Goal: Task Accomplishment & Management: Use online tool/utility

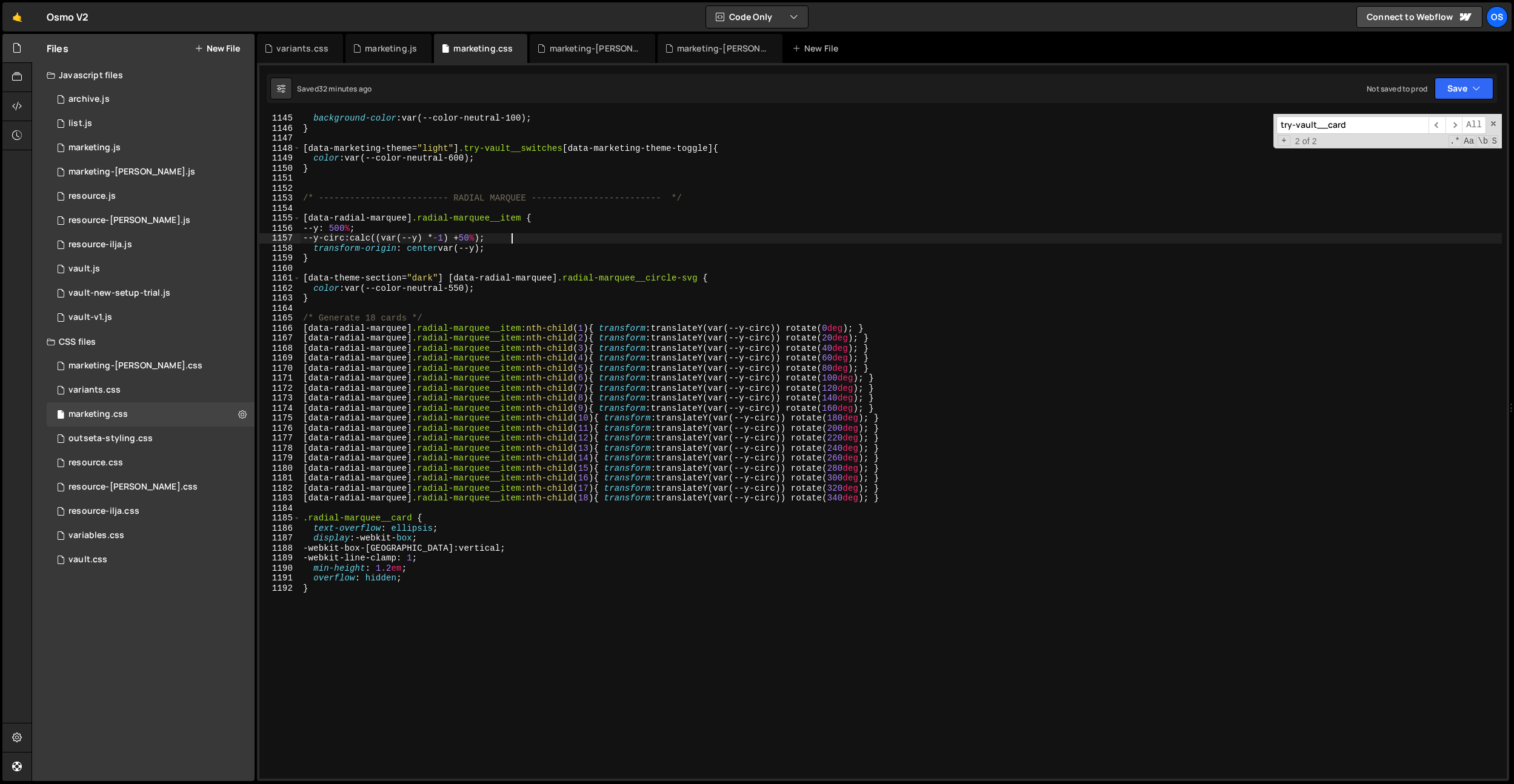
scroll to position [11440, 0]
click at [434, 224] on div "background-color : var(--color-neutral-100) ; } [ data-marketing-theme = " ligh…" at bounding box center [901, 456] width 1201 height 685
type textarea "--y: 500%;"
click at [1356, 125] on input "try-vault__card" at bounding box center [1352, 125] width 152 height 18
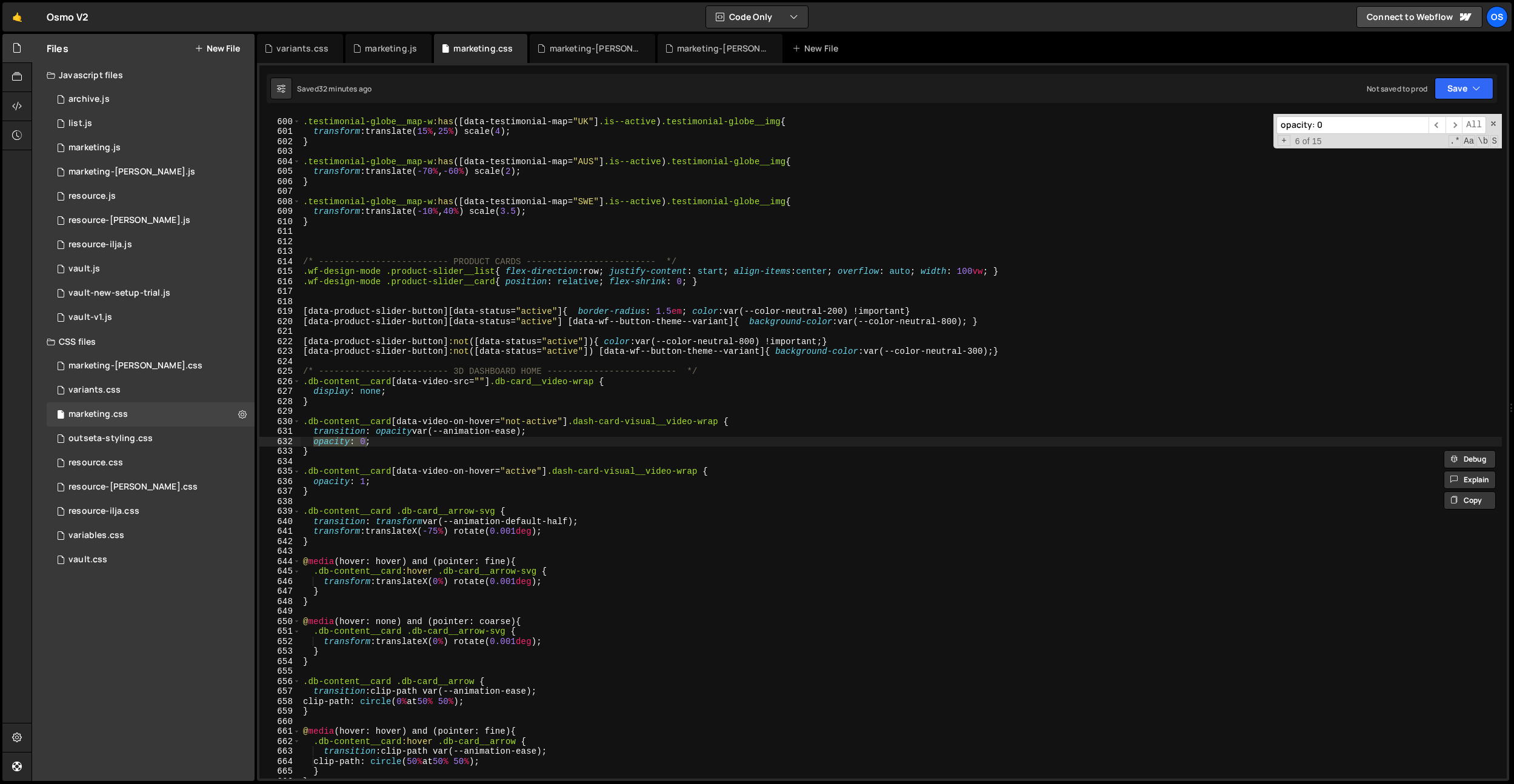
scroll to position [7148, 0]
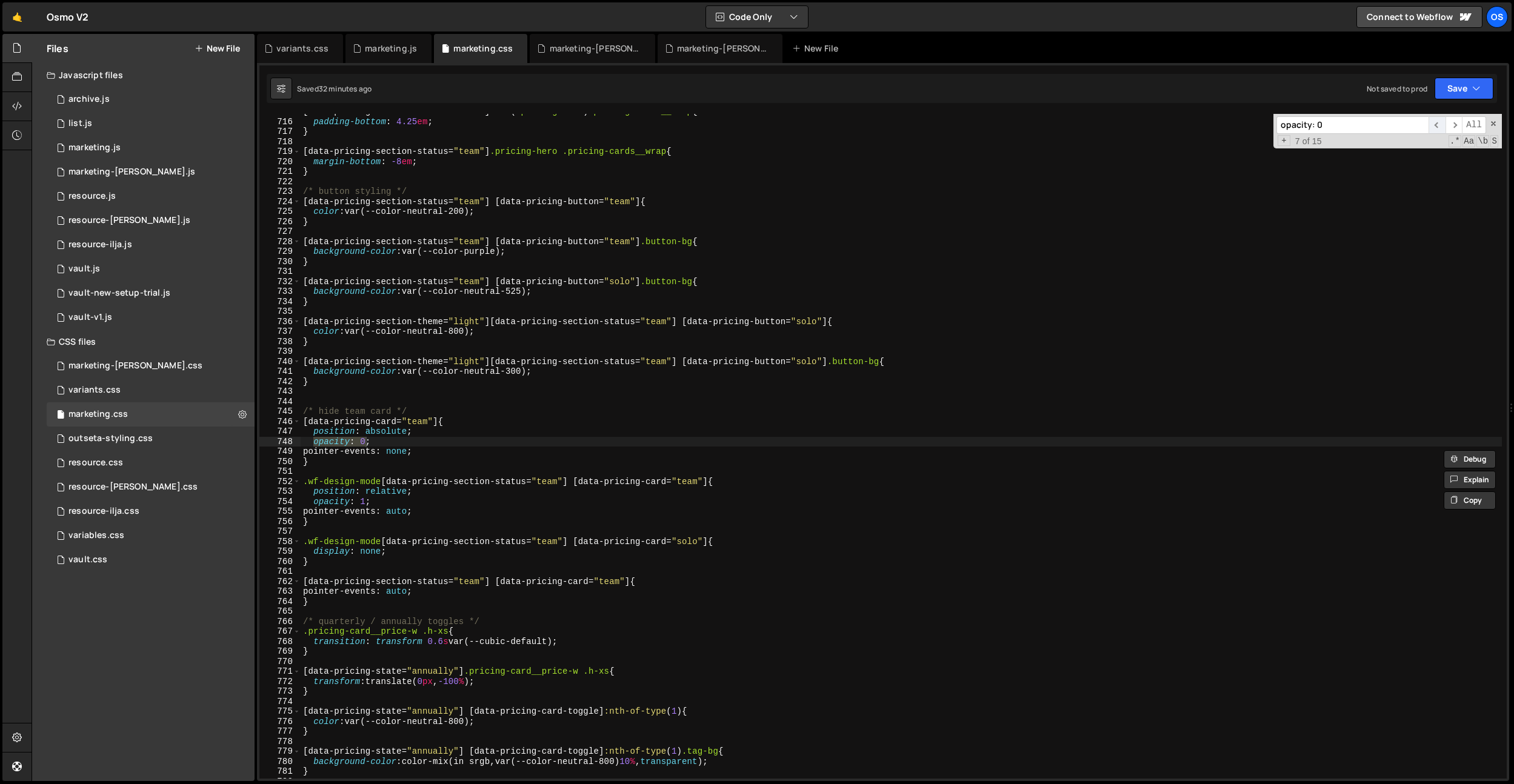
type input "opacity: 0"
click at [1435, 125] on span "​" at bounding box center [1437, 125] width 17 height 18
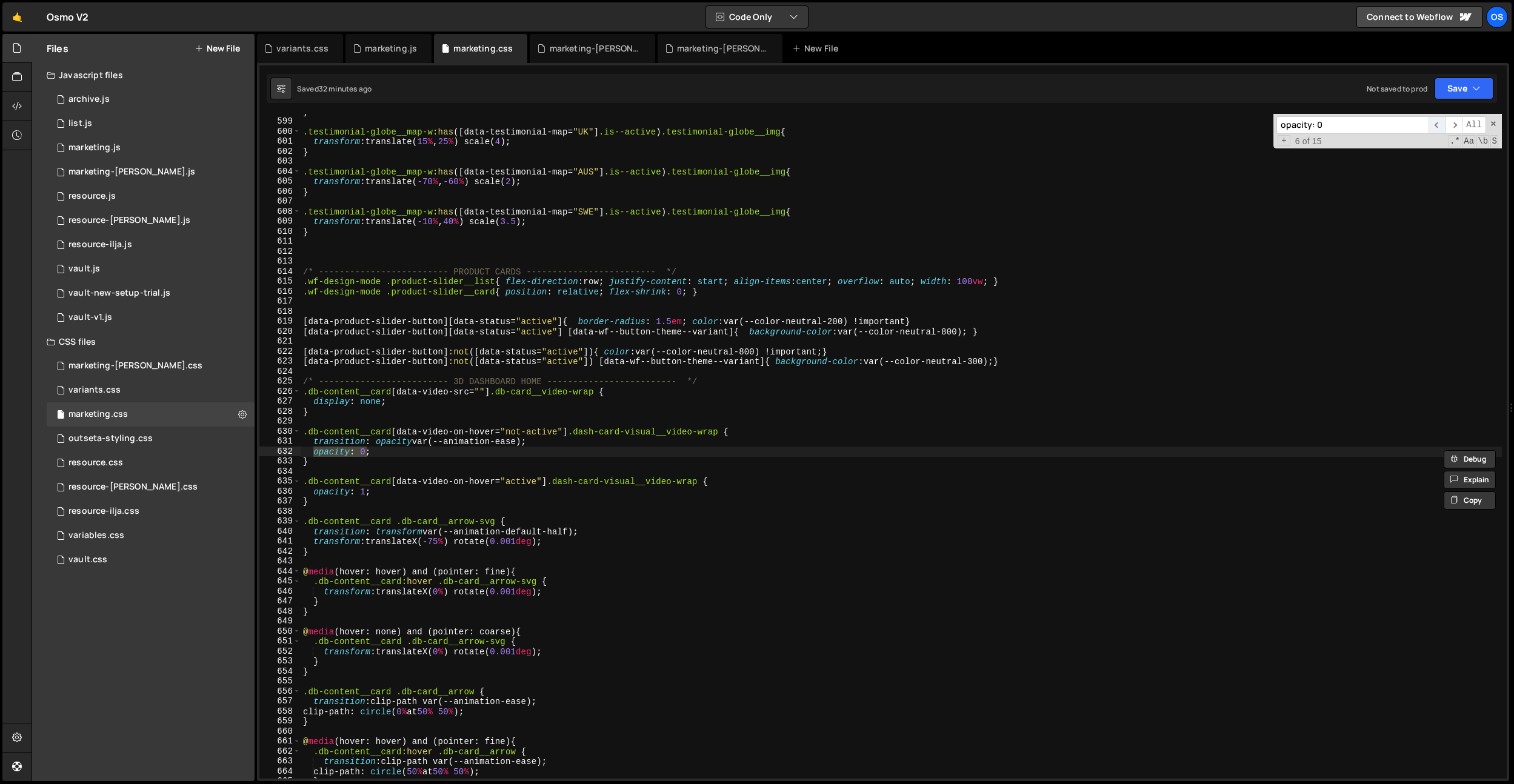
scroll to position [5977, 0]
click at [1456, 125] on span "​" at bounding box center [1454, 125] width 17 height 18
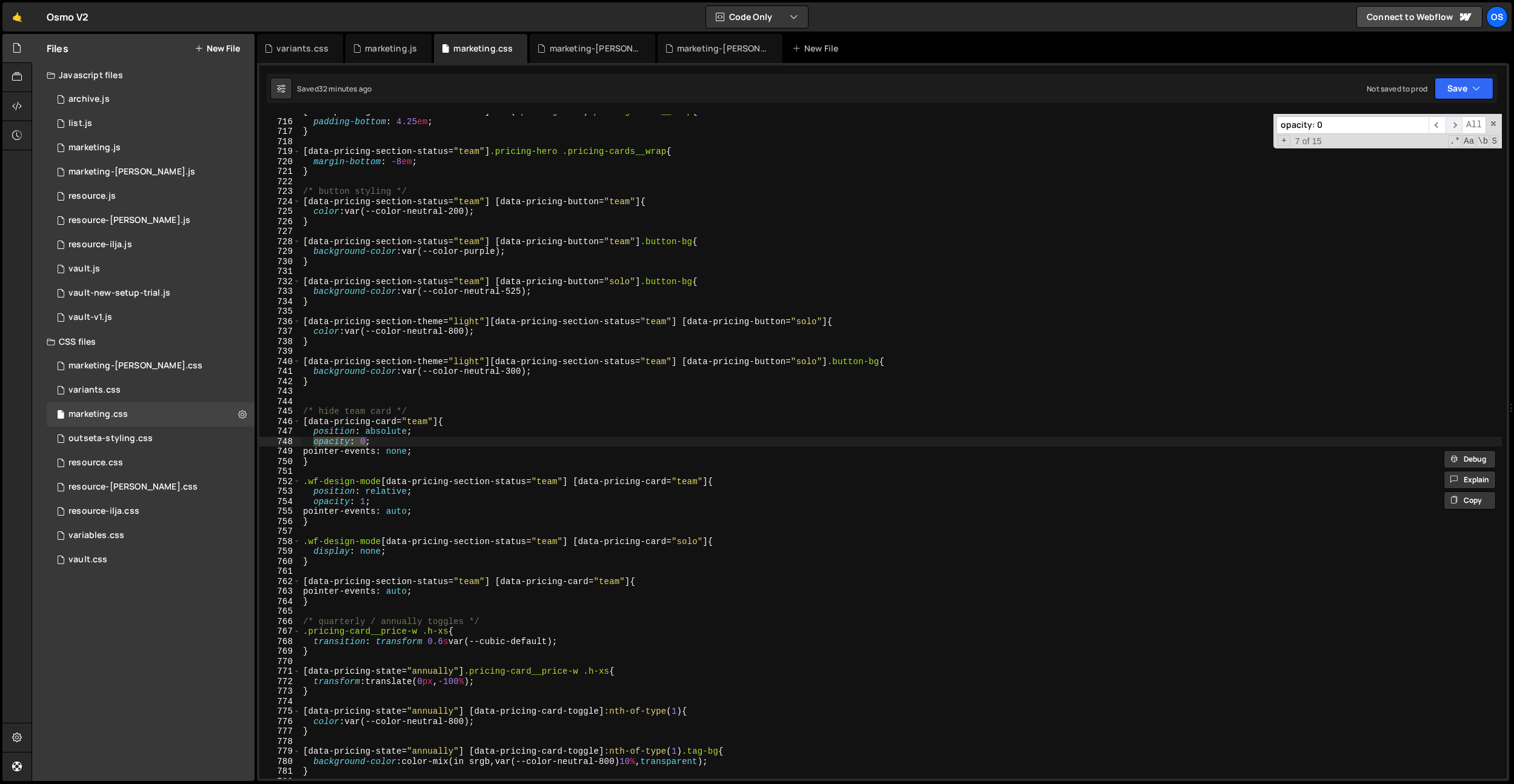
click at [1456, 125] on span "​" at bounding box center [1454, 125] width 17 height 18
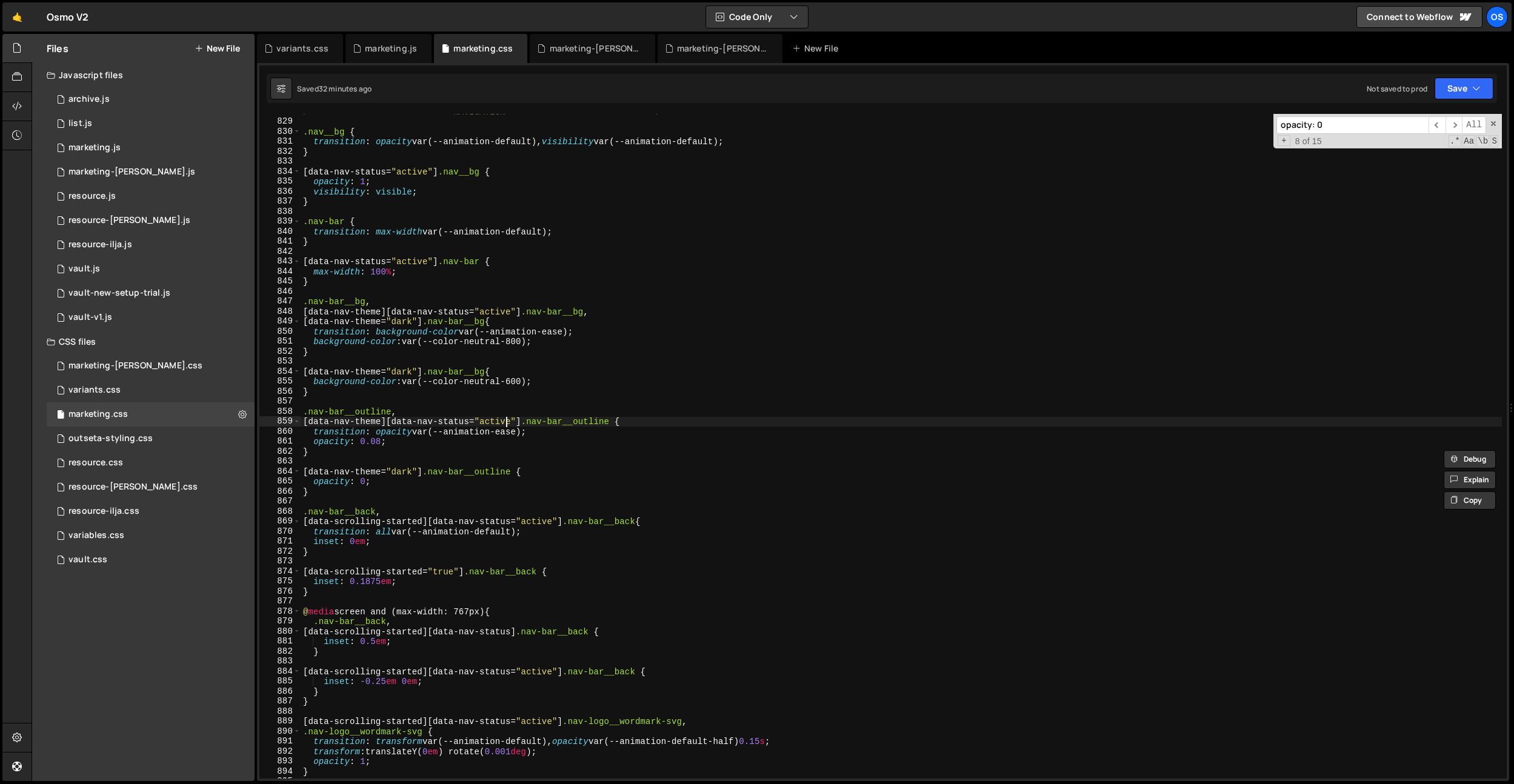
click at [507, 421] on div "/* ------------------------- NAVIGATION ------------------------- */ .nav__bg {…" at bounding box center [901, 449] width 1201 height 685
click at [469, 475] on div "/* ------------------------- NAVIGATION ------------------------- */ .nav__bg {…" at bounding box center [901, 449] width 1201 height 685
click at [417, 483] on div "/* ------------------------- NAVIGATION ------------------------- */ .nav__bg {…" at bounding box center [901, 449] width 1201 height 685
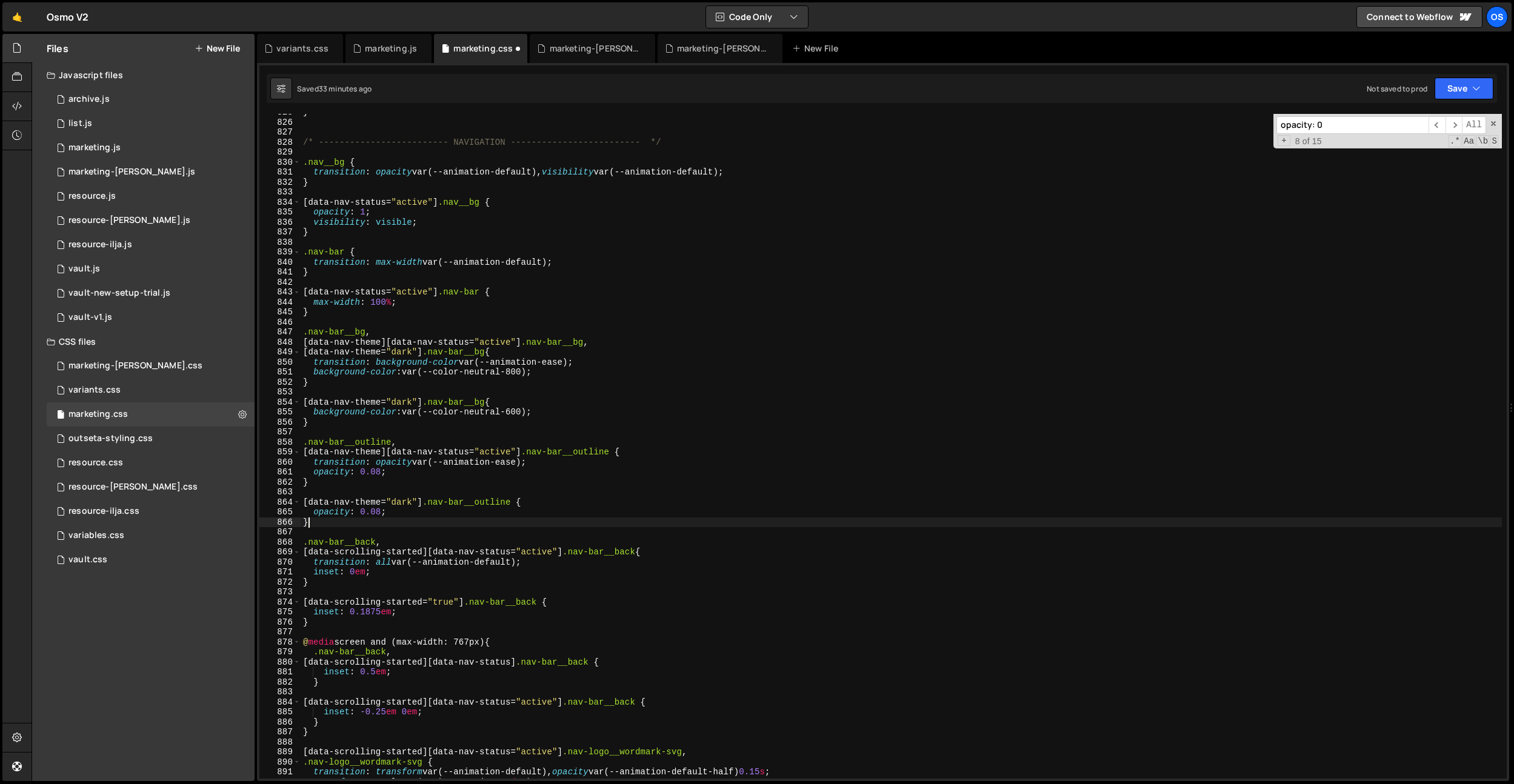
click at [512, 519] on div "} /* ------------------------- NAVIGATION ------------------------- */ .nav__bg…" at bounding box center [901, 449] width 1201 height 685
click at [513, 515] on div "} /* ------------------------- NAVIGATION ------------------------- */ .nav__bg…" at bounding box center [901, 449] width 1201 height 685
type textarea "opacity: 0.08;"
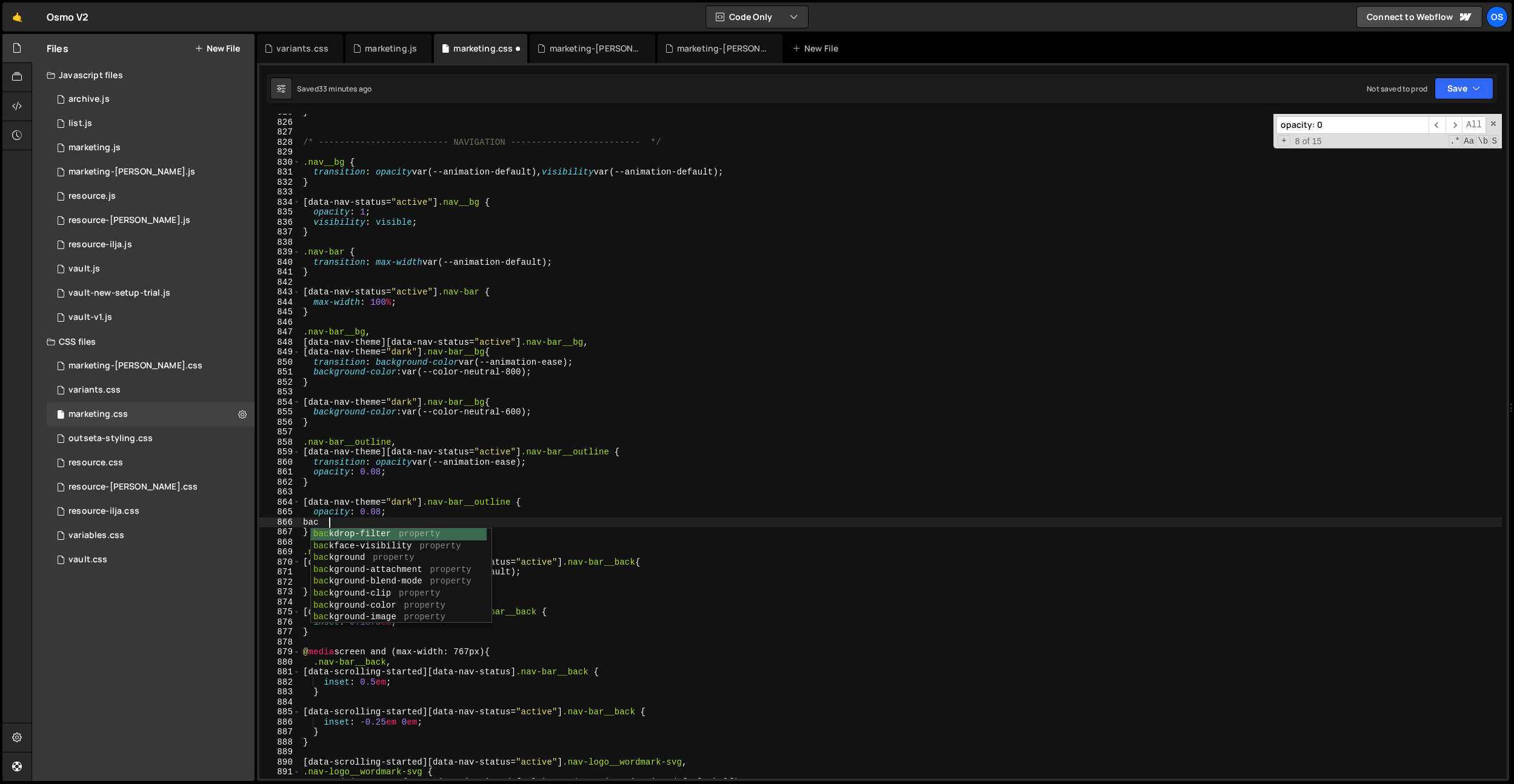
scroll to position [0, 1]
type textarea "b"
paste textarea "background-color"
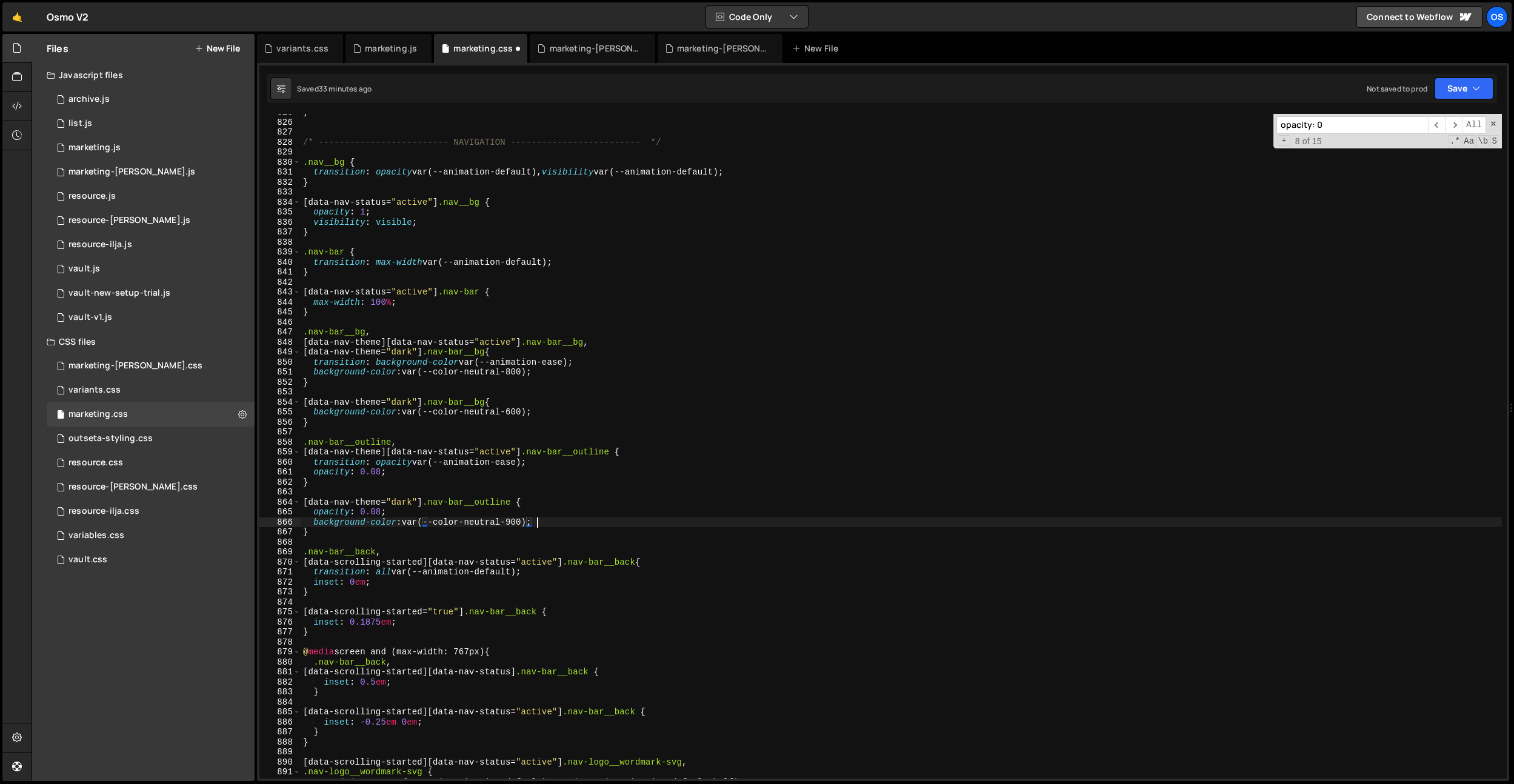
click at [540, 523] on div "} /* ------------------------- NAVIGATION ------------------------- */ .nav__bg…" at bounding box center [901, 449] width 1201 height 685
click at [551, 520] on div "} /* ------------------------- NAVIGATION ------------------------- */ .nav__bg…" at bounding box center [901, 449] width 1201 height 685
click at [593, 583] on div "} /* ------------------------- NAVIGATION ------------------------- */ .nav__bg…" at bounding box center [901, 449] width 1201 height 685
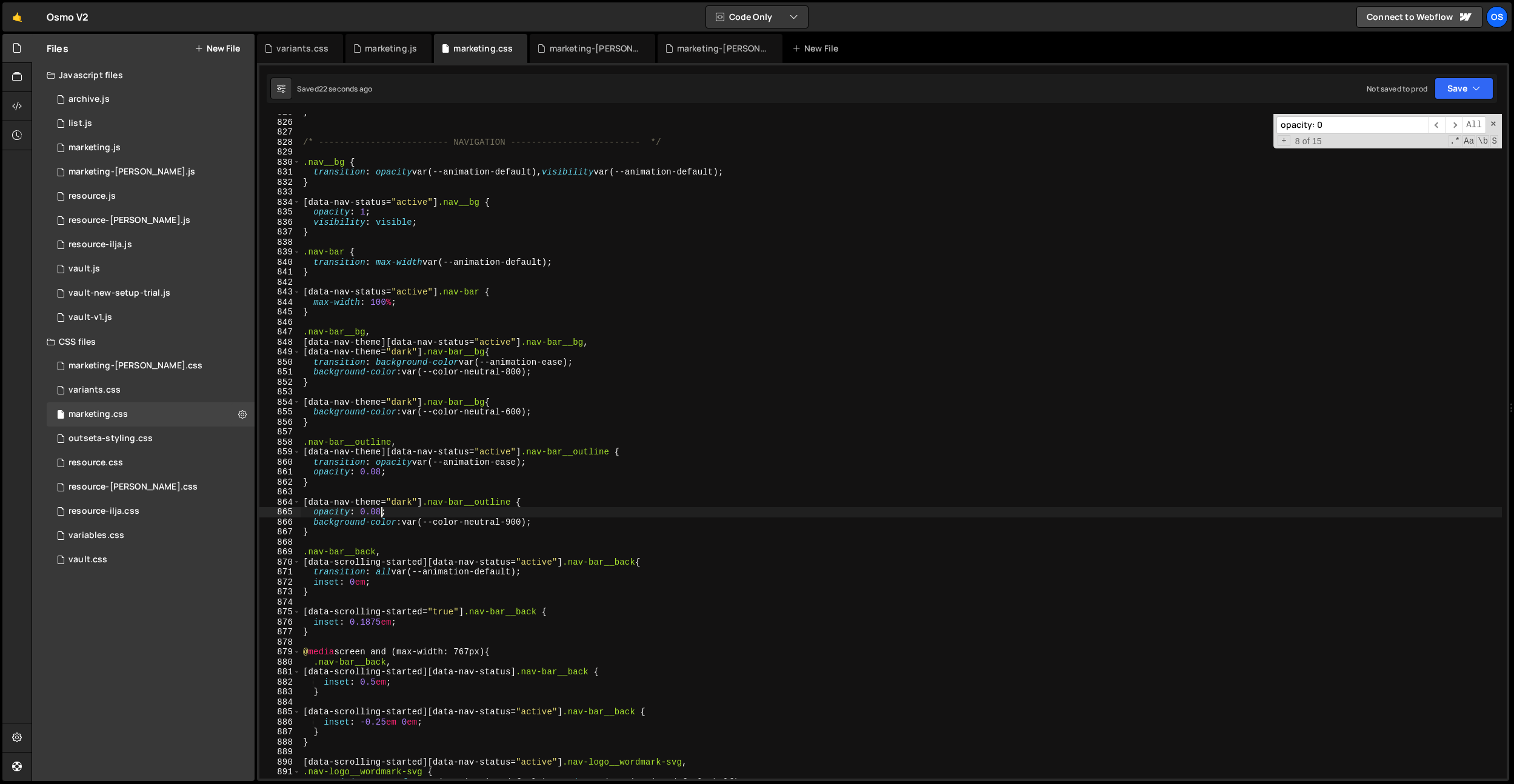
click at [379, 509] on div "} /* ------------------------- NAVIGATION ------------------------- */ .nav__bg…" at bounding box center [901, 449] width 1201 height 685
type textarea "opacity: 0.16;"
click at [445, 492] on div "} /* ------------------------- NAVIGATION ------------------------- */ .nav__bg…" at bounding box center [901, 449] width 1201 height 685
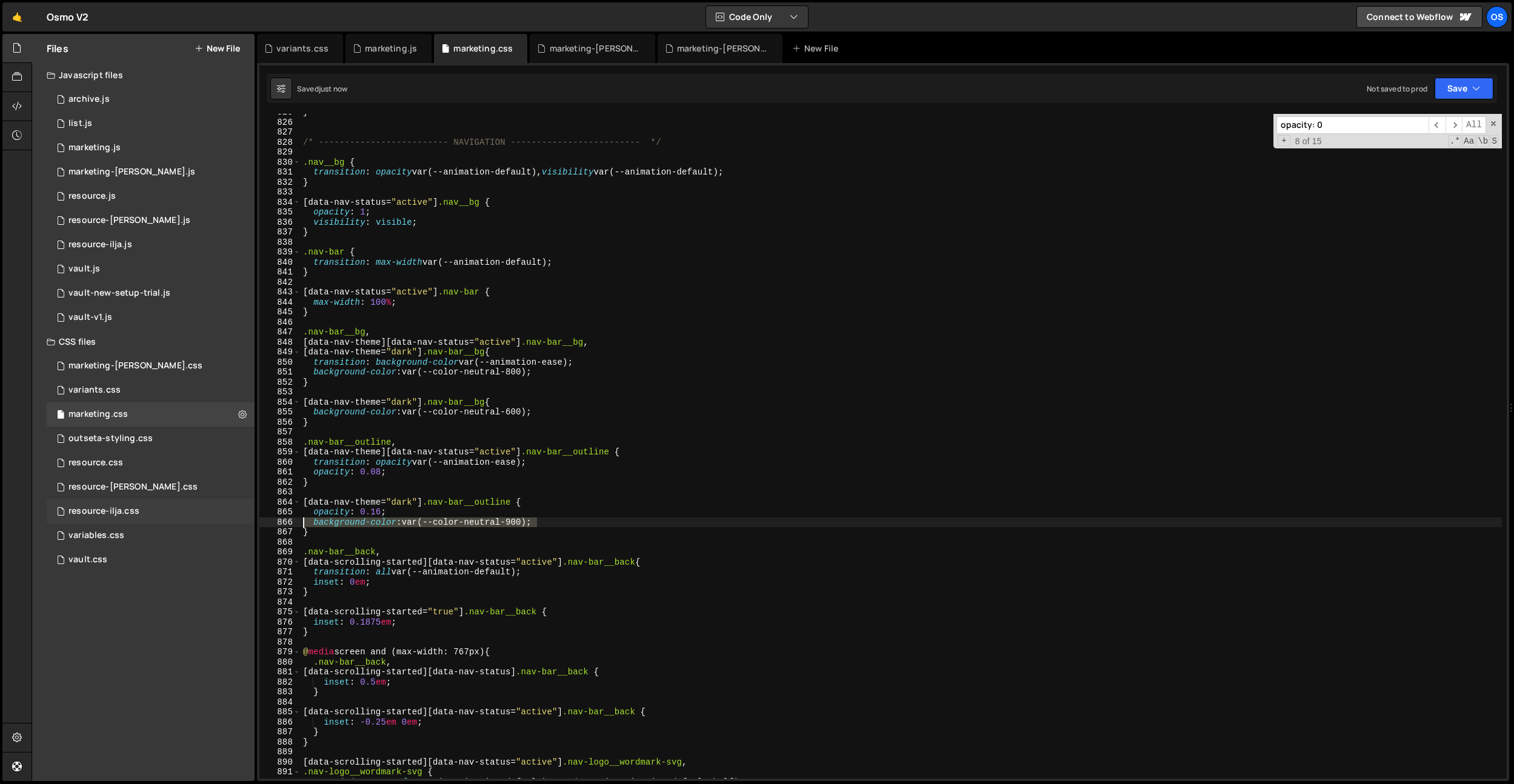
drag, startPoint x: 547, startPoint y: 520, endPoint x: 187, endPoint y: 520, distance: 360.0
click at [187, 520] on div "Files New File Javascript files 0 archive.js 0 0 list.js 0 0 marketing.js 0 0 0…" at bounding box center [773, 407] width 1483 height 748
drag, startPoint x: 397, startPoint y: 511, endPoint x: 297, endPoint y: 509, distance: 100.0
click at [297, 509] on div "/*background-color: var(--color-neutral-900);*/ 825 826 827 828 829 830 831 832…" at bounding box center [883, 447] width 1248 height 665
drag, startPoint x: 580, startPoint y: 522, endPoint x: 243, endPoint y: 517, distance: 337.0
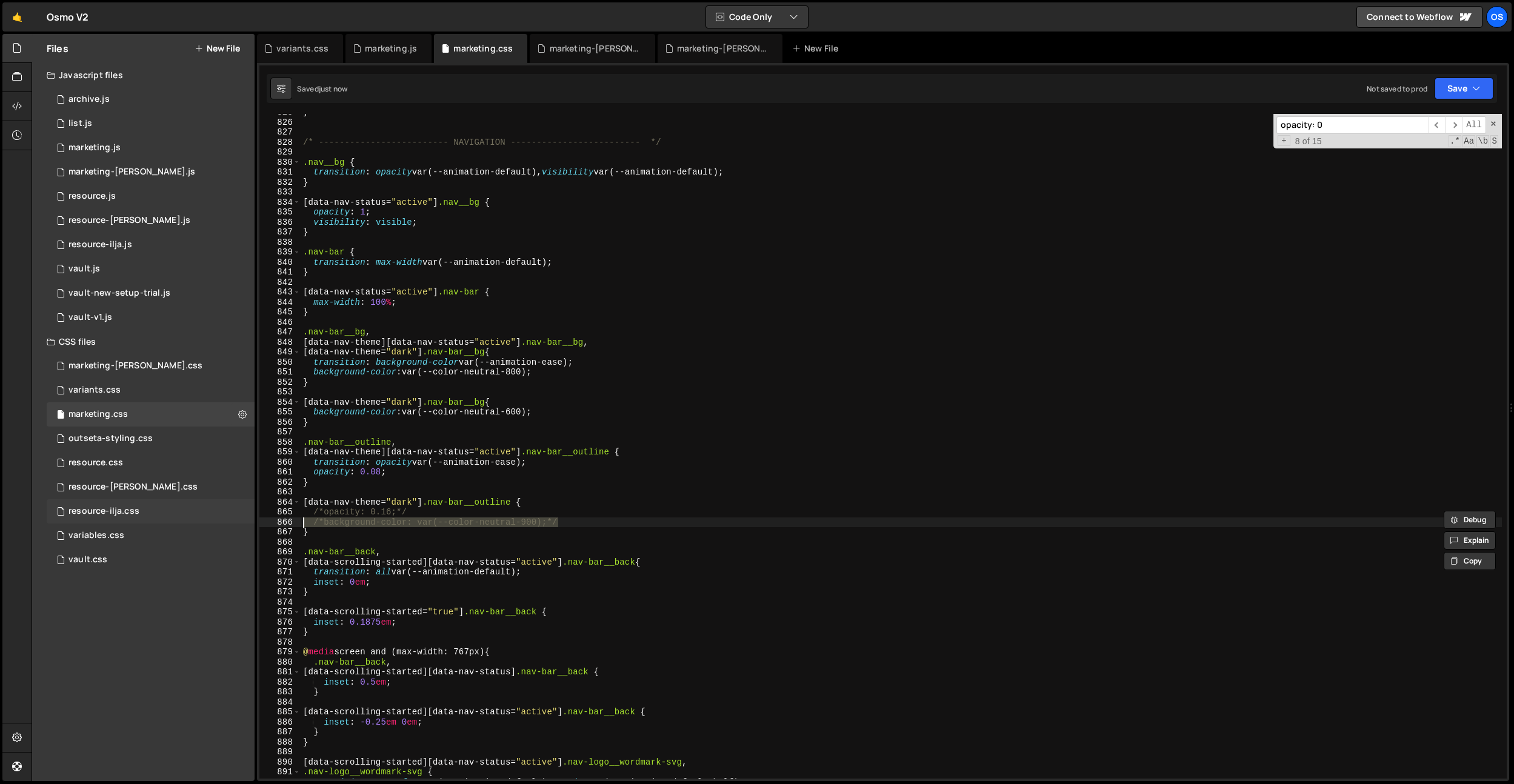
click at [243, 518] on div "Files New File Javascript files 0 archive.js 0 0 list.js 0 0 marketing.js 0 0 0…" at bounding box center [773, 407] width 1483 height 748
drag, startPoint x: 436, startPoint y: 513, endPoint x: 251, endPoint y: 512, distance: 185.0
click at [251, 512] on div "Files New File Javascript files 0 archive.js 0 0 list.js 0 0 marketing.js 0 0 0…" at bounding box center [773, 407] width 1483 height 748
click at [379, 511] on div "} /* ------------------------- NAVIGATION ------------------------- */ .nav__bg…" at bounding box center [901, 447] width 1201 height 665
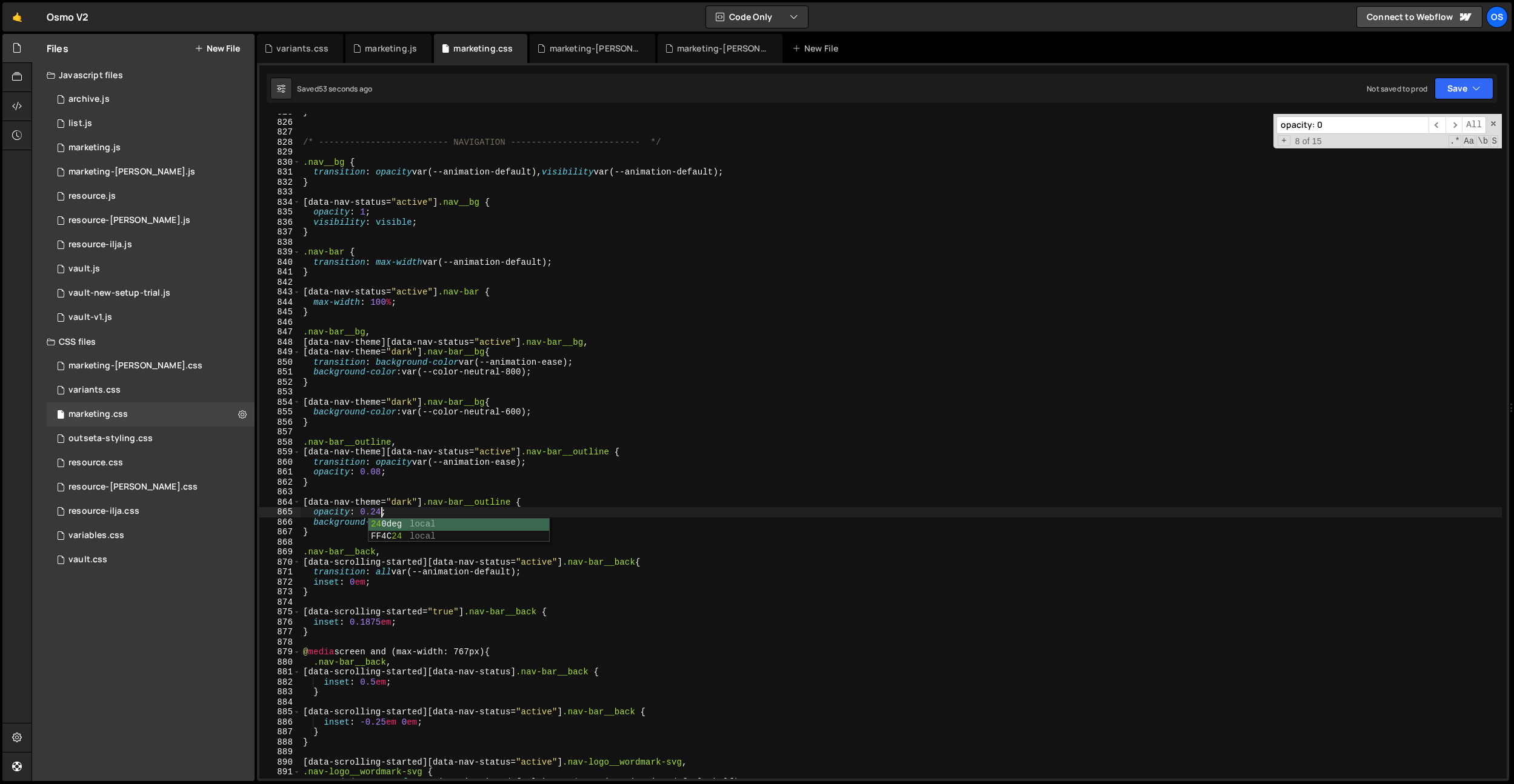
click at [339, 562] on div "} /* ------------------------- NAVIGATION ------------------------- */ .nav__bg…" at bounding box center [901, 449] width 1201 height 685
click at [380, 510] on div "} /* ------------------------- NAVIGATION ------------------------- */ .nav__bg…" at bounding box center [901, 449] width 1201 height 685
click at [358, 502] on div "} /* ------------------------- NAVIGATION ------------------------- */ .nav__bg…" at bounding box center [901, 449] width 1201 height 685
click at [417, 514] on div "} /* ------------------------- NAVIGATION ------------------------- */ .nav__bg…" at bounding box center [901, 449] width 1201 height 685
drag, startPoint x: 547, startPoint y: 522, endPoint x: 505, endPoint y: 516, distance: 42.4
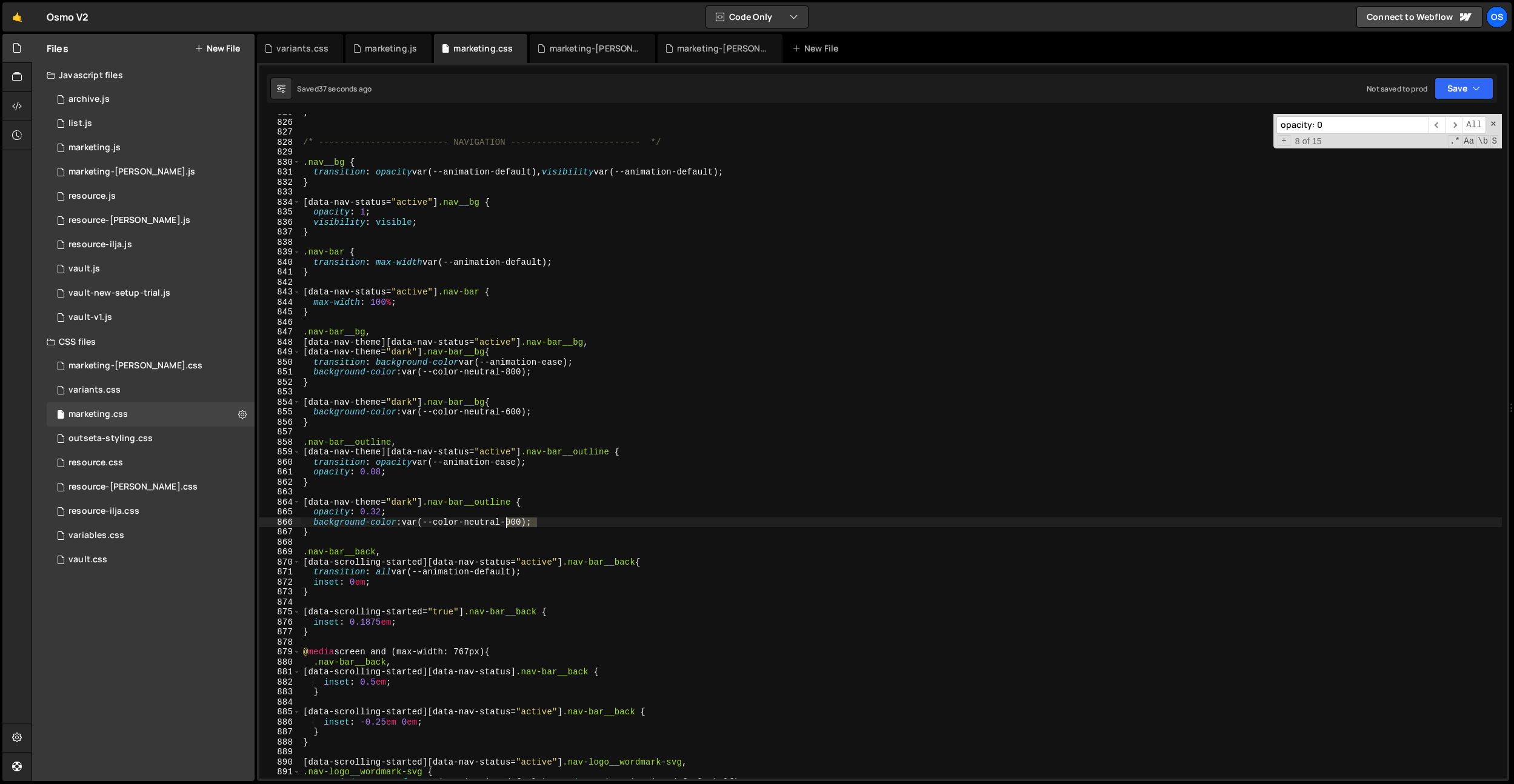
click at [505, 516] on div "} /* ------------------------- NAVIGATION ------------------------- */ .nav__bg…" at bounding box center [901, 449] width 1201 height 685
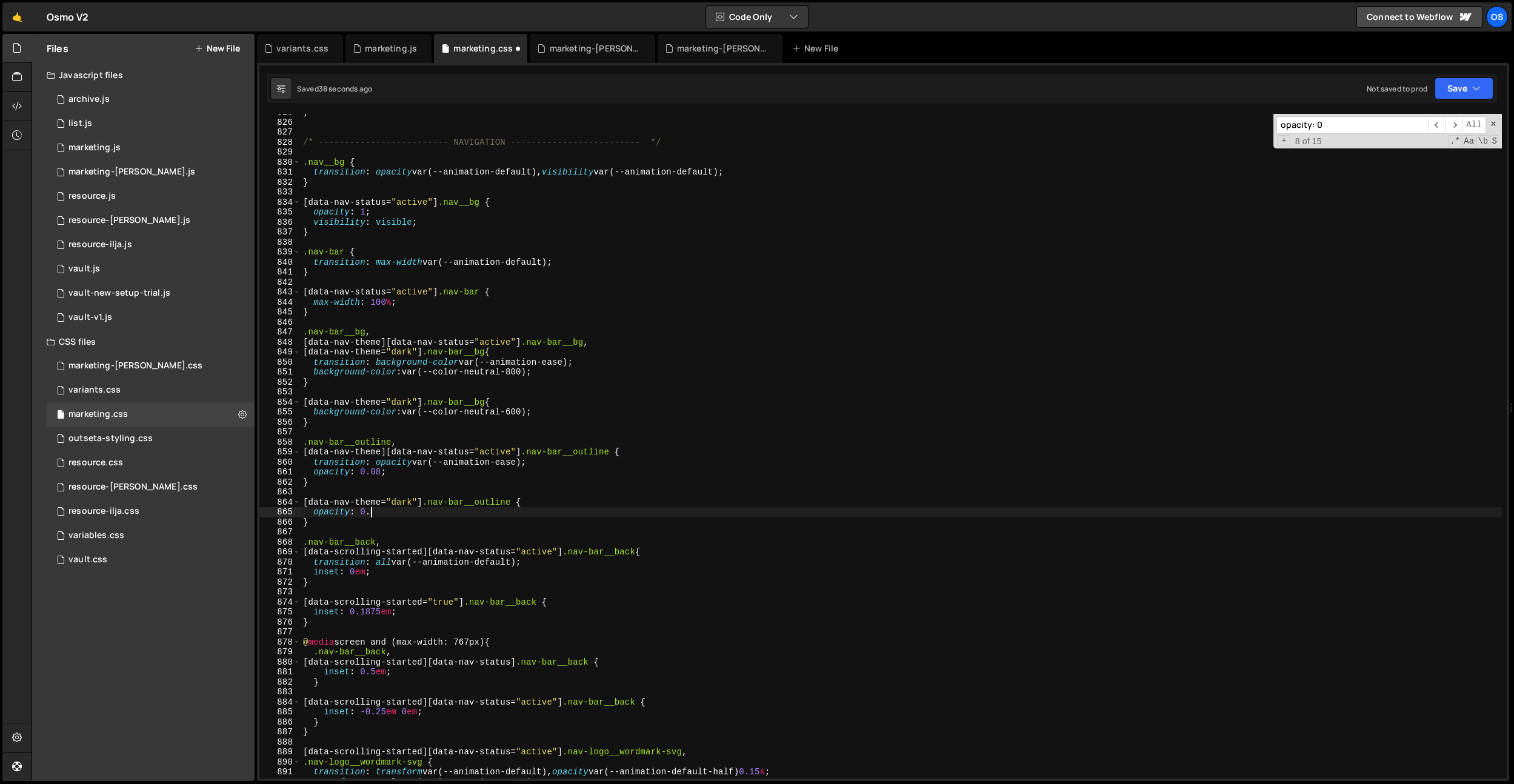
scroll to position [0, 3]
click at [613, 460] on div "} /* ------------------------- NAVIGATION ------------------------- */ .nav__bg…" at bounding box center [901, 449] width 1201 height 685
click at [488, 511] on div "} /* ------------------------- NAVIGATION ------------------------- */ .nav__bg…" at bounding box center [901, 449] width 1201 height 685
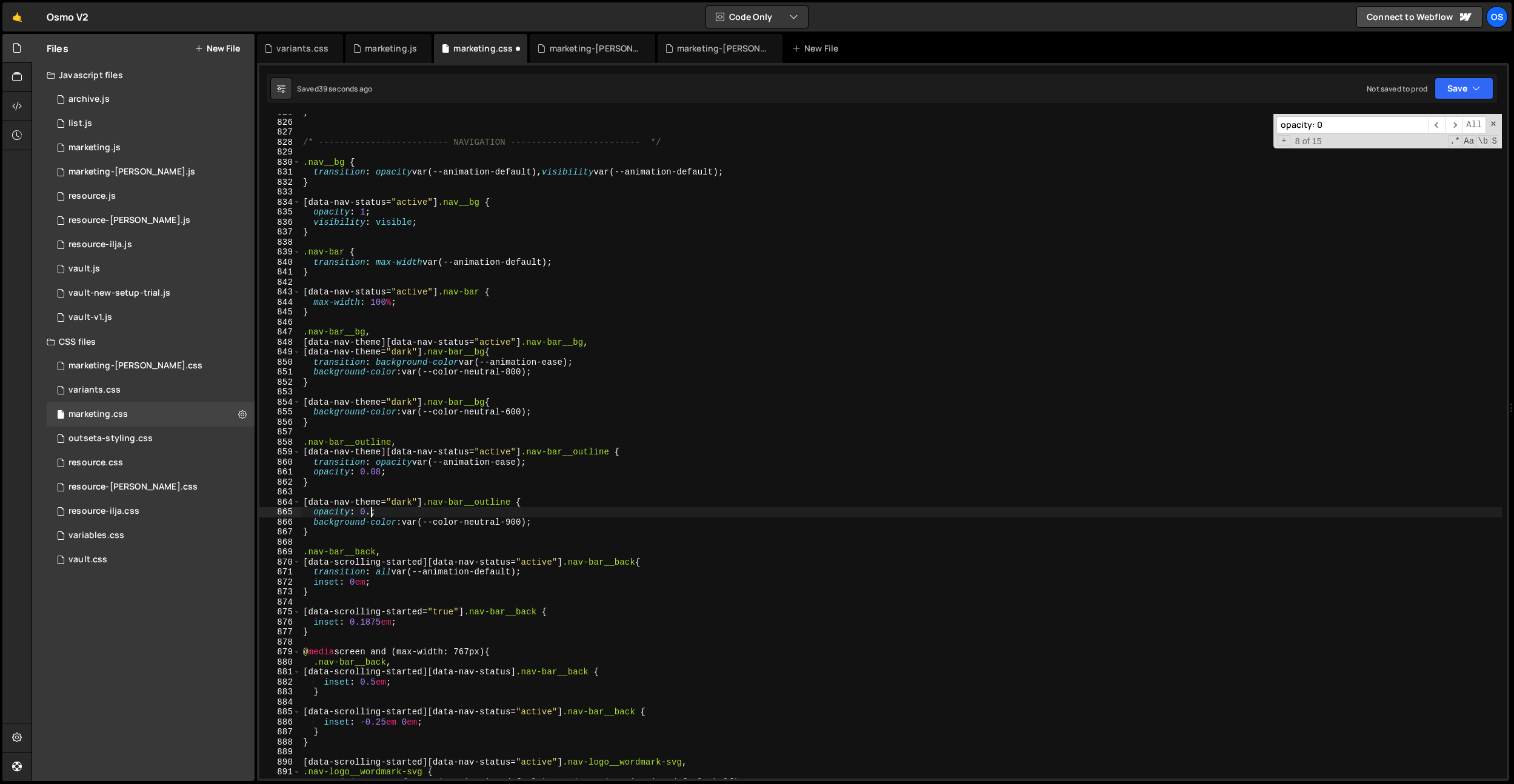
drag, startPoint x: 371, startPoint y: 515, endPoint x: 434, endPoint y: 505, distance: 63.8
click at [372, 515] on div "} /* ------------------------- NAVIGATION ------------------------- */ .nav__bg…" at bounding box center [901, 449] width 1201 height 685
click at [573, 416] on div "} /* ------------------------- NAVIGATION ------------------------- */ .nav__bg…" at bounding box center [901, 449] width 1201 height 685
drag, startPoint x: 407, startPoint y: 498, endPoint x: 386, endPoint y: 526, distance: 35.0
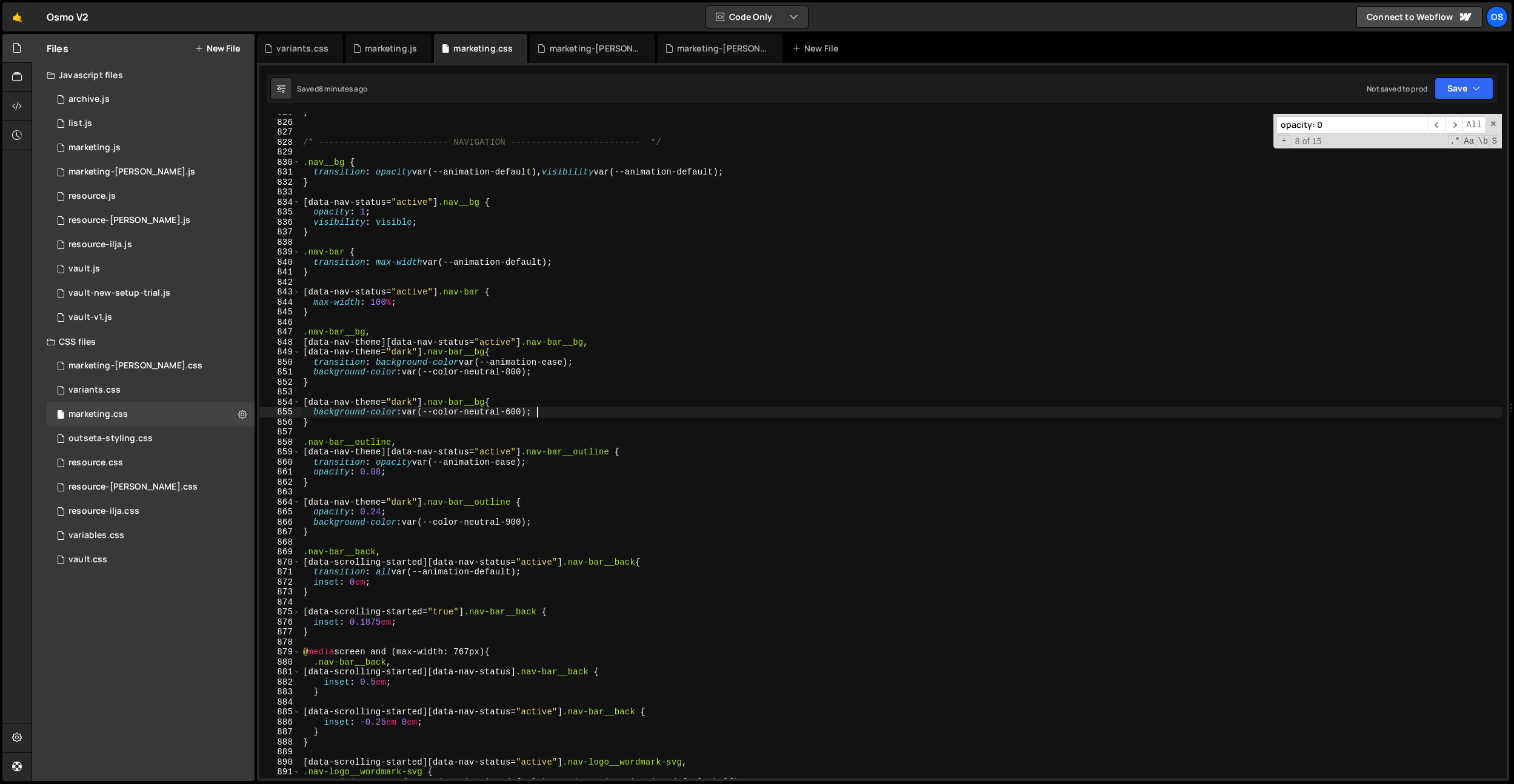
click at [407, 498] on div "} /* ------------------------- NAVIGATION ------------------------- */ .nav__bg…" at bounding box center [901, 449] width 1201 height 685
click at [377, 513] on div "} /* ------------------------- NAVIGATION ------------------------- */ .nav__bg…" at bounding box center [901, 449] width 1201 height 685
type textarea "opacity: 0.32;"
click at [547, 280] on div "} /* ------------------------- NAVIGATION ------------------------- */ .nav__bg…" at bounding box center [901, 449] width 1201 height 685
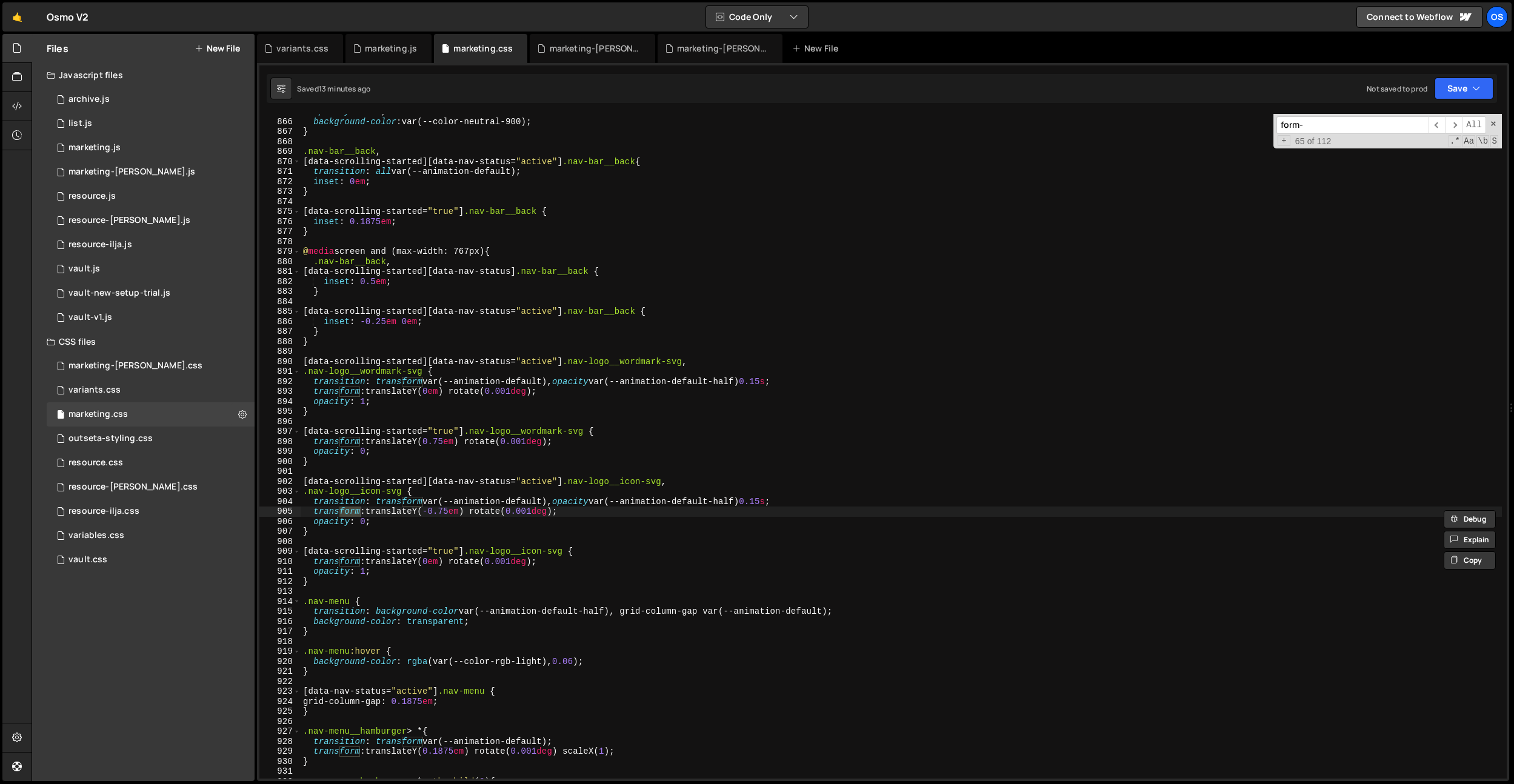
scroll to position [11258, 0]
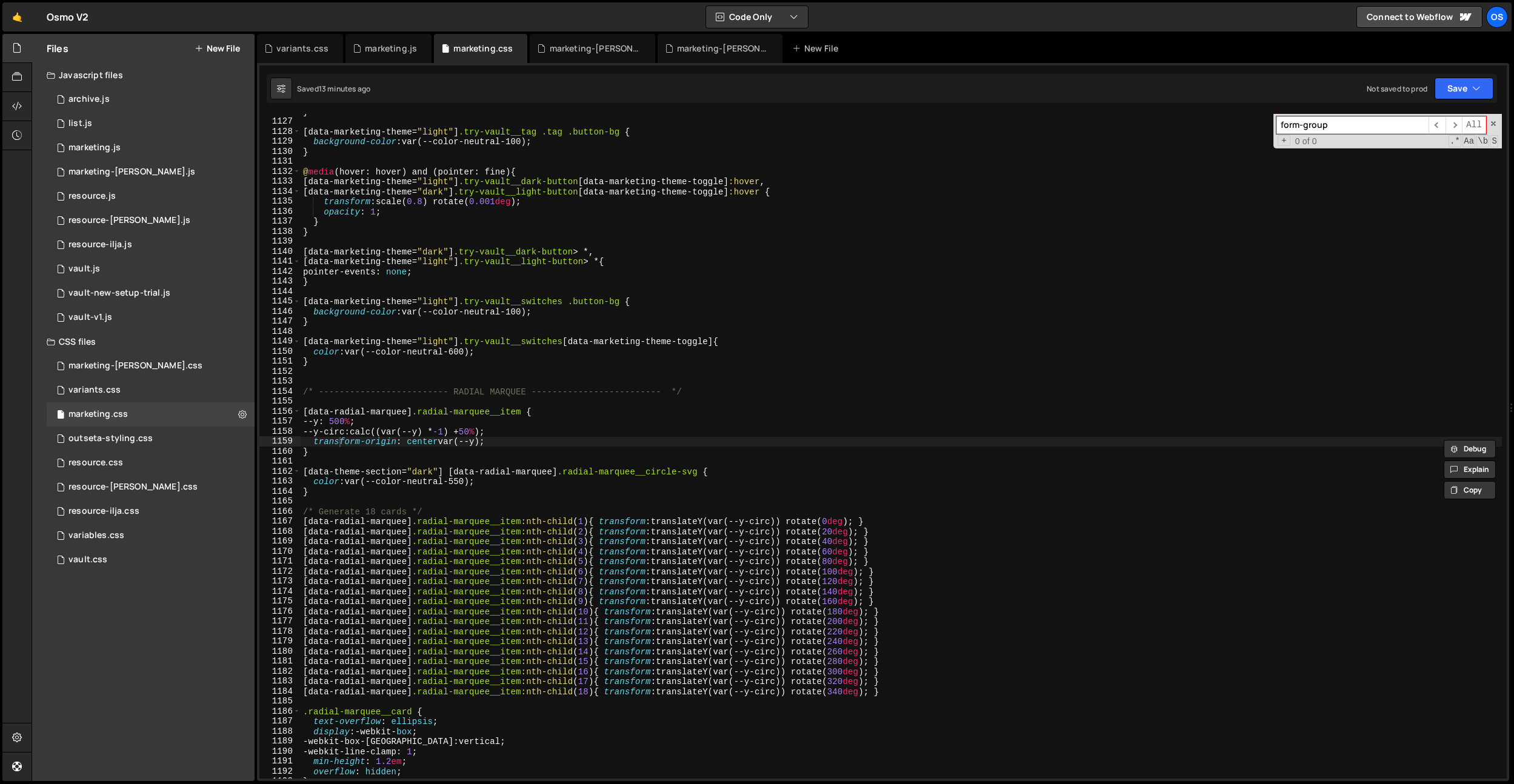
type input "form-group"
type textarea "[data-marketing-theme="light"] .try-vault__switches .button-bg {"
click at [586, 304] on div "} [ data-marketing-theme = " light " ] .try-vault__tag .tag .button-bg { backgr…" at bounding box center [901, 449] width 1201 height 685
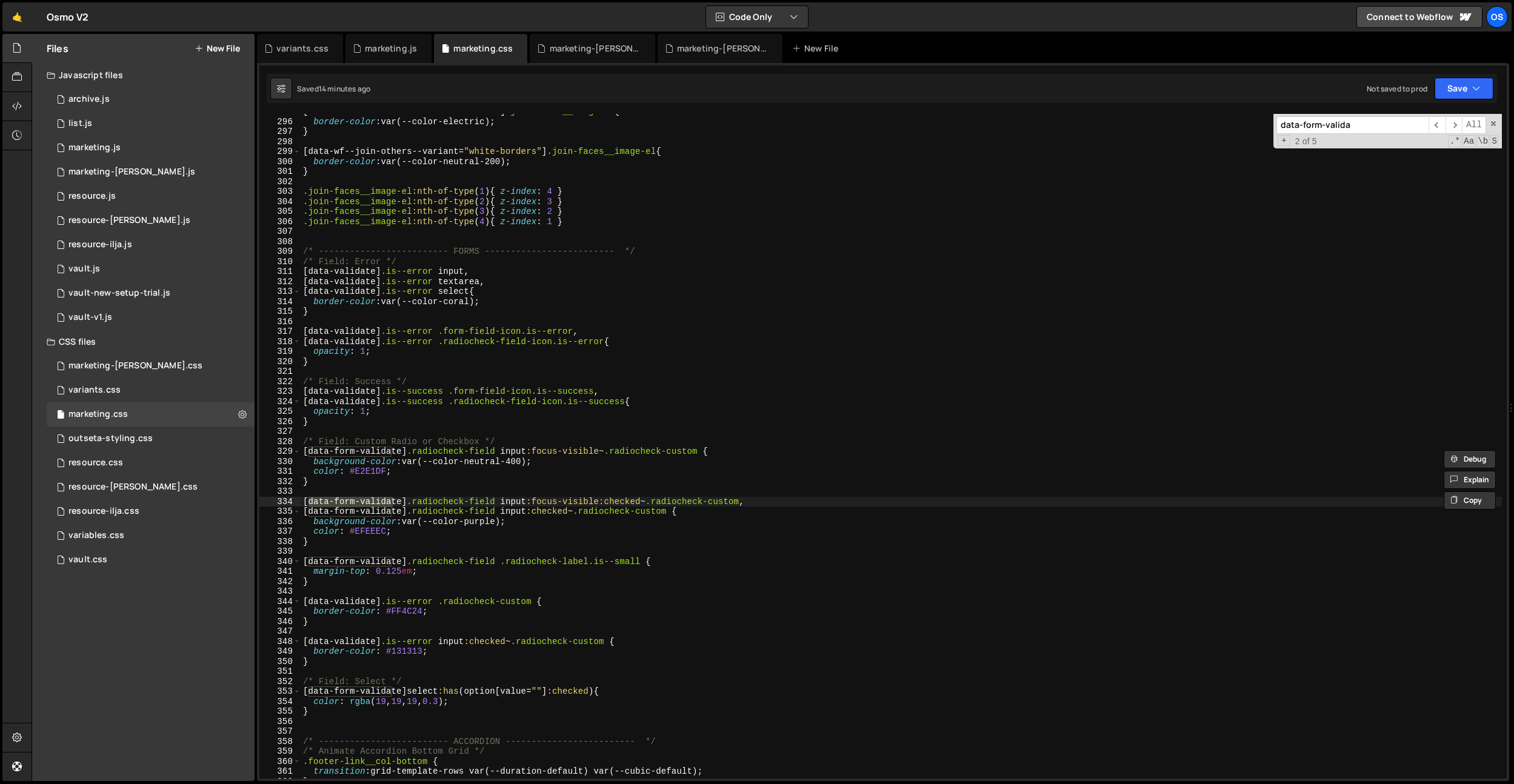
type input "data-form-valida"
click at [728, 275] on div "[ data-wf--cta-card--variant = " electric " ] .join-faces__image-el { border-co…" at bounding box center [901, 449] width 1201 height 685
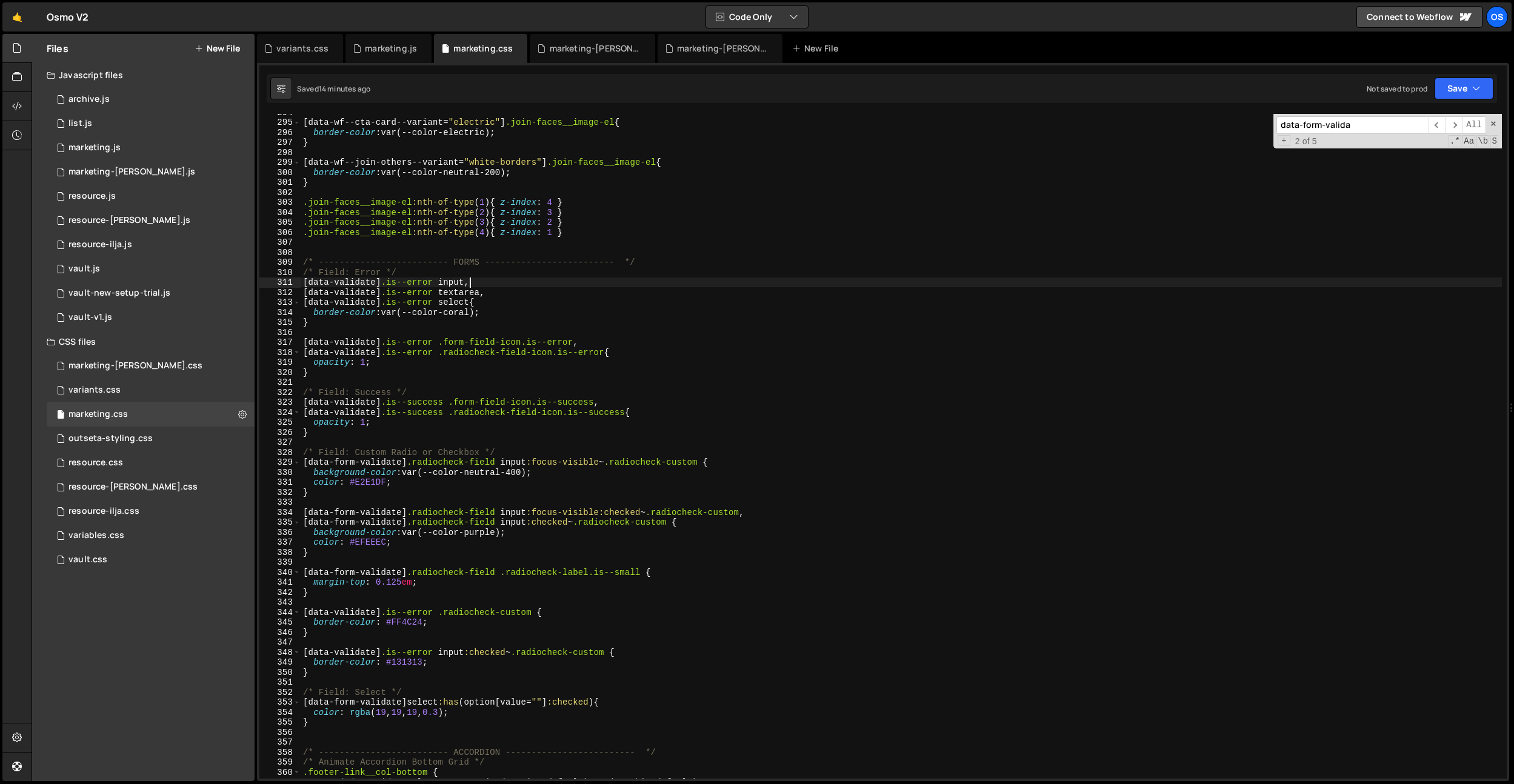
scroll to position [2931, 0]
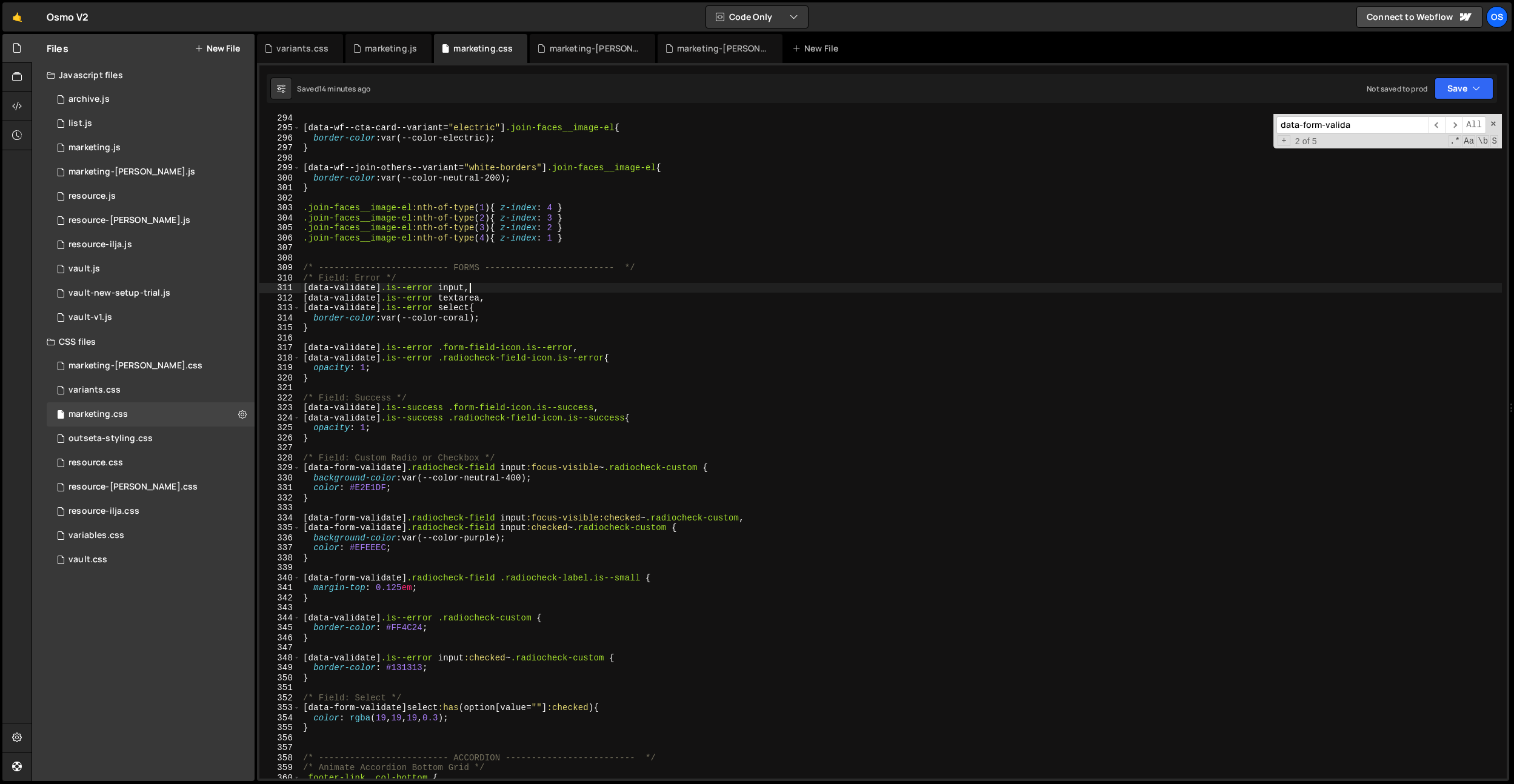
click at [480, 319] on div "[ data-wf--cta-card--variant = " electric " ] .join-faces__image-el { border-co…" at bounding box center [901, 455] width 1201 height 685
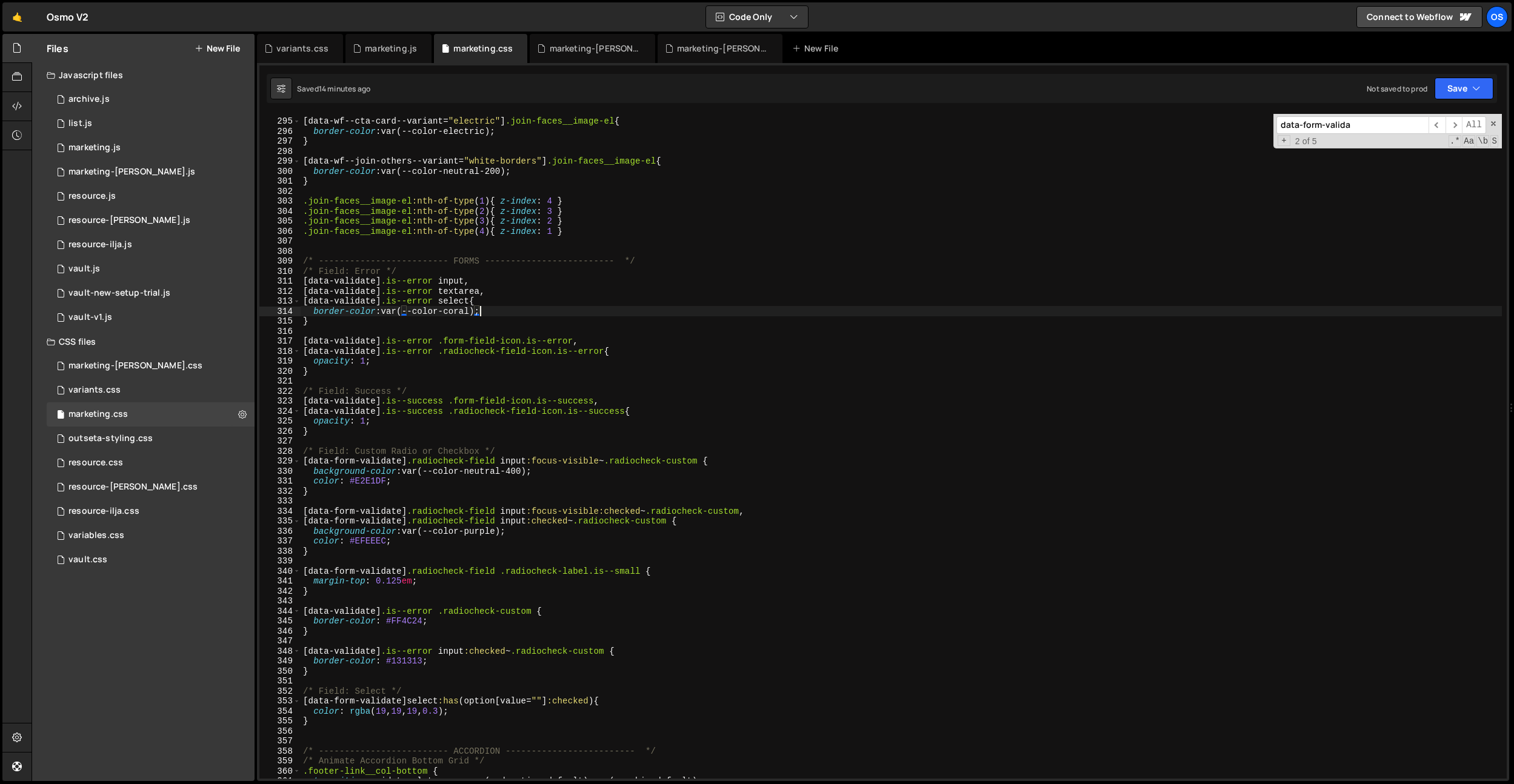
scroll to position [2948, 0]
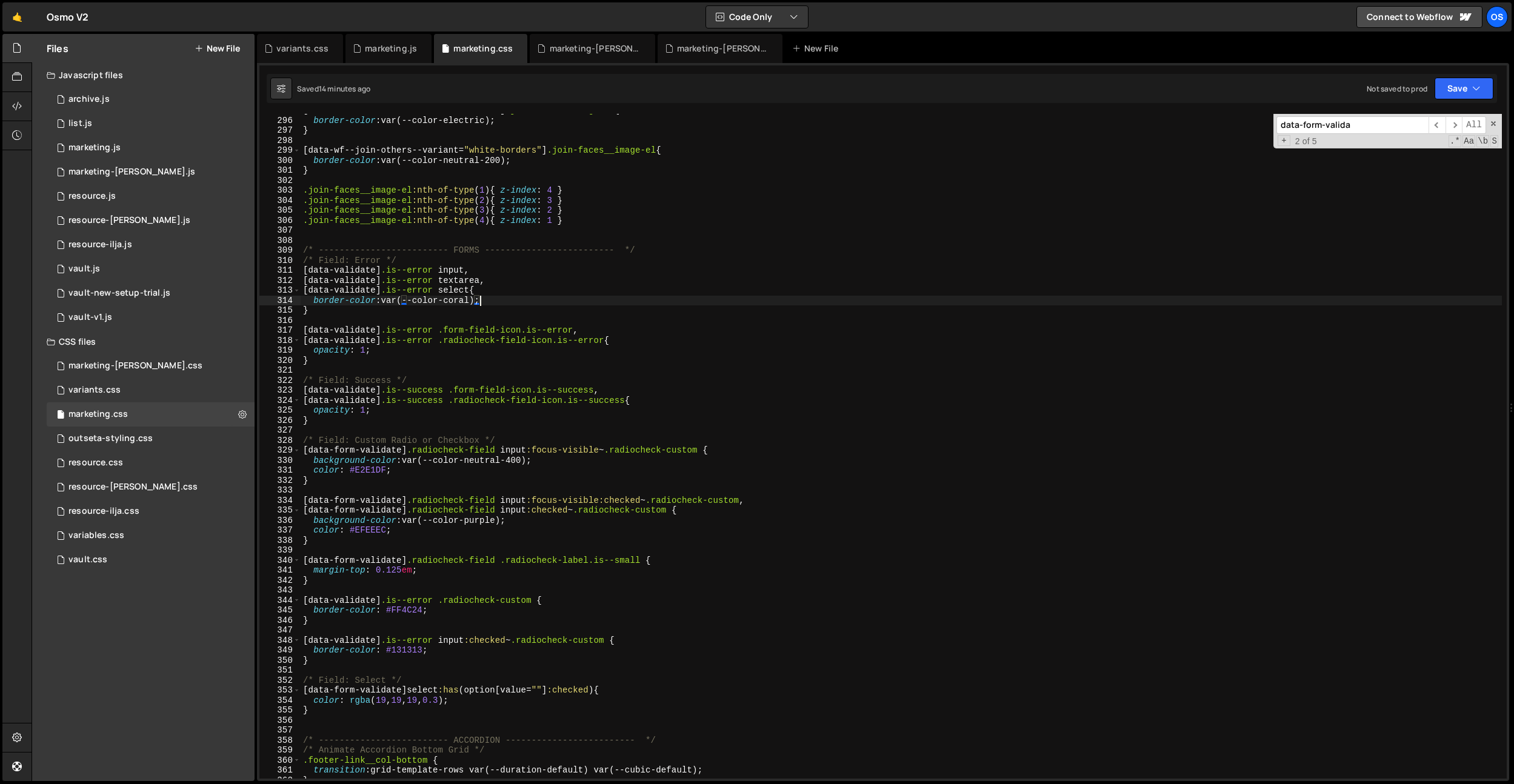
click at [342, 714] on div "[ data-wf--cta-card--variant = " electric " ] .join-faces__image-el { border-co…" at bounding box center [901, 447] width 1201 height 685
type textarea "}"
paste textarea "data-form-theme"
type textarea "."
type textarea "["
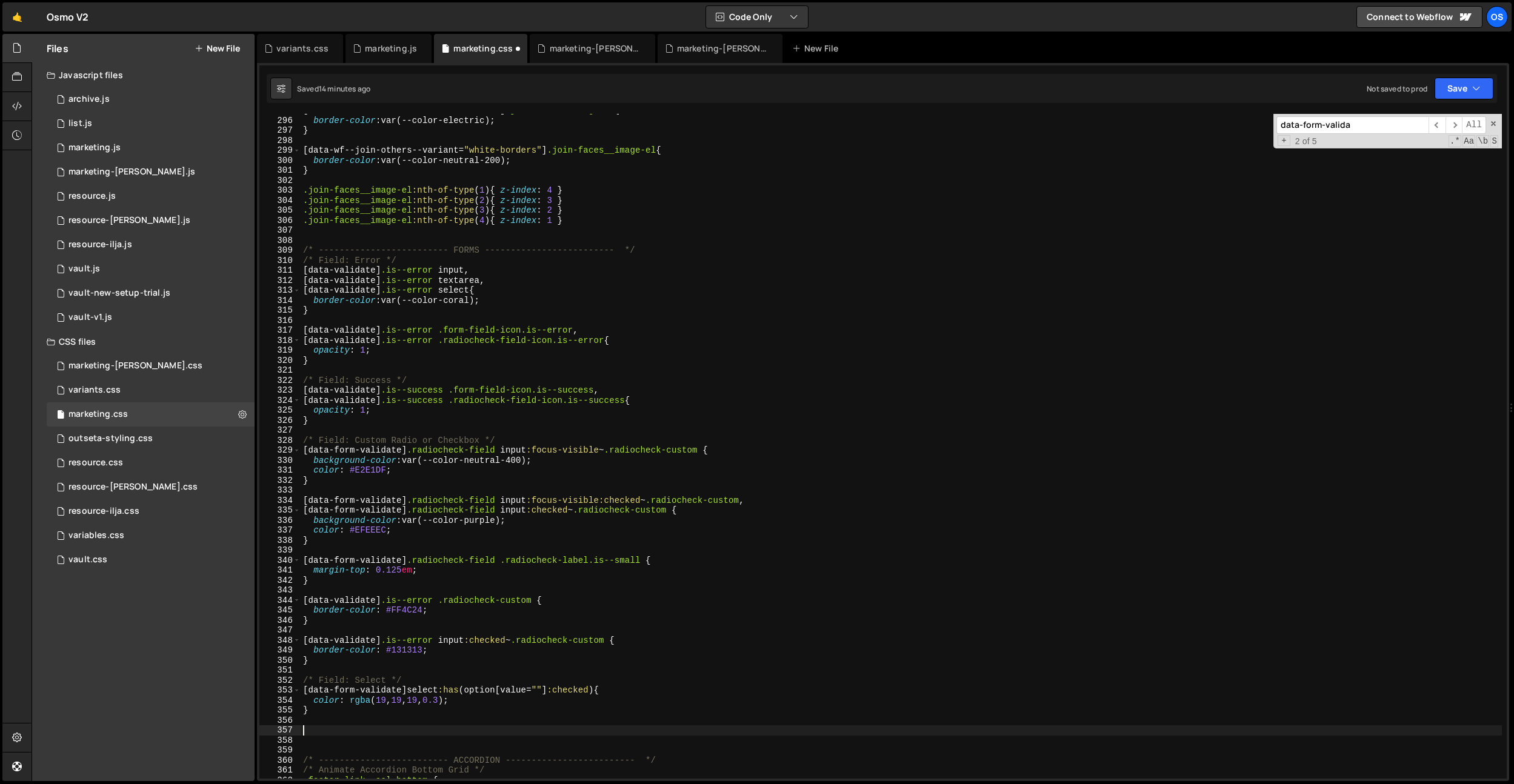
type textarea "."
paste textarea "data-form-theme]"
type textarea "[data-form-theme="dark"] {}"
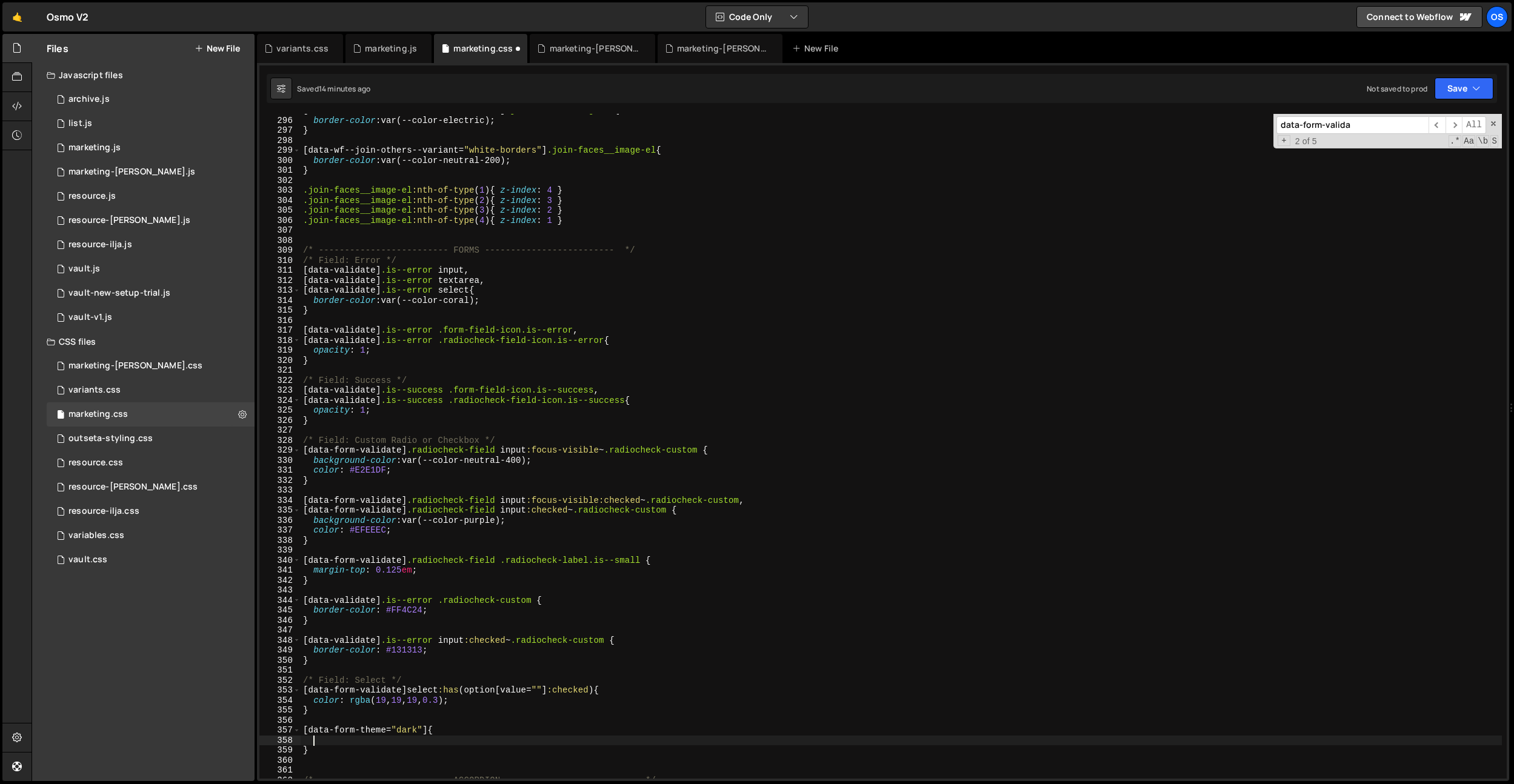
drag, startPoint x: 433, startPoint y: 734, endPoint x: 445, endPoint y: 749, distance: 19.2
click at [433, 734] on div "[ data-wf--cta-card--variant = " electric " ] .join-faces__image-el { border-co…" at bounding box center [901, 447] width 1201 height 685
paste textarea "form-input"
type textarea "[data-form-theme="dark"] .form-input {"
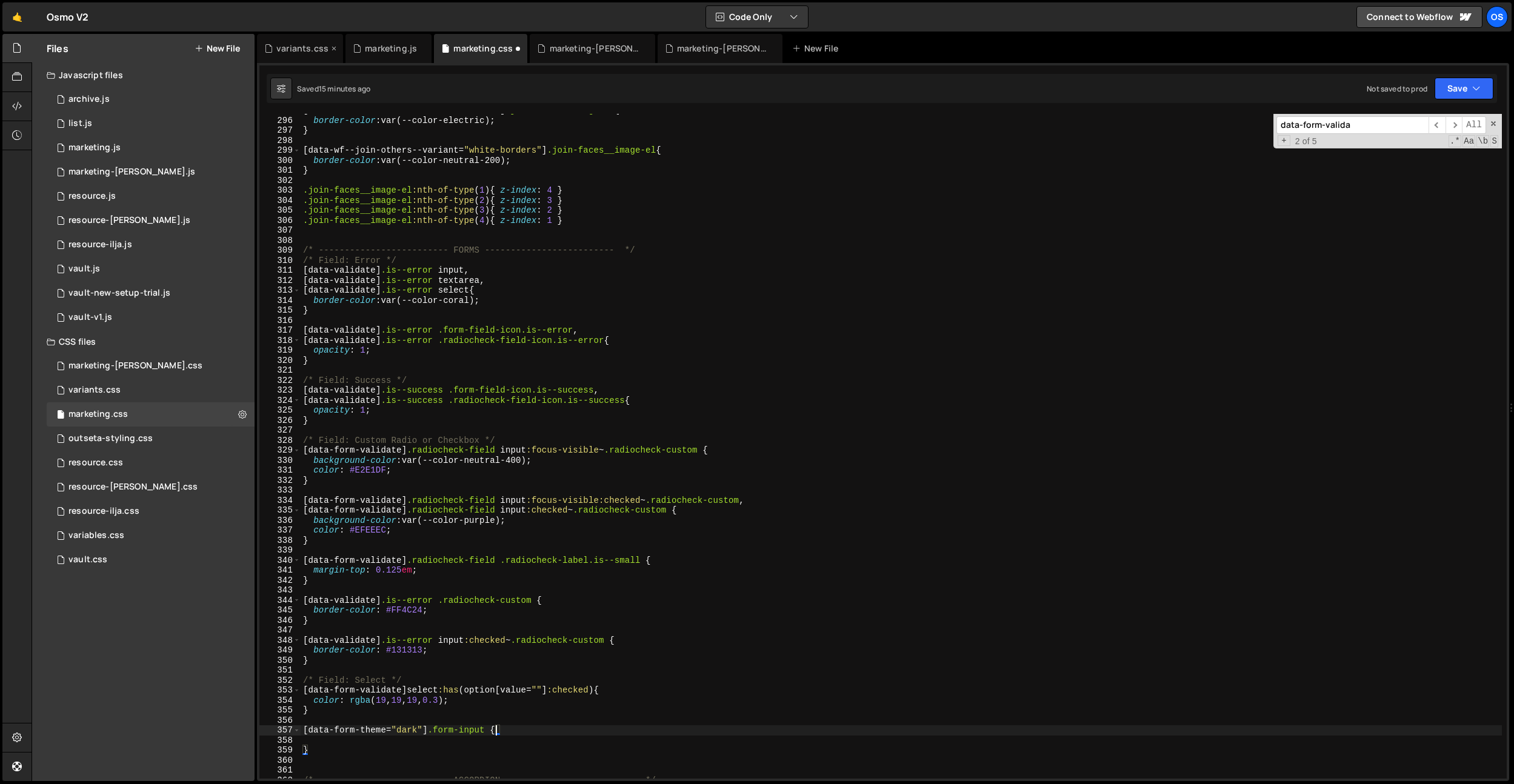
click at [296, 46] on div "variants.css" at bounding box center [303, 49] width 52 height 12
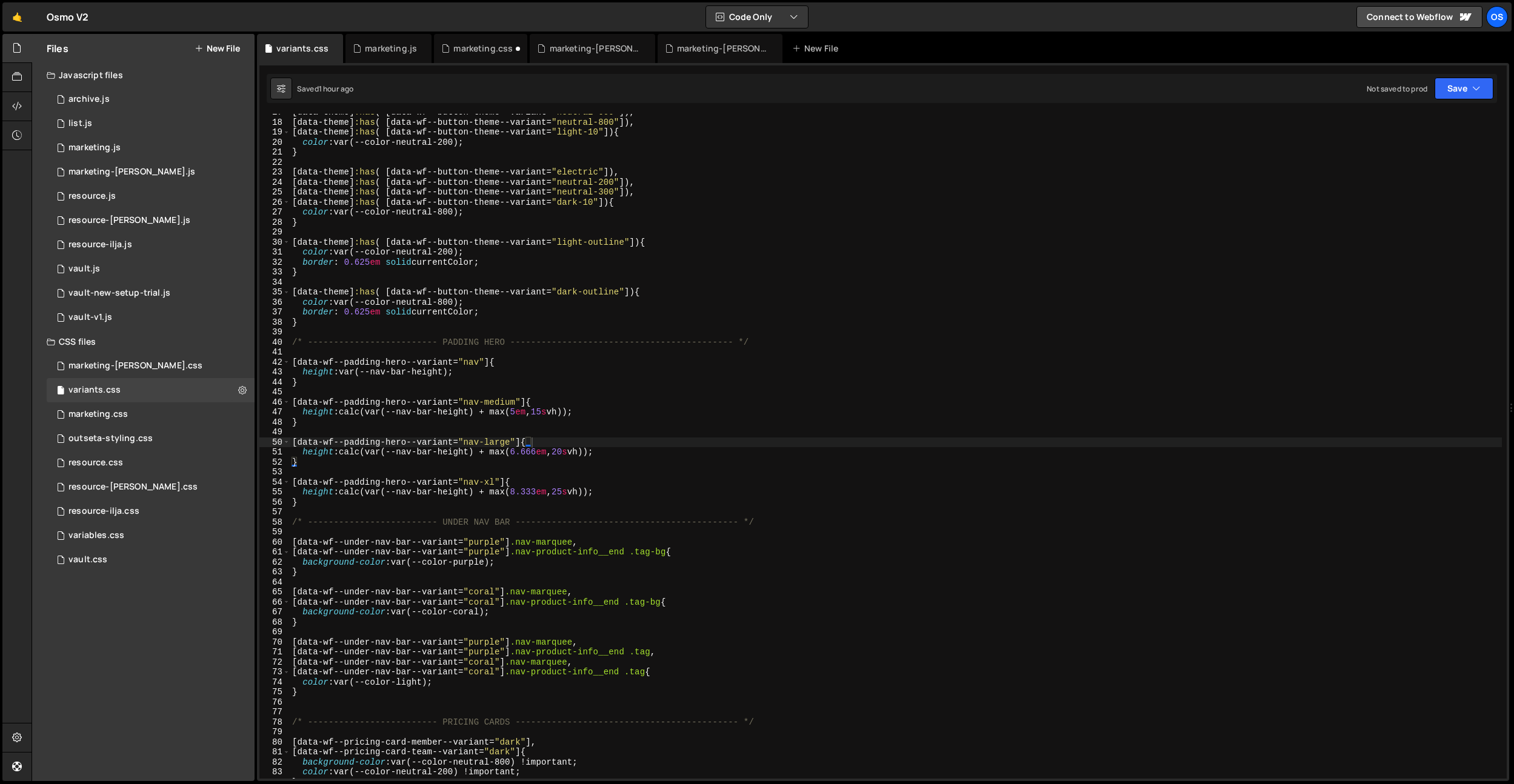
type textarea "[data-theme]:has( [data-wf--button-theme--variant="light-outline"]){"
click at [548, 242] on div "[ data-theme ] :has ( [ data-wf--button-theme--variant = " neutral-600 " ]), [ …" at bounding box center [896, 449] width 1212 height 685
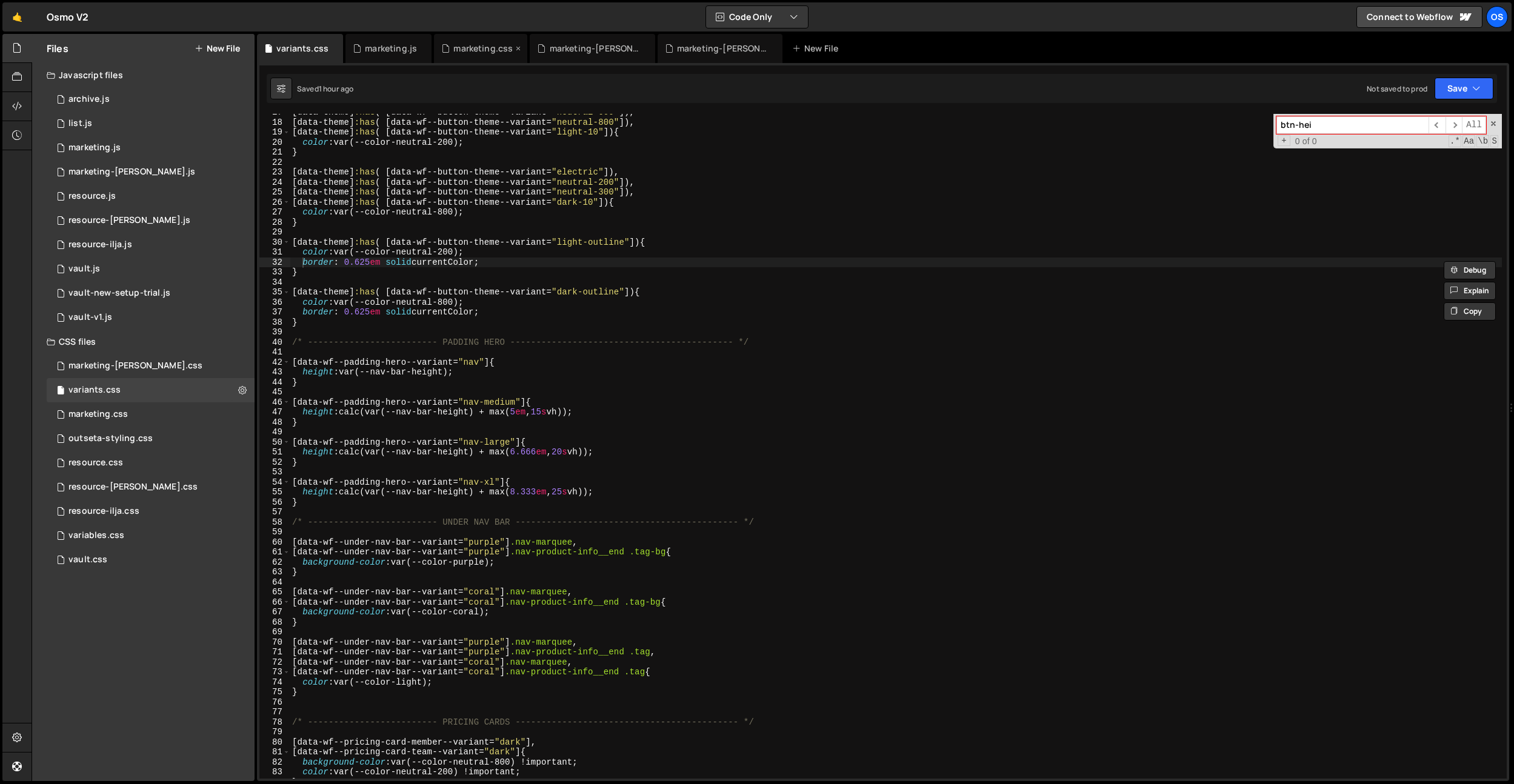
type input "btn-hei"
click at [596, 428] on div "[ data-theme ] :has ( [ data-wf--button-theme--variant = " neutral-600 " ]), [ …" at bounding box center [896, 449] width 1212 height 685
click at [498, 55] on div "marketing.css" at bounding box center [481, 48] width 94 height 29
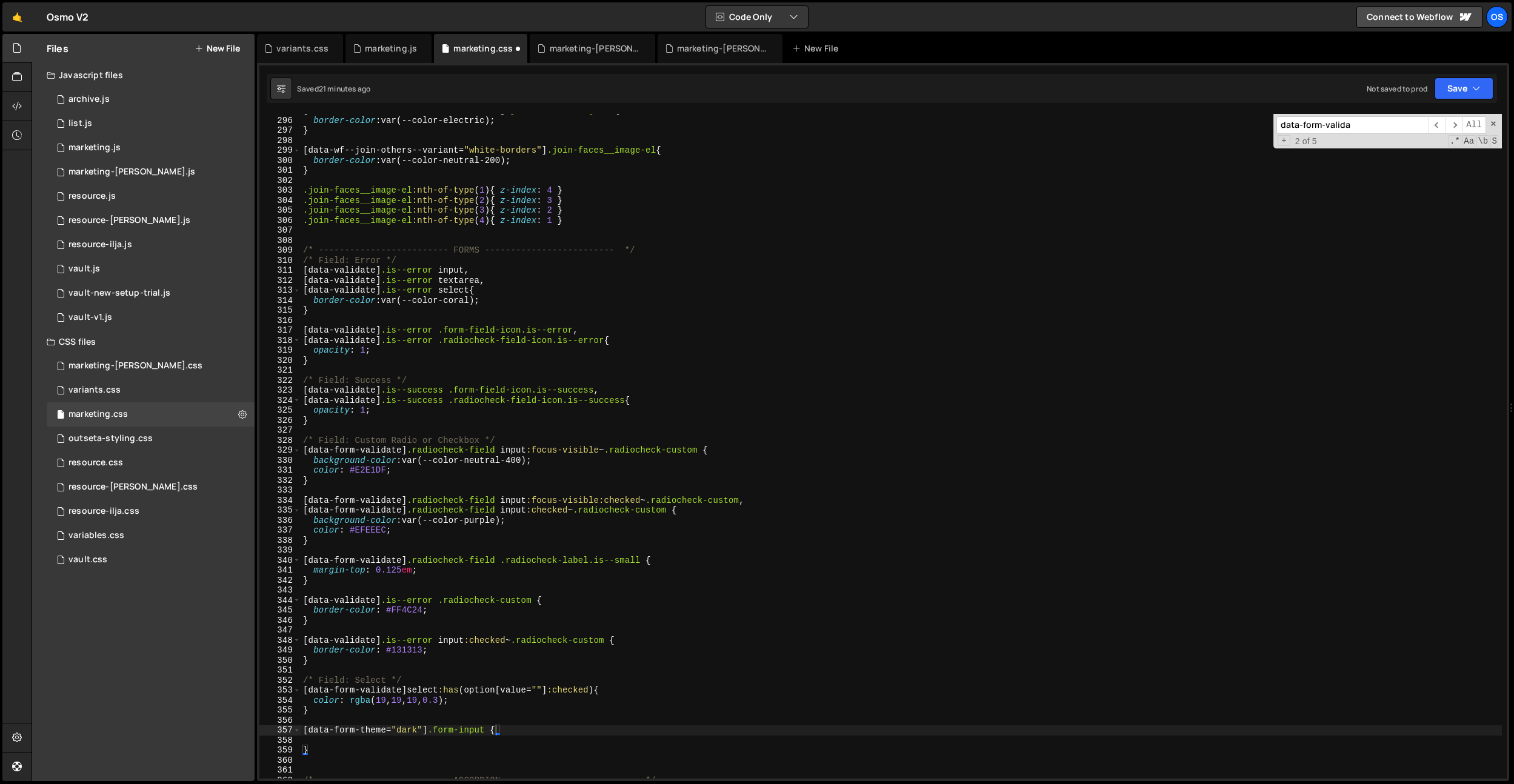
click at [341, 743] on div "[ data-wf--cta-card--variant = " electric " ] .join-faces__image-el { border-co…" at bounding box center [901, 447] width 1201 height 685
click at [475, 739] on div "[ data-wf--cta-card--variant = " electric " ] .join-faces__image-el { border-co…" at bounding box center [901, 447] width 1201 height 685
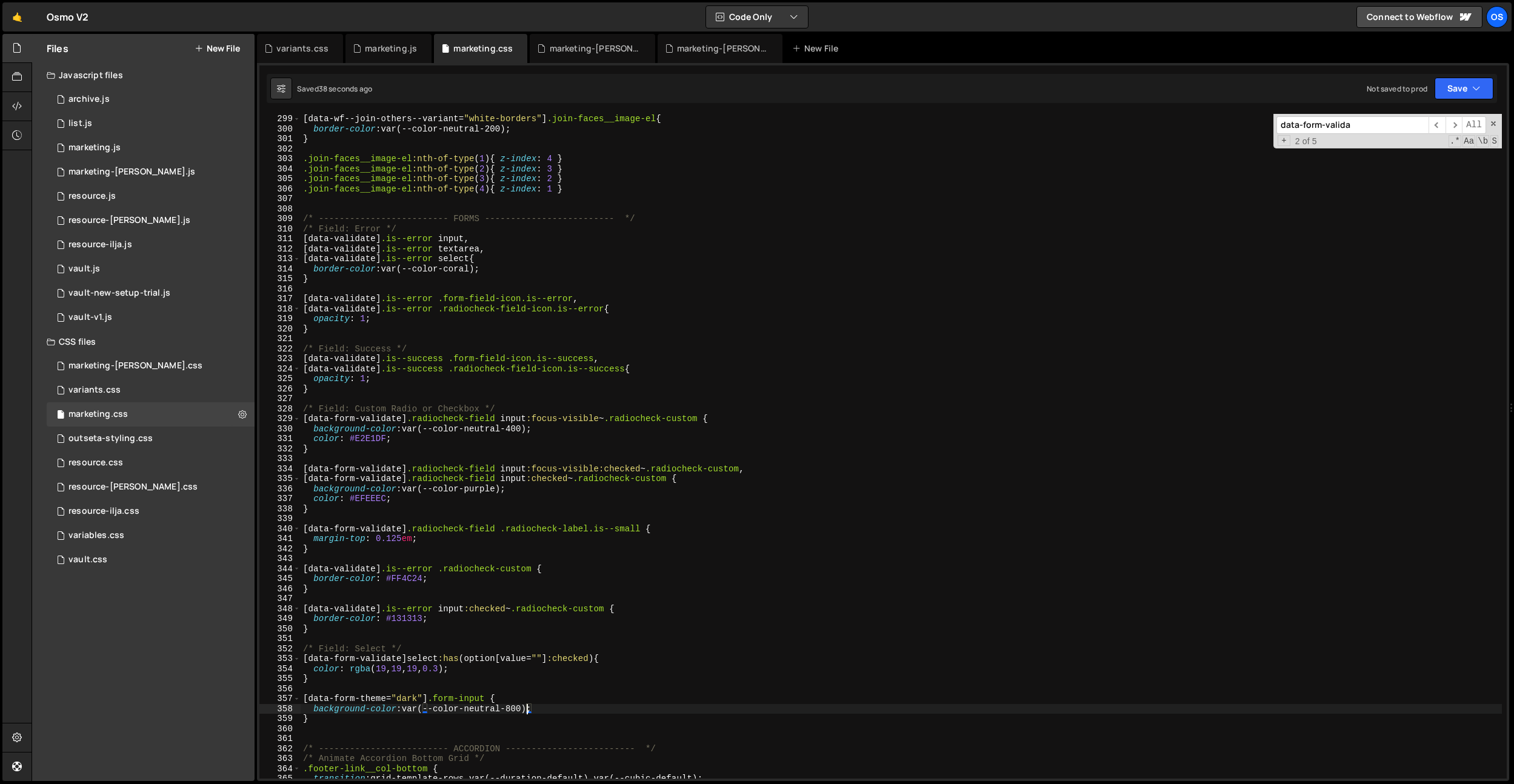
scroll to position [2980, 0]
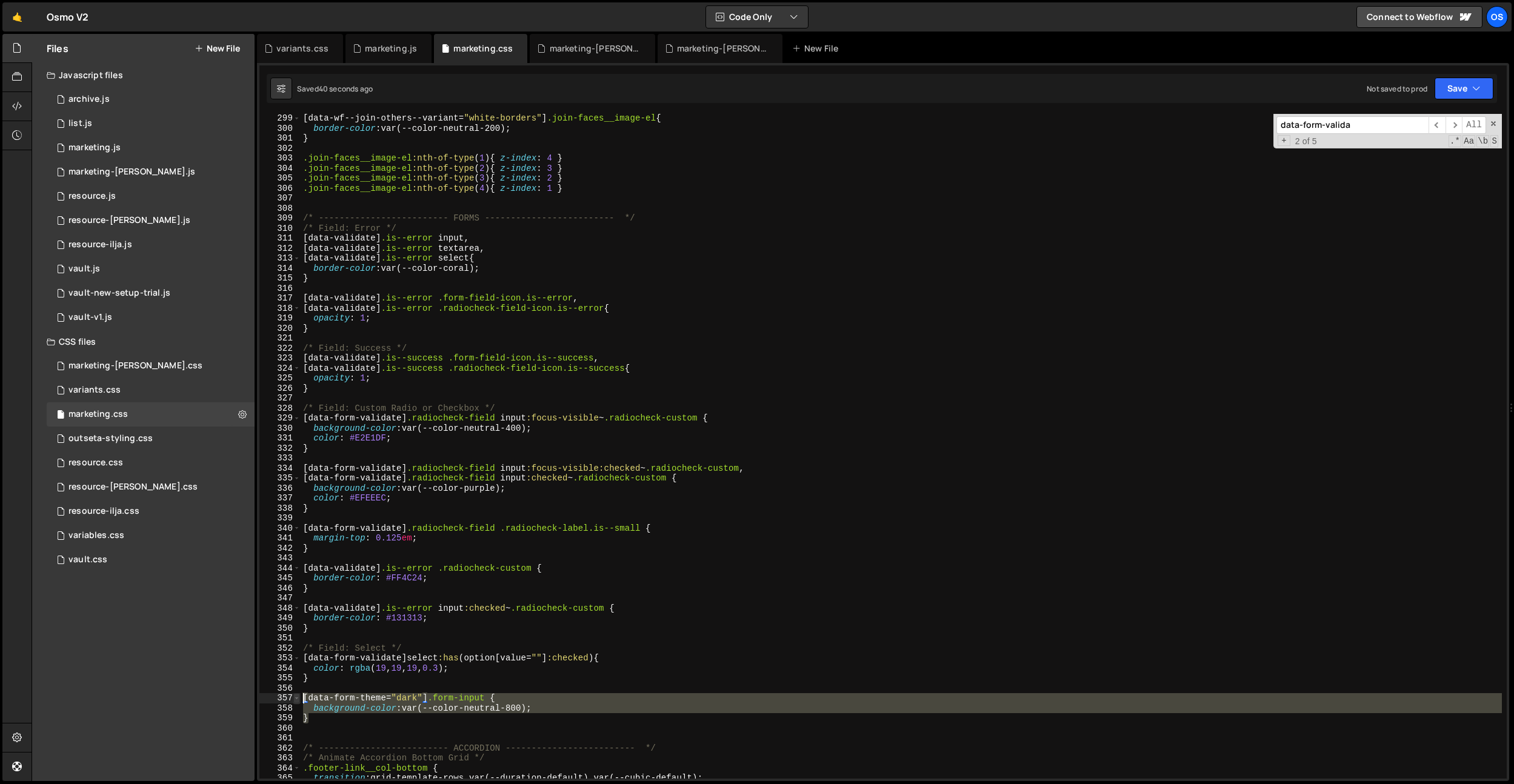
drag, startPoint x: 302, startPoint y: 712, endPoint x: 297, endPoint y: 697, distance: 15.8
click at [297, 697] on div "background-color: var(--color-neutral-800); 299 300 301 302 303 304 305 306 307…" at bounding box center [883, 447] width 1248 height 665
type textarea "}"
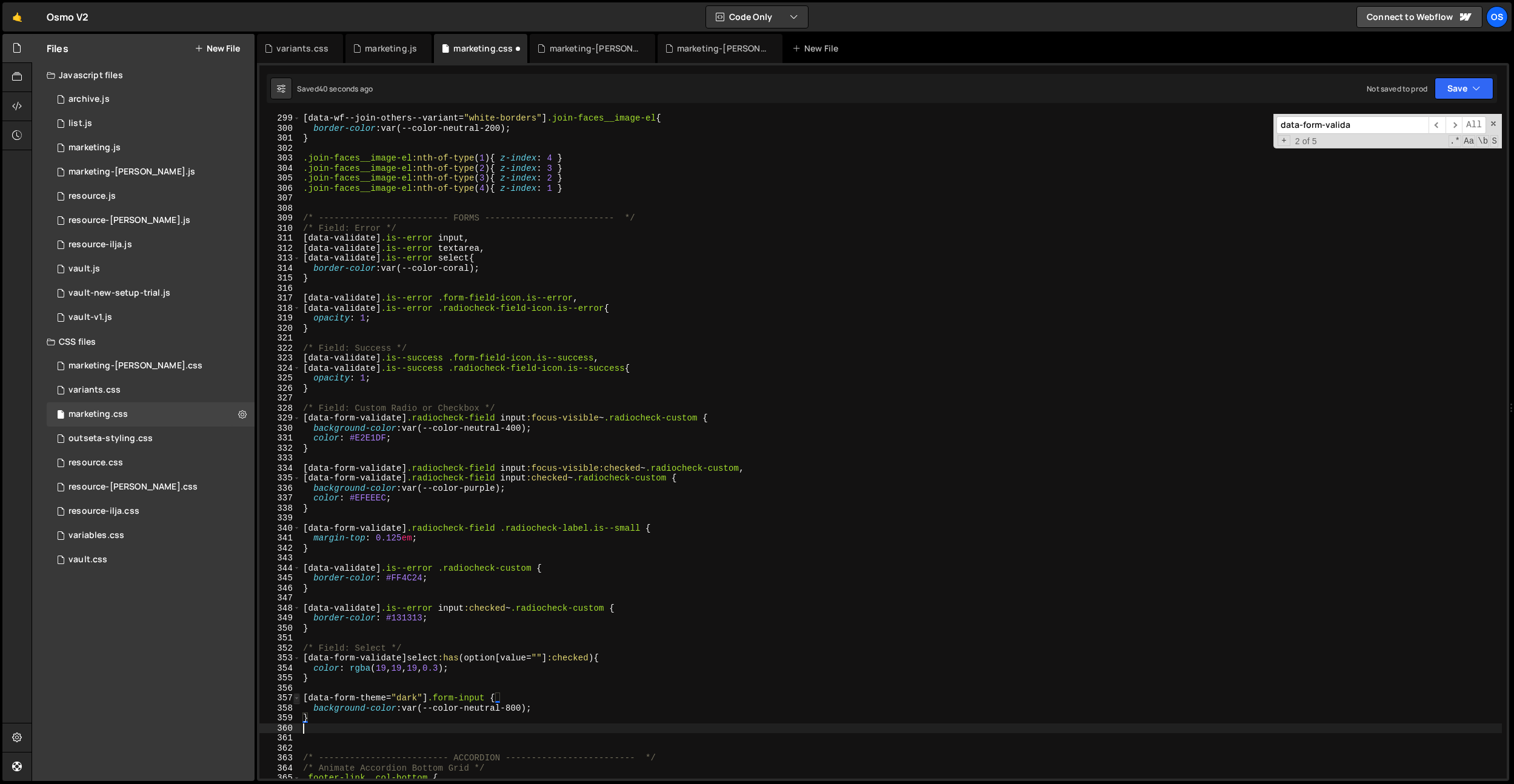
paste textarea "}"
click at [493, 739] on div "[ data-wf--join-others--variant = " white-borders " ] .join-faces__image-el { b…" at bounding box center [901, 456] width 1201 height 685
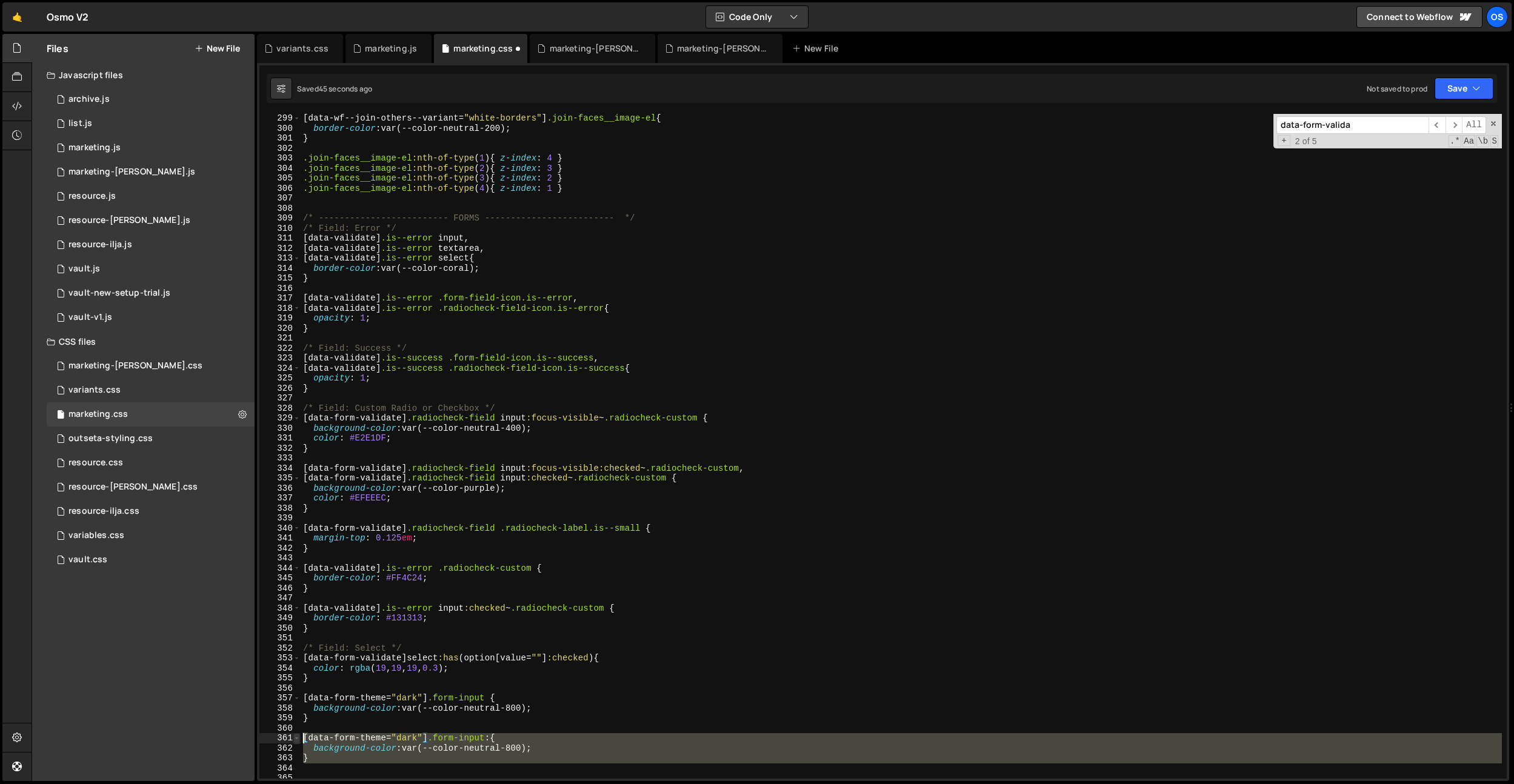
drag, startPoint x: 388, startPoint y: 761, endPoint x: 296, endPoint y: 734, distance: 95.9
click at [296, 735] on div "[data-form-theme="dark"] .form-input: { 299 300 301 302 303 304 305 306 307 308…" at bounding box center [883, 447] width 1248 height 665
type textarea "[data-form-theme="dark"] .form-input: { background-color: var(--color-neutral-8…"
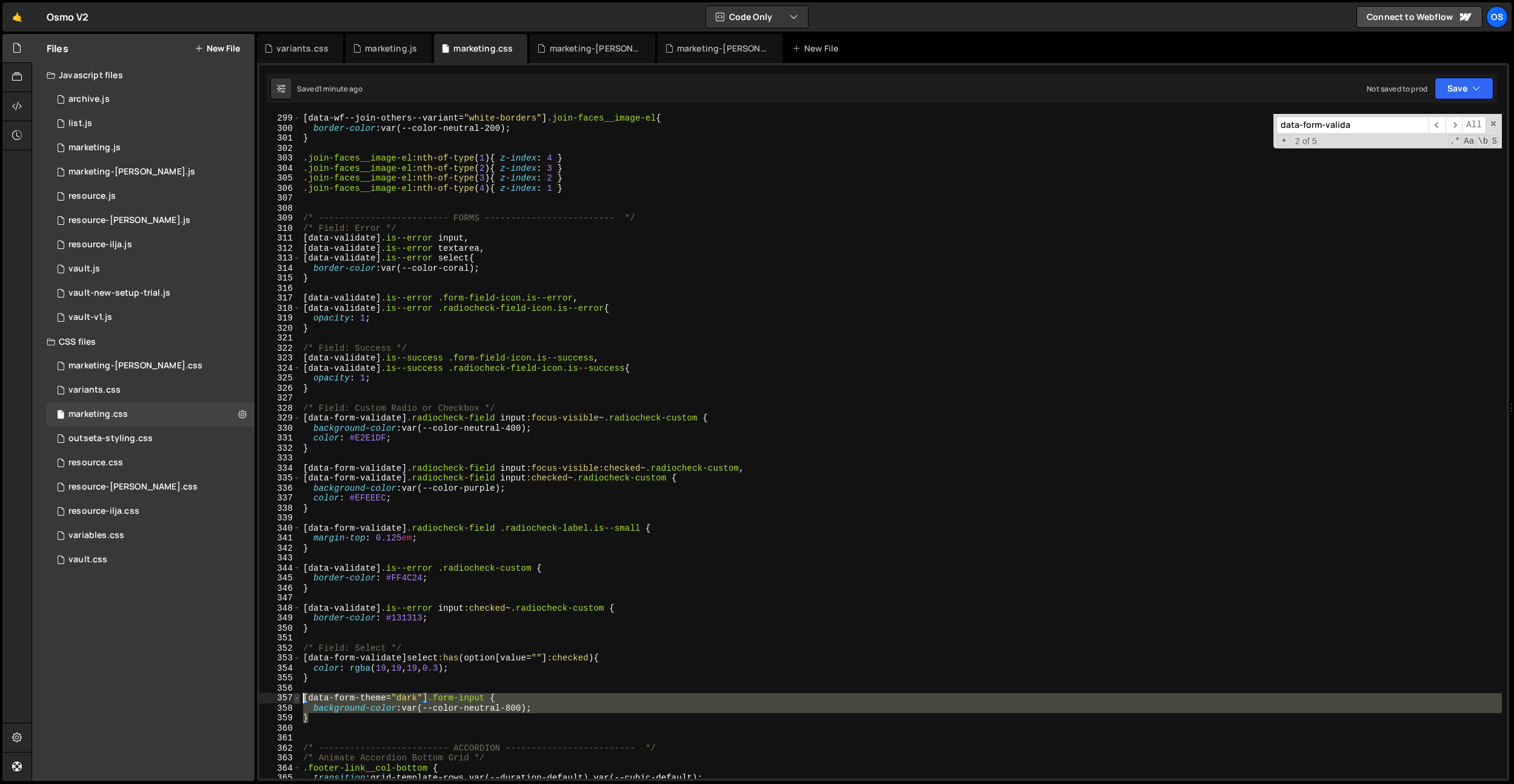
drag, startPoint x: 300, startPoint y: 707, endPoint x: 294, endPoint y: 697, distance: 11.7
click at [294, 697] on div "299 300 301 302 303 304 305 306 307 308 309 310 311 312 313 314 315 316 317 318…" at bounding box center [883, 447] width 1248 height 665
type textarea "}"
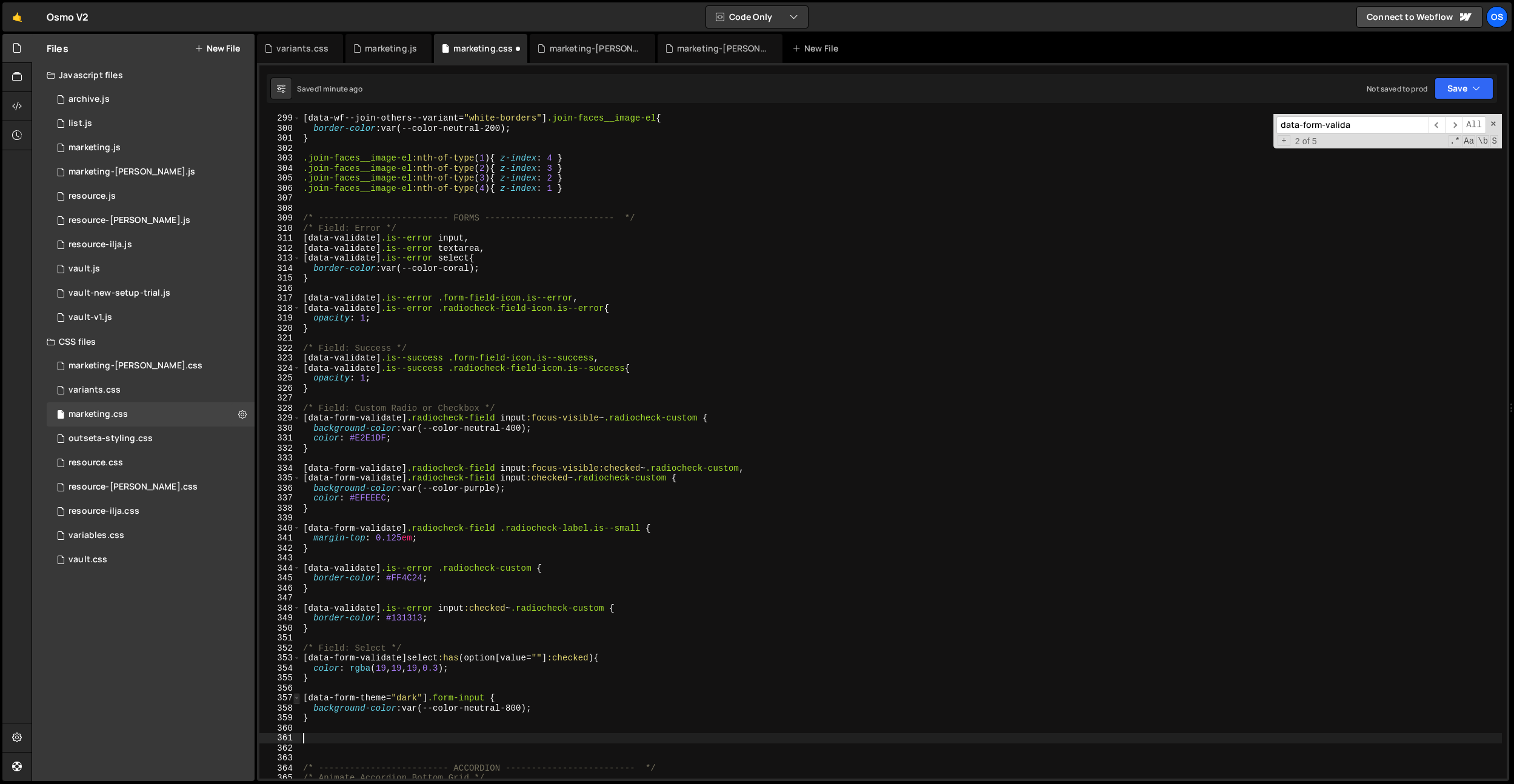
paste textarea "}"
click at [490, 737] on div "[ data-wf--join-others--variant = " white-borders " ] .join-faces__image-el { b…" at bounding box center [901, 456] width 1201 height 685
click at [371, 747] on div "[ data-wf--join-others--variant = " white-borders " ] .join-faces__image-el { b…" at bounding box center [901, 456] width 1201 height 685
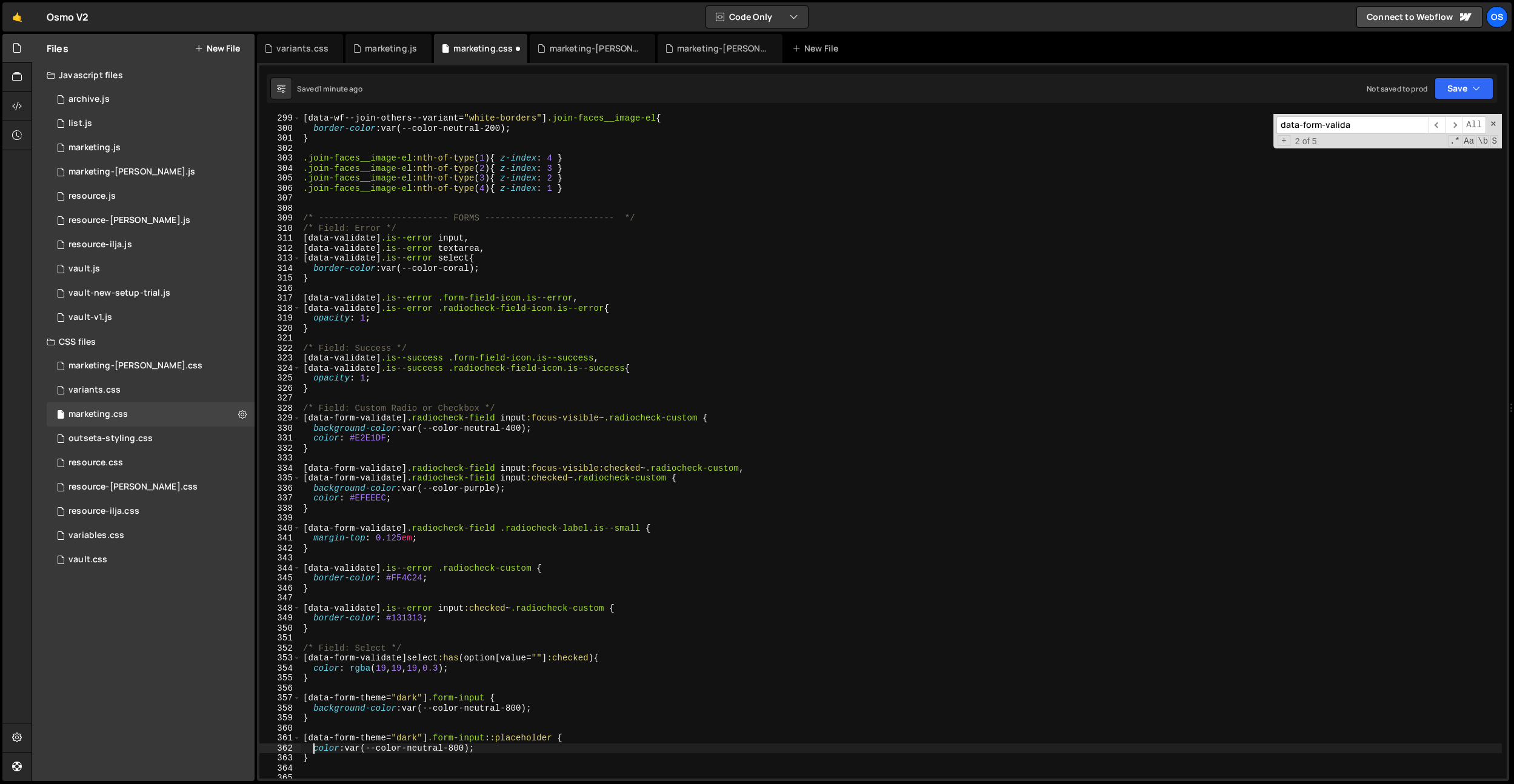
click at [470, 745] on div "[ data-wf--join-others--variant = " white-borders " ] .join-faces__image-el { b…" at bounding box center [901, 456] width 1201 height 685
click at [682, 230] on div "[ data-wf--join-others--variant = " white-borders " ] .join-faces__image-el { b…" at bounding box center [901, 456] width 1201 height 685
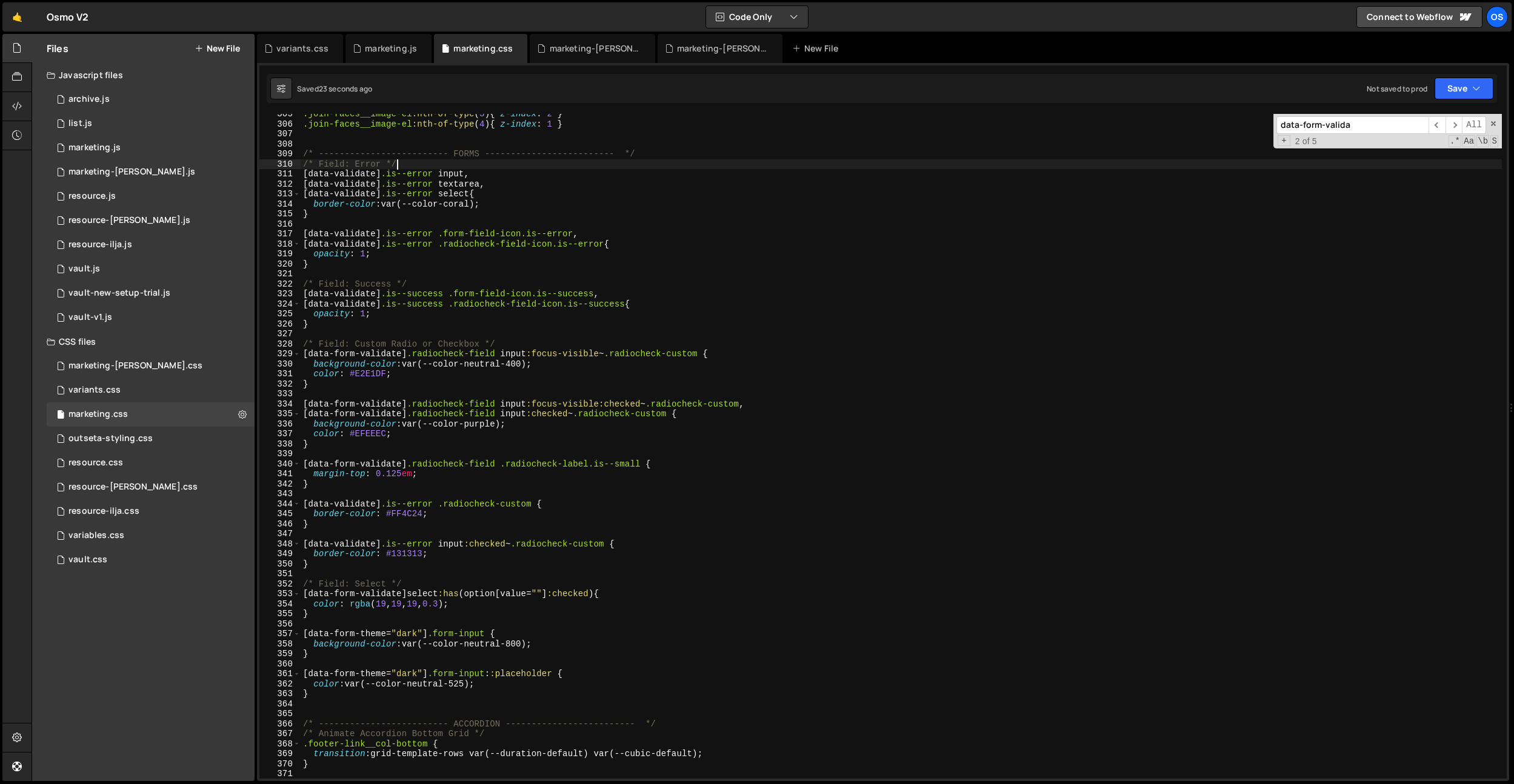
scroll to position [3048, 0]
click at [399, 511] on div ".join-faces__image-el :nth-of-type ( 3 ) { z-index : 2 } .join-faces__image-el …" at bounding box center [901, 447] width 1201 height 685
drag, startPoint x: 481, startPoint y: 198, endPoint x: 403, endPoint y: 589, distance: 398.7
click at [388, 200] on div ".join-faces__image-el :nth-of-type ( 3 ) { z-index : 2 } .join-faces__image-el …" at bounding box center [901, 447] width 1201 height 685
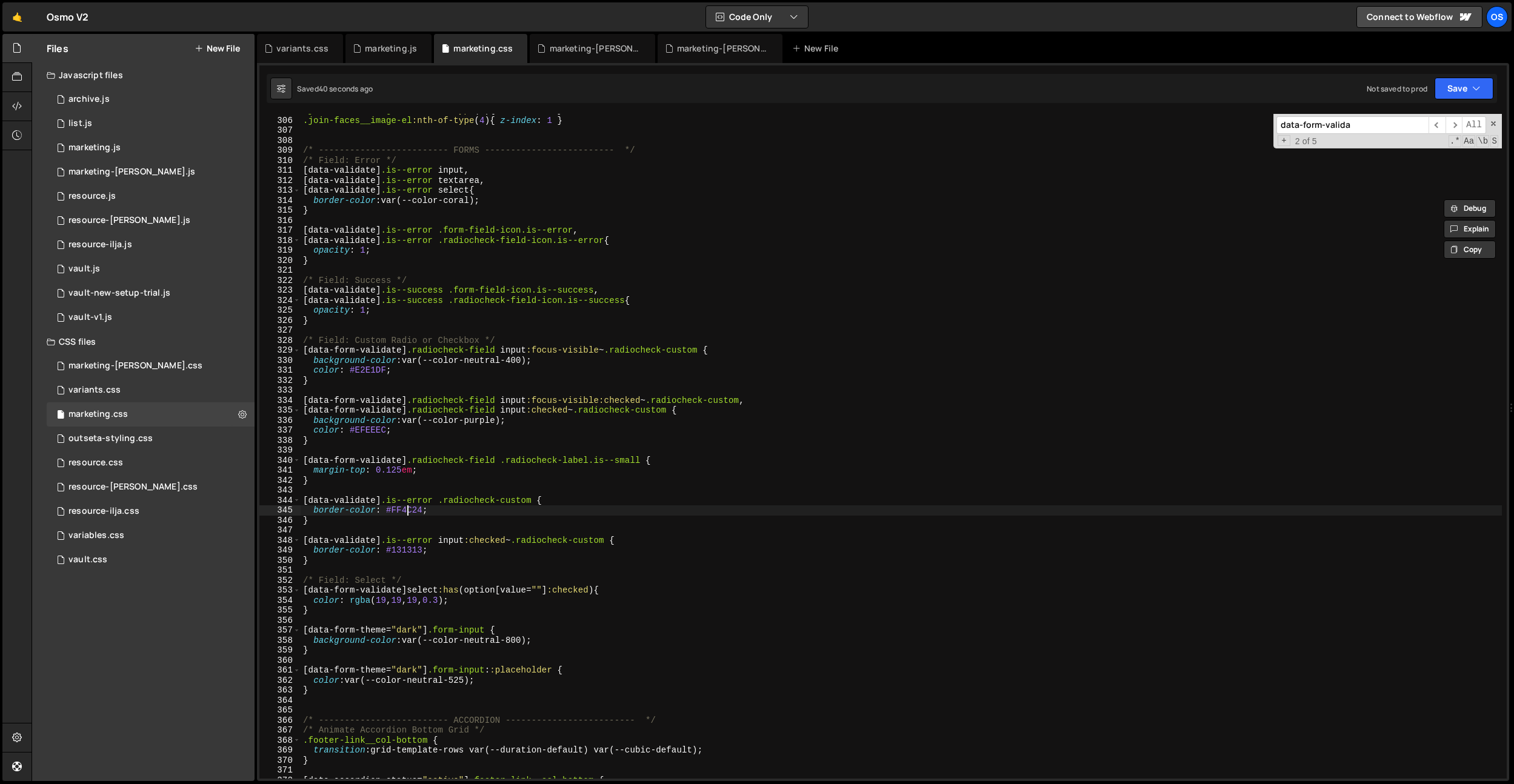
click at [409, 511] on div ".join-faces__image-el :nth-of-type ( 3 ) { z-index : 2 } .join-faces__image-el …" at bounding box center [901, 447] width 1201 height 685
click at [408, 512] on div ".join-faces__image-el :nth-of-type ( 3 ) { z-index : 2 } .join-faces__image-el …" at bounding box center [901, 447] width 1201 height 685
paste textarea "var(--color-coral)"
click at [403, 553] on div ".join-faces__image-el :nth-of-type ( 3 ) { z-index : 2 } .join-faces__image-el …" at bounding box center [901, 447] width 1201 height 685
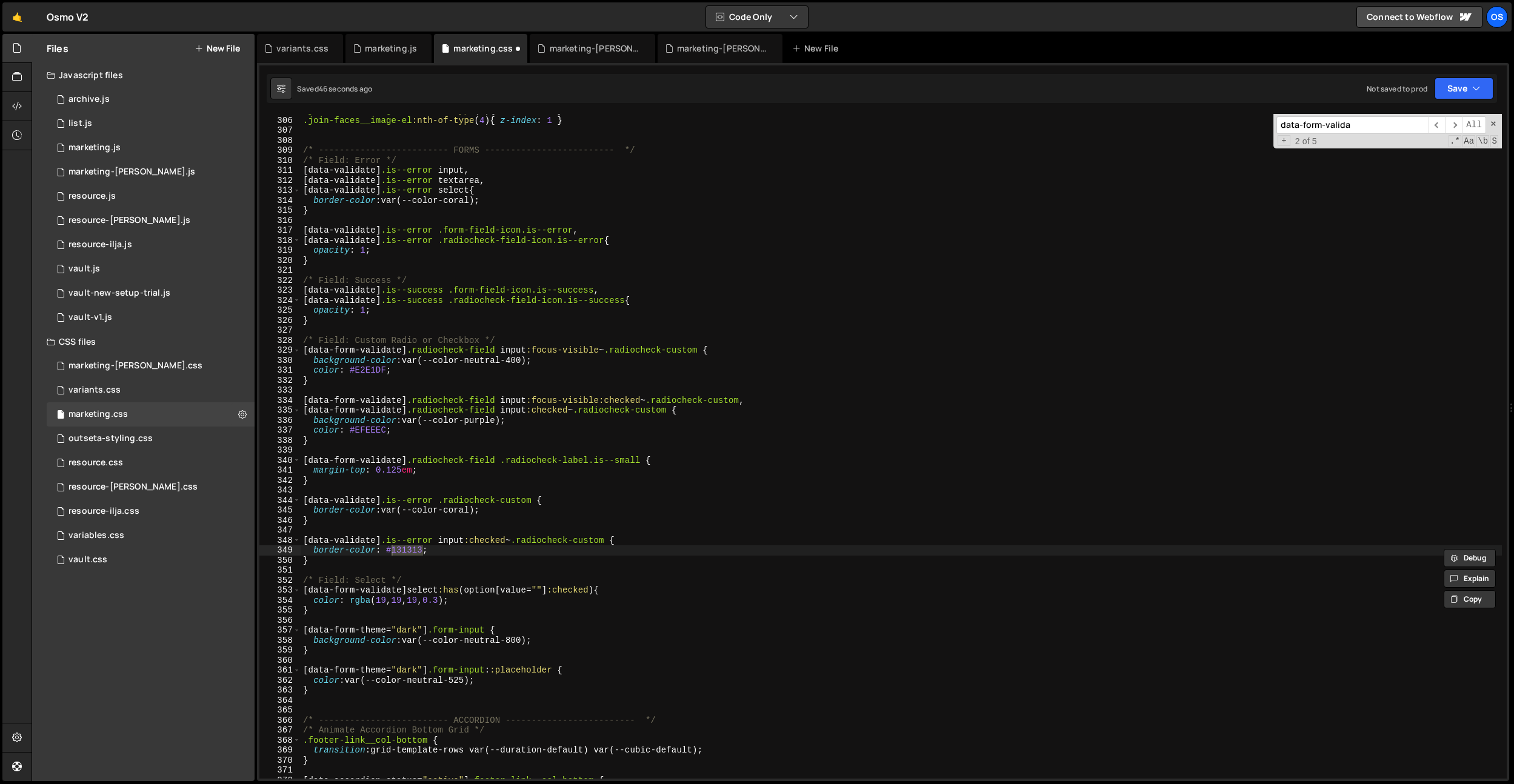
click at [414, 548] on div ".join-faces__image-el :nth-of-type ( 3 ) { z-index : 2 } .join-faces__image-el …" at bounding box center [901, 447] width 1201 height 685
click at [492, 537] on div ".join-faces__image-el :nth-of-type ( 3 ) { z-index : 2 } .join-faces__image-el …" at bounding box center [901, 447] width 1201 height 685
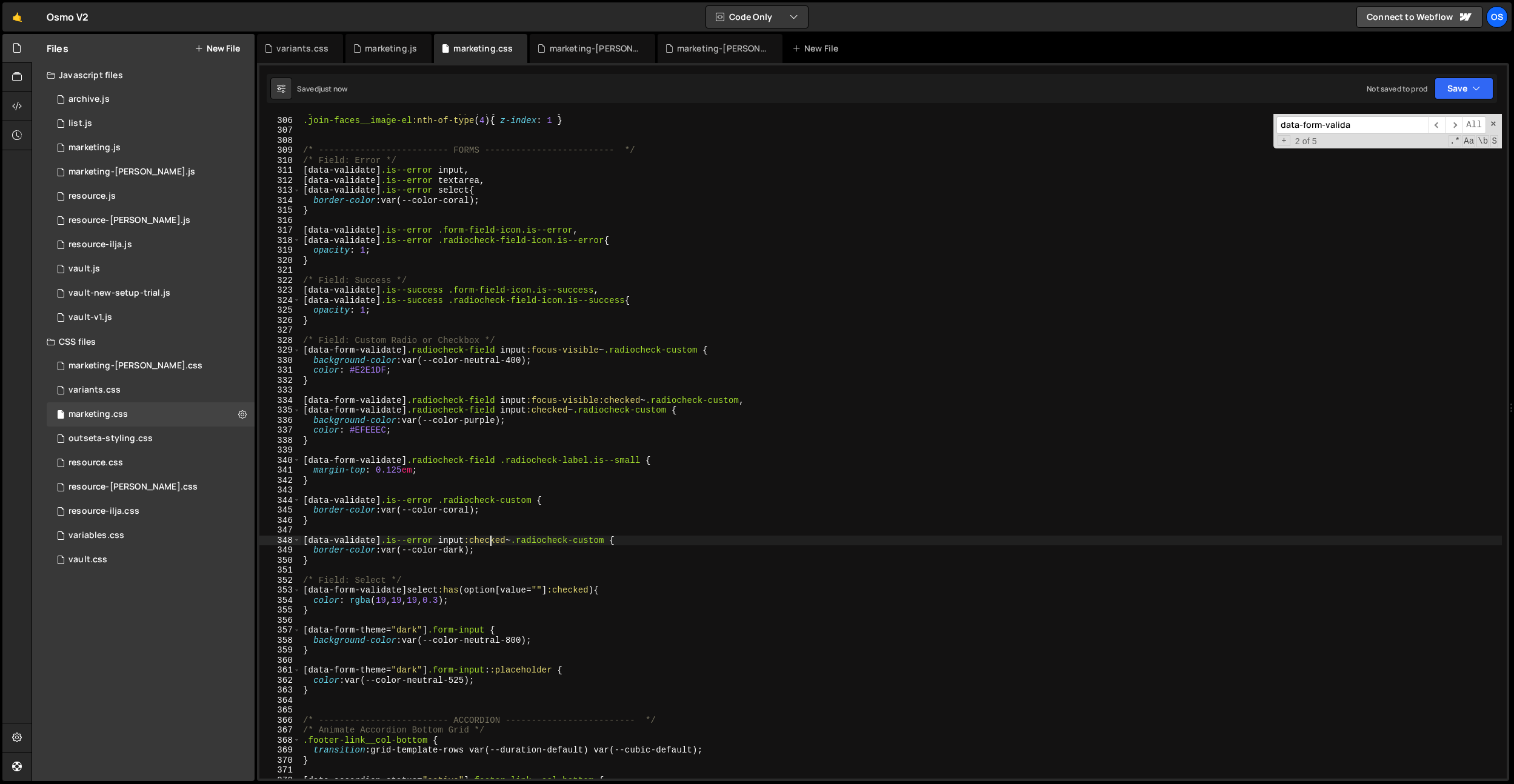
click at [464, 604] on div ".join-faces__image-el :nth-of-type ( 3 ) { z-index : 2 } .join-faces__image-el …" at bounding box center [901, 447] width 1201 height 685
click at [371, 370] on div ".join-faces__image-el :nth-of-type ( 3 ) { z-index : 2 } .join-faces__image-el …" at bounding box center [901, 447] width 1201 height 685
click at [374, 370] on div ".join-faces__image-el :nth-of-type ( 3 ) { z-index : 2 } .join-faces__image-el …" at bounding box center [901, 447] width 1201 height 685
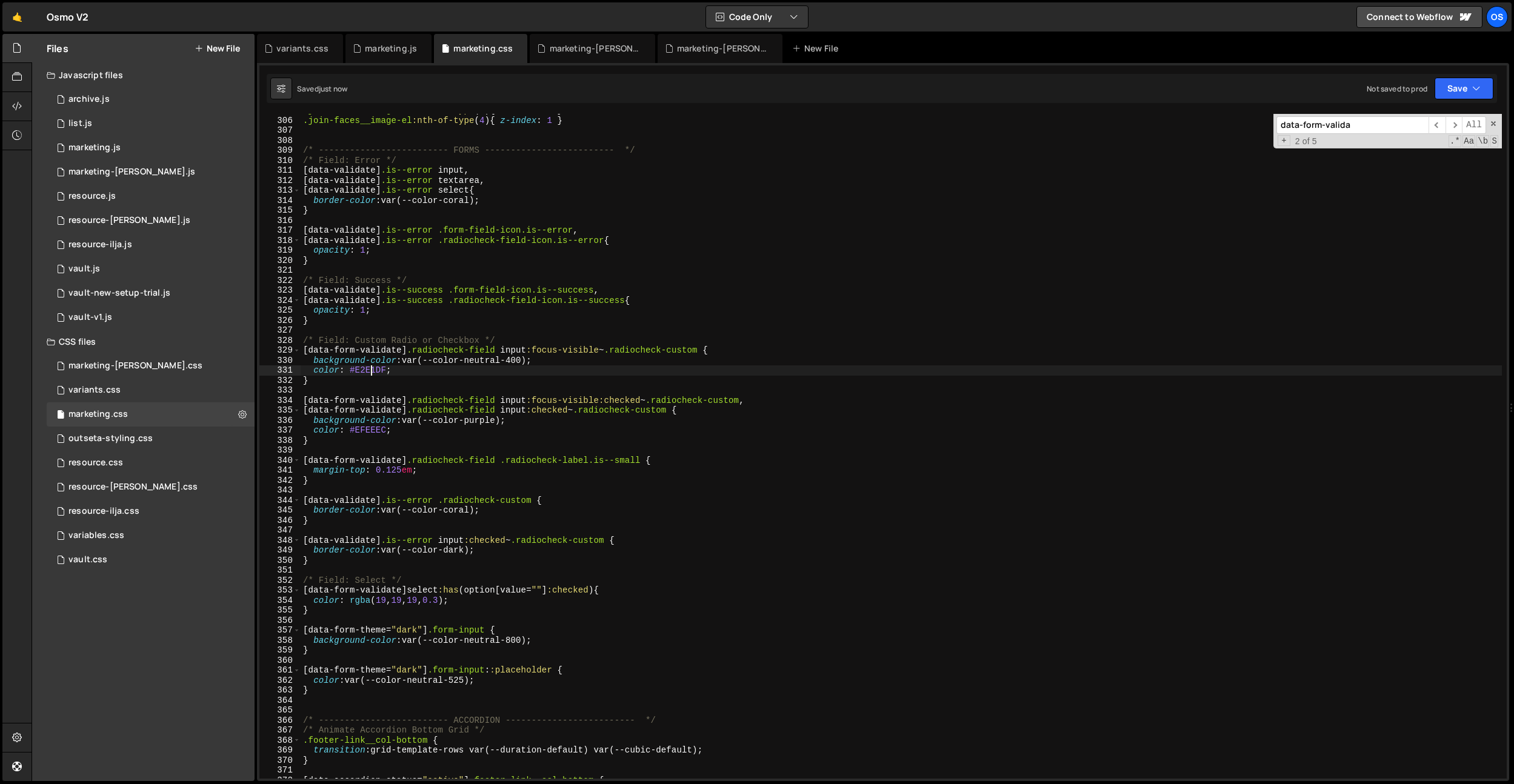
click at [374, 370] on div ".join-faces__image-el :nth-of-type ( 3 ) { z-index : 2 } .join-faces__image-el …" at bounding box center [901, 447] width 1201 height 685
click at [359, 368] on div ".join-faces__image-el :nth-of-type ( 3 ) { z-index : 2 } .join-faces__image-el …" at bounding box center [901, 447] width 1201 height 685
click at [368, 435] on div ".join-faces__image-el :nth-of-type ( 3 ) { z-index : 2 } .join-faces__image-el …" at bounding box center [901, 447] width 1201 height 685
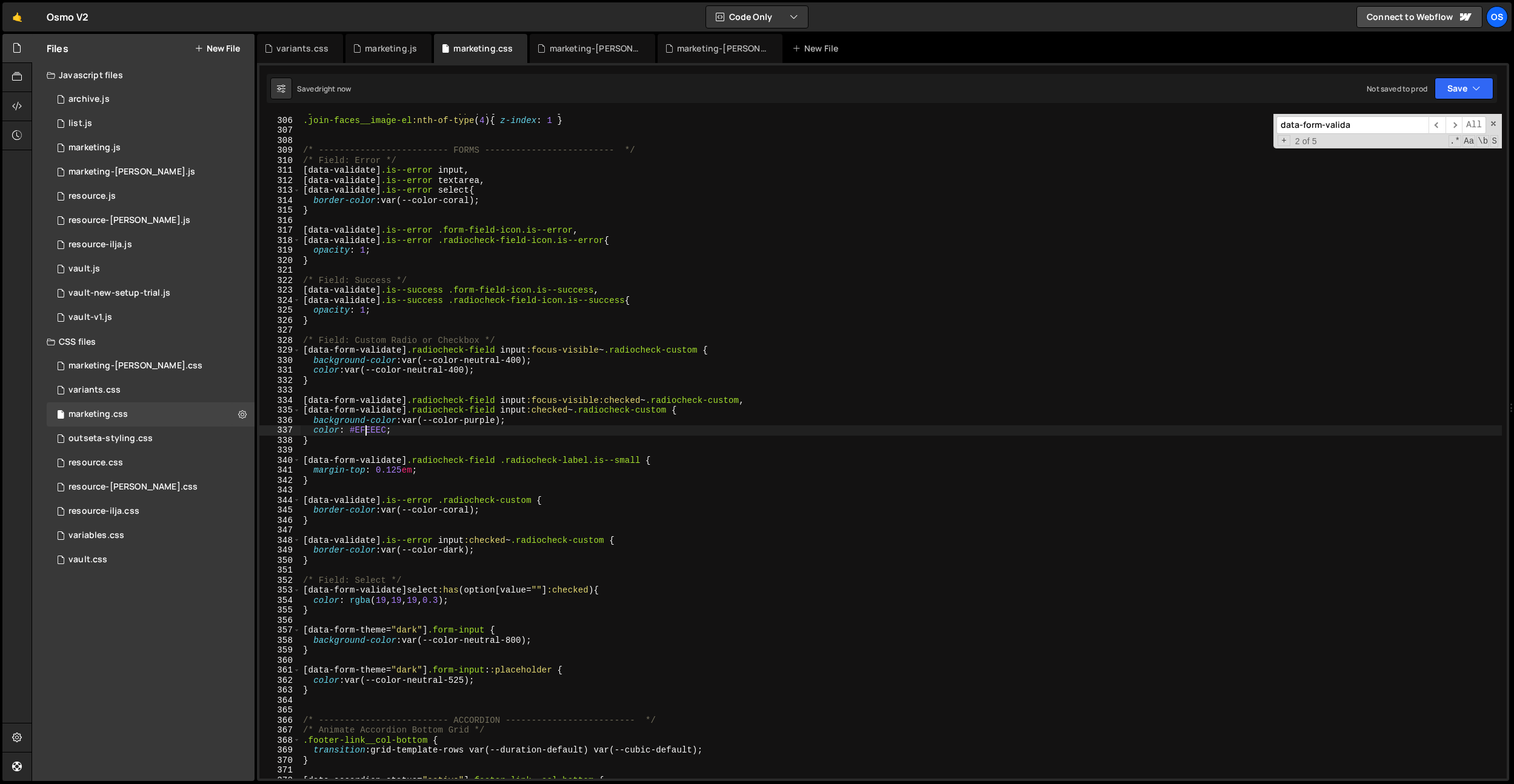
scroll to position [0, 6]
click at [368, 435] on div ".join-faces__image-el :nth-of-type ( 3 ) { z-index : 2 } .join-faces__image-el …" at bounding box center [901, 447] width 1201 height 685
click at [370, 432] on div ".join-faces__image-el :nth-of-type ( 3 ) { z-index : 2 } .join-faces__image-el …" at bounding box center [901, 447] width 1201 height 665
click at [370, 432] on div ".join-faces__image-el :nth-of-type ( 3 ) { z-index : 2 } .join-faces__image-el …" at bounding box center [901, 447] width 1201 height 685
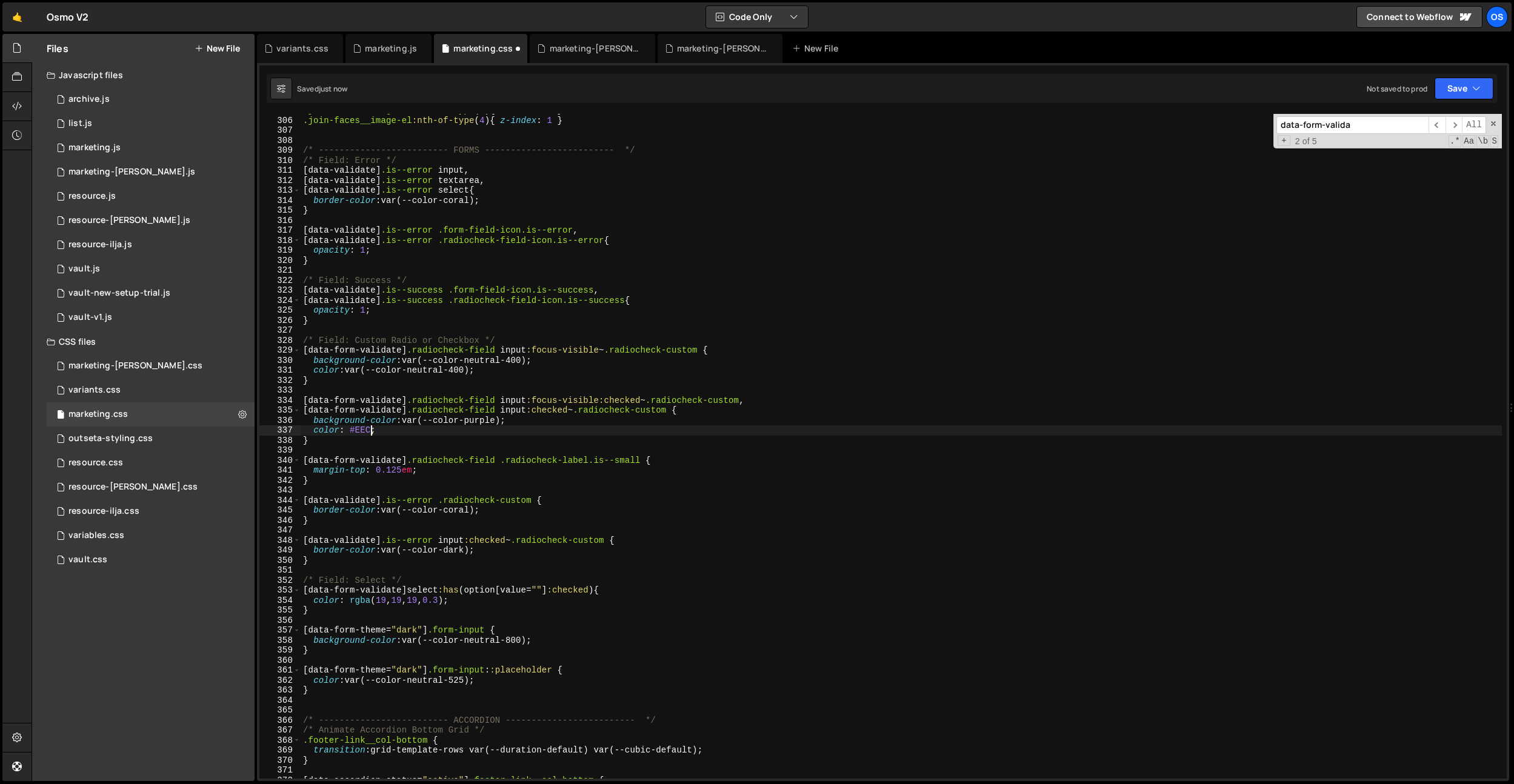
click at [370, 432] on div ".join-faces__image-el :nth-of-type ( 3 ) { z-index : 2 } .join-faces__image-el …" at bounding box center [901, 447] width 1201 height 685
type textarea "color: var(--color-light);"
click at [596, 327] on div ".join-faces__image-el :nth-of-type ( 3 ) { z-index : 2 } .join-faces__image-el …" at bounding box center [901, 447] width 1201 height 685
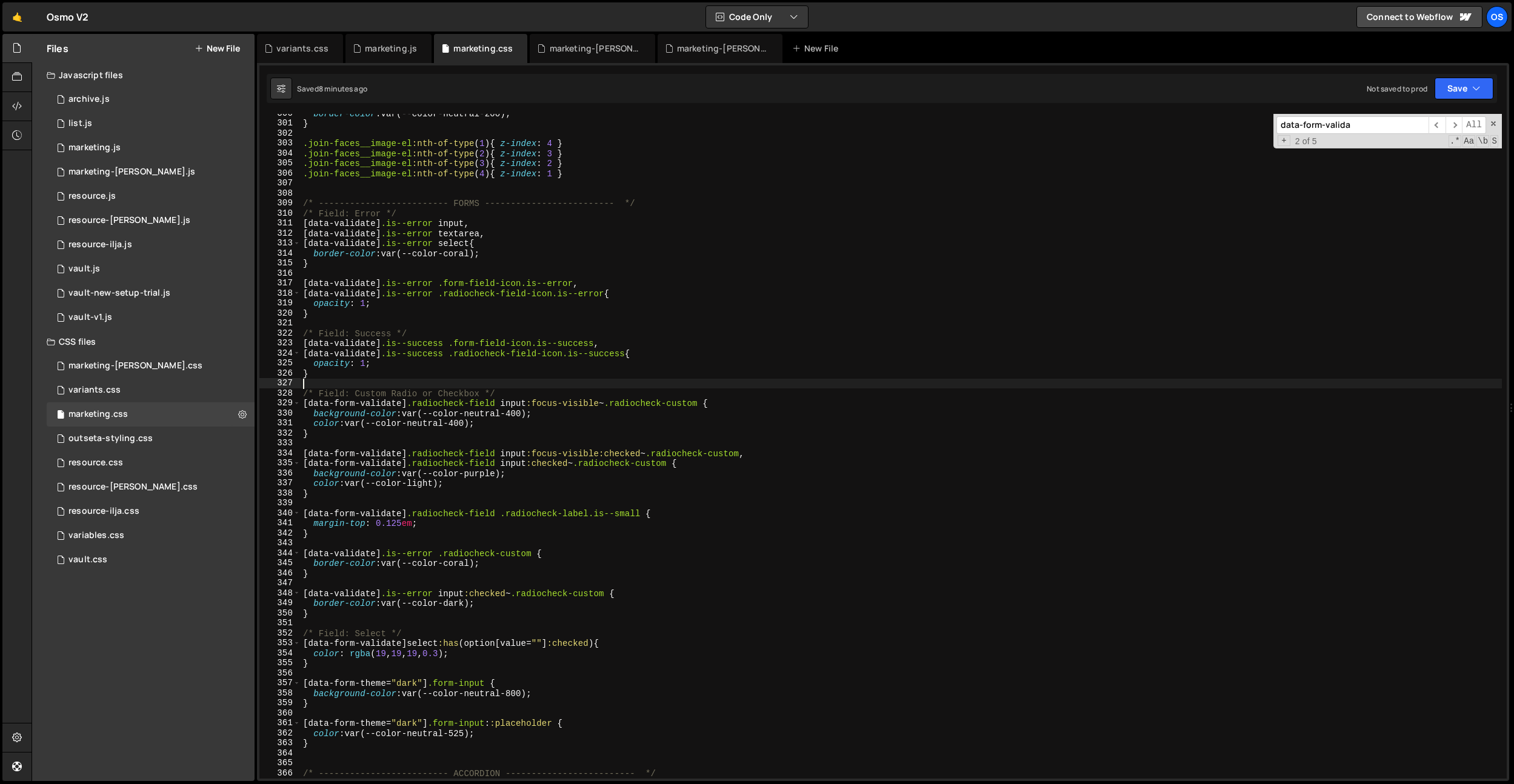
scroll to position [3116, 0]
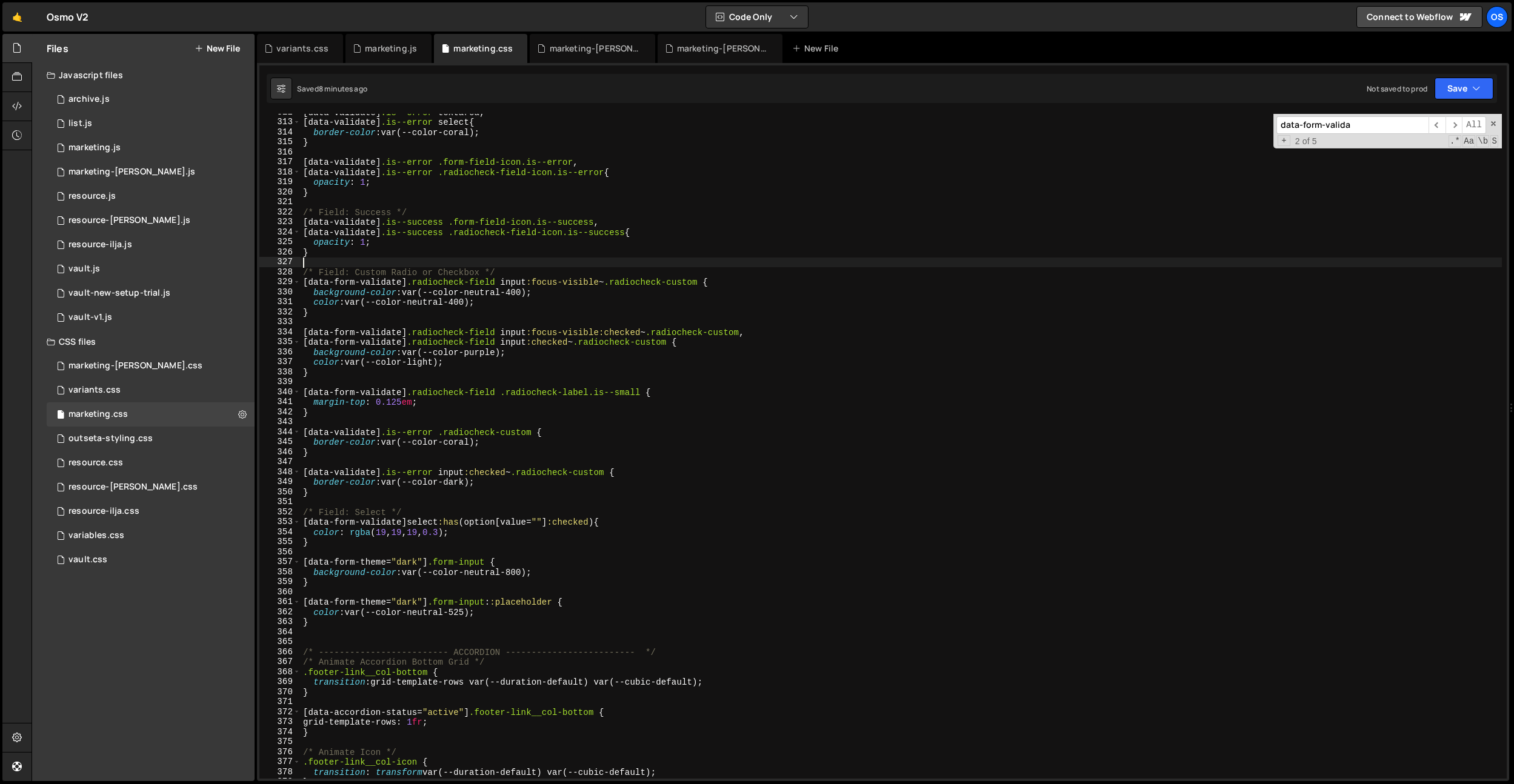
click at [428, 628] on div "[ data-validate ] .is--error textarea , [ data-validate ] .is--error select { b…" at bounding box center [901, 449] width 1201 height 685
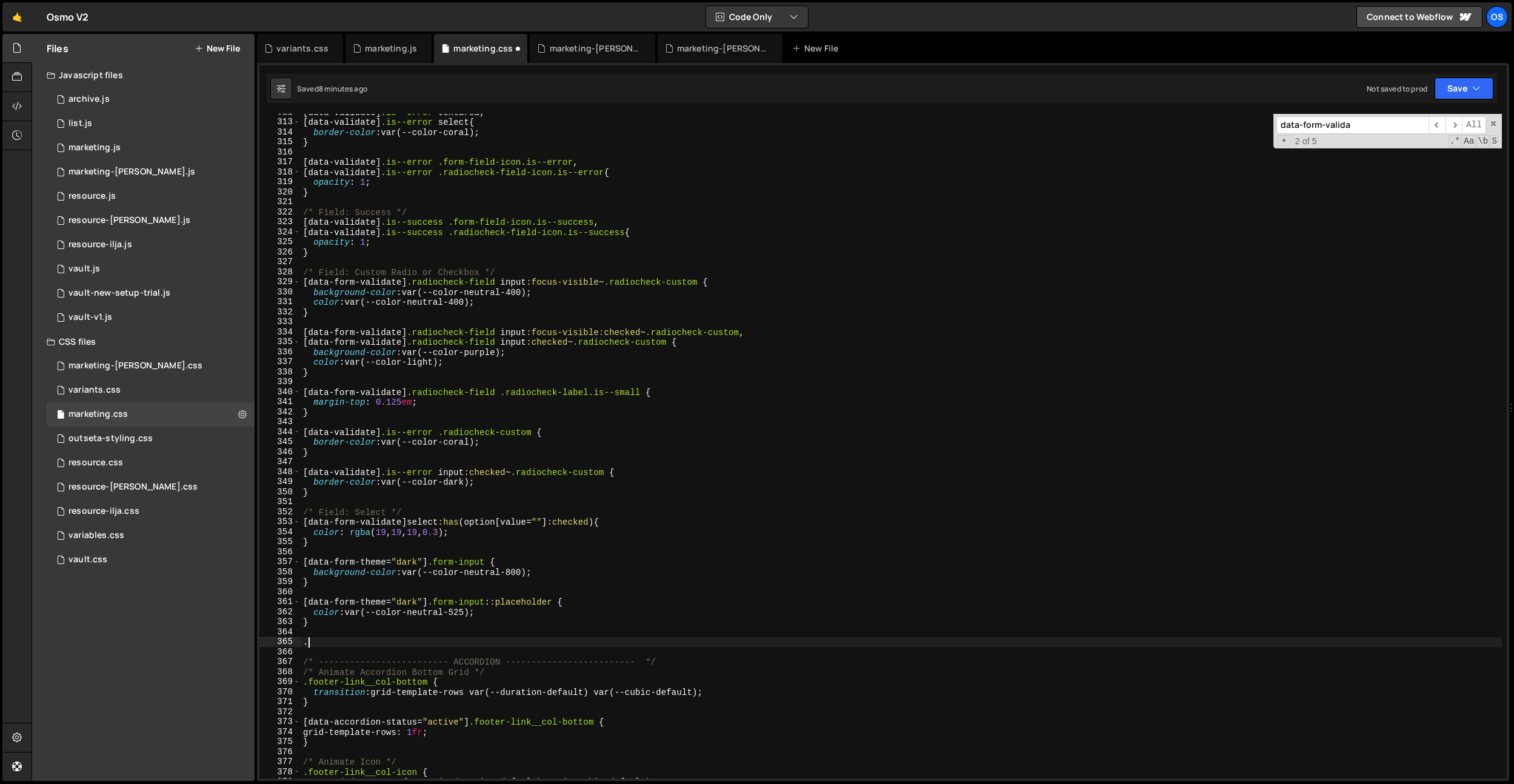
paste textarea "radiocheck-label"
type textarea ".radiocheck-label {}"
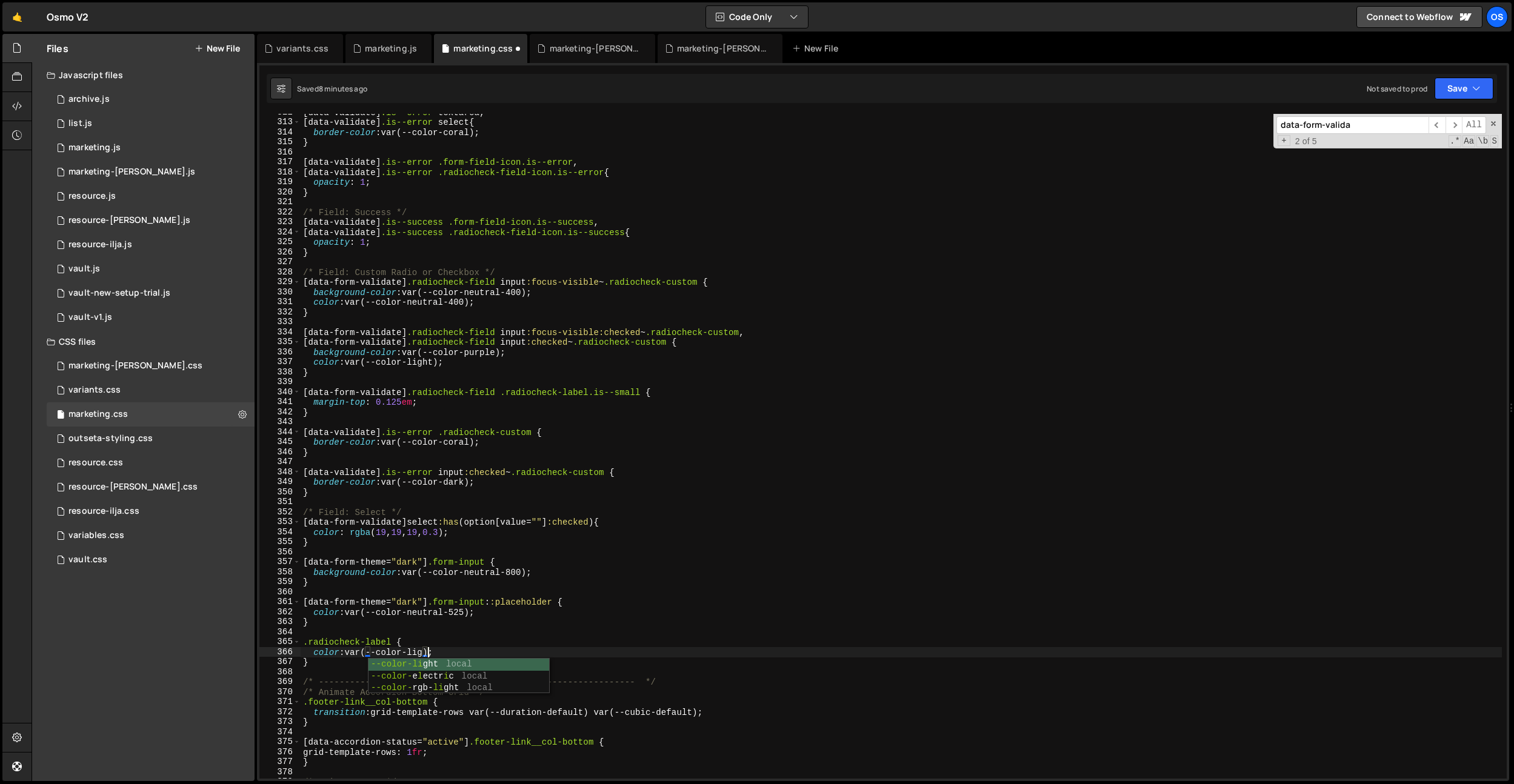
scroll to position [0, 9]
drag, startPoint x: 428, startPoint y: 601, endPoint x: 269, endPoint y: 602, distance: 159.0
click at [269, 602] on div "color: var(--color-light; 312 313 314 315 316 317 318 319 320 321 322 323 324 3…" at bounding box center [883, 447] width 1248 height 665
click at [304, 645] on div "[ data-validate ] .is--error textarea , [ data-validate ] .is--error select { b…" at bounding box center [901, 449] width 1201 height 685
paste textarea "[data-form-theme="dark"]"
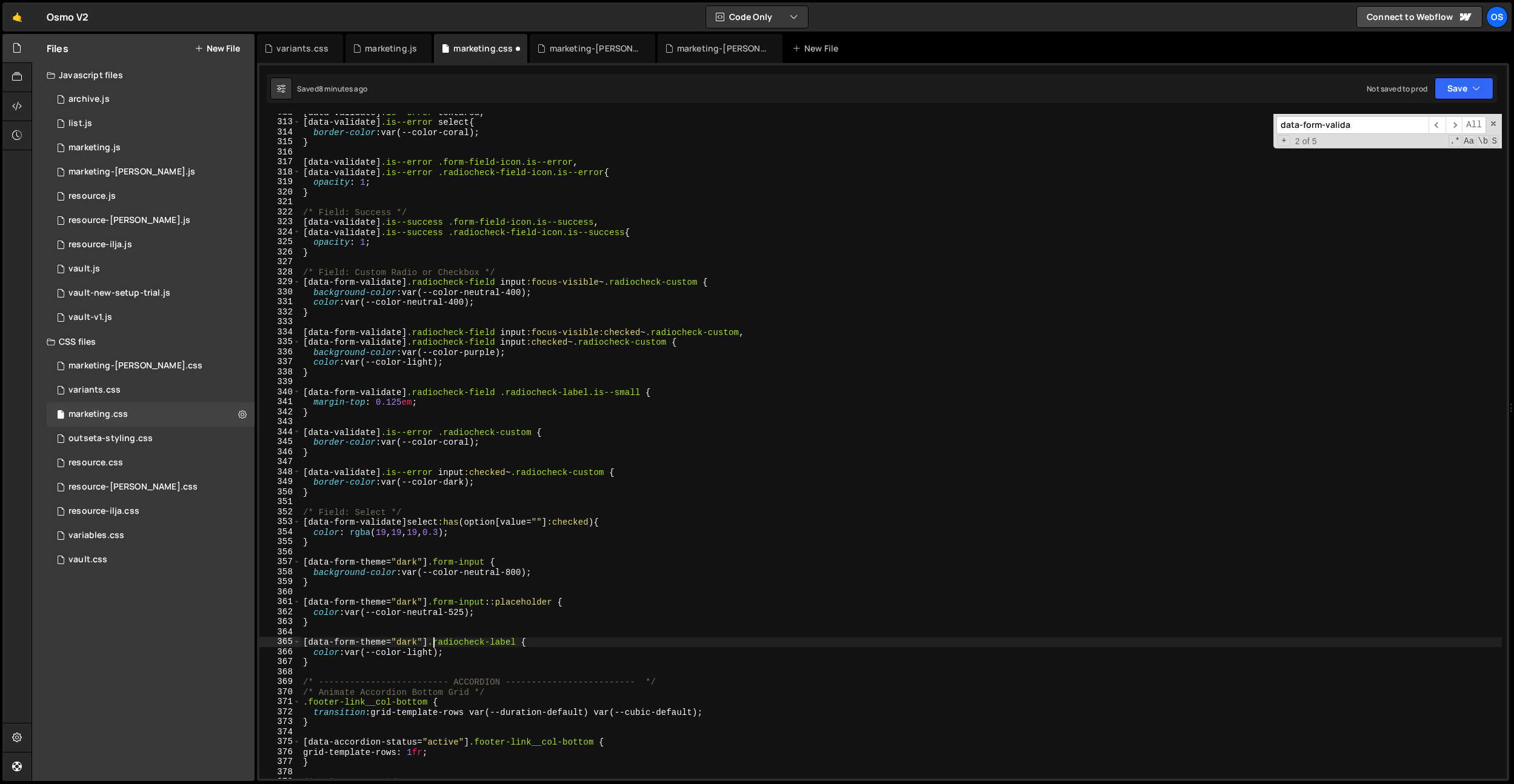
scroll to position [0, 8]
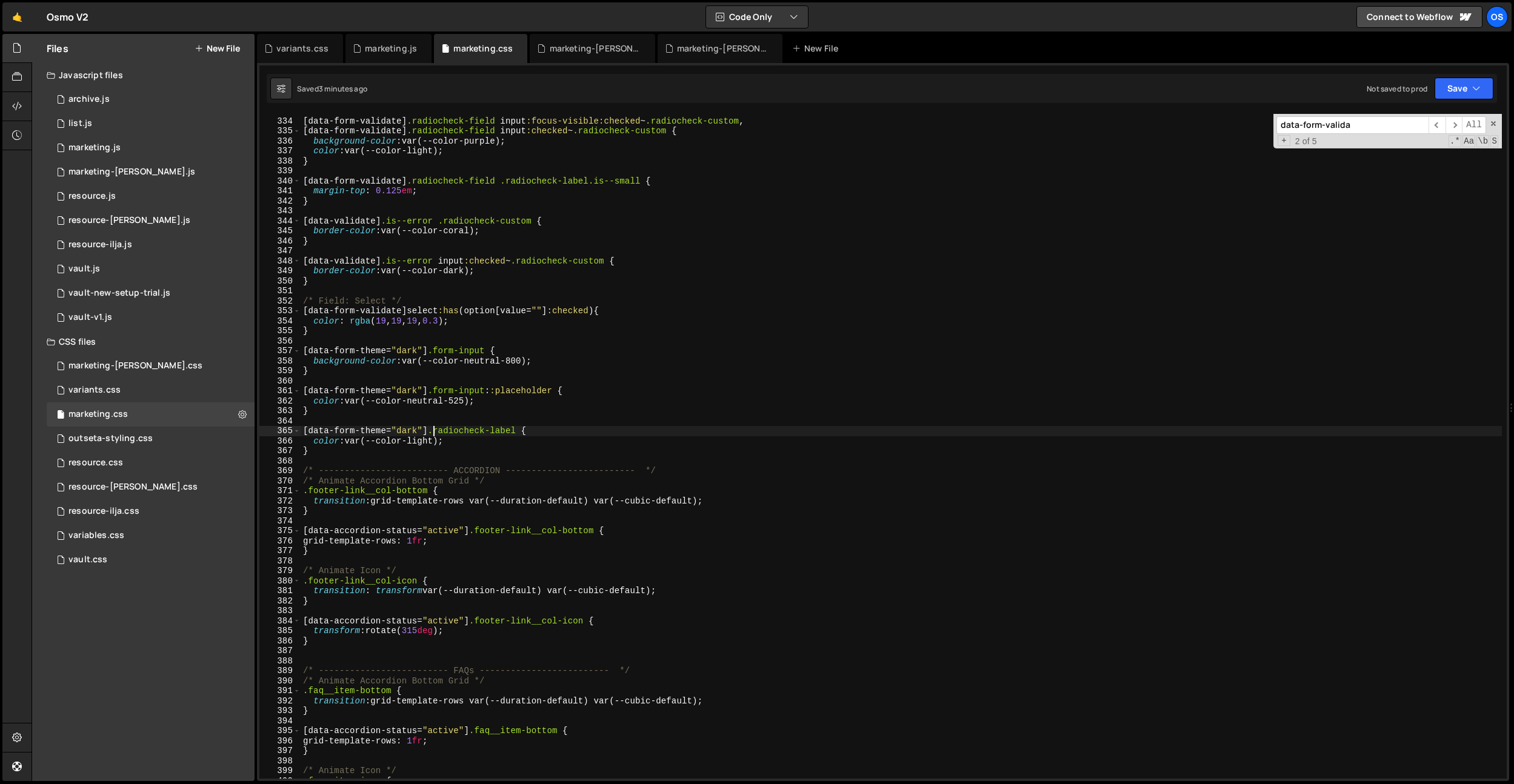
click at [471, 627] on div "[ data-form-validate ] .radiocheck-field input :focus-visible:checked ~ .radioc…" at bounding box center [901, 448] width 1201 height 685
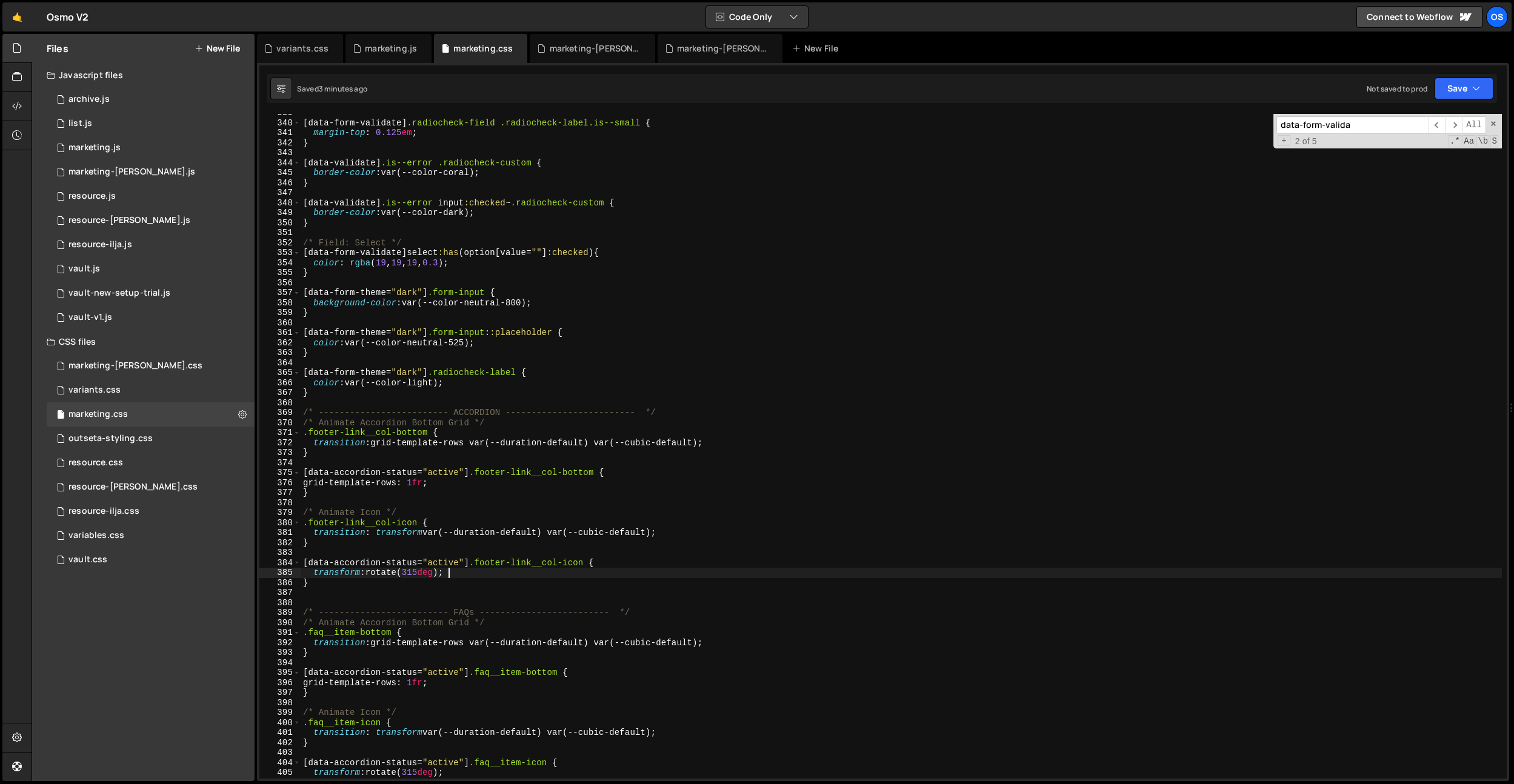
scroll to position [3263, 0]
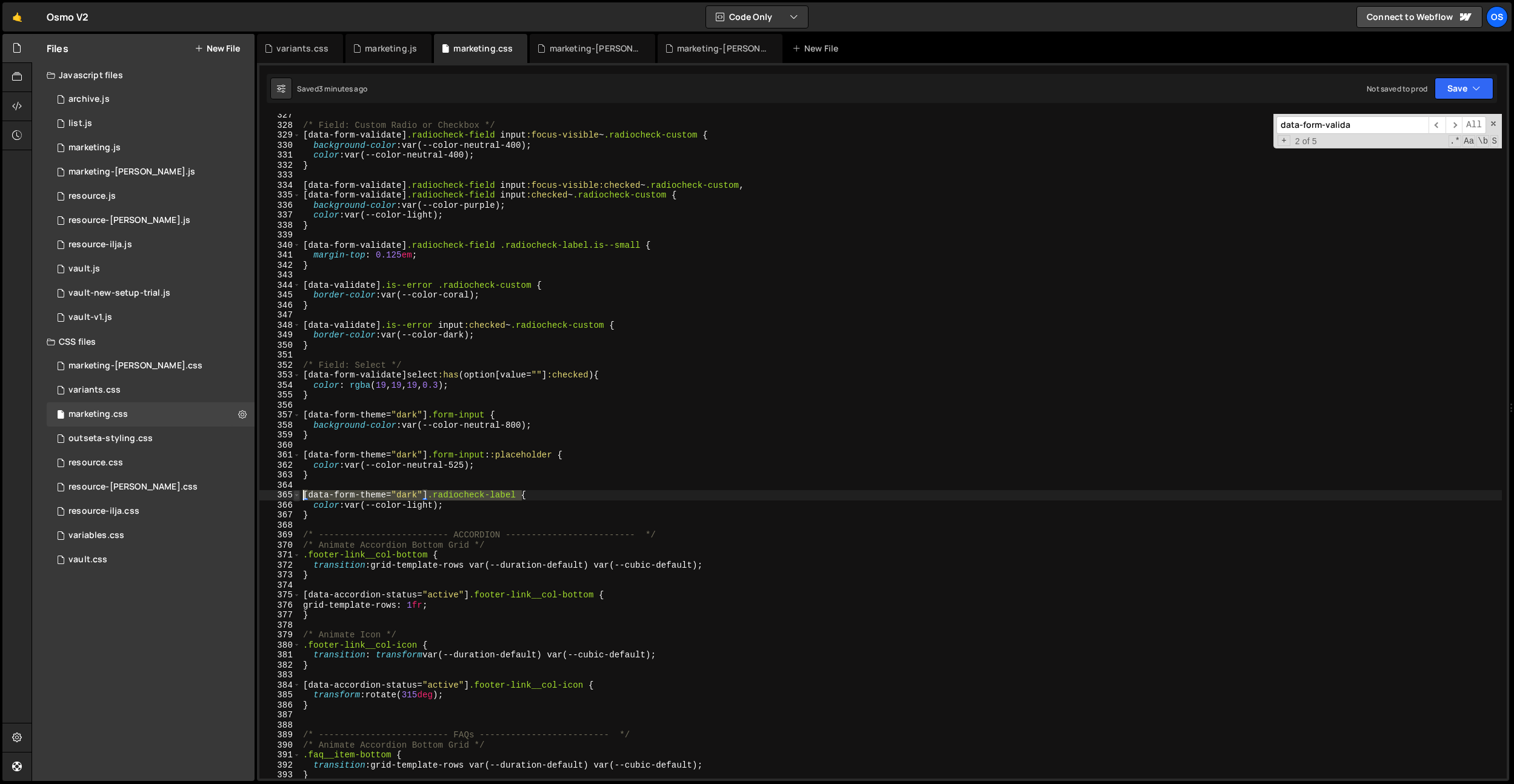
drag, startPoint x: 524, startPoint y: 497, endPoint x: 297, endPoint y: 491, distance: 227.1
click at [292, 493] on div "transform: rotate(315deg); 327 328 329 330 331 332 333 334 335 336 337 338 339 …" at bounding box center [883, 447] width 1248 height 665
type textarea "[data-form-theme="dark"] .radiocheck-label {"
click at [319, 483] on div "/* Field: Custom Radio or Checkbox */ [ data-form-validate ] .radiocheck-field …" at bounding box center [901, 452] width 1201 height 685
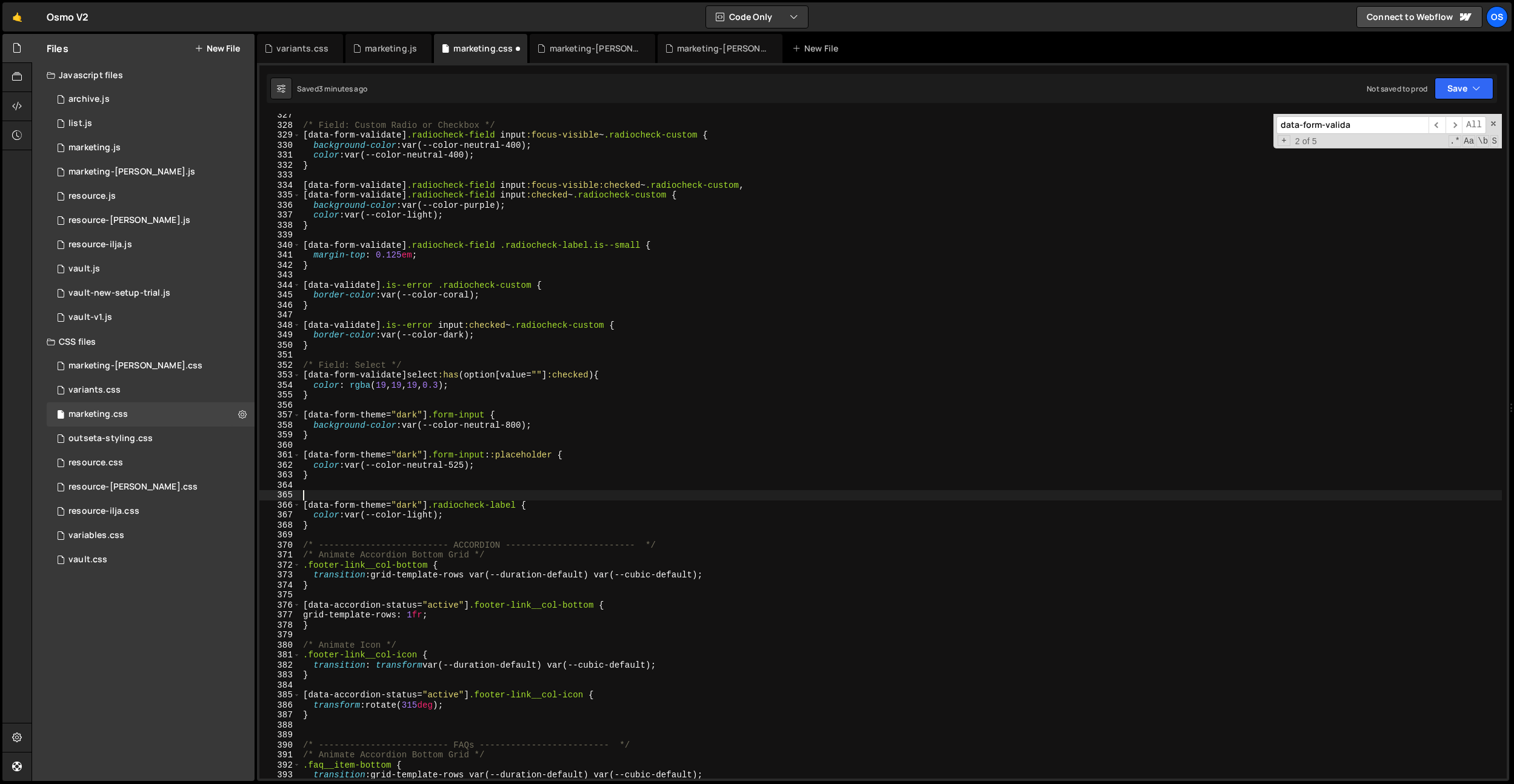
paste textarea "[data-form-theme="dark"] .radiocheck-label"
drag, startPoint x: 522, startPoint y: 494, endPoint x: 449, endPoint y: 495, distance: 73.0
click at [449, 495] on div "/* Field: Custom Radio or Checkbox */ [ data-form-validate ] .radiocheck-field …" at bounding box center [901, 452] width 1201 height 685
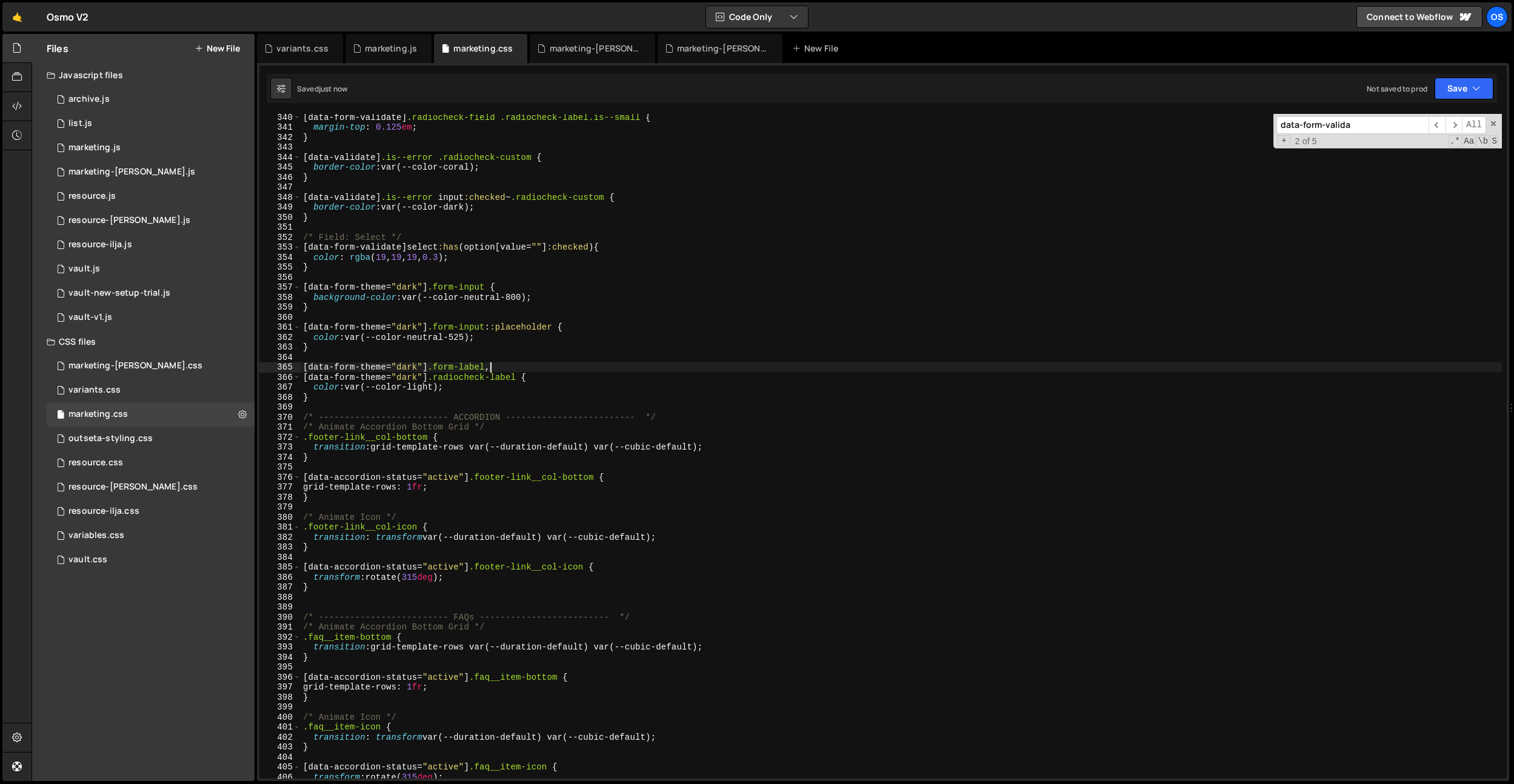
scroll to position [3391, 0]
click at [363, 398] on div "[ data-form-validate ] .radiocheck-field .radiocheck-label.is--small { margin-t…" at bounding box center [901, 454] width 1201 height 685
type textarea "}"
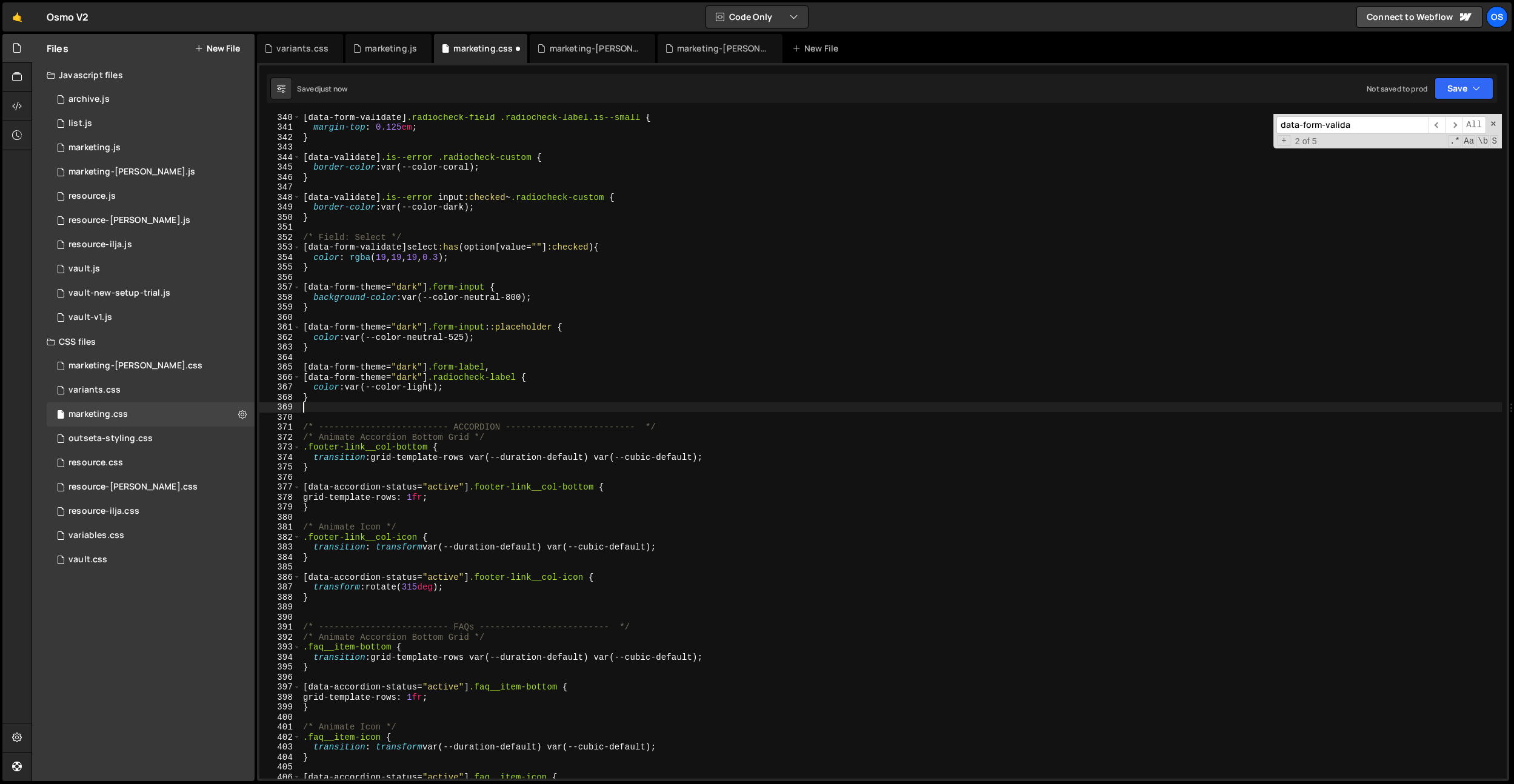
paste textarea "radiocheck-custom"
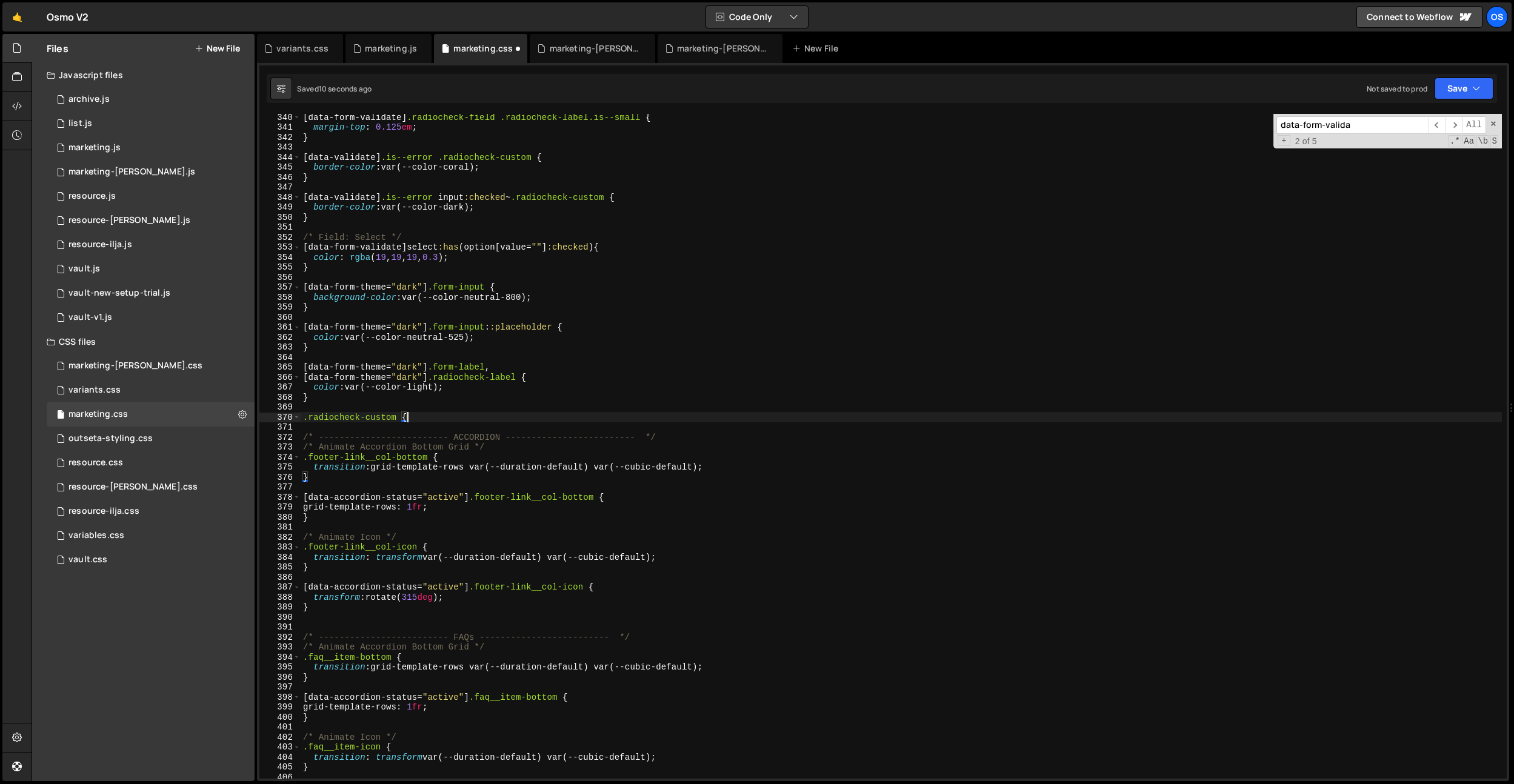
type textarea ".radiocheck-custom {}"
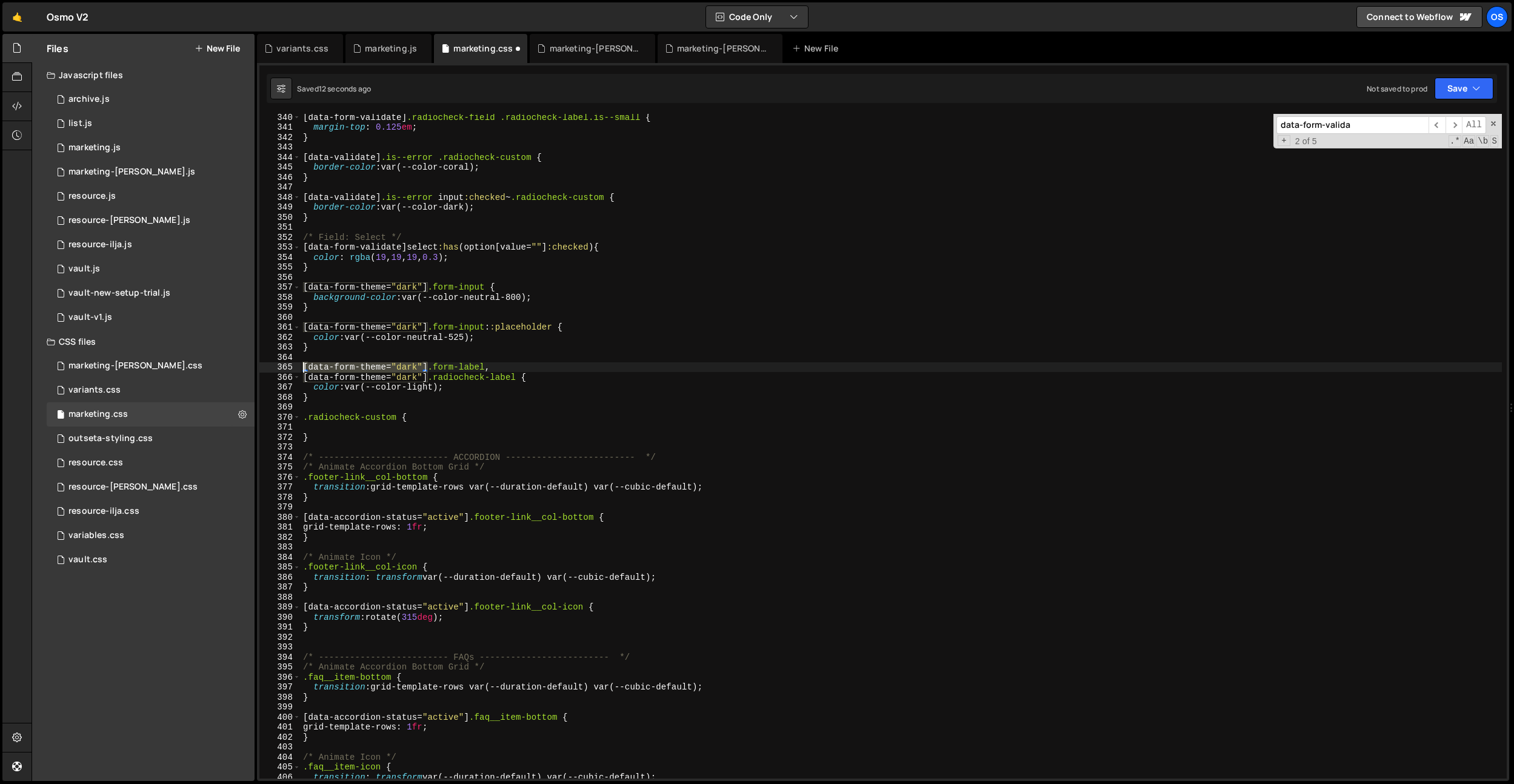
drag, startPoint x: 428, startPoint y: 367, endPoint x: 299, endPoint y: 403, distance: 133.9
click at [269, 368] on div "340 341 342 343 344 345 346 347 348 349 350 351 352 353 354 355 356 357 358 359…" at bounding box center [883, 447] width 1248 height 665
click at [301, 413] on div "[ data-form-validate ] .radiocheck-field .radiocheck-label.is--small { margin-t…" at bounding box center [901, 454] width 1201 height 685
paste textarea "[data-form-theme="dark"]"
type textarea "[data-form-theme="dark"] .radiocheck-custom {"
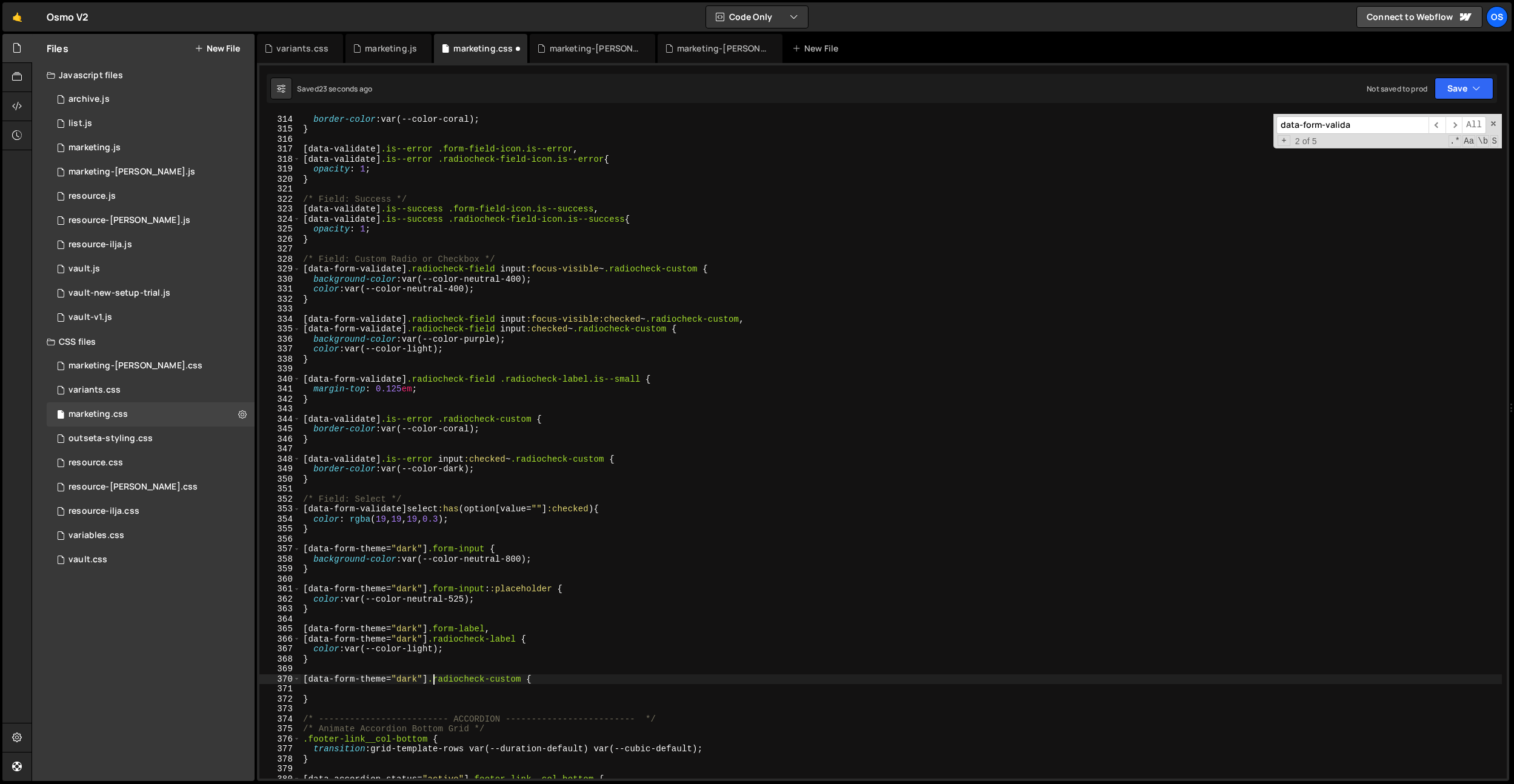
scroll to position [3133, 0]
click at [441, 687] on div "border-color : var(--color-coral) ; } [ data-validate ] .is--error .form-field-…" at bounding box center [901, 452] width 1201 height 685
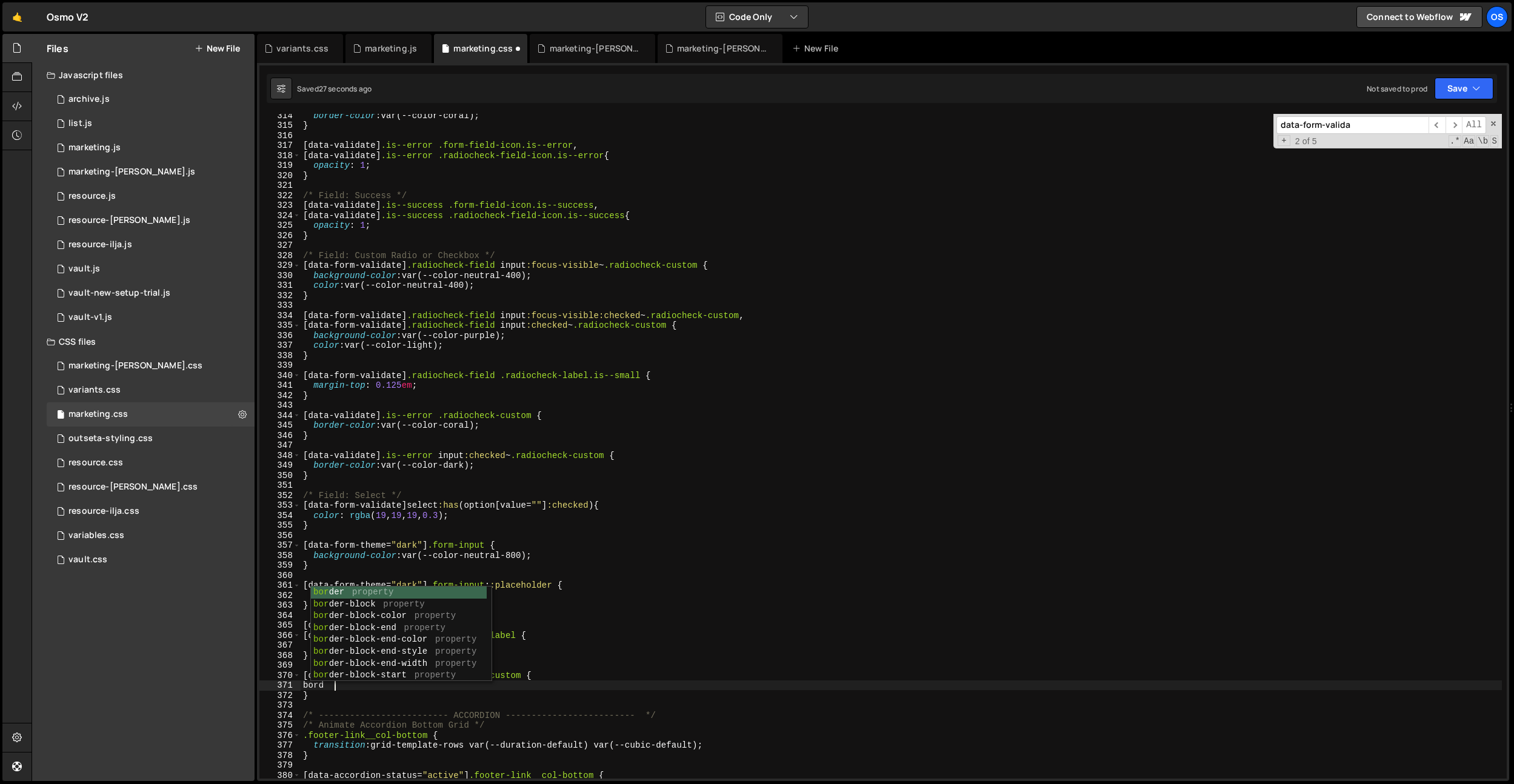
scroll to position [0, 2]
click at [684, 584] on div "border-color : var(--color-coral) ; } [ data-validate ] .is--error .form-field-…" at bounding box center [901, 452] width 1201 height 685
click at [430, 677] on div "border-color : var(--color-coral) ; } [ data-validate ] .is--error .form-field-…" at bounding box center [901, 452] width 1201 height 685
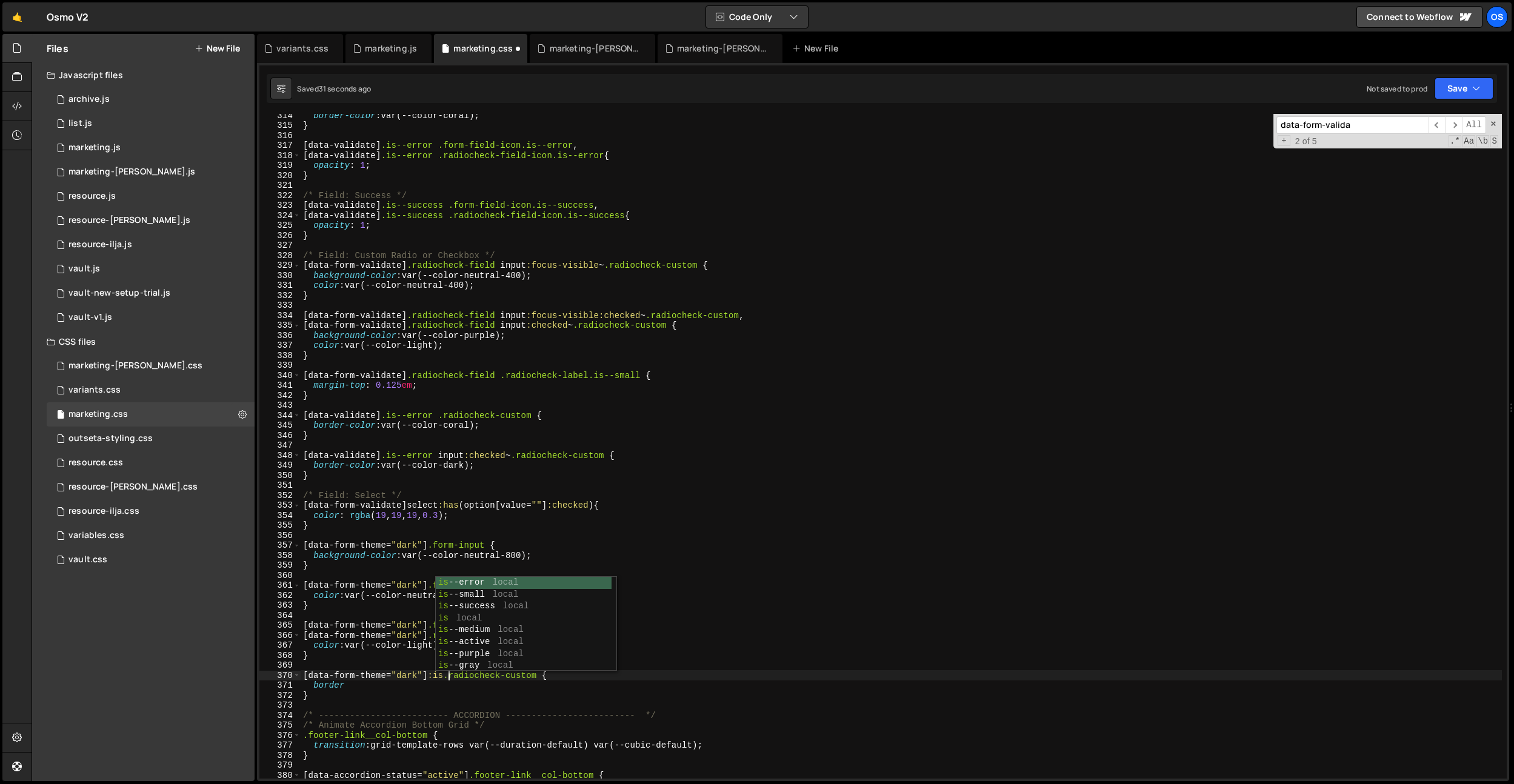
scroll to position [0, 10]
click at [549, 676] on div "border-color : var(--color-coral) ; } [ data-validate ] .is--error .form-field-…" at bounding box center [901, 452] width 1201 height 685
click at [405, 690] on div "border-color : var(--color-coral) ; } [ data-validate ] .is--error .form-field-…" at bounding box center [901, 452] width 1201 height 685
click at [576, 696] on div "border-color : var(--color-coral) ; } [ data-validate ] .is--error .form-field-…" at bounding box center [901, 452] width 1201 height 685
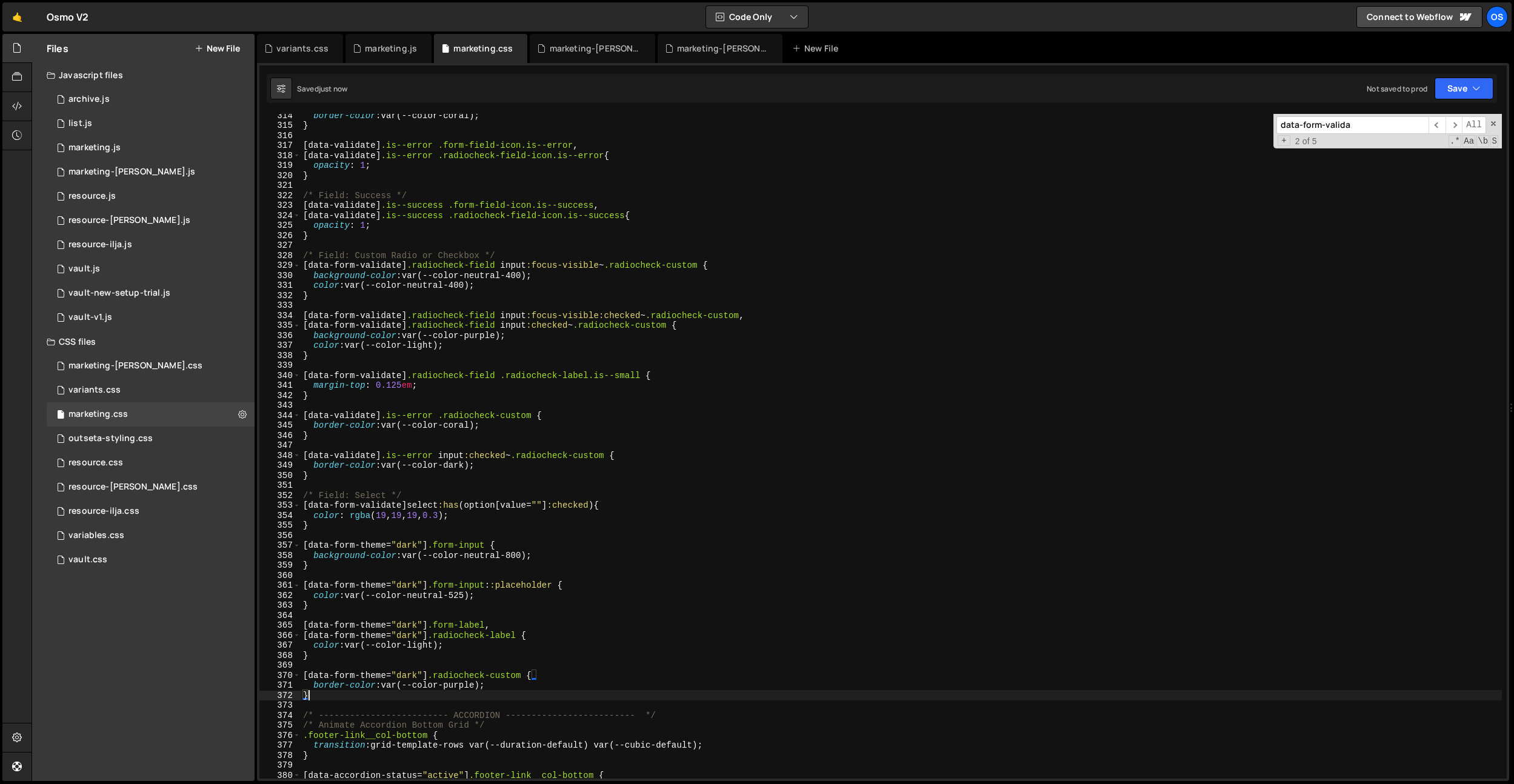
scroll to position [0, 0]
click at [556, 688] on div "border-color : var(--color-coral) ; } [ data-validate ] .is--error .form-field-…" at bounding box center [901, 452] width 1201 height 685
click at [531, 606] on div "border-color : var(--color-coral) ; } [ data-validate ] .is--error .form-field-…" at bounding box center [901, 452] width 1201 height 685
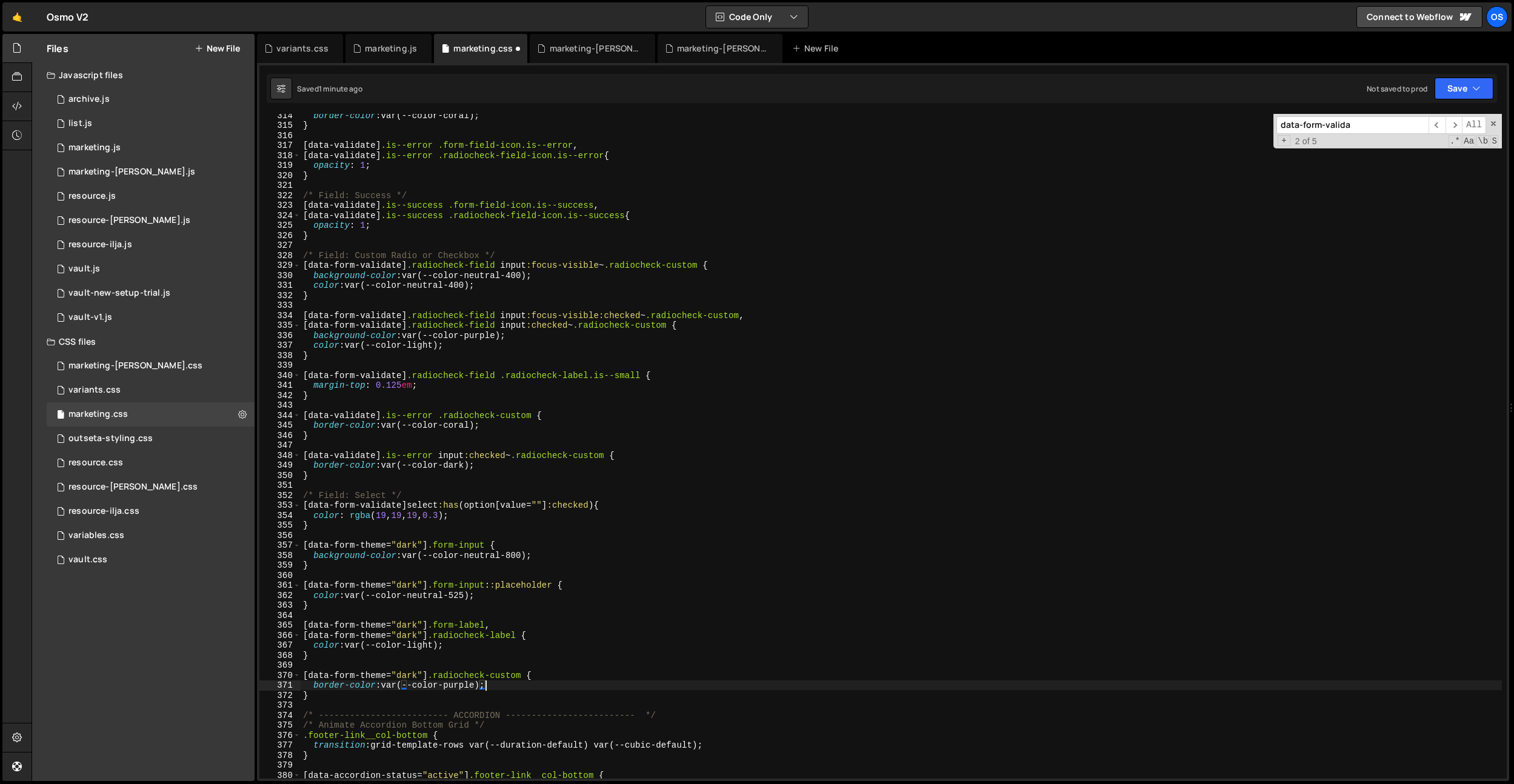
scroll to position [0, 0]
click at [518, 559] on div "border-color : var(--color-coral) ; } [ data-validate ] .is--error .form-field-…" at bounding box center [901, 452] width 1201 height 685
click at [426, 647] on div "border-color : var(--color-coral) ; } [ data-validate ] .is--error .form-field-…" at bounding box center [901, 452] width 1201 height 685
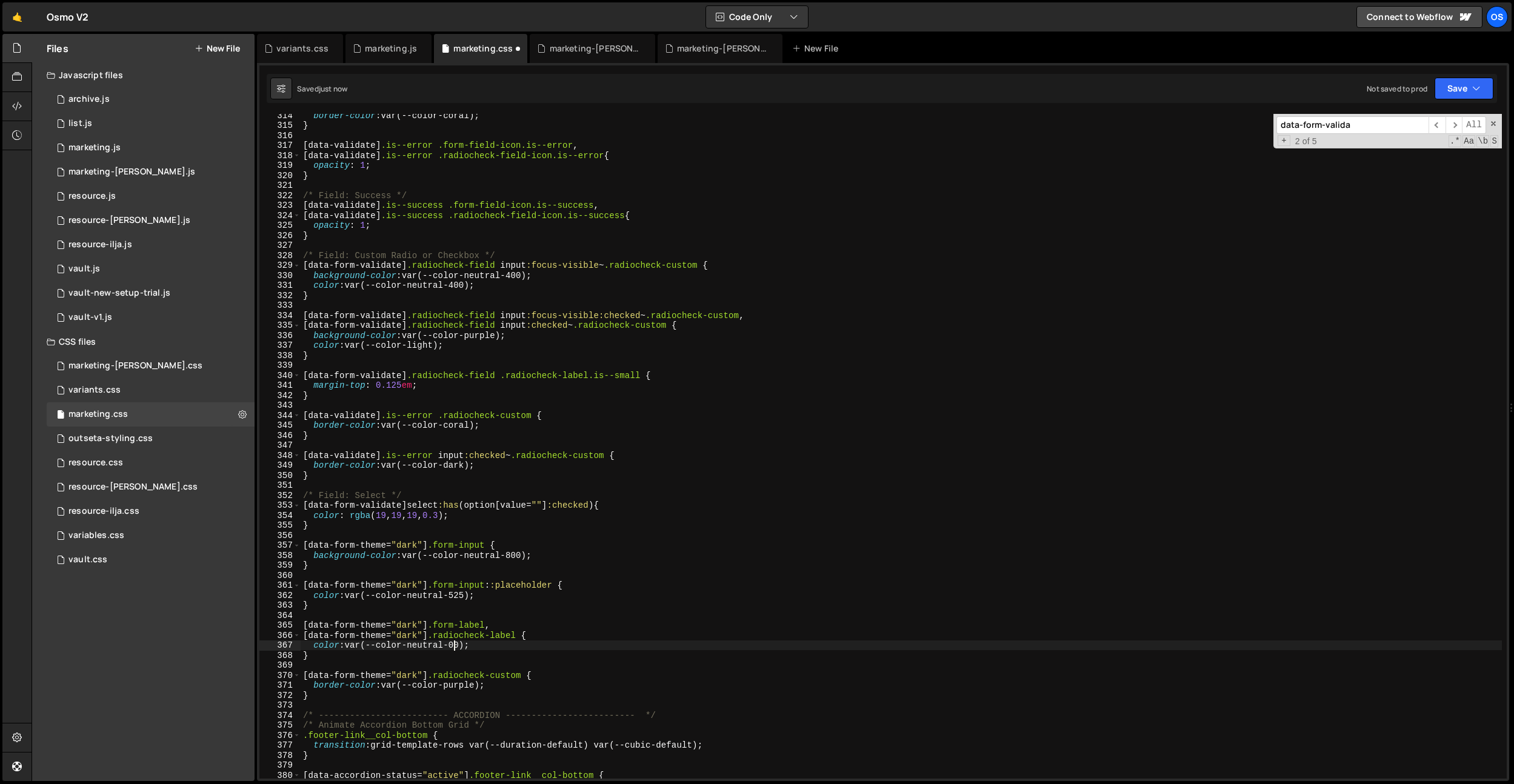
scroll to position [0, 11]
type textarea "color: var(--color-neutral-300);"
click at [451, 613] on div "border-color : var(--color-coral) ; } [ data-validate ] .is--error .form-field-…" at bounding box center [901, 452] width 1201 height 685
drag, startPoint x: 515, startPoint y: 687, endPoint x: 322, endPoint y: 687, distance: 193.0
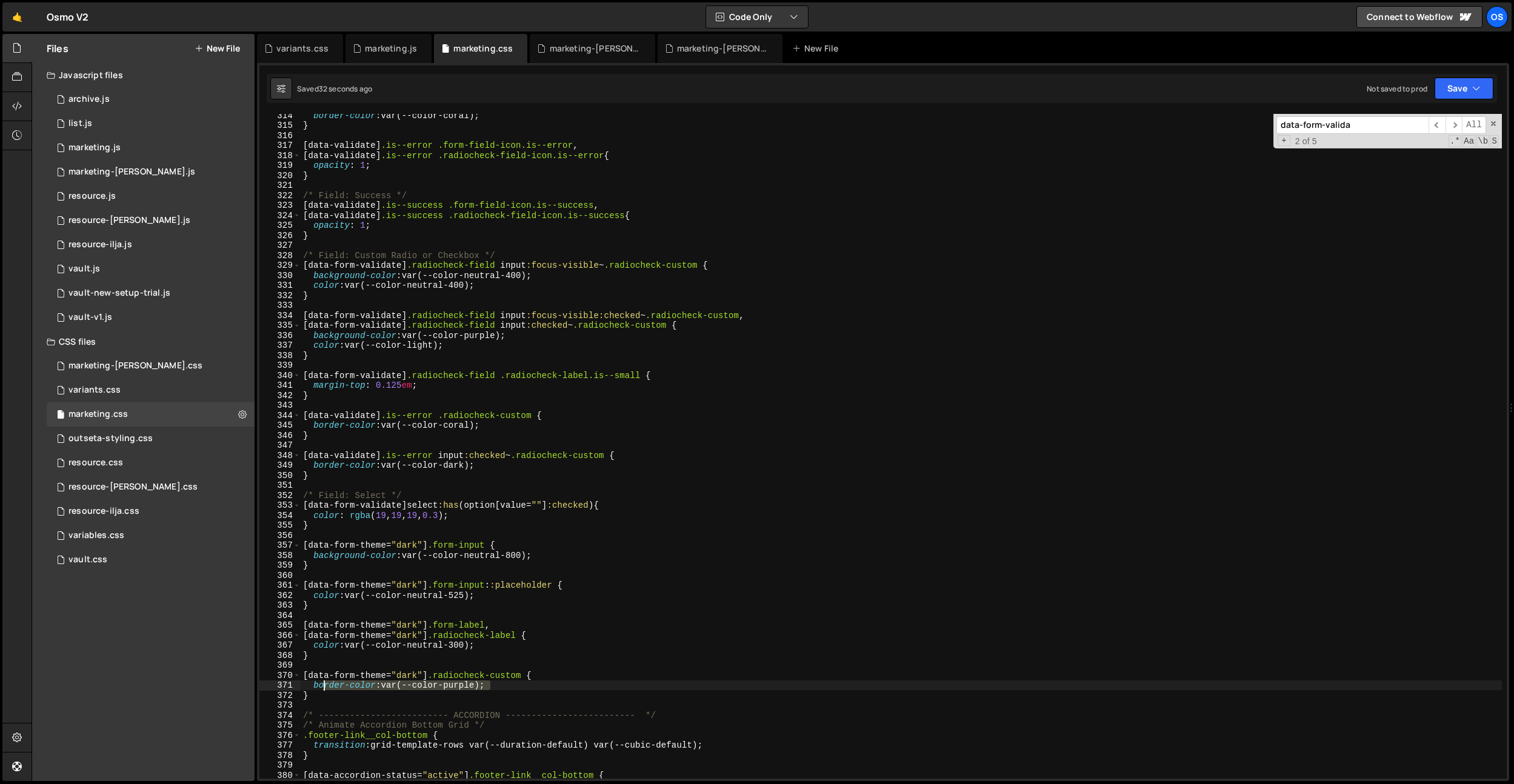
click at [324, 686] on div "border-color : var(--color-coral) ; } [ data-validate ] .is--error .form-field-…" at bounding box center [901, 452] width 1201 height 685
type textarea "b"
type textarea "color: var(--color);"
click at [634, 489] on div "border-color : var(--color-coral) ; } [ data-validate ] .is--error .form-field-…" at bounding box center [901, 452] width 1201 height 685
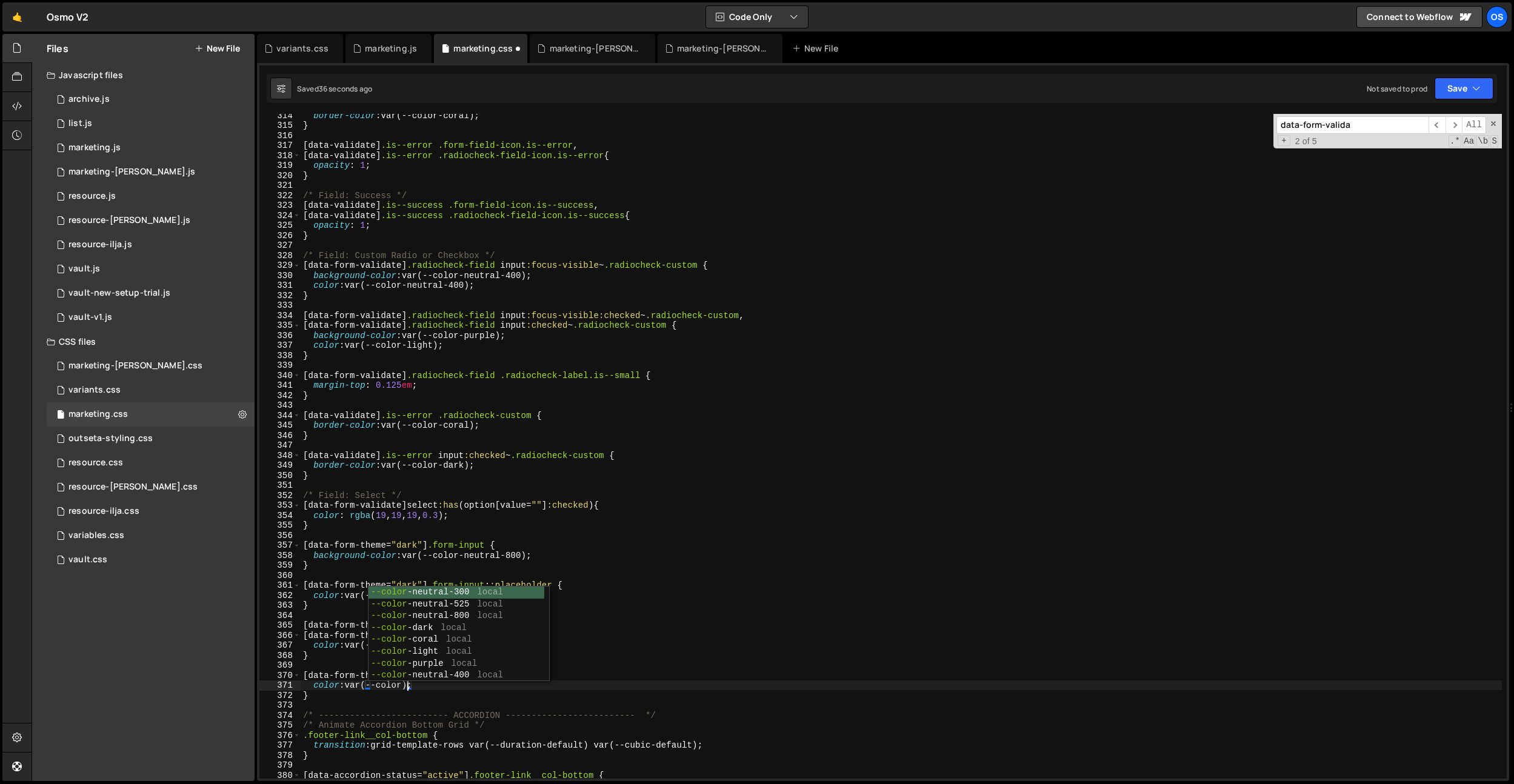
scroll to position [0, 0]
click at [469, 595] on div "border-color : var(--color-coral) ; } [ data-validate ] .is--error .form-field-…" at bounding box center [901, 452] width 1201 height 685
drag, startPoint x: 474, startPoint y: 595, endPoint x: 380, endPoint y: 676, distance: 124.1
click at [351, 594] on div "border-color : var(--color-coral) ; } [ data-validate ] .is--error .form-field-…" at bounding box center [901, 452] width 1201 height 685
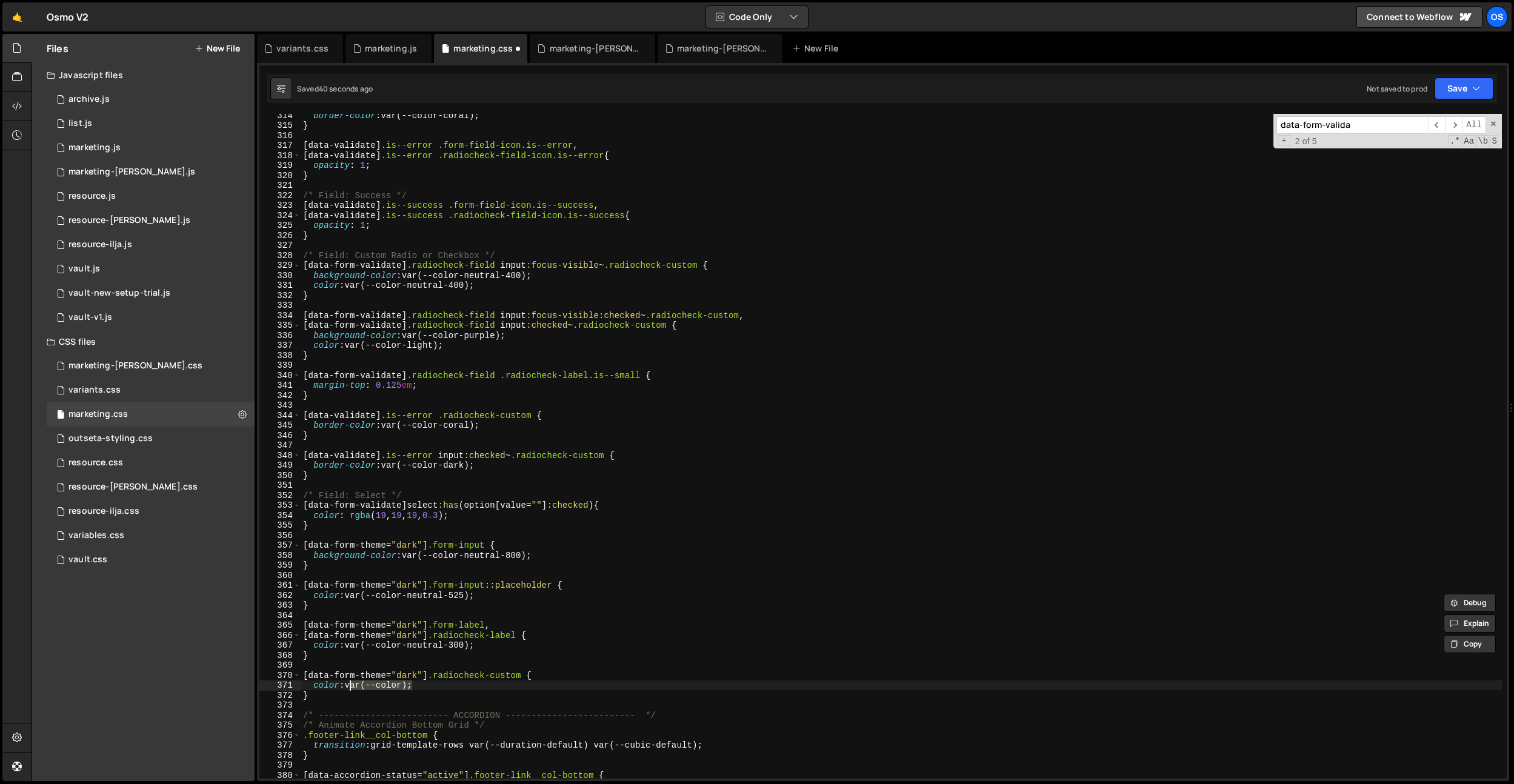
drag, startPoint x: 413, startPoint y: 686, endPoint x: 460, endPoint y: 692, distance: 47.4
click at [348, 686] on div "border-color : var(--color-coral) ; } [ data-validate ] .is--error .form-field-…" at bounding box center [901, 452] width 1201 height 685
paste textarea "-neutral-525"
click at [461, 692] on div "border-color : var(--color-coral) ; } [ data-validate ] .is--error .form-field-…" at bounding box center [901, 452] width 1201 height 685
click at [478, 686] on div "border-color : var(--color-coral) ; } [ data-validate ] .is--error .form-field-…" at bounding box center [901, 452] width 1201 height 685
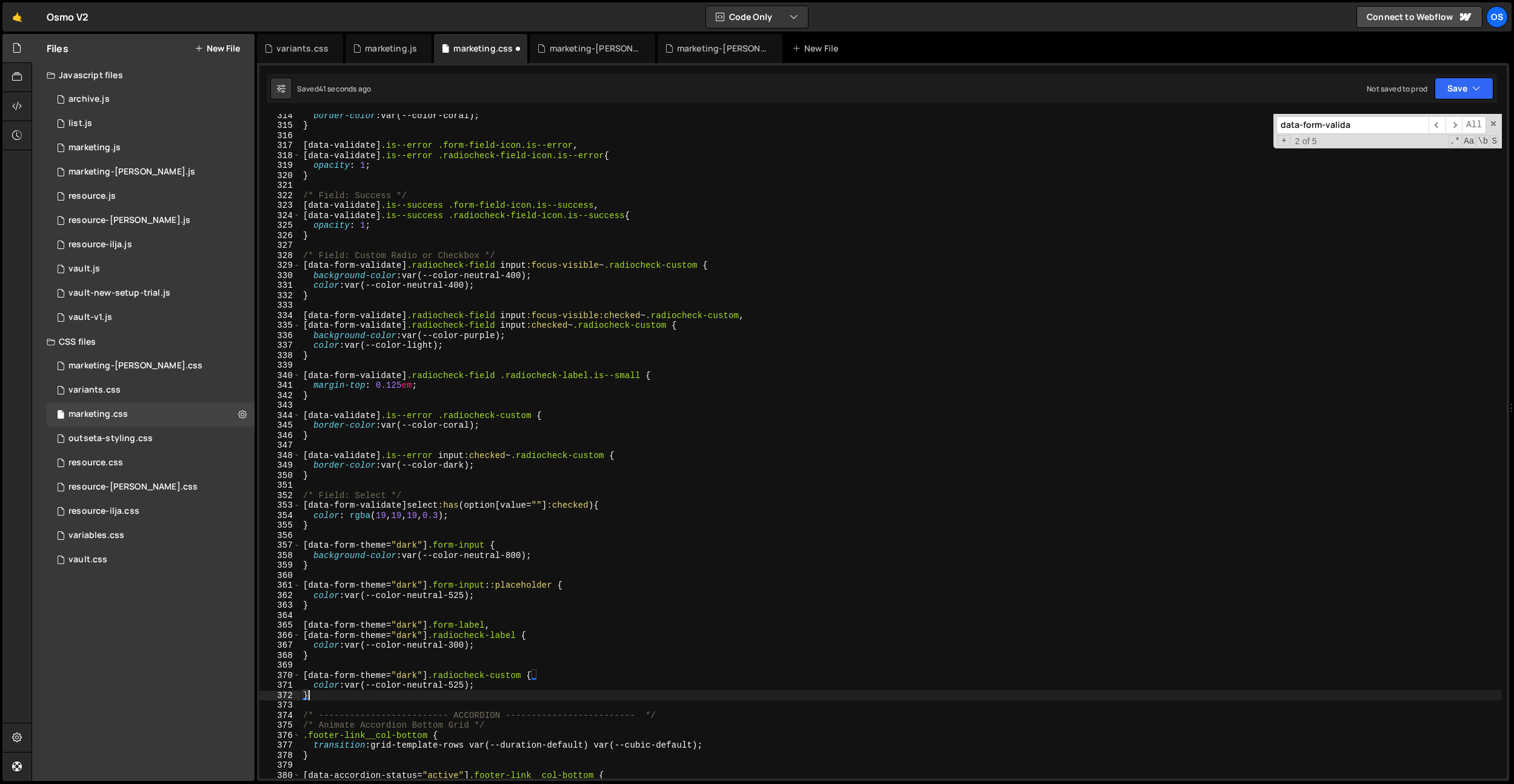
type textarea "color: var(--color-neutral-525);"
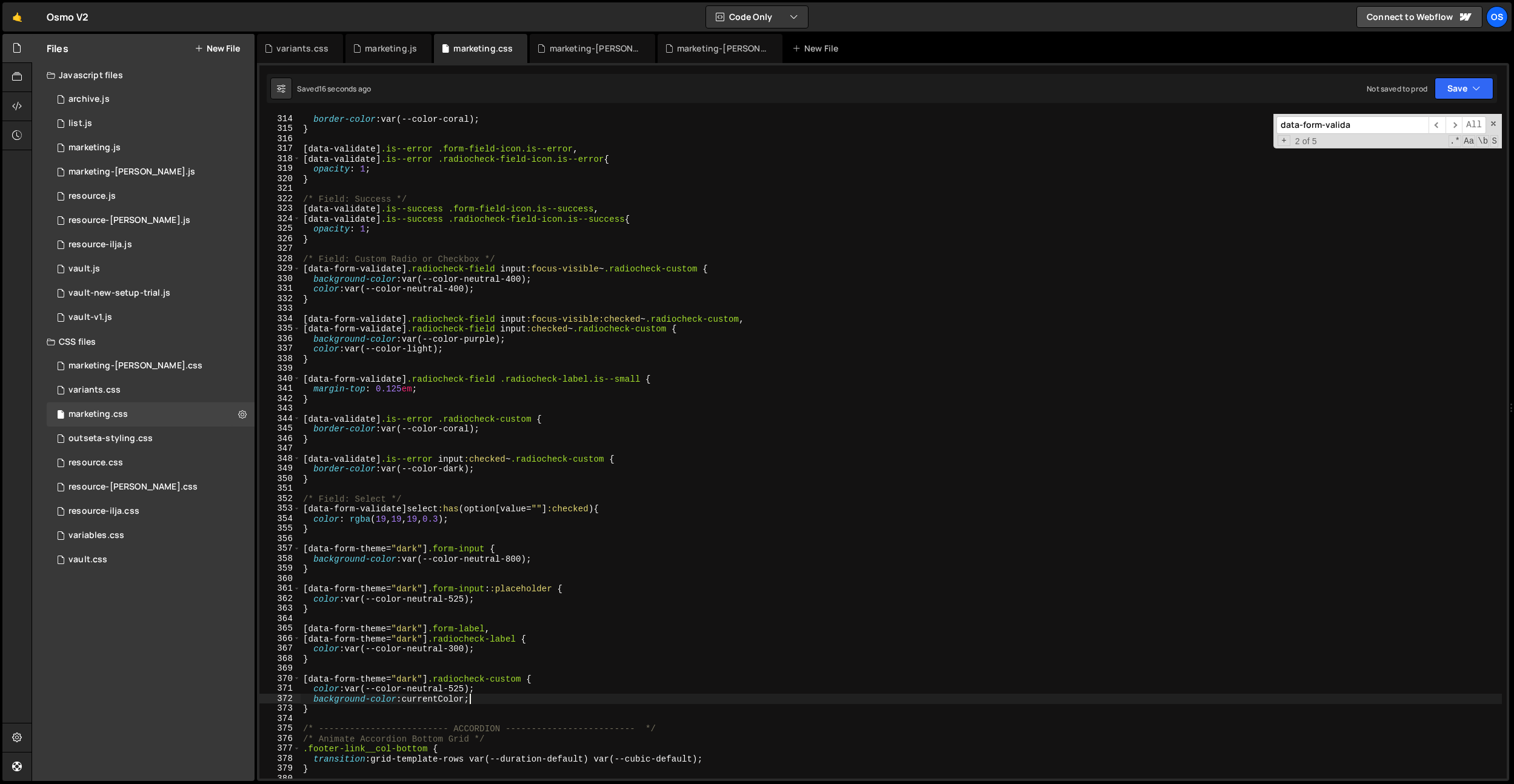
scroll to position [3062, 0]
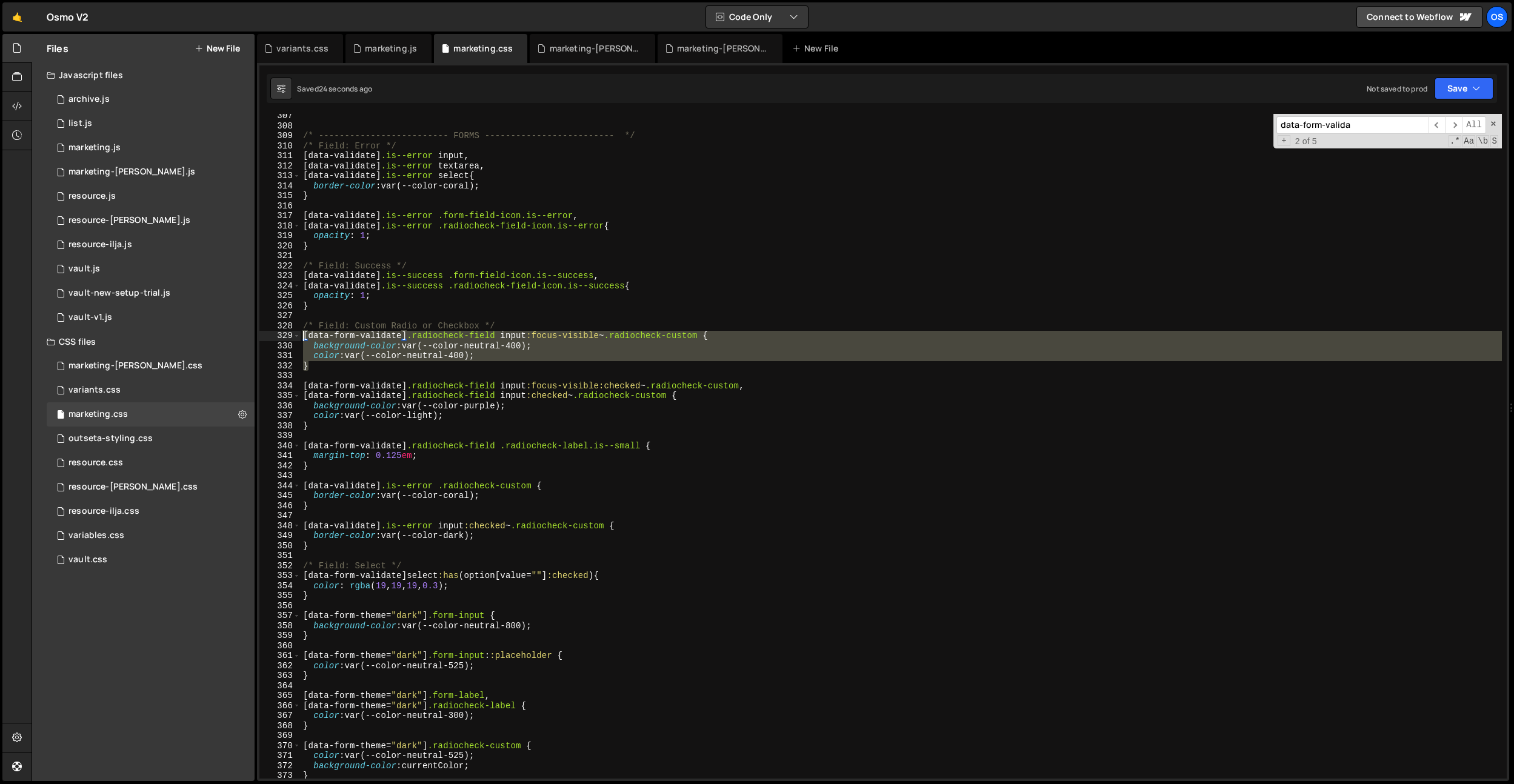
drag, startPoint x: 310, startPoint y: 364, endPoint x: 317, endPoint y: 396, distance: 32.8
click at [288, 337] on div "background-color: currentColor; 307 308 309 310 311 312 313 314 315 316 317 318…" at bounding box center [883, 447] width 1248 height 665
click at [339, 427] on div "/* ------------------------- FORMS ------------------------- */ /* Field: Error…" at bounding box center [901, 453] width 1201 height 685
type textarea "}"
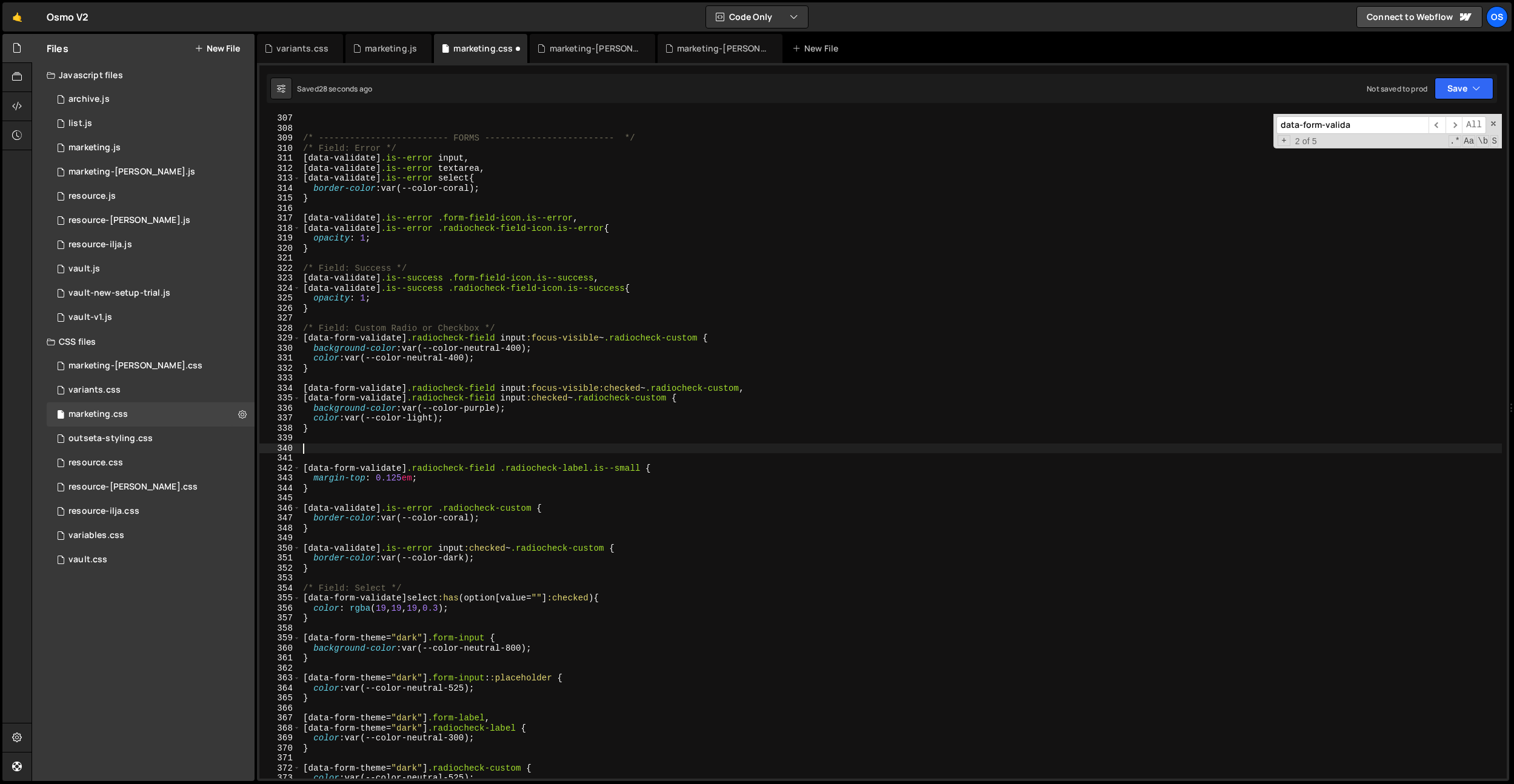
scroll to position [3058, 0]
paste textarea "}"
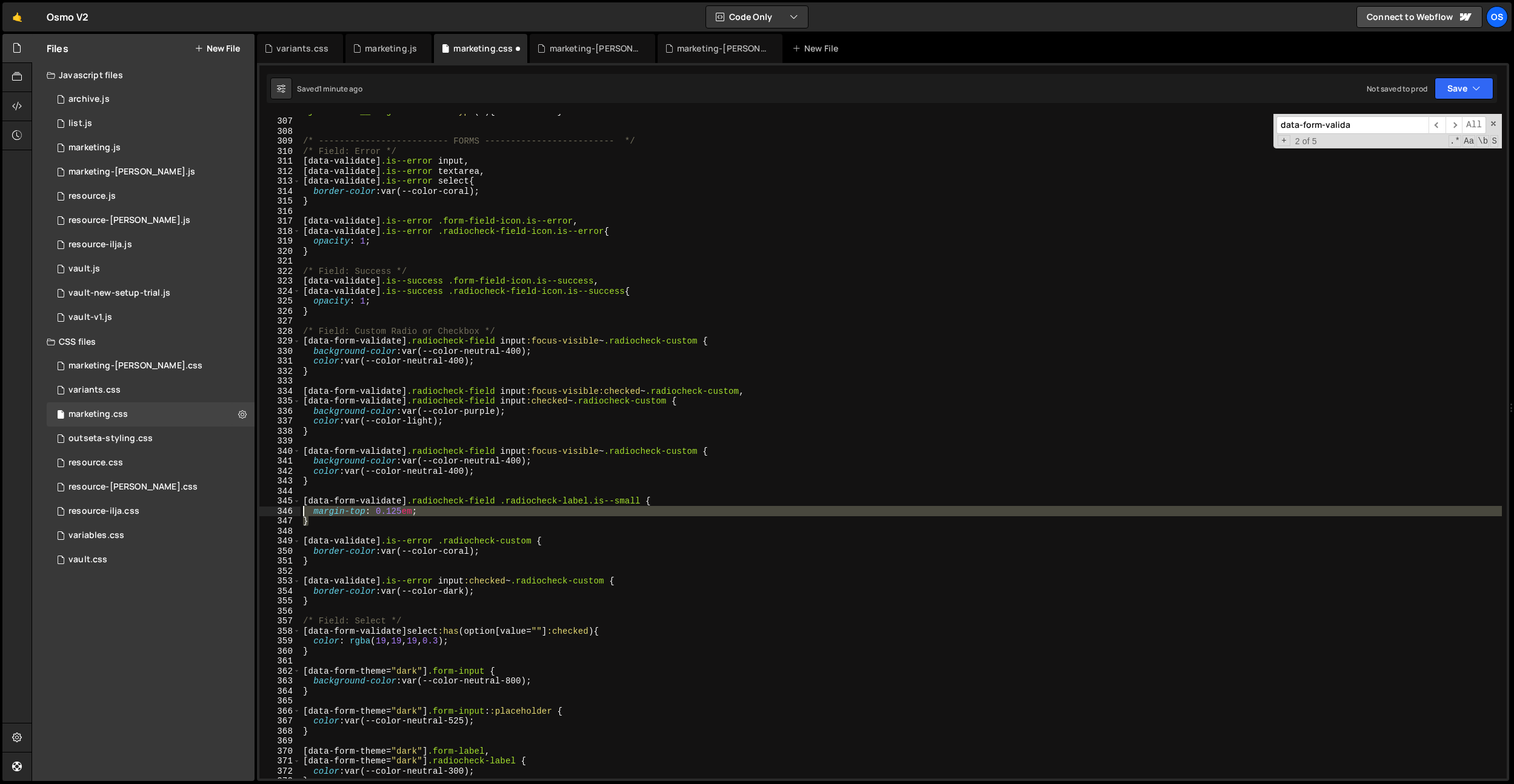
drag, startPoint x: 325, startPoint y: 523, endPoint x: 353, endPoint y: 478, distance: 53.0
click at [306, 507] on div ".join-faces__image-el :nth-of-type ( 4 ) { z-index : 1 } /* -------------------…" at bounding box center [901, 448] width 1201 height 685
click at [389, 471] on div ".join-faces__image-el :nth-of-type ( 4 ) { z-index : 1 } /* -------------------…" at bounding box center [901, 448] width 1201 height 685
type textarea "color: var(--color-neutral-400);"
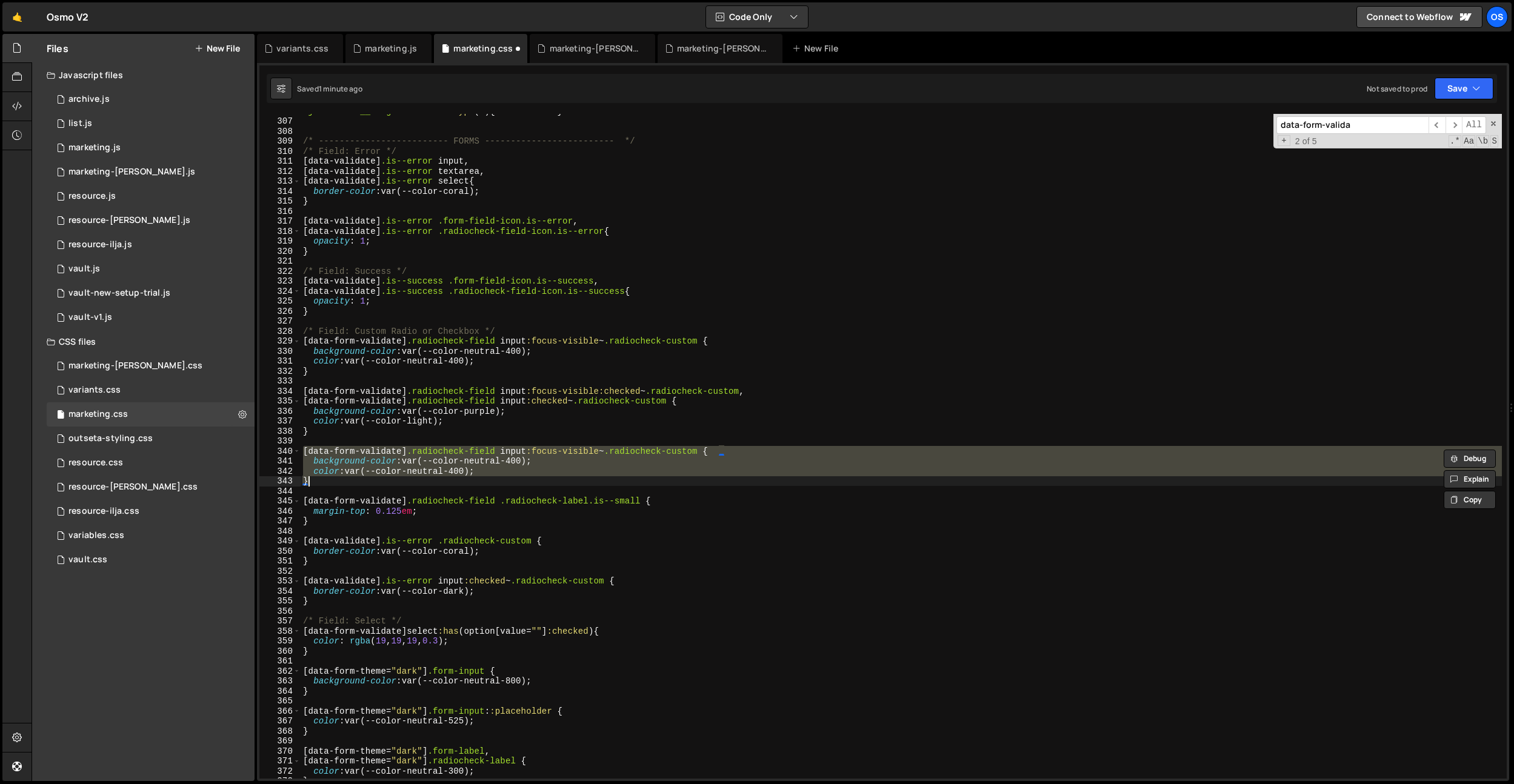
drag, startPoint x: 350, startPoint y: 476, endPoint x: 340, endPoint y: 480, distance: 10.8
click at [350, 476] on div ".join-faces__image-el :nth-of-type ( 4 ) { z-index : 1 } /* -------------------…" at bounding box center [901, 447] width 1201 height 665
drag, startPoint x: 339, startPoint y: 480, endPoint x: 285, endPoint y: 452, distance: 60.8
click at [286, 454] on div "color: var(--color-neutral-400); 306 307 308 309 310 311 312 313 314 315 316 31…" at bounding box center [883, 447] width 1248 height 665
type textarea "[data-form-validate] .radiocheck-field input:focus-visible ~ .radiocheck-custom…"
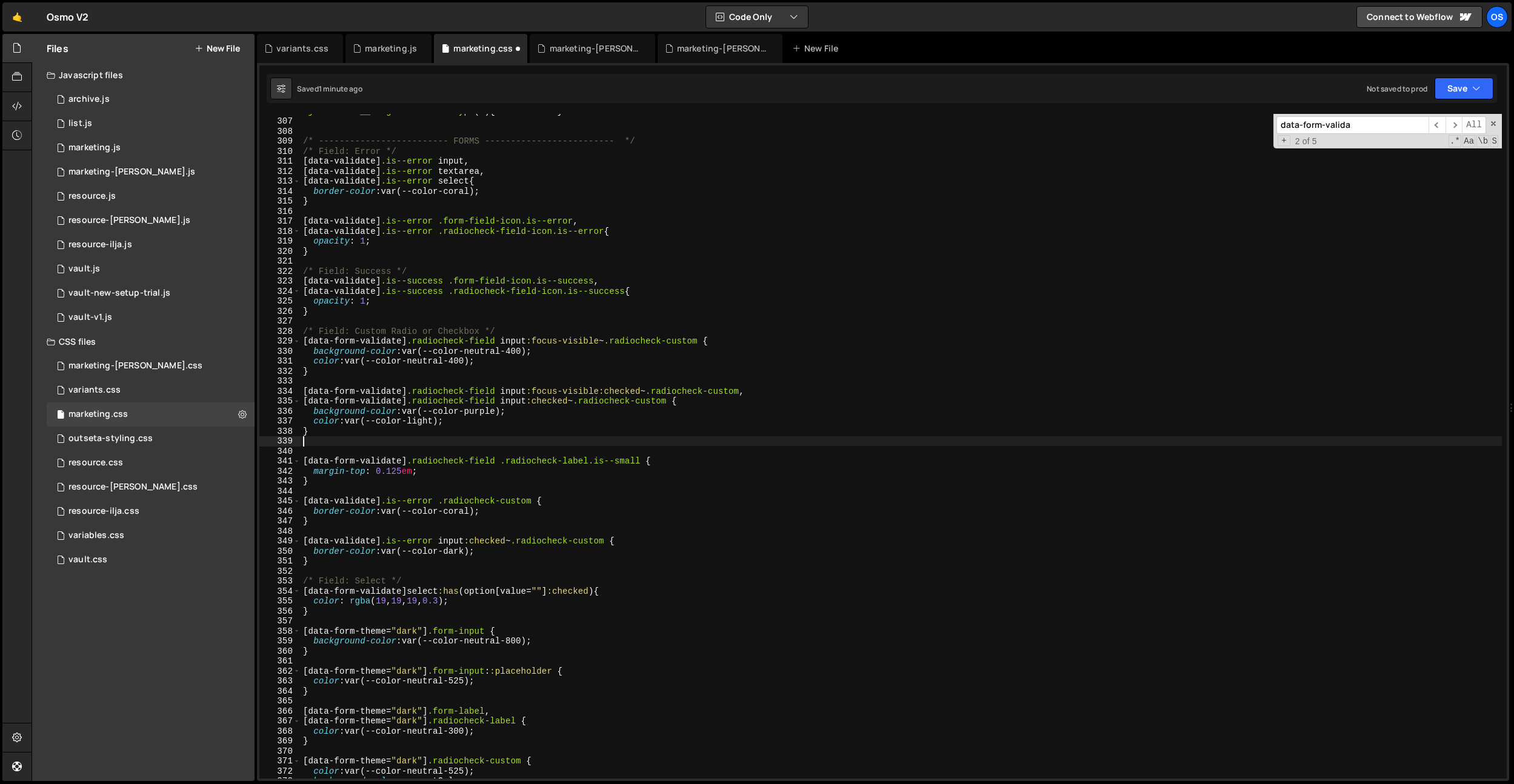
type textarea "}"
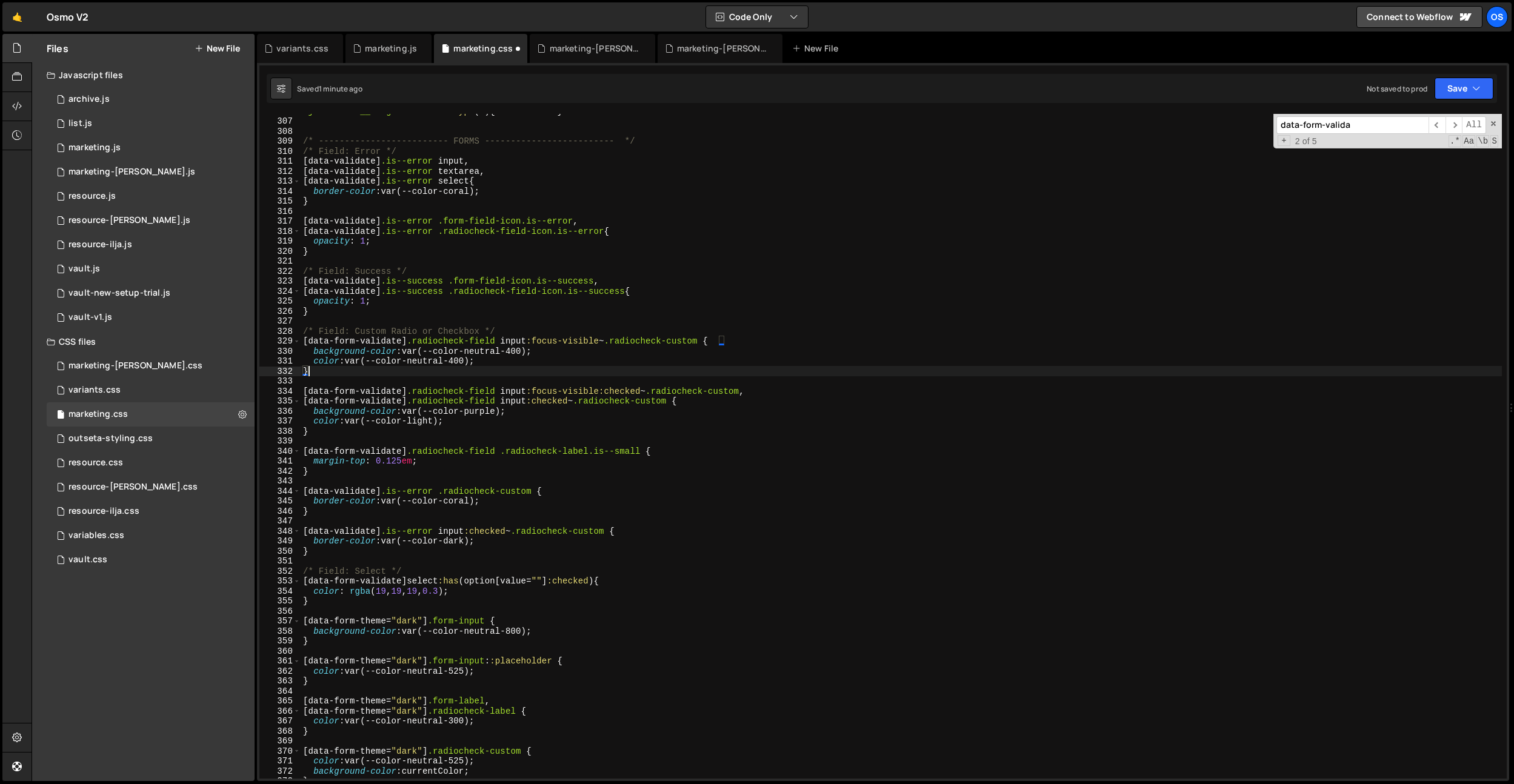
click at [370, 368] on div ".join-faces__image-el :nth-of-type ( 4 ) { z-index : 1 } /* -------------------…" at bounding box center [901, 448] width 1201 height 685
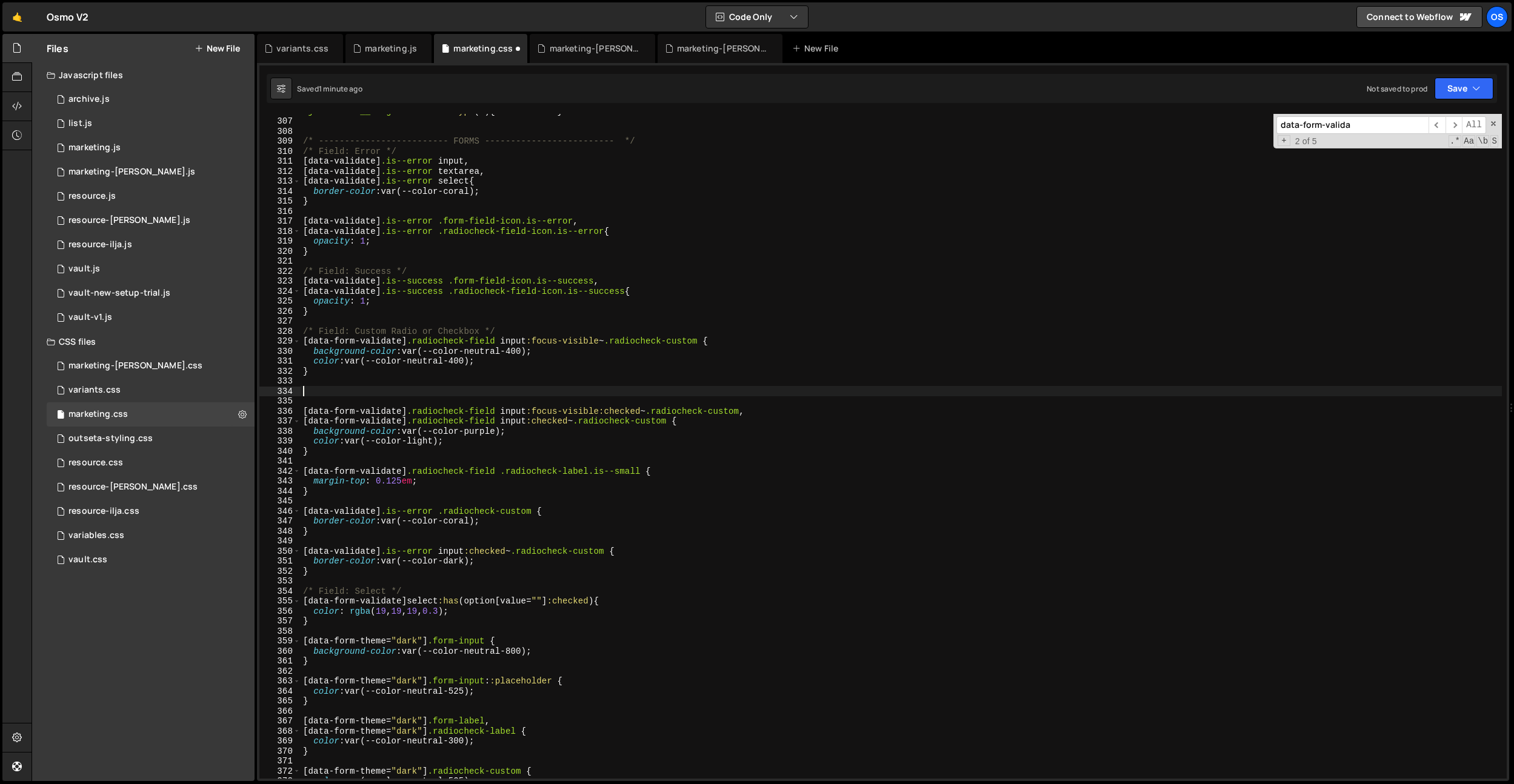
paste textarea "}"
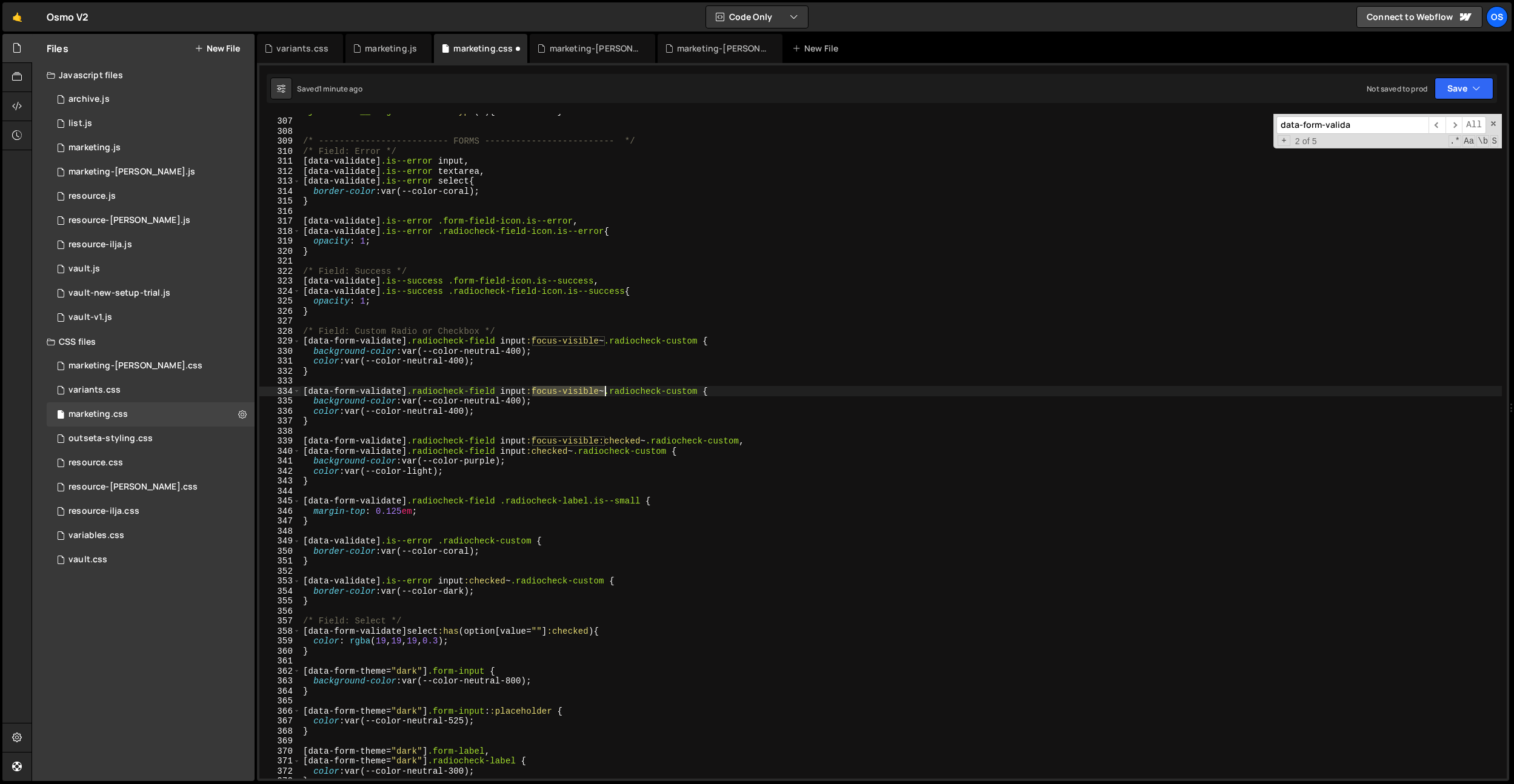
drag, startPoint x: 533, startPoint y: 393, endPoint x: 605, endPoint y: 394, distance: 72.0
click at [606, 392] on div ".join-faces__image-el :nth-of-type ( 4 ) { z-index : 1 } /* -------------------…" at bounding box center [901, 448] width 1201 height 685
click at [606, 400] on div ".join-faces__image-el :nth-of-type ( 4 ) { z-index : 1 } /* -------------------…" at bounding box center [901, 448] width 1201 height 685
drag, startPoint x: 605, startPoint y: 392, endPoint x: 542, endPoint y: 392, distance: 63.0
click at [542, 392] on div ".join-faces__image-el :nth-of-type ( 4 ) { z-index : 1 } /* -------------------…" at bounding box center [901, 448] width 1201 height 685
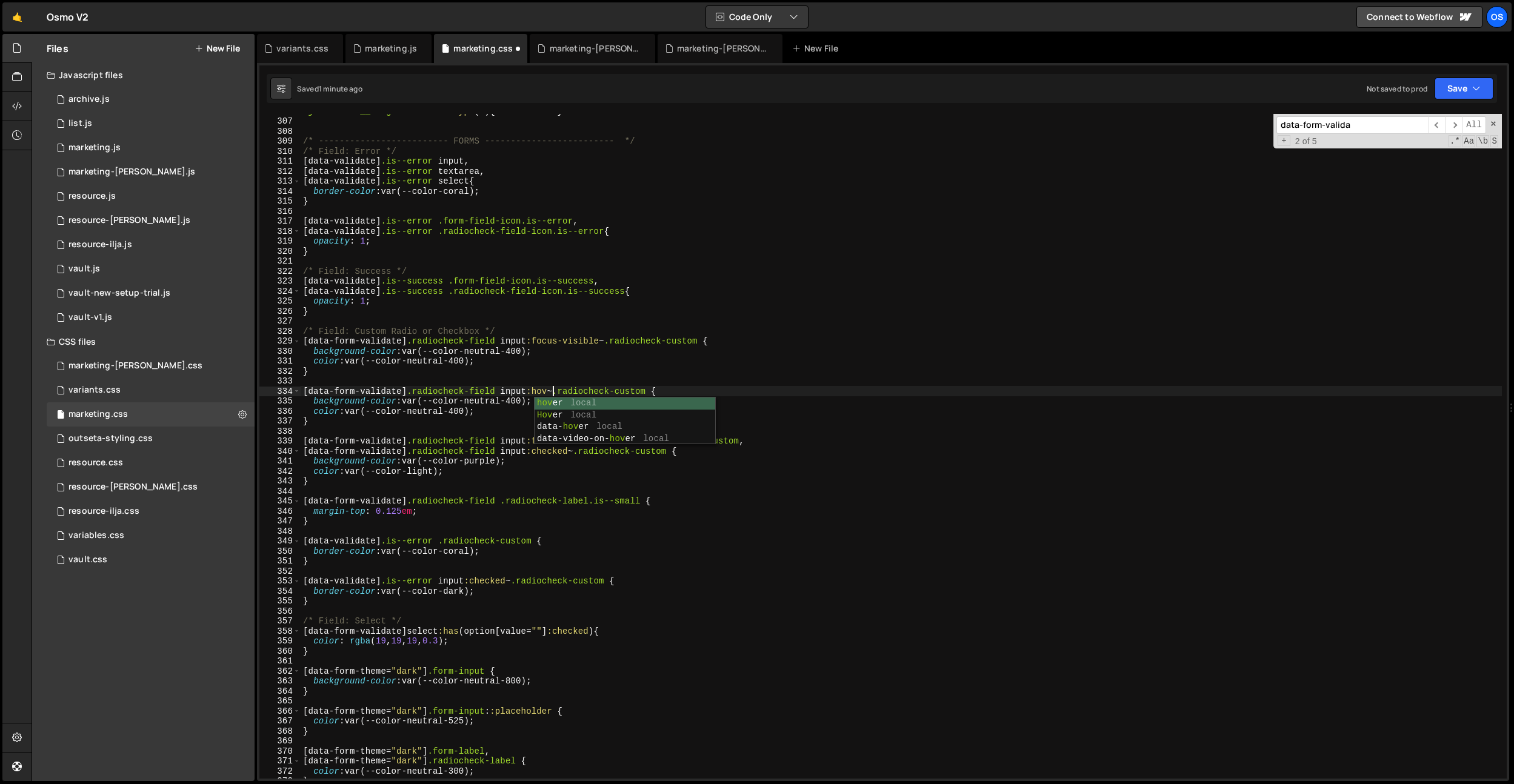
type textarea "[data-form-validate] .radiocheck-field input:hover ~ .radiocheck-custom {"
click at [535, 318] on div ".join-faces__image-el :nth-of-type ( 4 ) { z-index : 1 } /* -------------------…" at bounding box center [901, 448] width 1201 height 685
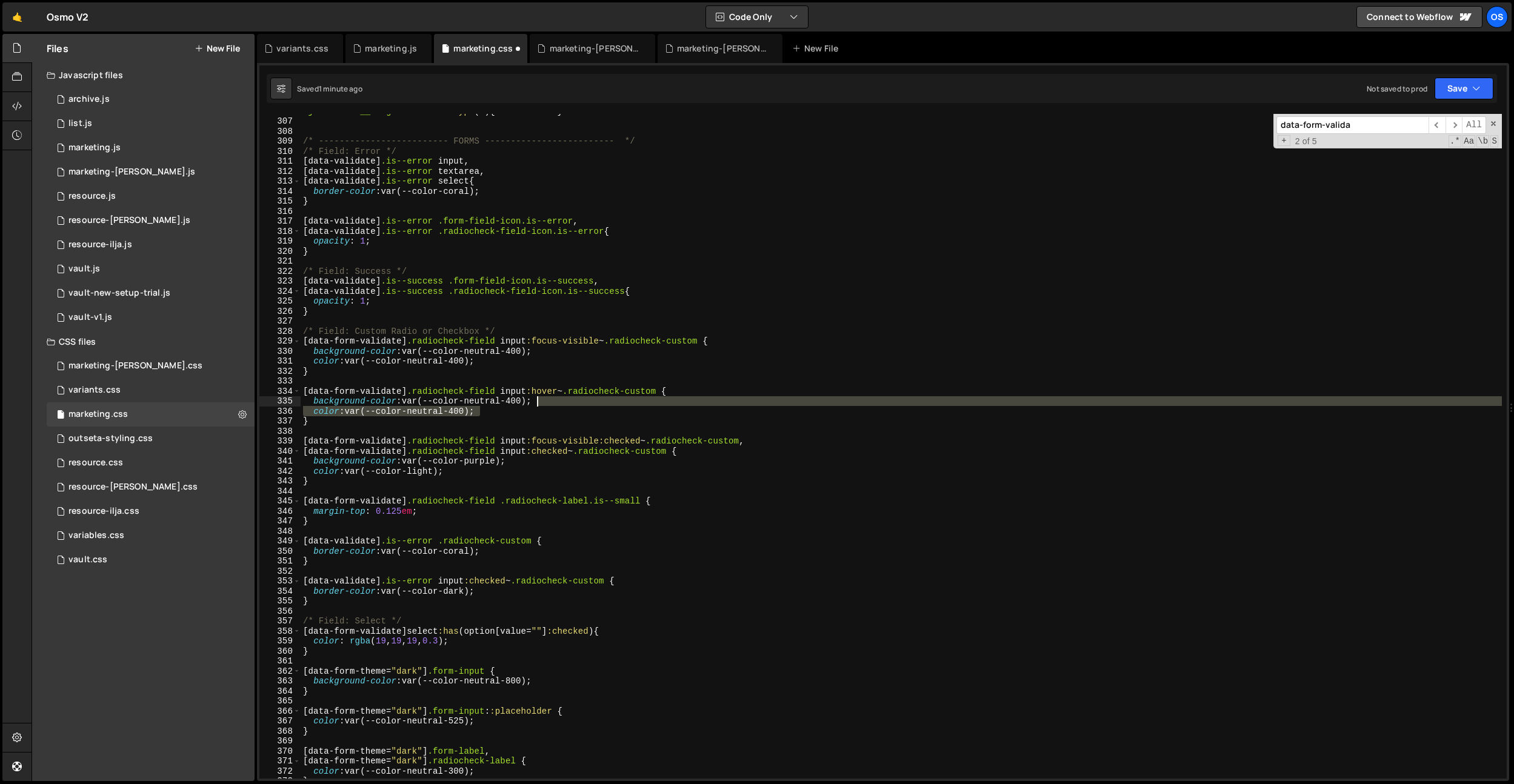
drag, startPoint x: 496, startPoint y: 409, endPoint x: 547, endPoint y: 405, distance: 51.2
click at [547, 405] on div ".join-faces__image-el :nth-of-type ( 4 ) { z-index : 1 } /* -------------------…" at bounding box center [901, 448] width 1201 height 685
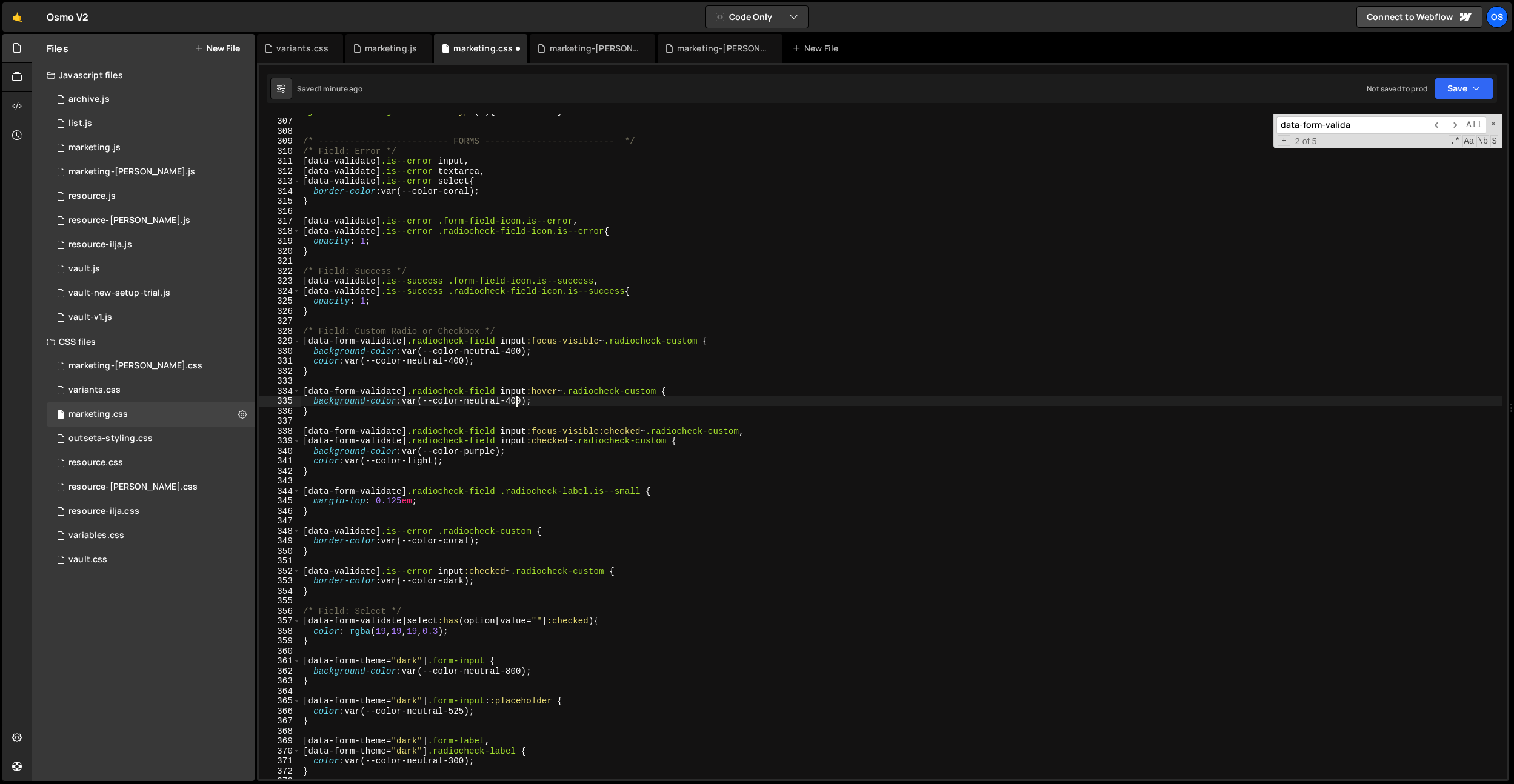
click at [518, 398] on div ".join-faces__image-el :nth-of-type ( 4 ) { z-index : 1 } /* -------------------…" at bounding box center [901, 448] width 1201 height 685
click at [406, 628] on div ".join-faces__image-el :nth-of-type ( 4 ) { z-index : 1 } /* -------------------…" at bounding box center [901, 448] width 1201 height 685
type textarea "color: rgba(19, 19, 19, 0.3);"
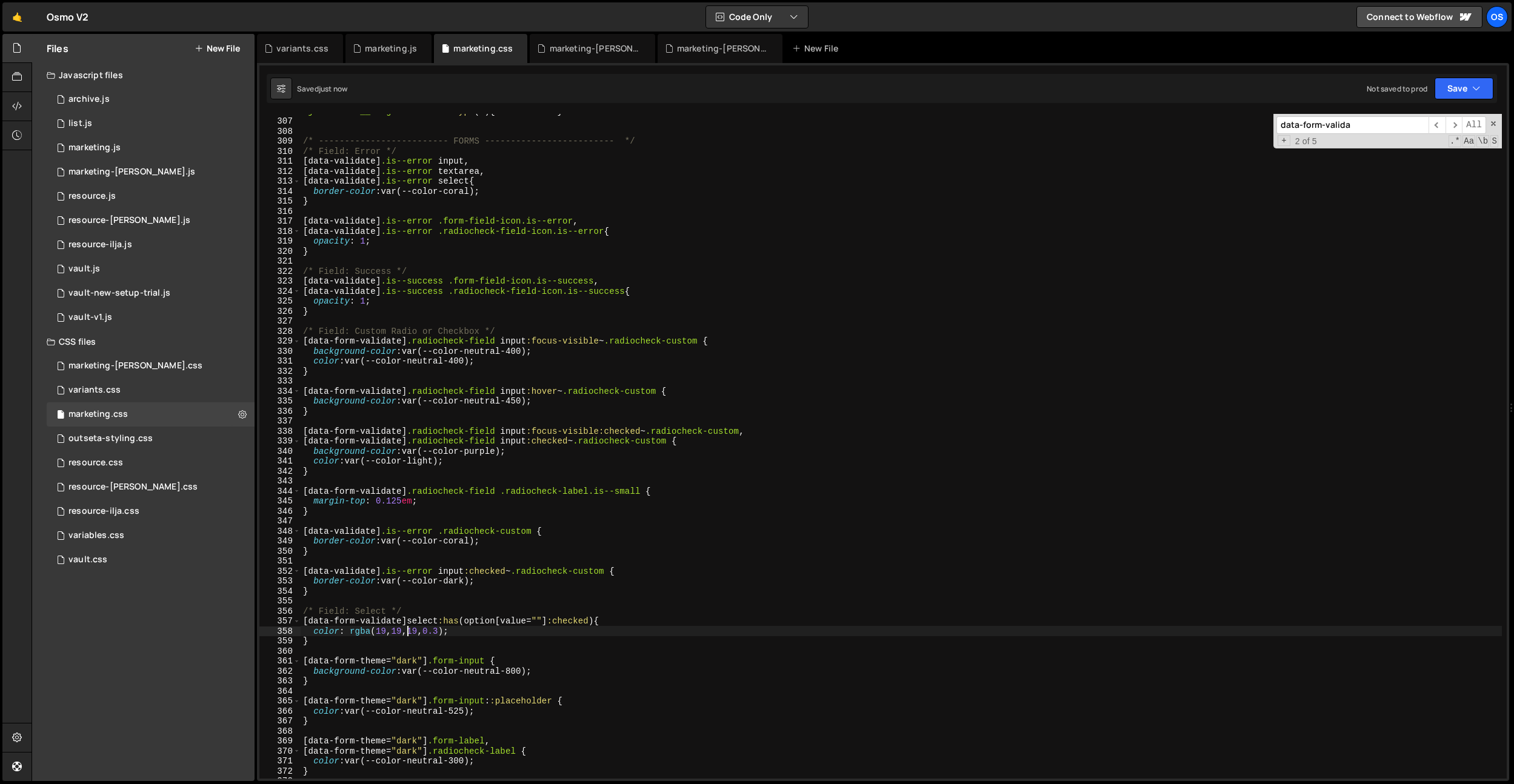
click at [368, 601] on div ".join-faces__image-el :nth-of-type ( 4 ) { z-index : 1 } /* -------------------…" at bounding box center [901, 448] width 1201 height 685
click at [330, 584] on div ".join-faces__image-el :nth-of-type ( 4 ) { z-index : 1 } /* -------------------…" at bounding box center [901, 448] width 1201 height 685
type textarea "border-color: var(--color-dark);"
click at [330, 584] on div ".join-faces__image-el :nth-of-type ( 4 ) { z-index : 1 } /* -------------------…" at bounding box center [901, 448] width 1201 height 685
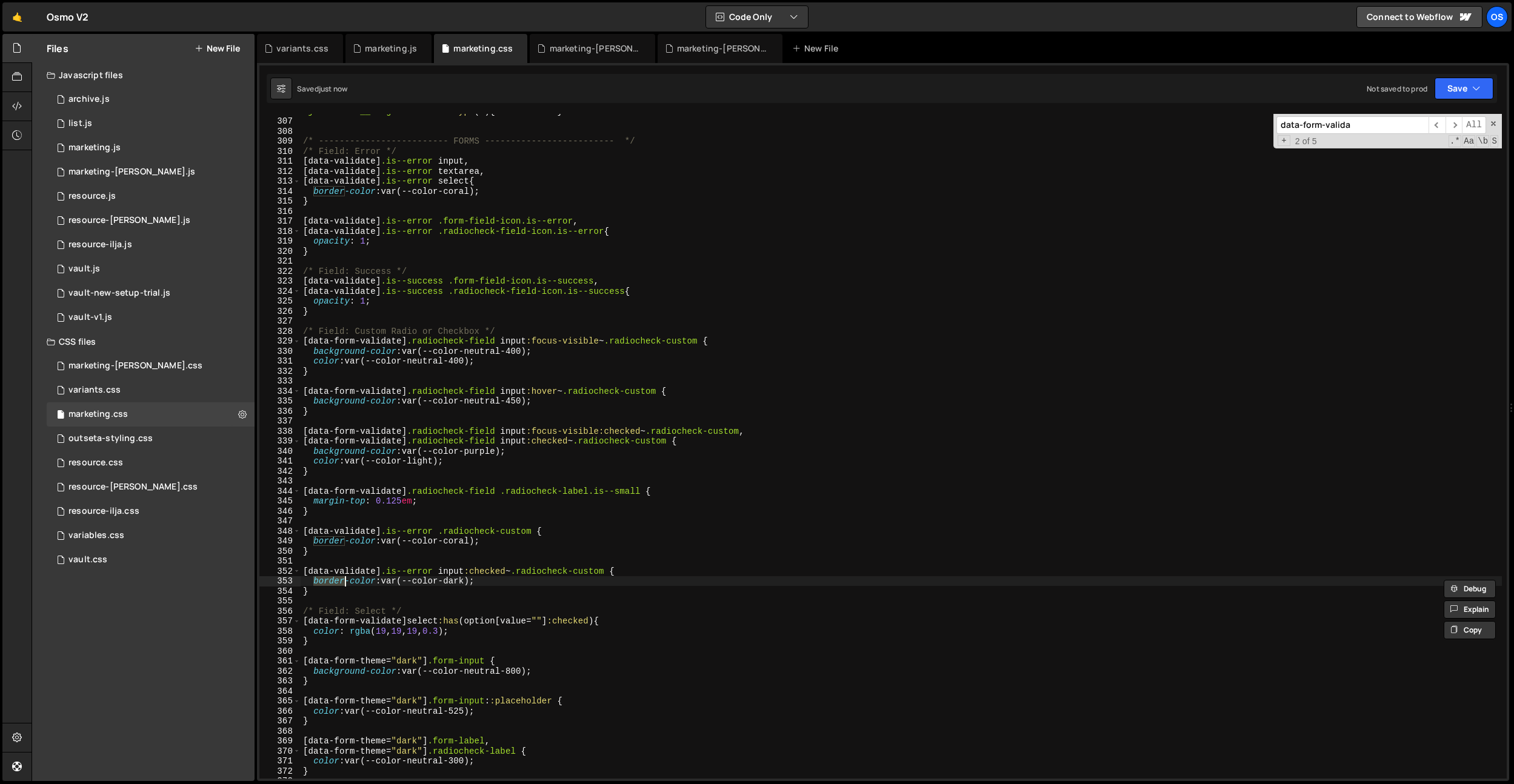
click at [403, 477] on div ".join-faces__image-el :nth-of-type ( 4 ) { z-index : 1 } /* -------------------…" at bounding box center [901, 448] width 1201 height 685
click at [348, 404] on div ".join-faces__image-el :nth-of-type ( 4 ) { z-index : 1 } /* -------------------…" at bounding box center [901, 448] width 1201 height 685
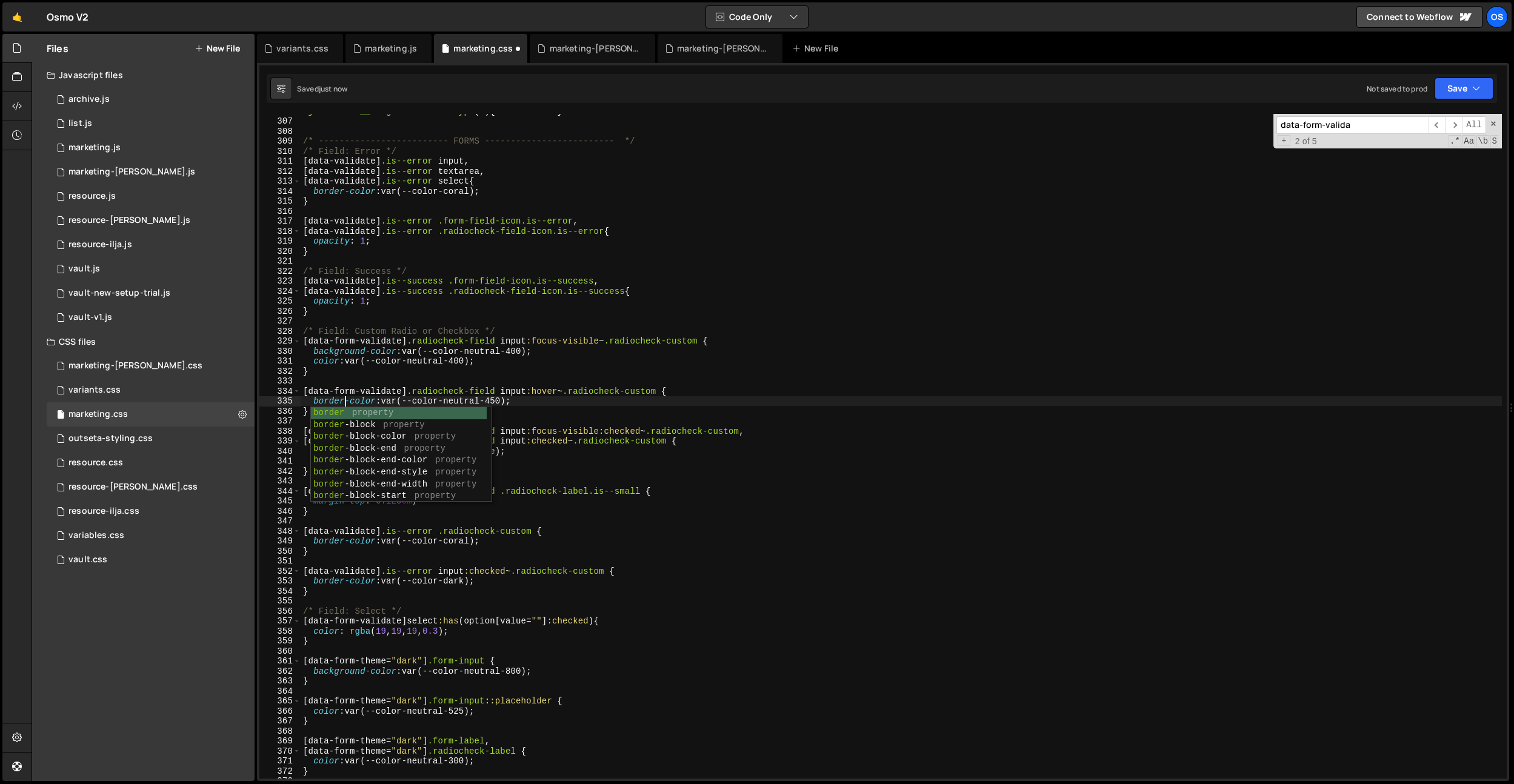
scroll to position [0, 3]
type textarea "border-color: var(--color-neutral-450);"
click at [483, 210] on div ".join-faces__image-el :nth-of-type ( 4 ) { z-index : 1 } /* -------------------…" at bounding box center [901, 448] width 1201 height 685
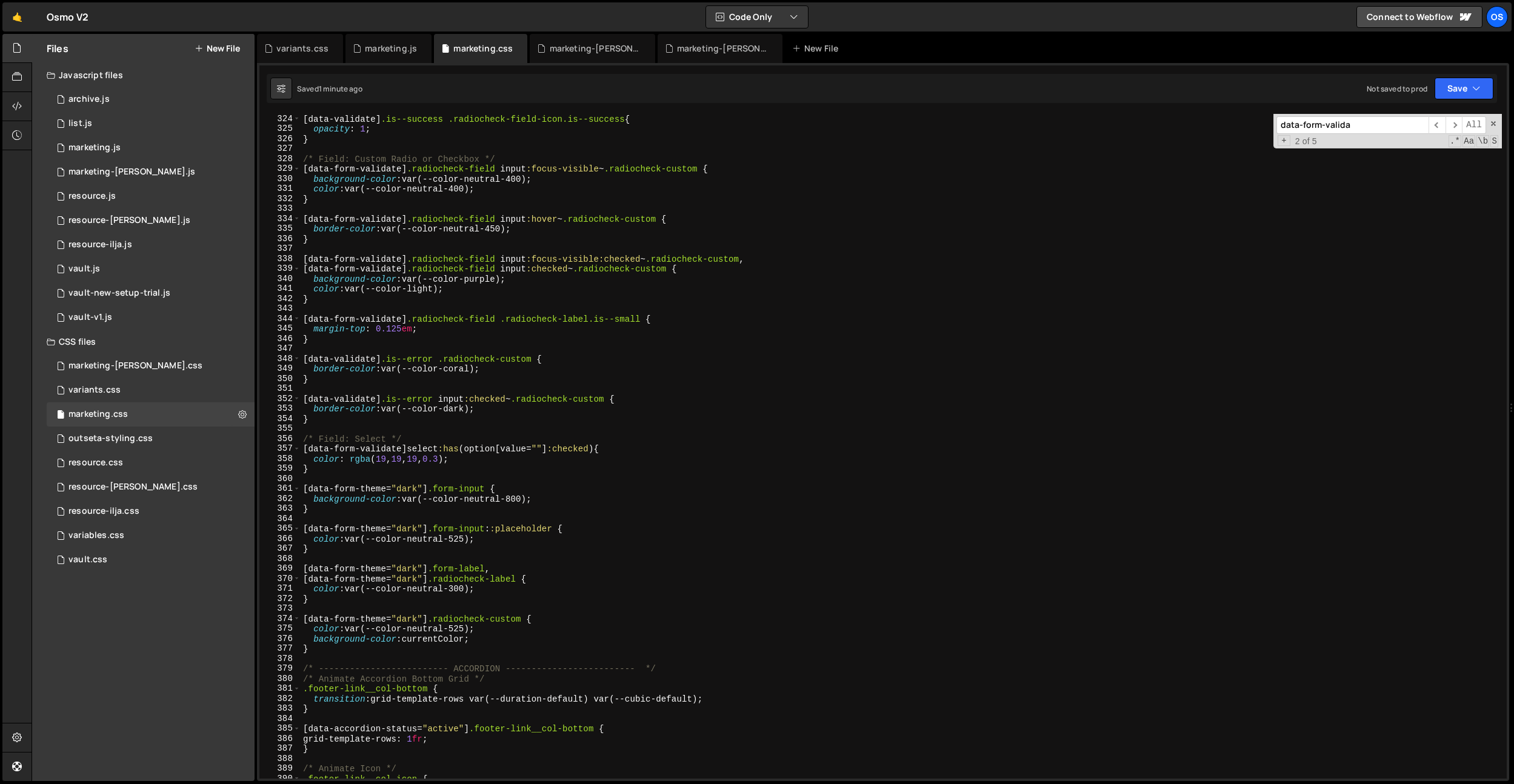
scroll to position [3230, 0]
click at [439, 635] on div "[ data-validate ] .is--success .radiocheck-field-icon.is--success { opacity : 1…" at bounding box center [901, 456] width 1201 height 685
click at [486, 536] on div "[ data-validate ] .is--success .radiocheck-field-icon.is--success { opacity : 1…" at bounding box center [901, 456] width 1201 height 685
click at [469, 580] on div "[ data-validate ] .is--success .radiocheck-field-icon.is--success { opacity : 1…" at bounding box center [901, 456] width 1201 height 685
click at [436, 603] on div "[ data-validate ] .is--success .radiocheck-field-icon.is--success { opacity : 1…" at bounding box center [901, 456] width 1201 height 685
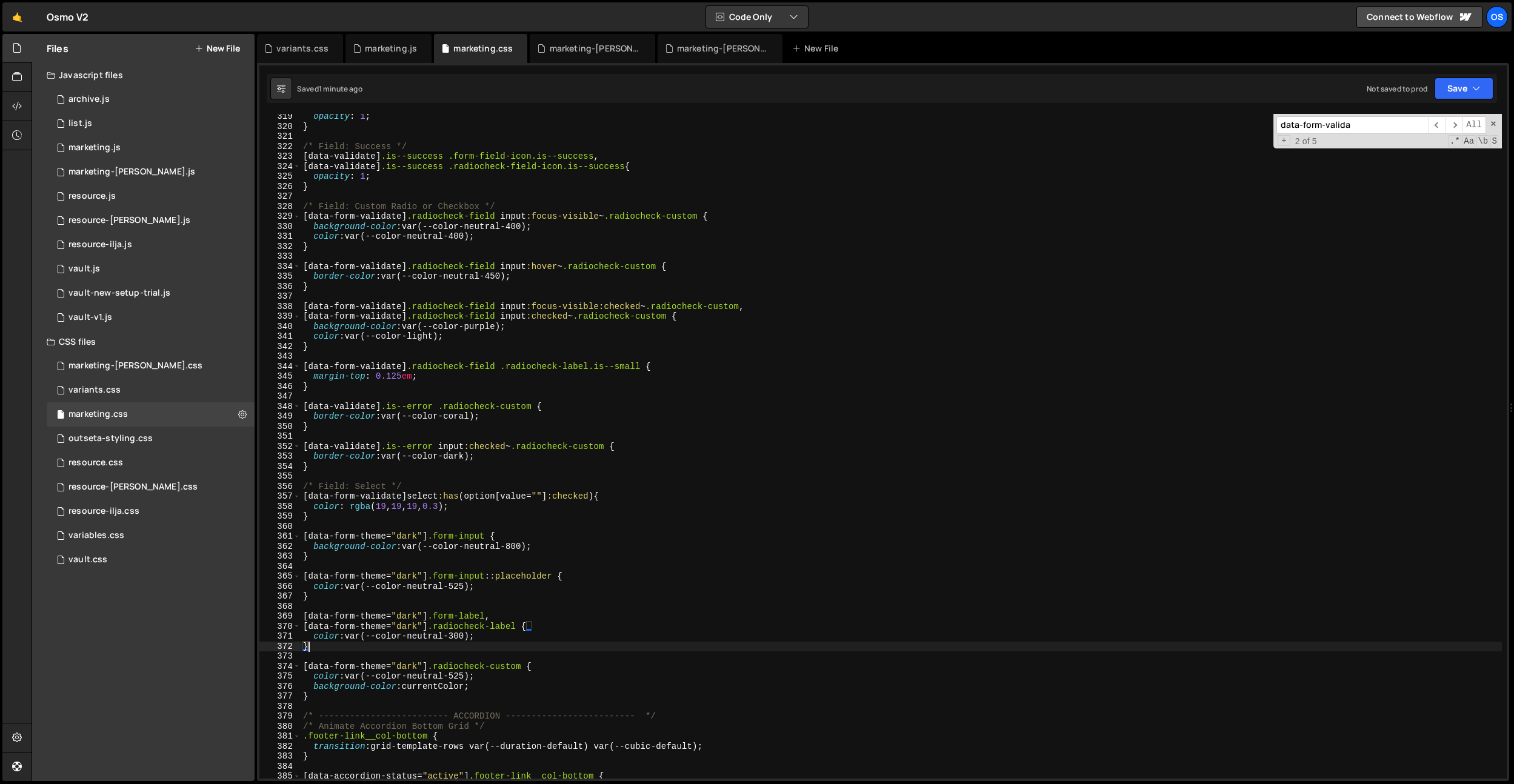
scroll to position [3182, 0]
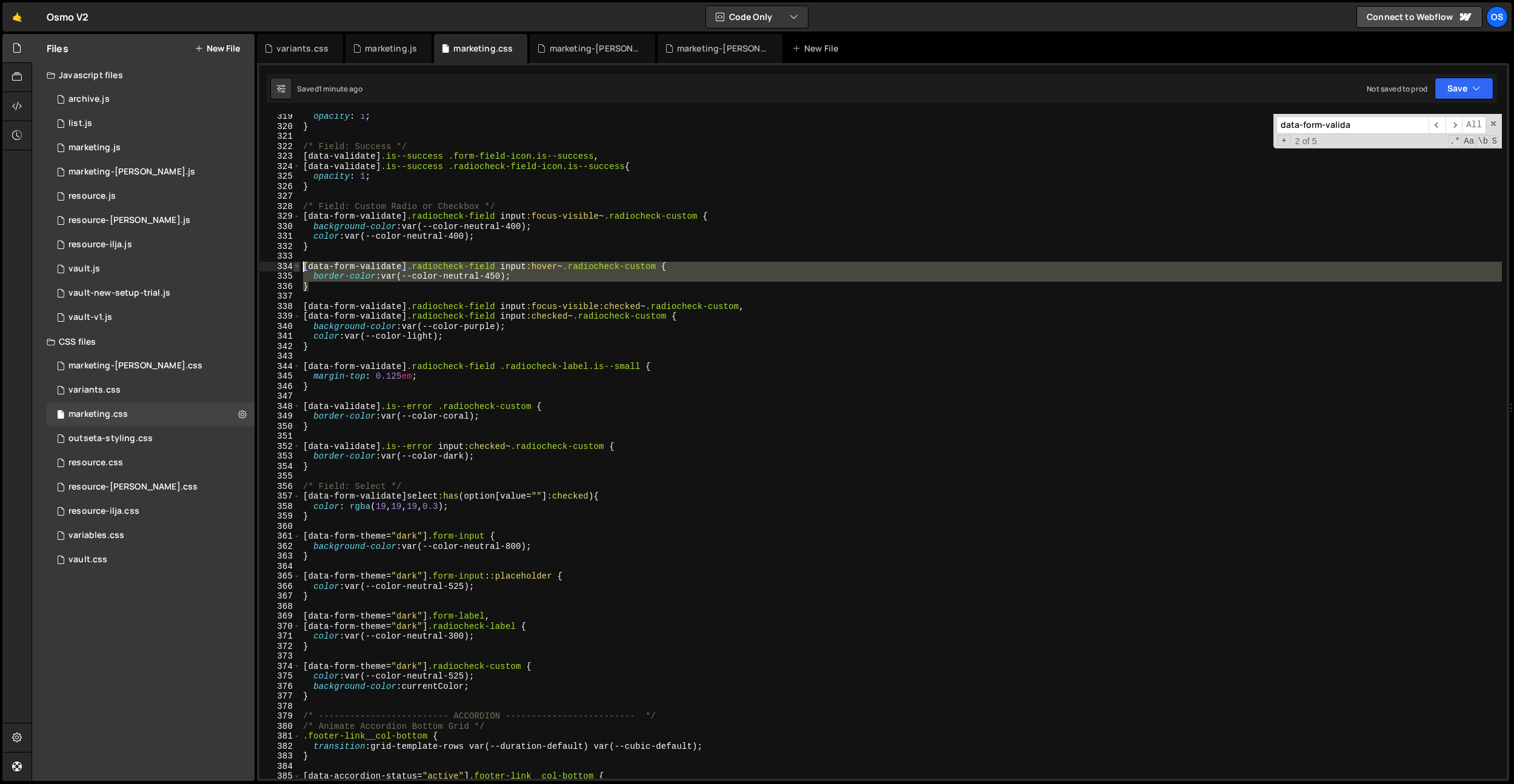
drag, startPoint x: 311, startPoint y: 282, endPoint x: 297, endPoint y: 266, distance: 21.3
click at [297, 266] on div "} 319 320 321 322 323 324 325 326 327 328 329 330 331 332 333 334 335 336 337 3…" at bounding box center [883, 447] width 1248 height 665
click at [317, 286] on div "opacity : 1 ; } /* Field: Success */ [ data-validate ] .is--success .form-field…" at bounding box center [901, 447] width 1201 height 665
type textarea "}"
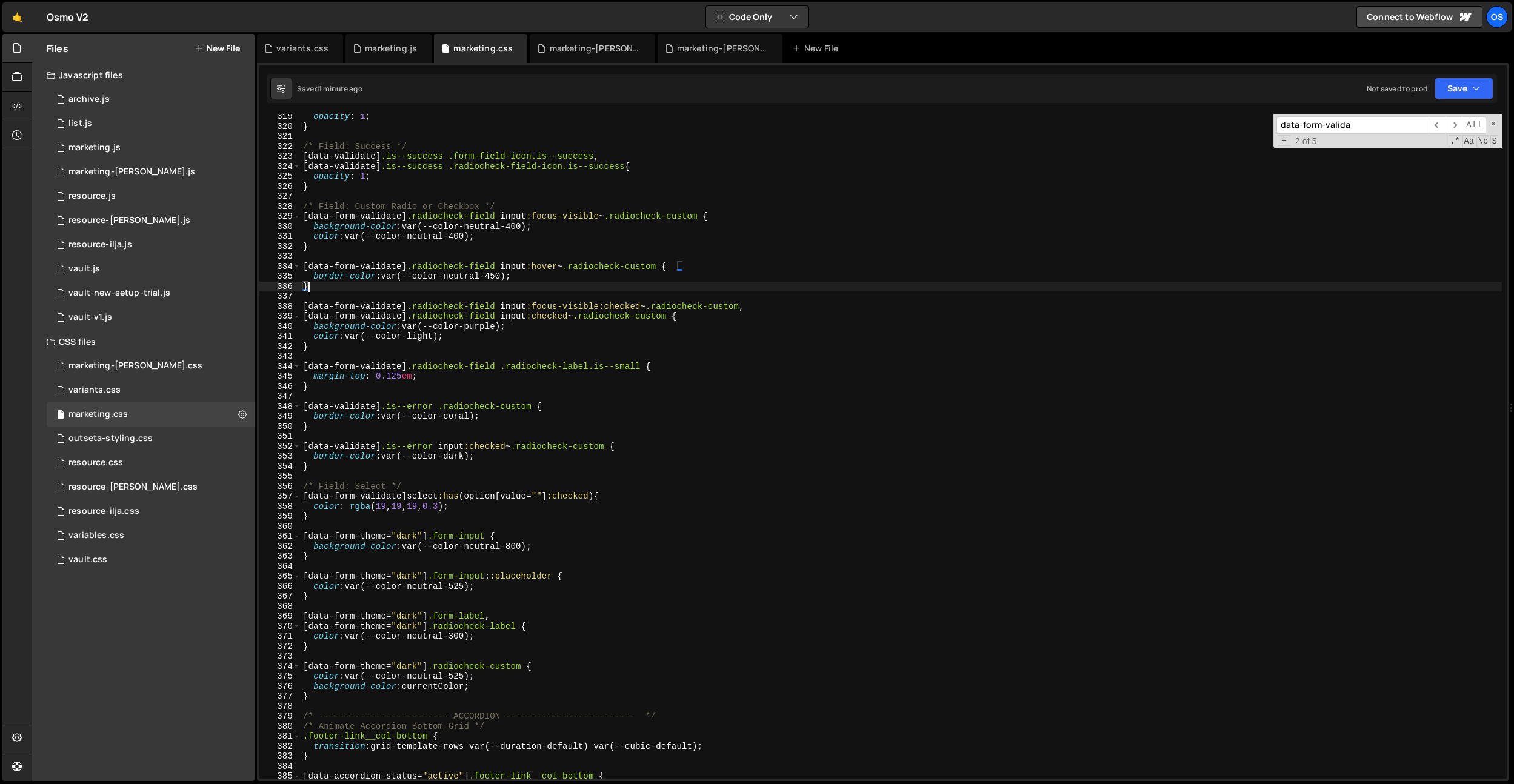
paste textarea "}"
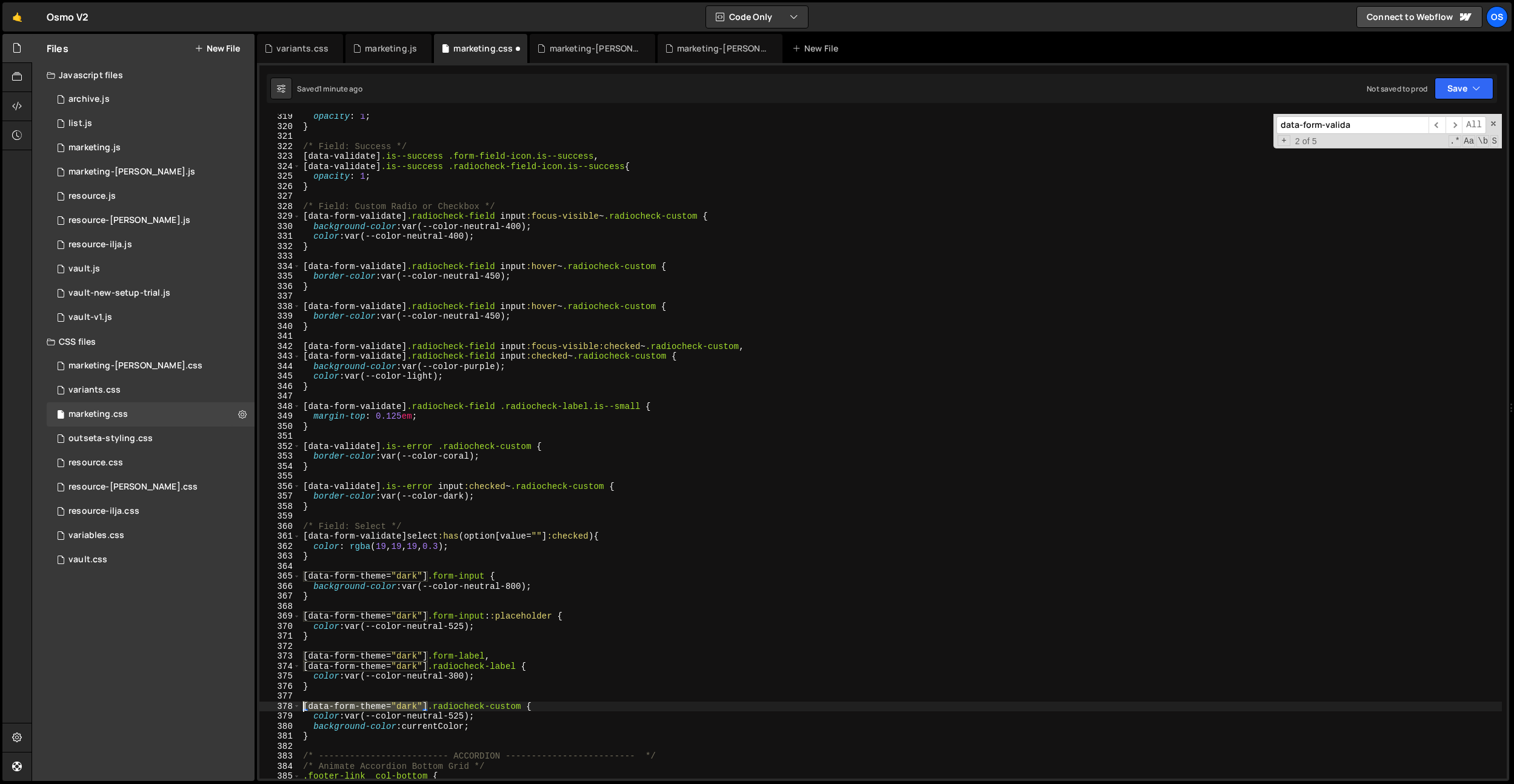
drag, startPoint x: 428, startPoint y: 706, endPoint x: 403, endPoint y: 410, distance: 297.1
click at [292, 703] on div "} 319 320 321 322 323 324 325 326 327 328 329 330 331 332 333 334 335 336 337 3…" at bounding box center [883, 447] width 1248 height 665
click at [304, 307] on div "opacity : 1 ; } /* Field: Success */ [ data-validate ] .is--success .form-field…" at bounding box center [901, 454] width 1201 height 685
paste textarea "[data-form-theme="dark"]"
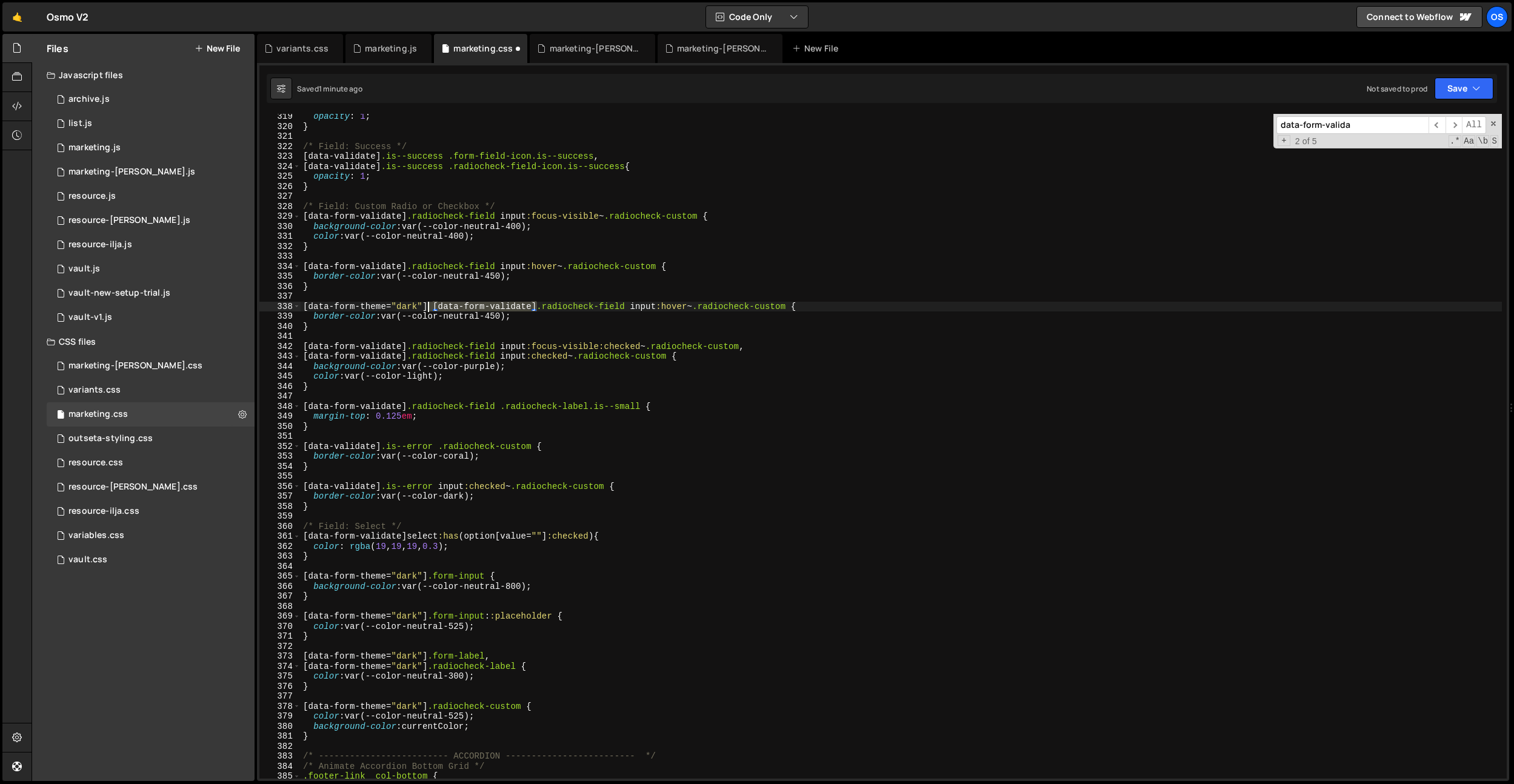
drag, startPoint x: 537, startPoint y: 306, endPoint x: 429, endPoint y: 307, distance: 108.0
click at [429, 307] on div "opacity : 1 ; } /* Field: Success */ [ data-validate ] .is--success .form-field…" at bounding box center [901, 454] width 1201 height 685
click at [417, 326] on div "opacity : 1 ; } /* Field: Success */ [ data-validate ] .is--success .form-field…" at bounding box center [901, 454] width 1201 height 685
click at [494, 317] on div "opacity : 1 ; } /* Field: Success */ [ data-validate ] .is--success .form-field…" at bounding box center [901, 454] width 1201 height 685
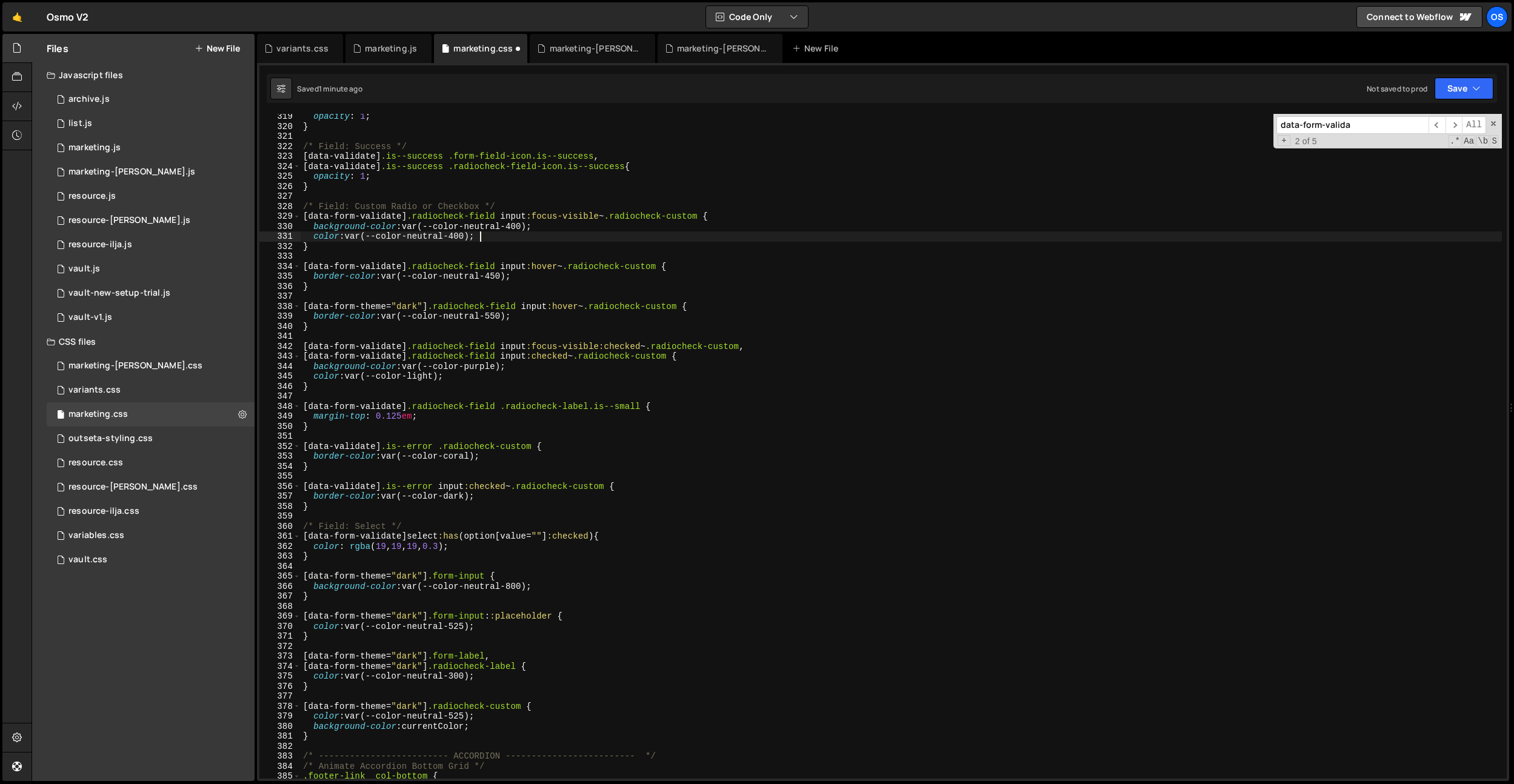
click at [542, 237] on div "opacity : 1 ; } /* Field: Success */ [ data-validate ] .is--success .form-field…" at bounding box center [901, 454] width 1201 height 685
click at [335, 321] on div "opacity : 1 ; } /* Field: Success */ [ data-validate ] .is--success .form-field…" at bounding box center [901, 454] width 1201 height 685
click at [469, 622] on div "opacity : 1 ; } /* Field: Success */ [ data-validate ] .is--success .form-field…" at bounding box center [901, 454] width 1201 height 685
click at [516, 682] on div "opacity : 1 ; } /* Field: Success */ [ data-validate ] .is--success .form-field…" at bounding box center [901, 454] width 1201 height 685
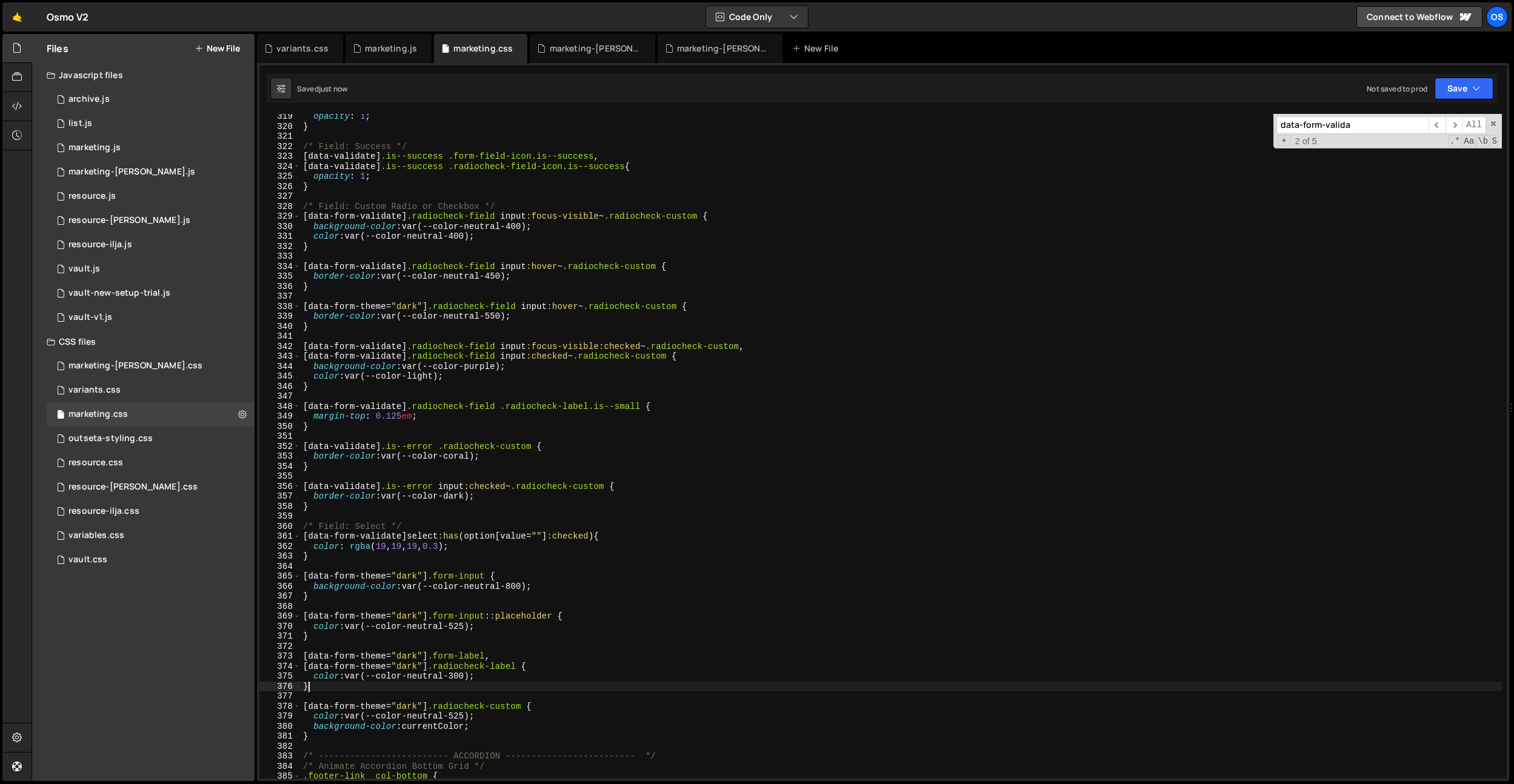
scroll to position [0, 0]
click at [518, 679] on div "opacity : 1 ; } /* Field: Success */ [ data-validate ] .is--success .form-field…" at bounding box center [901, 454] width 1201 height 685
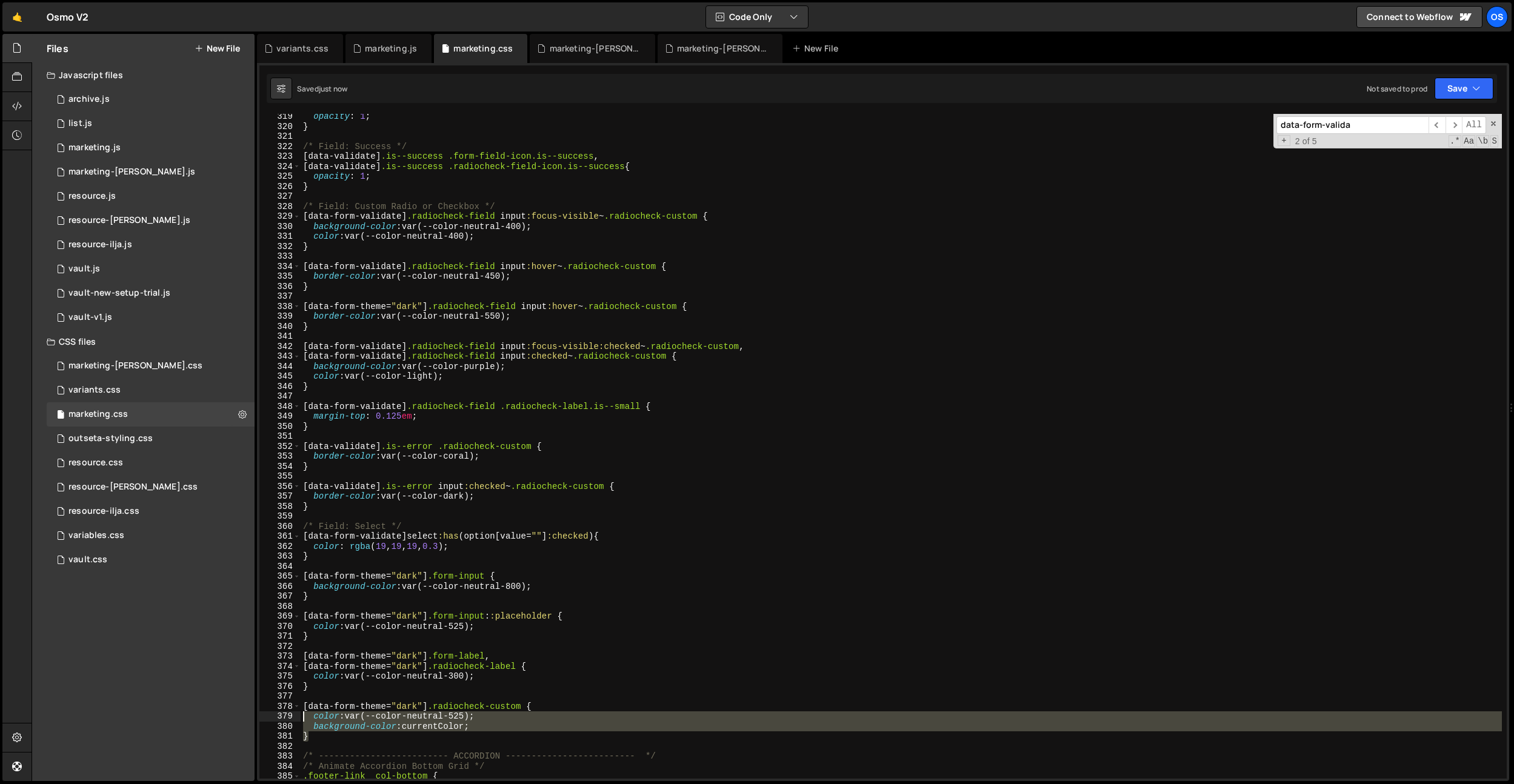
drag, startPoint x: 360, startPoint y: 738, endPoint x: 294, endPoint y: 712, distance: 70.9
click at [297, 713] on div "color: var(--color-neutral-300); 319 320 321 322 323 324 325 326 327 328 329 33…" at bounding box center [883, 447] width 1248 height 665
click at [326, 714] on div "opacity : 1 ; } /* Field: Success */ [ data-validate ] .is--success .form-field…" at bounding box center [901, 447] width 1201 height 665
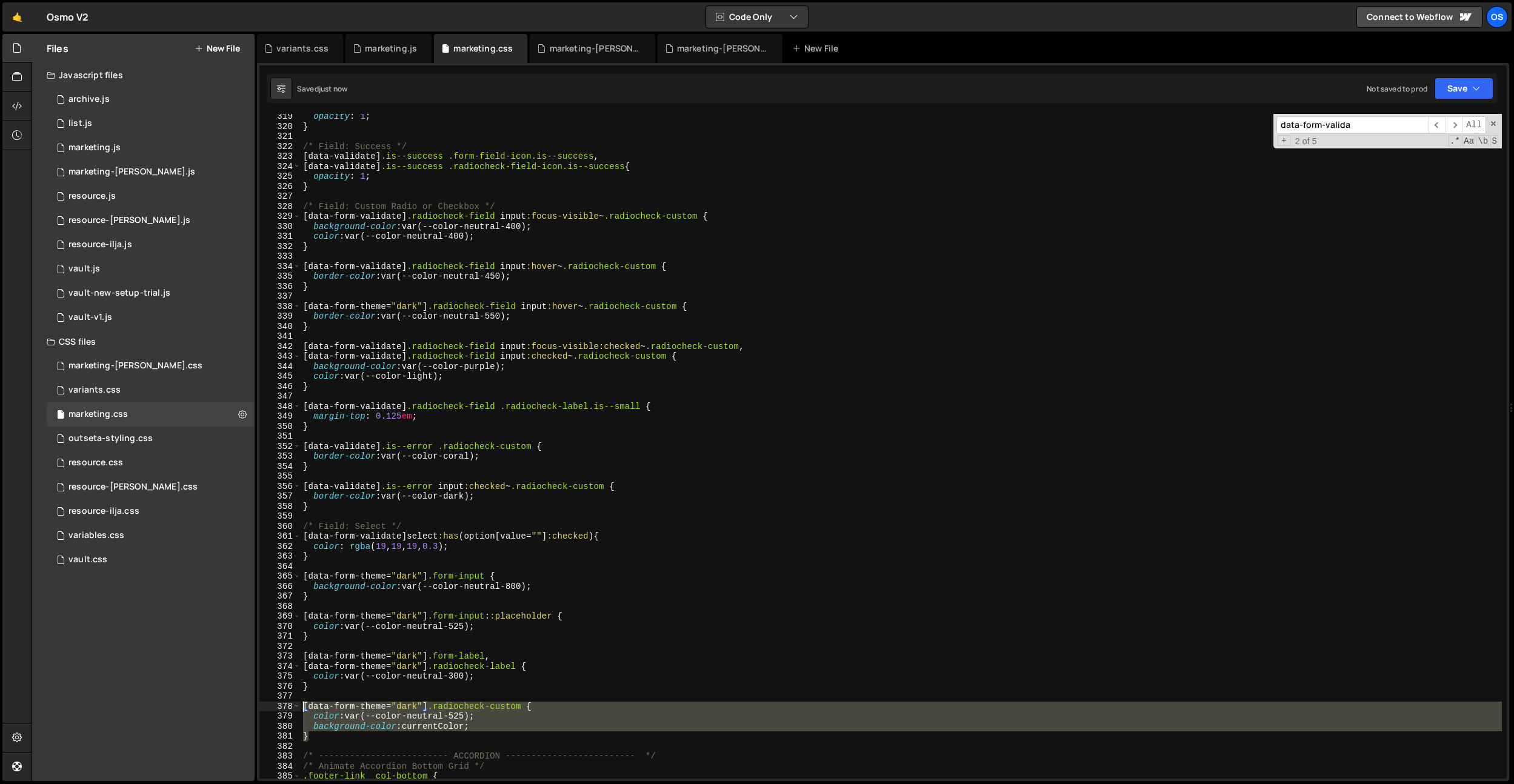
drag, startPoint x: 320, startPoint y: 736, endPoint x: 293, endPoint y: 702, distance: 43.4
click at [293, 702] on div "color: var(--color-neutral-525); 319 320 321 322 323 324 325 326 327 328 329 33…" at bounding box center [883, 447] width 1248 height 665
type textarea "[data-form-theme="dark"] .radiocheck-custom { color: var(--color-neutral-525);"
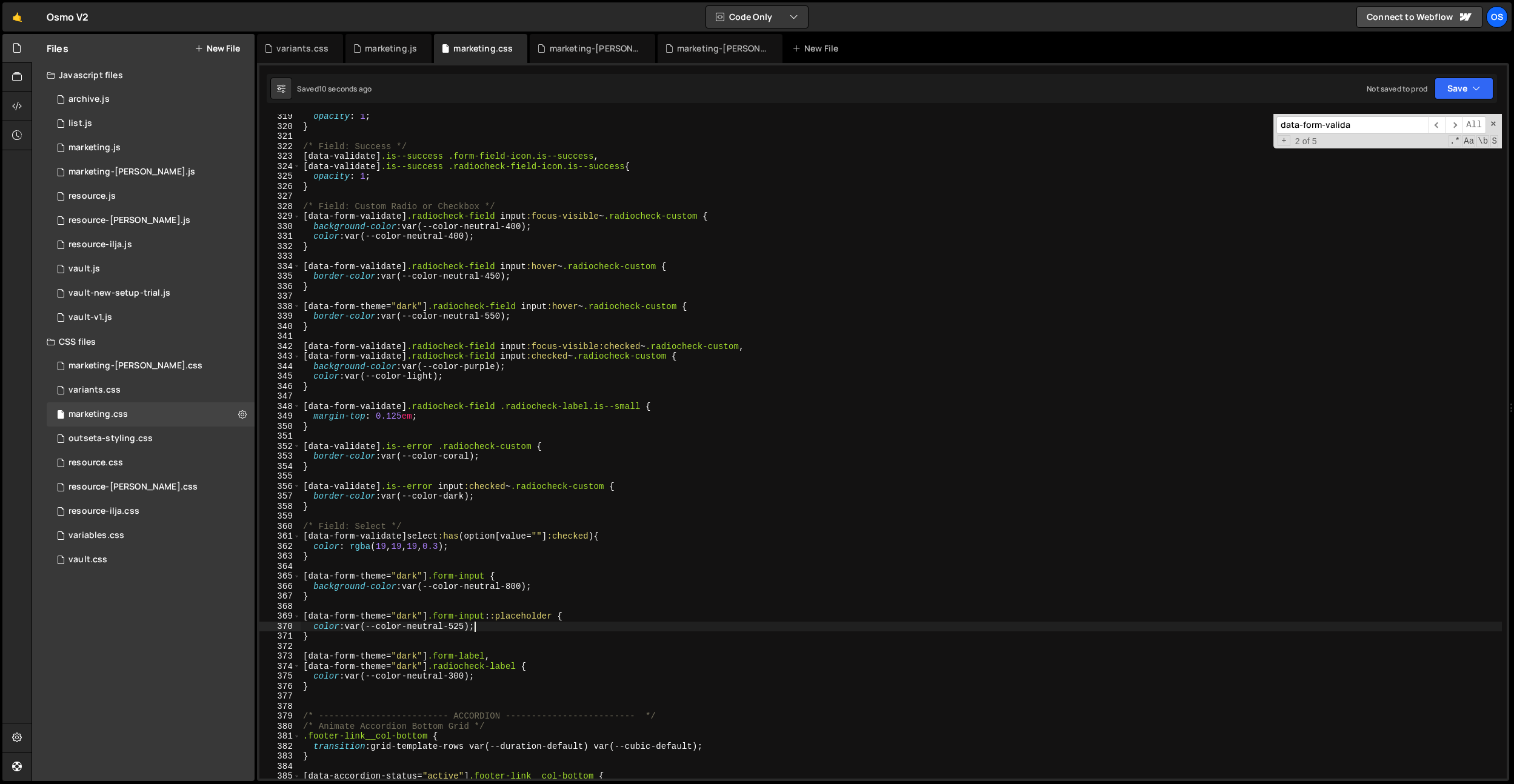
click at [474, 631] on div "opacity : 1 ; } /* Field: Success */ [ data-validate ] .is--success .form-field…" at bounding box center [901, 454] width 1201 height 685
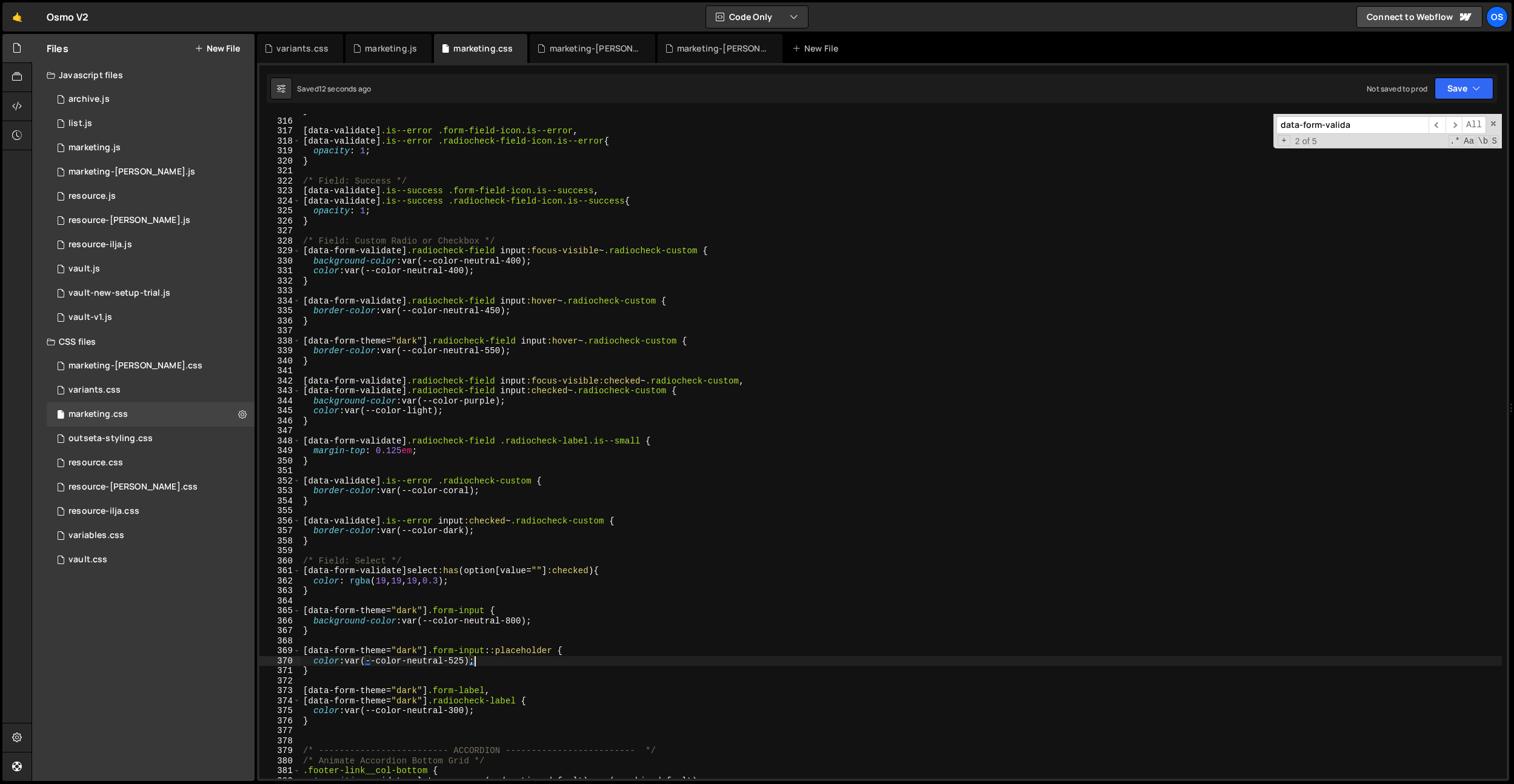
scroll to position [3144, 0]
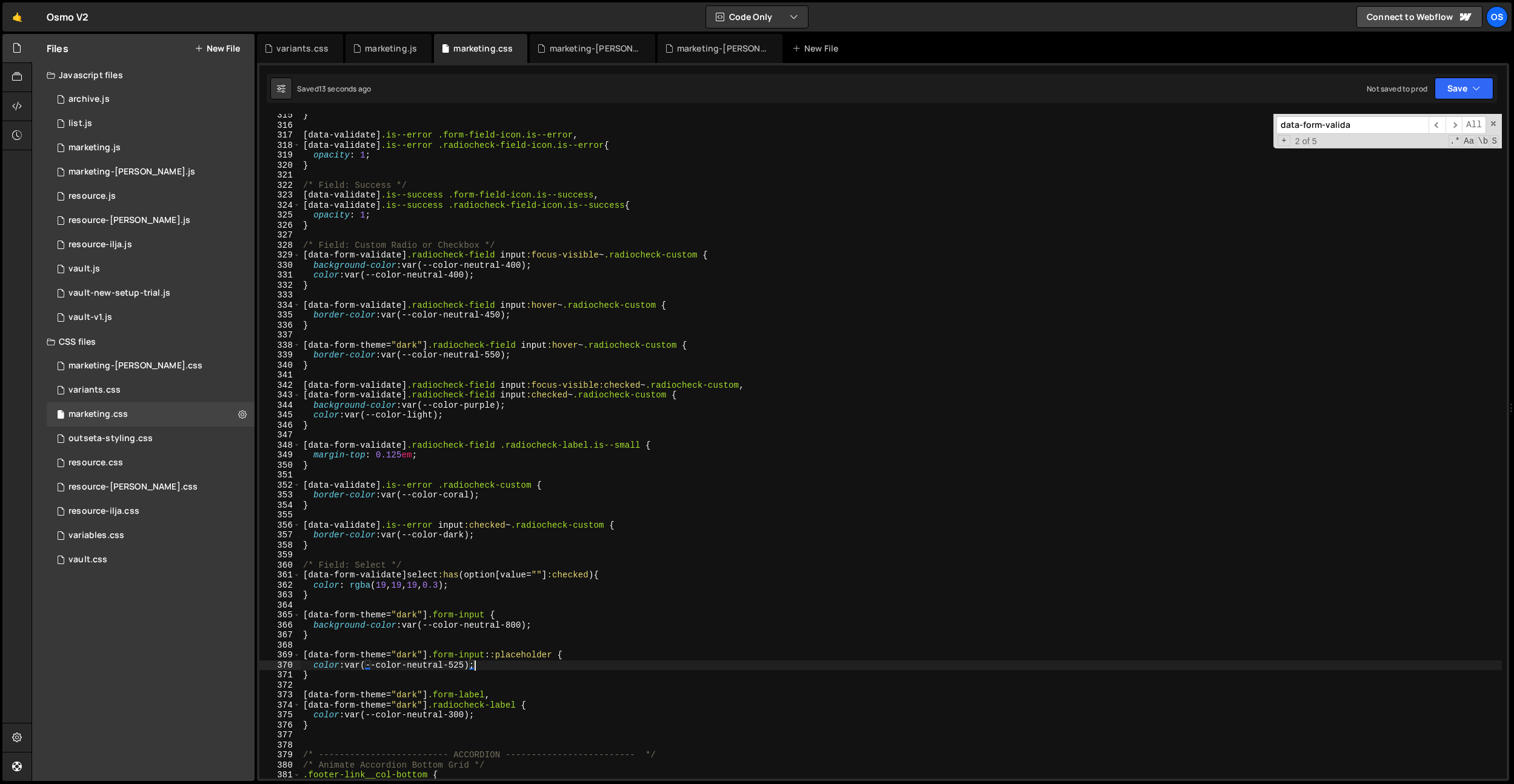
click at [485, 615] on div "} [ data-validate ] .is--error .form-field-icon.is--error , [ data-validate ] .…" at bounding box center [901, 452] width 1201 height 685
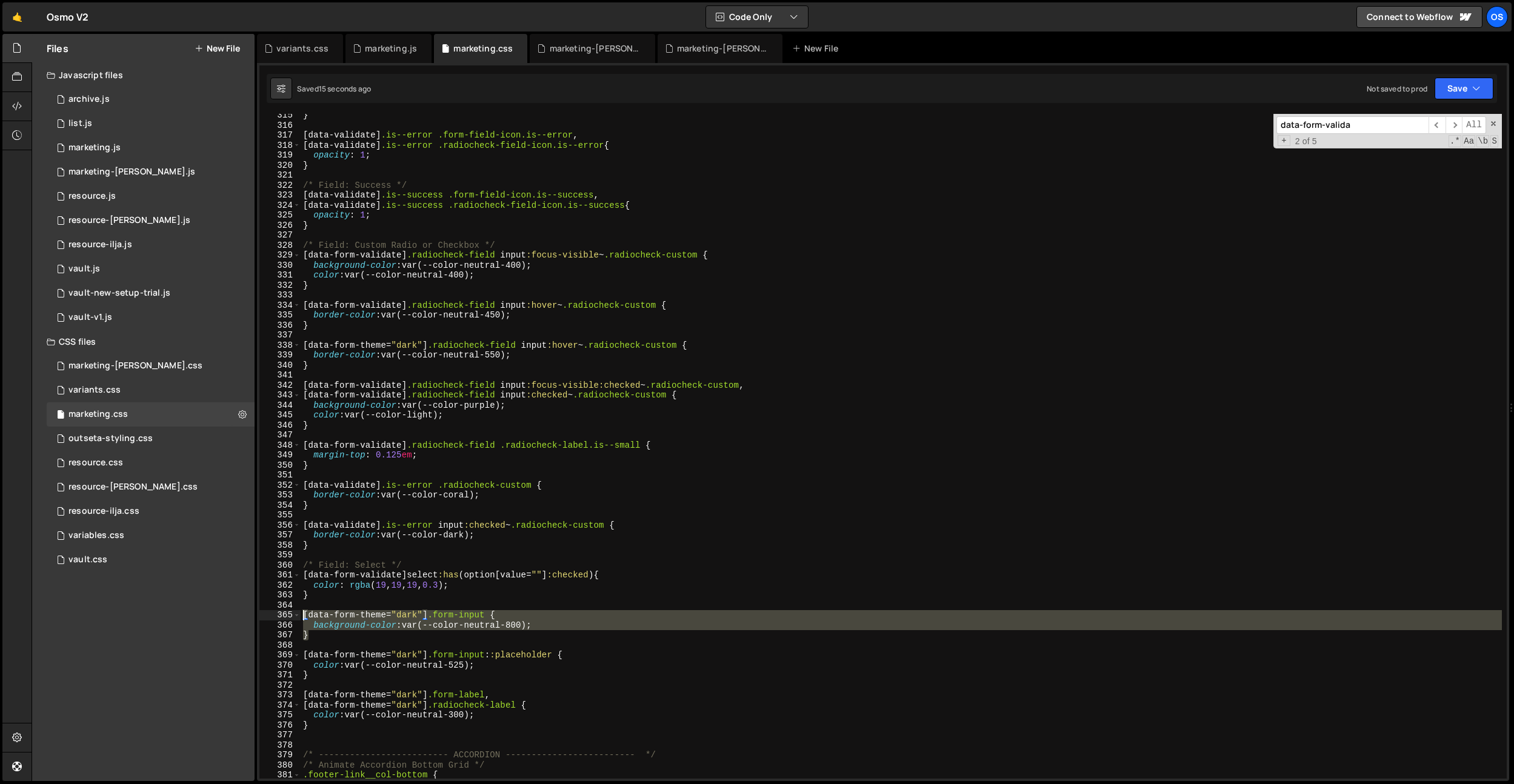
drag, startPoint x: 369, startPoint y: 635, endPoint x: 287, endPoint y: 615, distance: 84.4
click at [288, 616] on div "[data-form-theme="dark"] .form-input { 315 316 317 318 319 320 321 322 323 324 …" at bounding box center [883, 447] width 1248 height 665
type textarea "}"
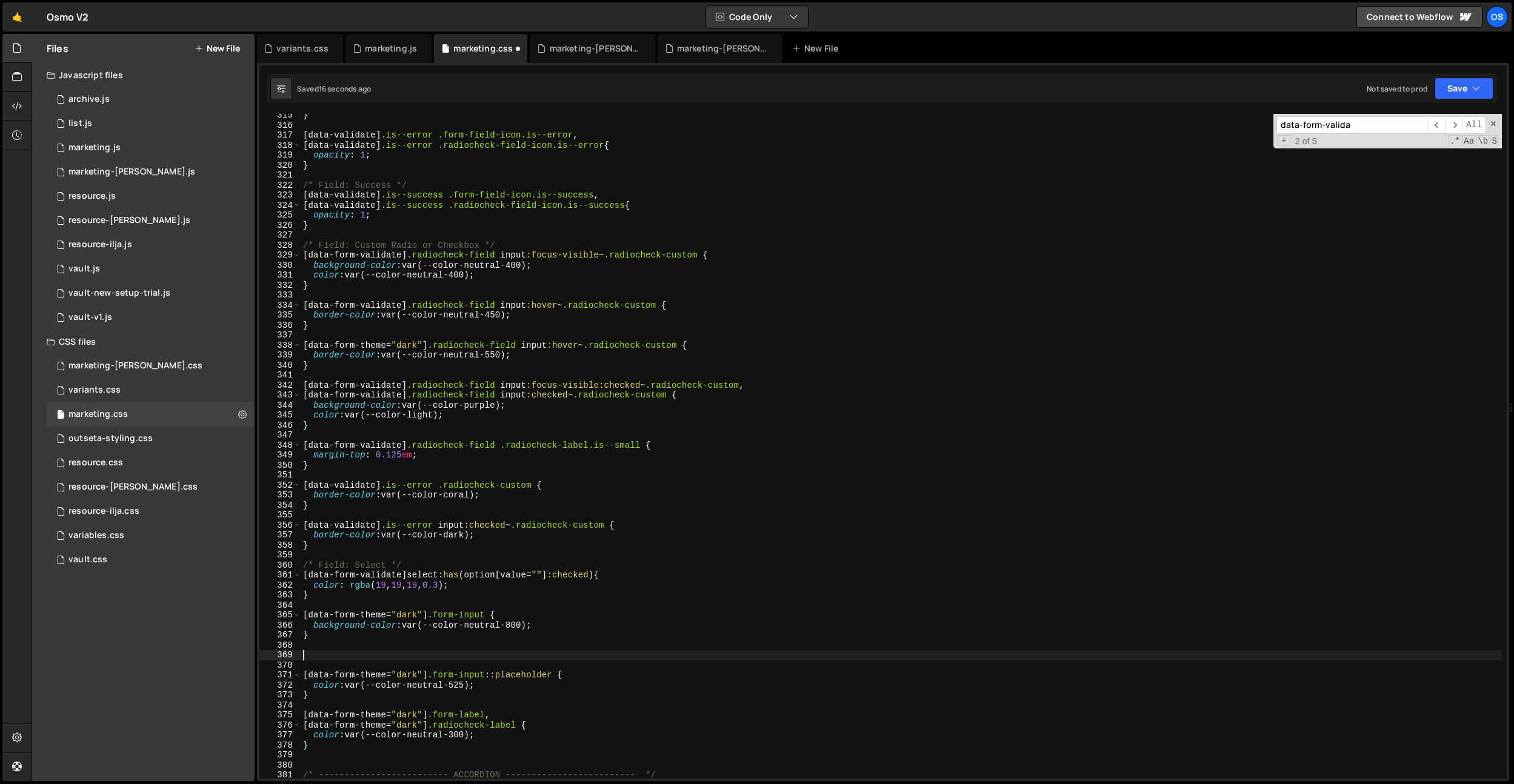
paste textarea "}"
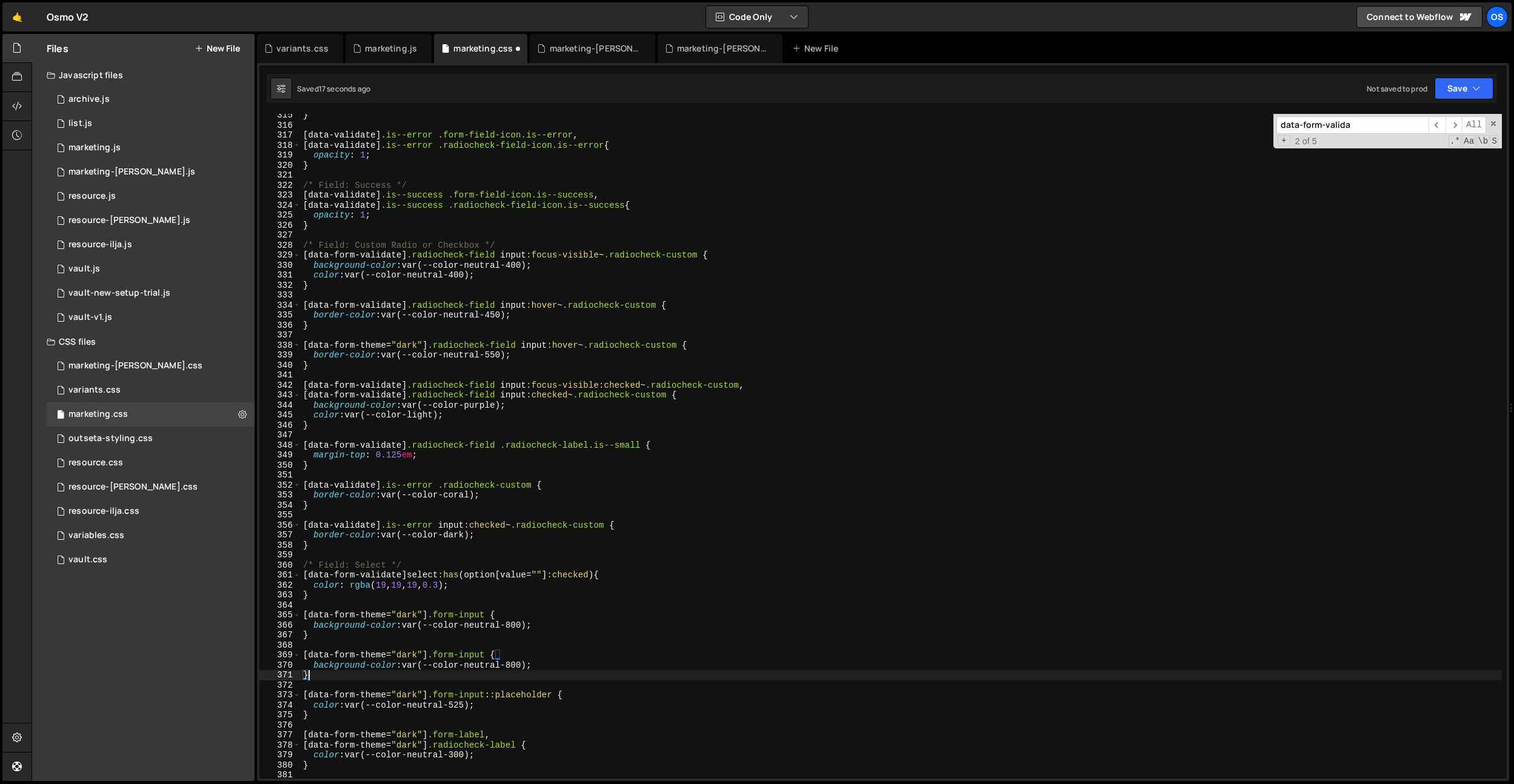
drag, startPoint x: 431, startPoint y: 656, endPoint x: 491, endPoint y: 655, distance: 60.0
click at [431, 656] on div "} [ data-validate ] .is--error .form-field-icon.is--error , [ data-validate ] .…" at bounding box center [901, 452] width 1201 height 685
click at [497, 653] on div "} [ data-validate ] .is--error .form-field-icon.is--error , [ data-validate ] .…" at bounding box center [901, 452] width 1201 height 685
type textarea "[data-form-theme="dark"] .form-input:hover {"
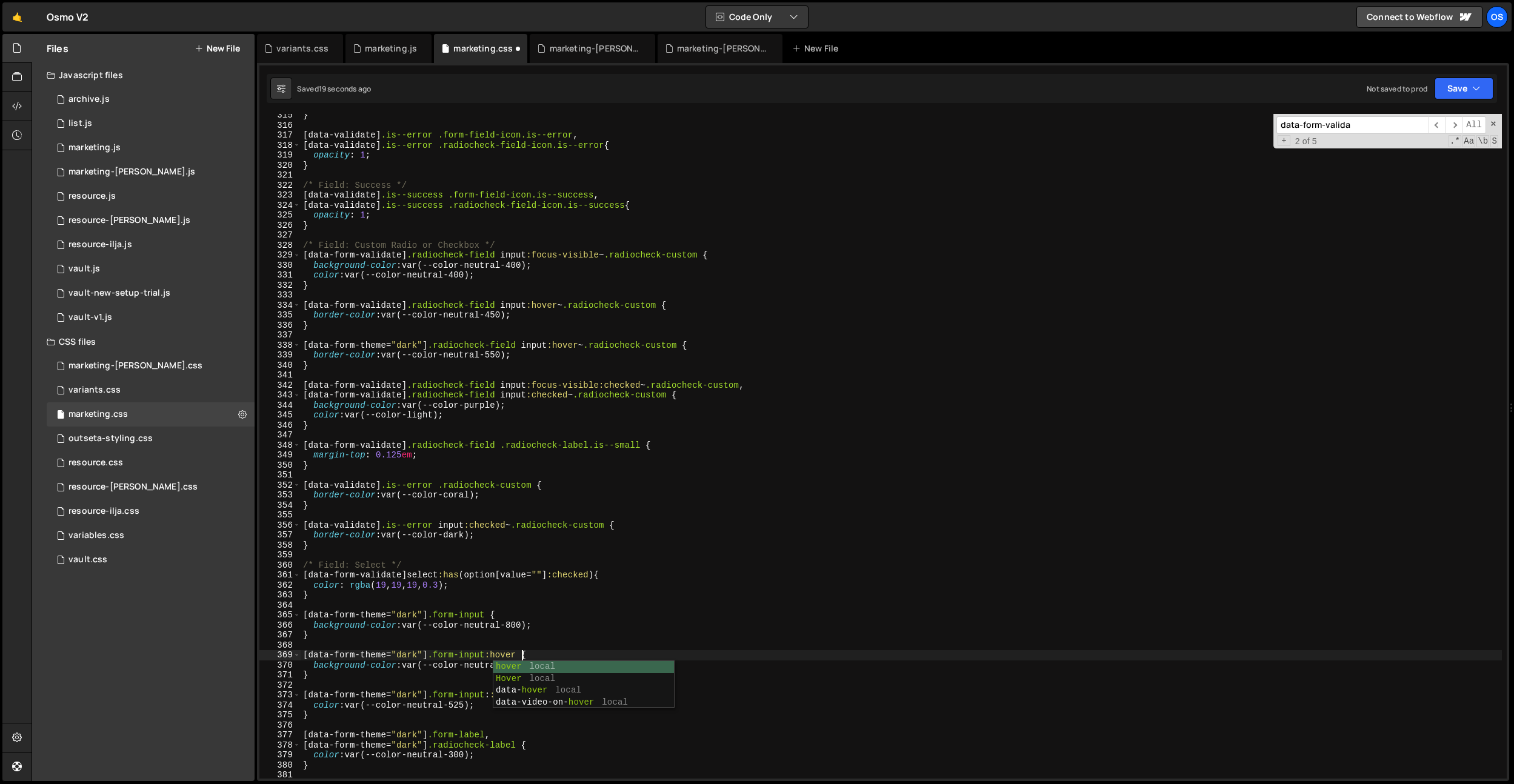
click at [467, 558] on div "} [ data-validate ] .is--error .form-field-icon.is--error , [ data-validate ] .…" at bounding box center [901, 452] width 1201 height 685
click at [522, 665] on div "} [ data-validate ] .is--error .form-field-icon.is--error , [ data-validate ] .…" at bounding box center [901, 452] width 1201 height 685
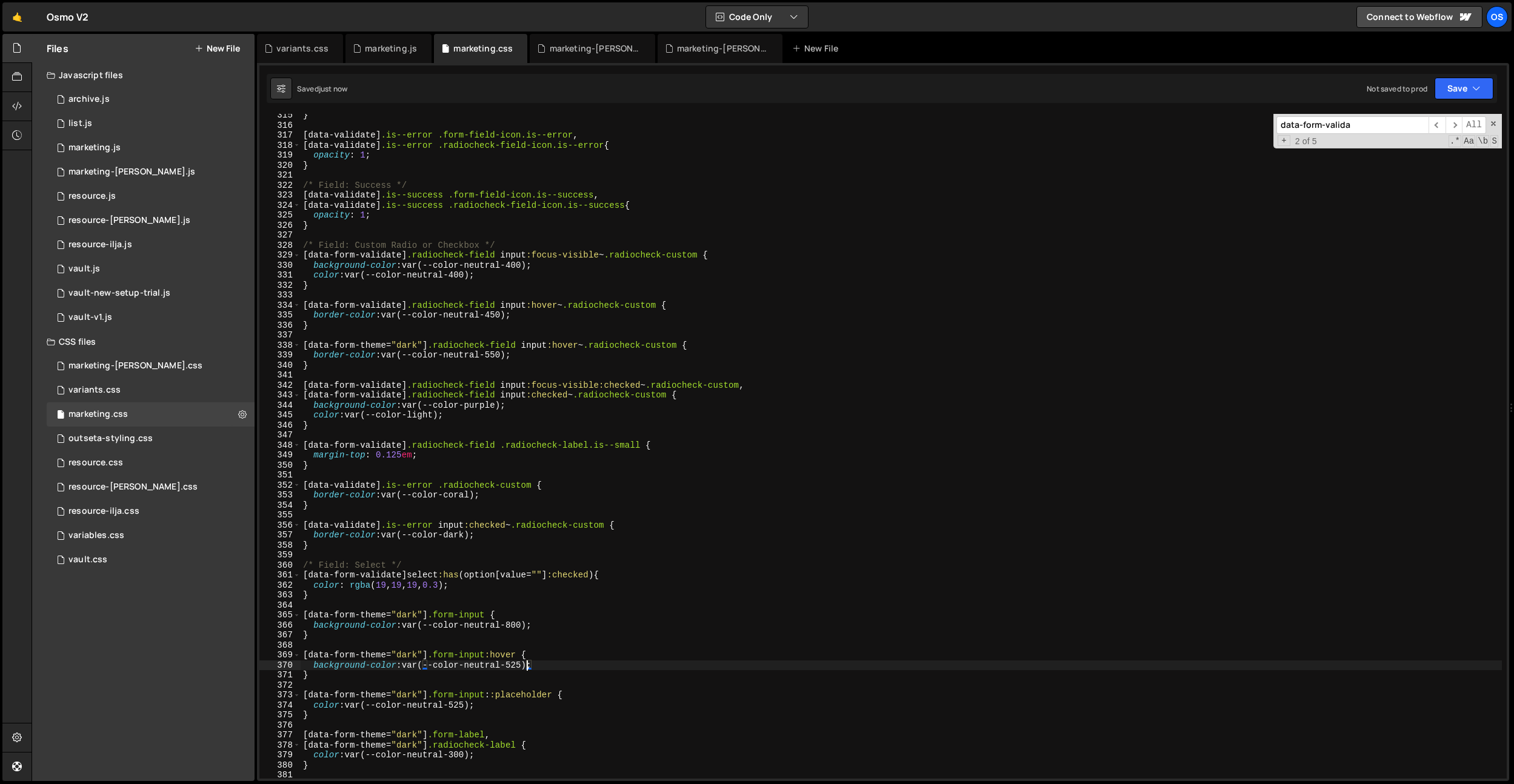
click at [353, 666] on div "} [ data-validate ] .is--error .form-field-icon.is--error , [ data-validate ] .…" at bounding box center [901, 452] width 1201 height 685
click at [505, 401] on div "} [ data-validate ] .is--error .form-field-icon.is--error , [ data-validate ] .…" at bounding box center [901, 452] width 1201 height 685
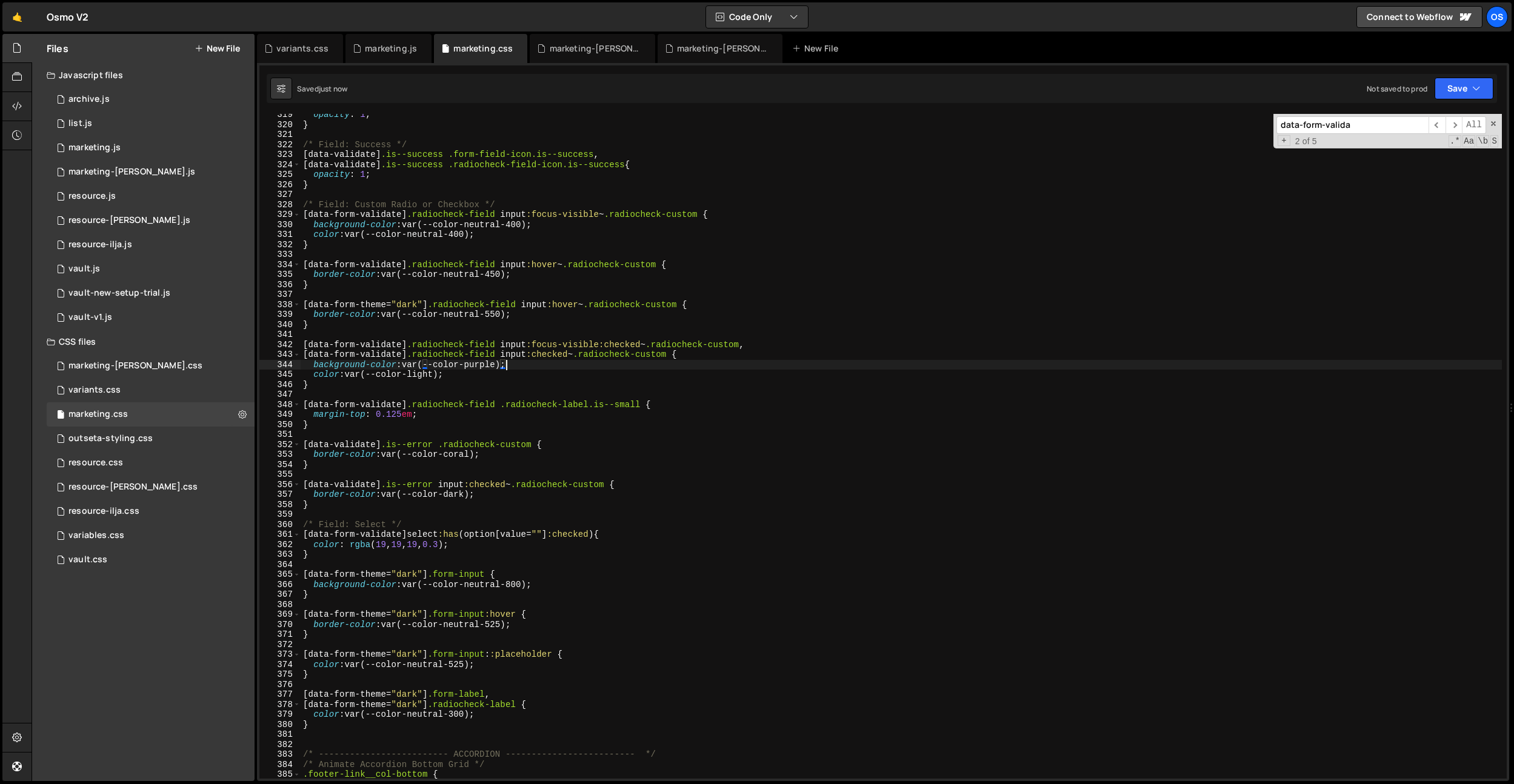
scroll to position [3252, 0]
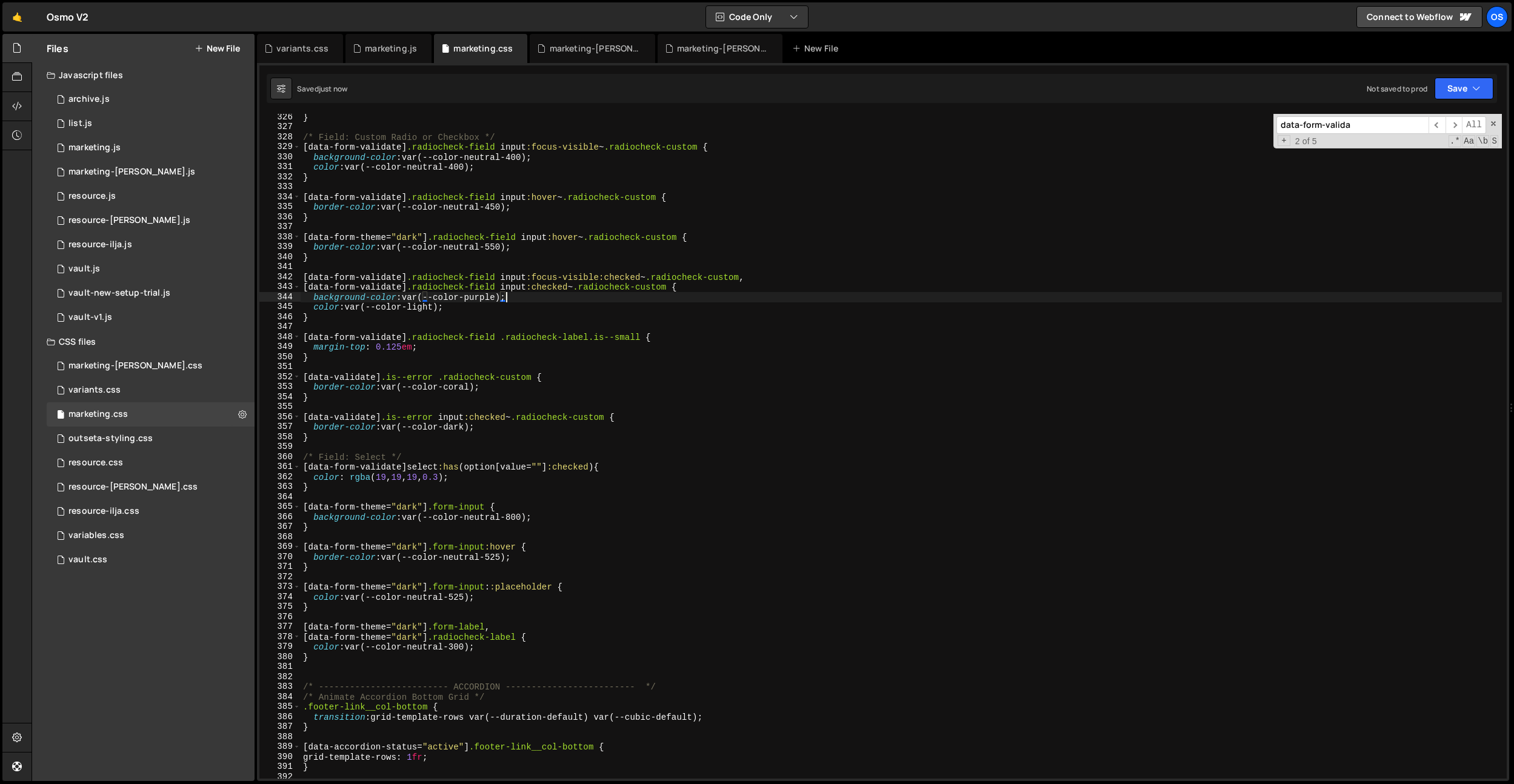
click at [602, 633] on div "} /* Field: Custom Radio or Checkbox */ [ data-form-validate ] .radiocheck-fiel…" at bounding box center [901, 454] width 1201 height 685
click at [577, 624] on div "} /* Field: Custom Radio or Checkbox */ [ data-form-validate ] .radiocheck-fiel…" at bounding box center [901, 454] width 1201 height 685
click at [536, 598] on div "} /* Field: Custom Radio or Checkbox */ [ data-form-validate ] .radiocheck-fiel…" at bounding box center [901, 454] width 1201 height 685
click at [624, 260] on div "} /* Field: Custom Radio or Checkbox */ [ data-form-validate ] .radiocheck-fiel…" at bounding box center [901, 454] width 1201 height 685
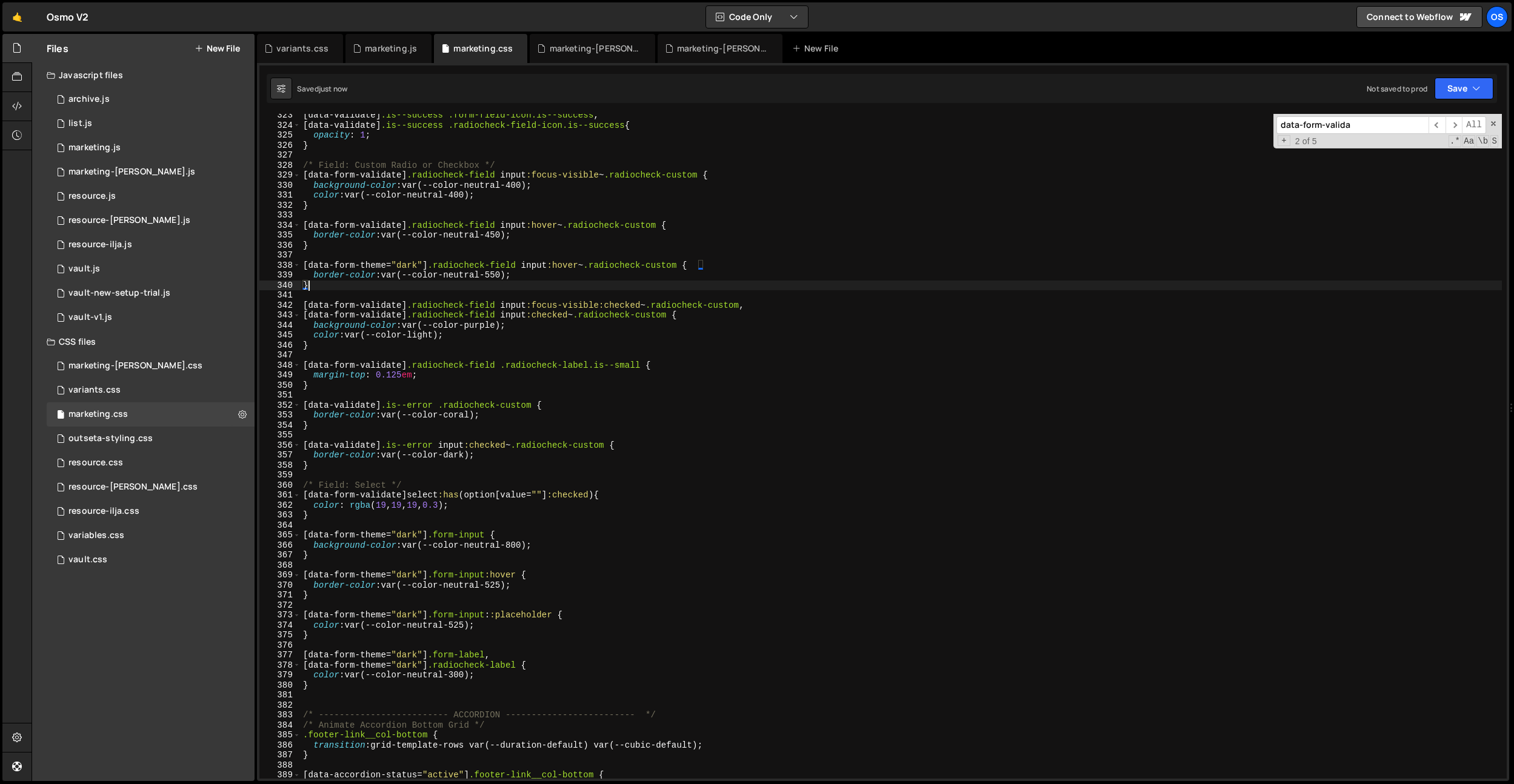
scroll to position [3223, 0]
drag, startPoint x: 522, startPoint y: 266, endPoint x: 272, endPoint y: 262, distance: 250.0
click at [272, 262] on div "} 323 324 325 326 327 328 329 330 331 332 333 334 335 336 337 338 339 340 341 3…" at bounding box center [883, 447] width 1248 height 665
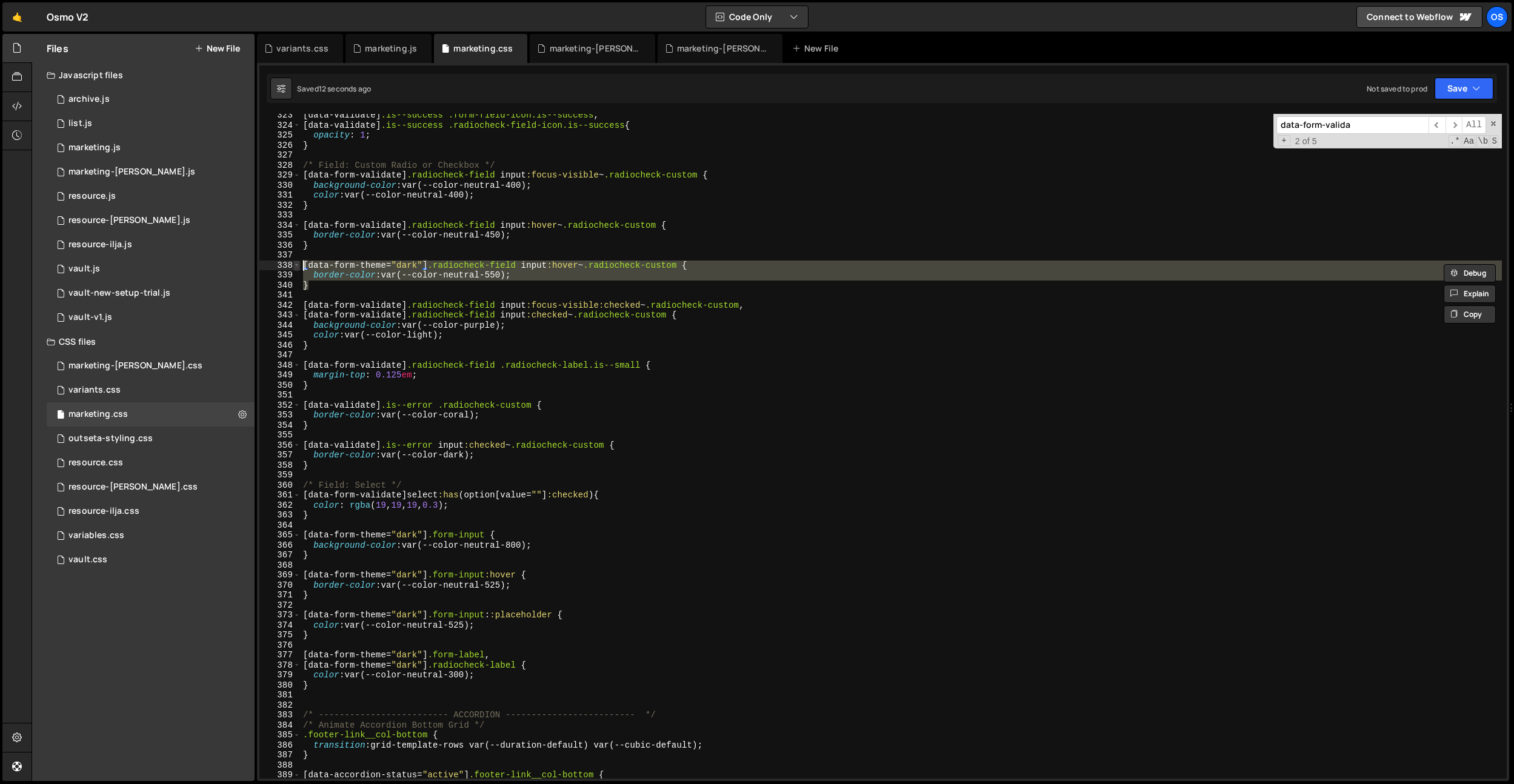
drag, startPoint x: 316, startPoint y: 285, endPoint x: 293, endPoint y: 266, distance: 29.8
click at [293, 266] on div "[data-form-theme="dark"] .radiocheck-field input:hover ~ .radiocheck-custom { 3…" at bounding box center [883, 447] width 1248 height 665
type textarea "[data-form-theme="dark"] .radiocheck-field input:hover ~ .radiocheck-custom { b…"
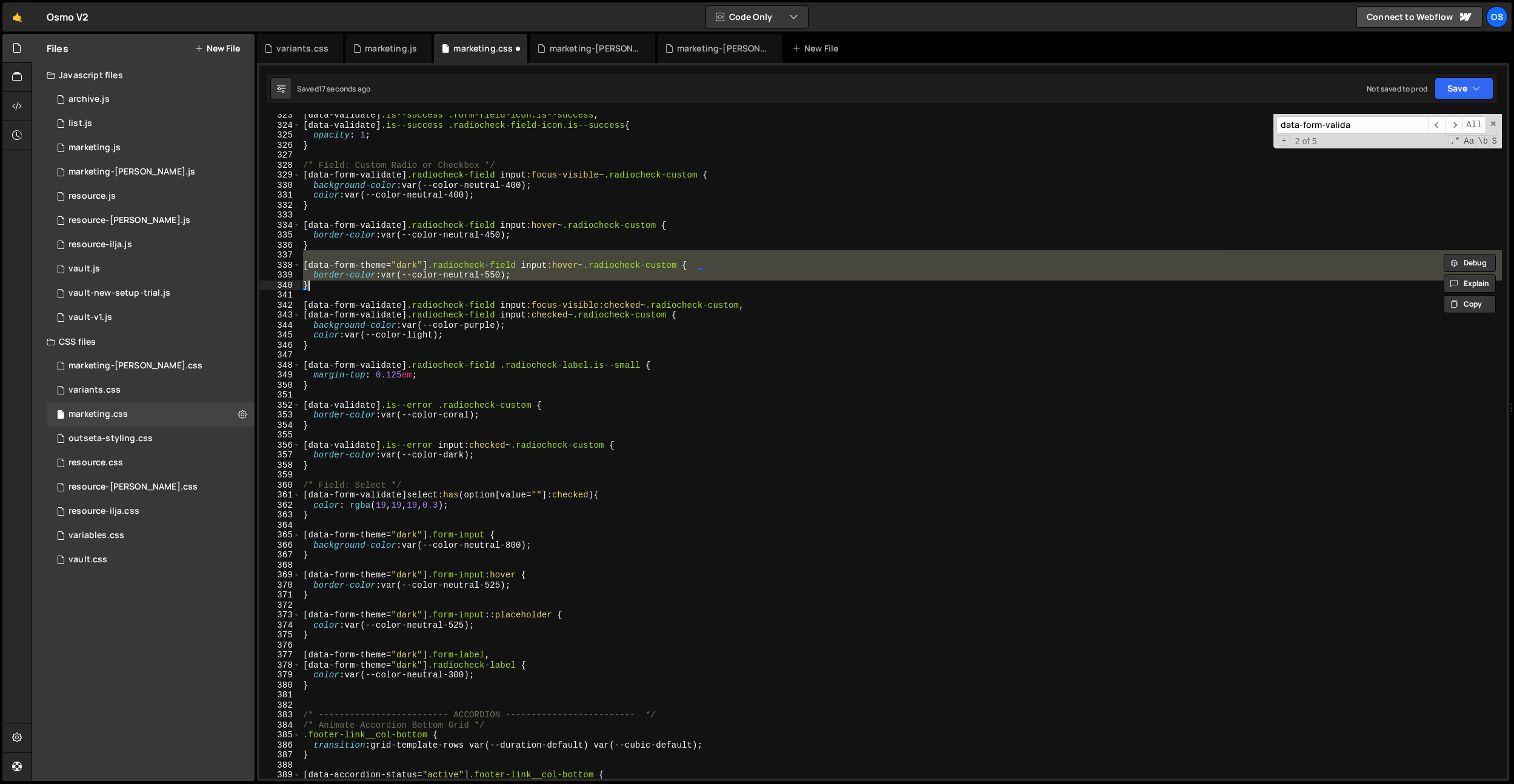
click at [359, 262] on div "[ data-validate ] .is--success .form-field-icon.is--success , [ data-validate ]…" at bounding box center [901, 447] width 1201 height 665
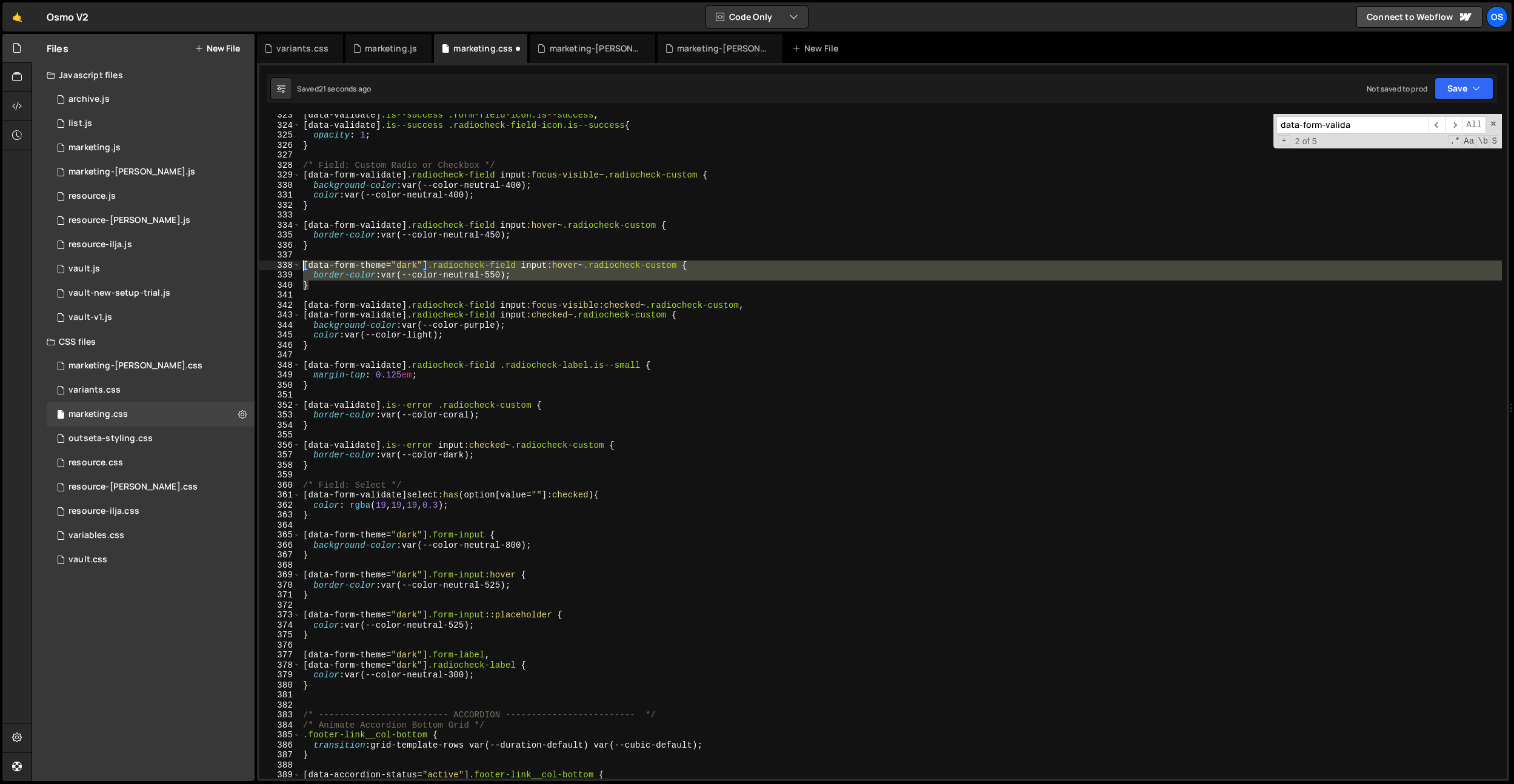
drag, startPoint x: 339, startPoint y: 284, endPoint x: 292, endPoint y: 266, distance: 50.3
click at [292, 266] on div "[data-form-theme="dark"] .radiocheck-field input:hover ~ .radiocheck-custom { 3…" at bounding box center [883, 447] width 1248 height 665
type textarea "[data-form-theme="dark"] .radiocheck-field input:hover ~ .radiocheck-custom { b…"
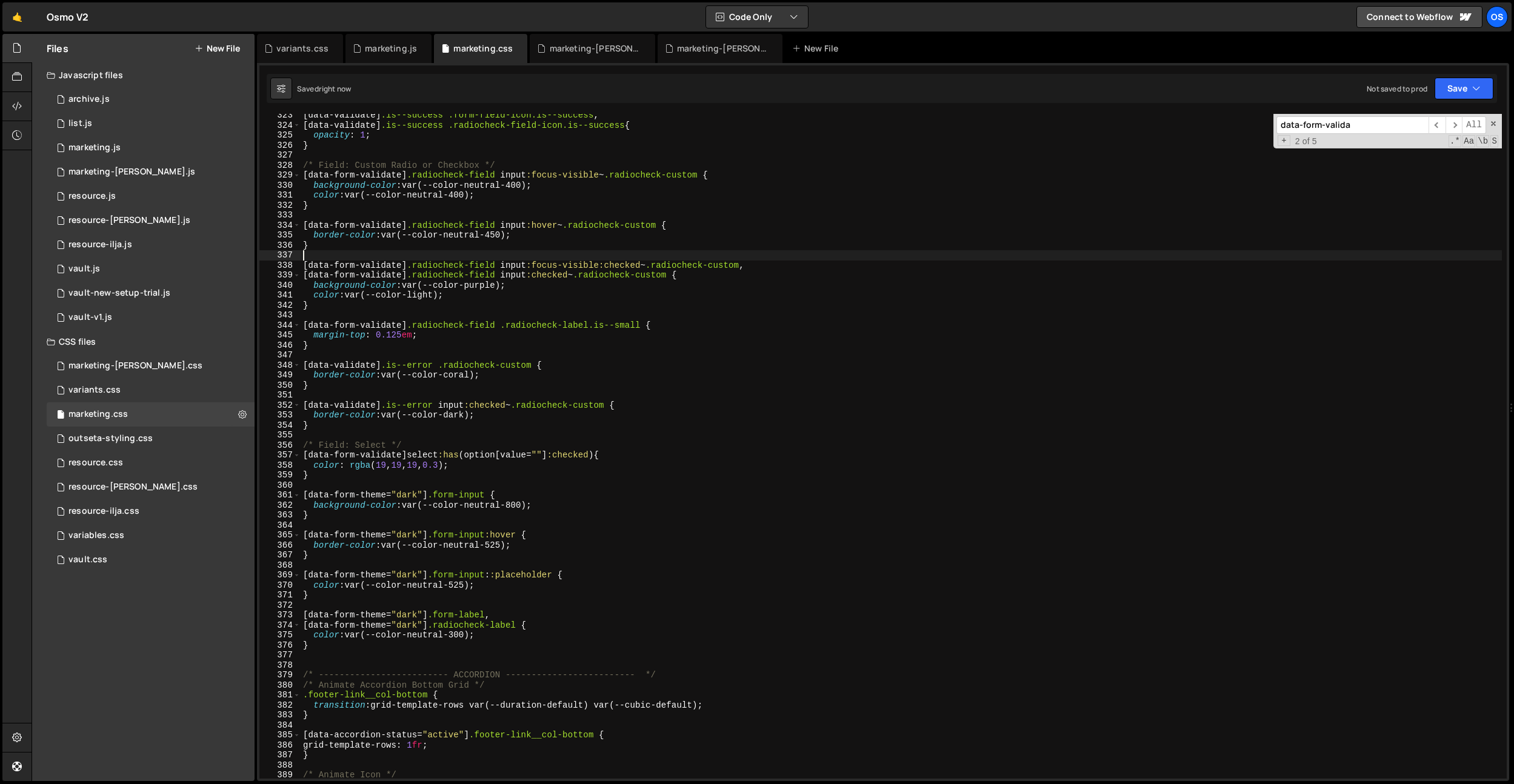
click at [348, 657] on div "[ data-validate ] .is--success .form-field-icon.is--success , [ data-validate ]…" at bounding box center [901, 452] width 1201 height 685
paste textarea "}"
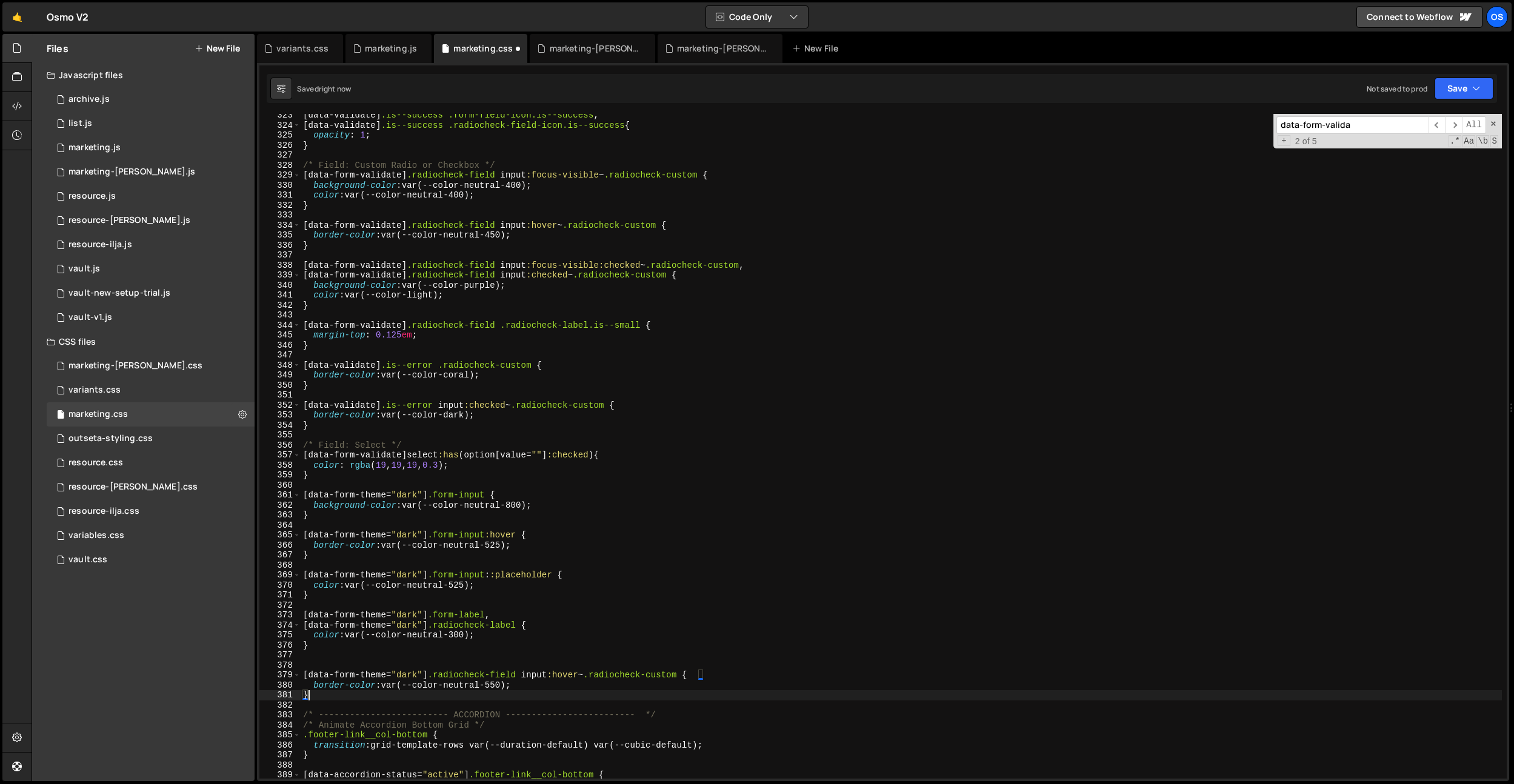
click at [423, 643] on div "[ data-validate ] .is--success .form-field-icon.is--success , [ data-validate ]…" at bounding box center [901, 452] width 1201 height 685
drag, startPoint x: 692, startPoint y: 675, endPoint x: 286, endPoint y: 673, distance: 406.0
click at [282, 675] on div "} 323 324 325 326 327 328 329 330 331 332 333 334 335 336 337 338 339 340 341 3…" at bounding box center [883, 447] width 1248 height 665
click at [324, 650] on div "[ data-validate ] .is--success .form-field-icon.is--success , [ data-validate ]…" at bounding box center [901, 452] width 1201 height 685
type textarea "}"
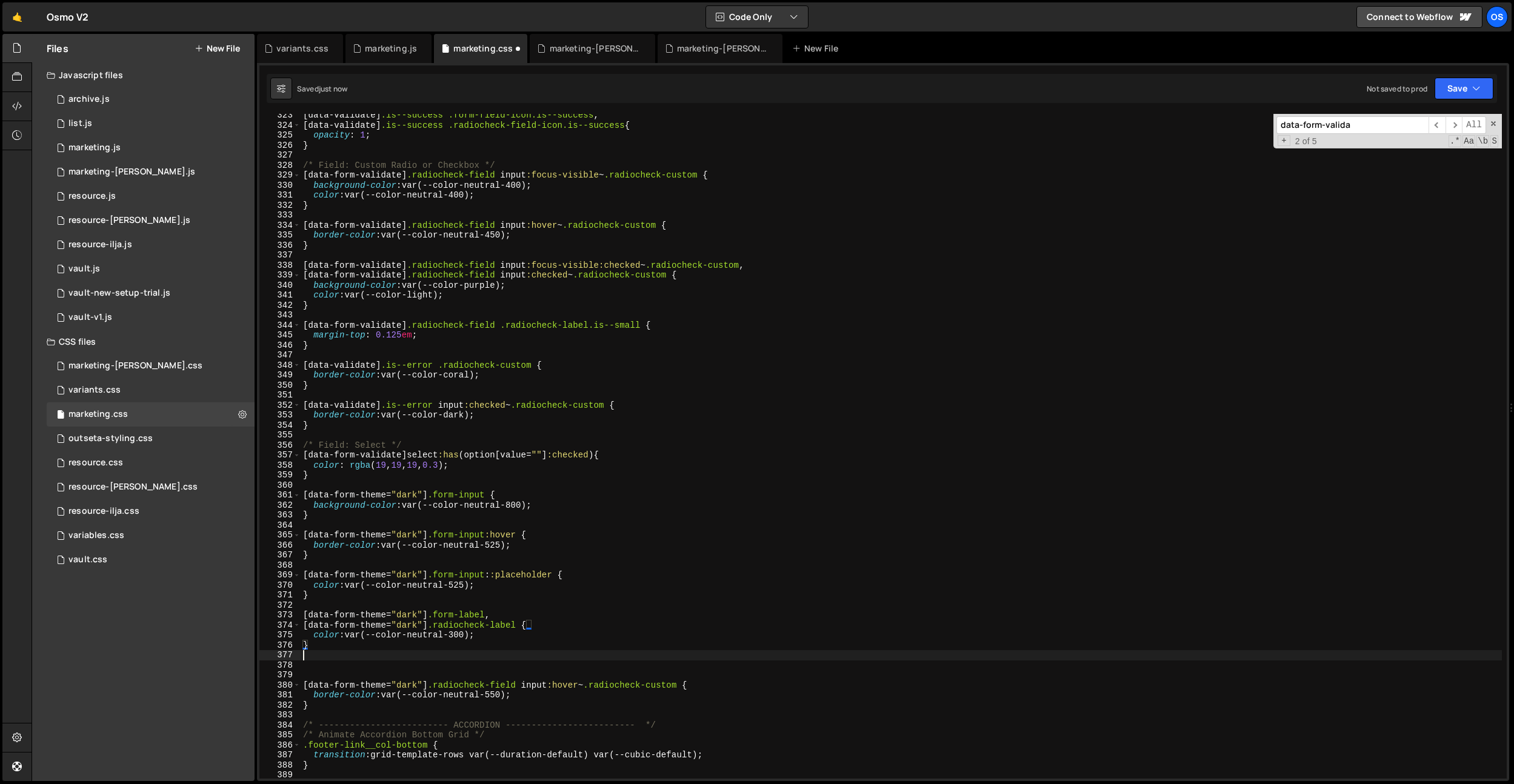
paste textarea "[data-form-theme="dark"] .radiocheck-field input:hover ~ .radiocheck-custom"
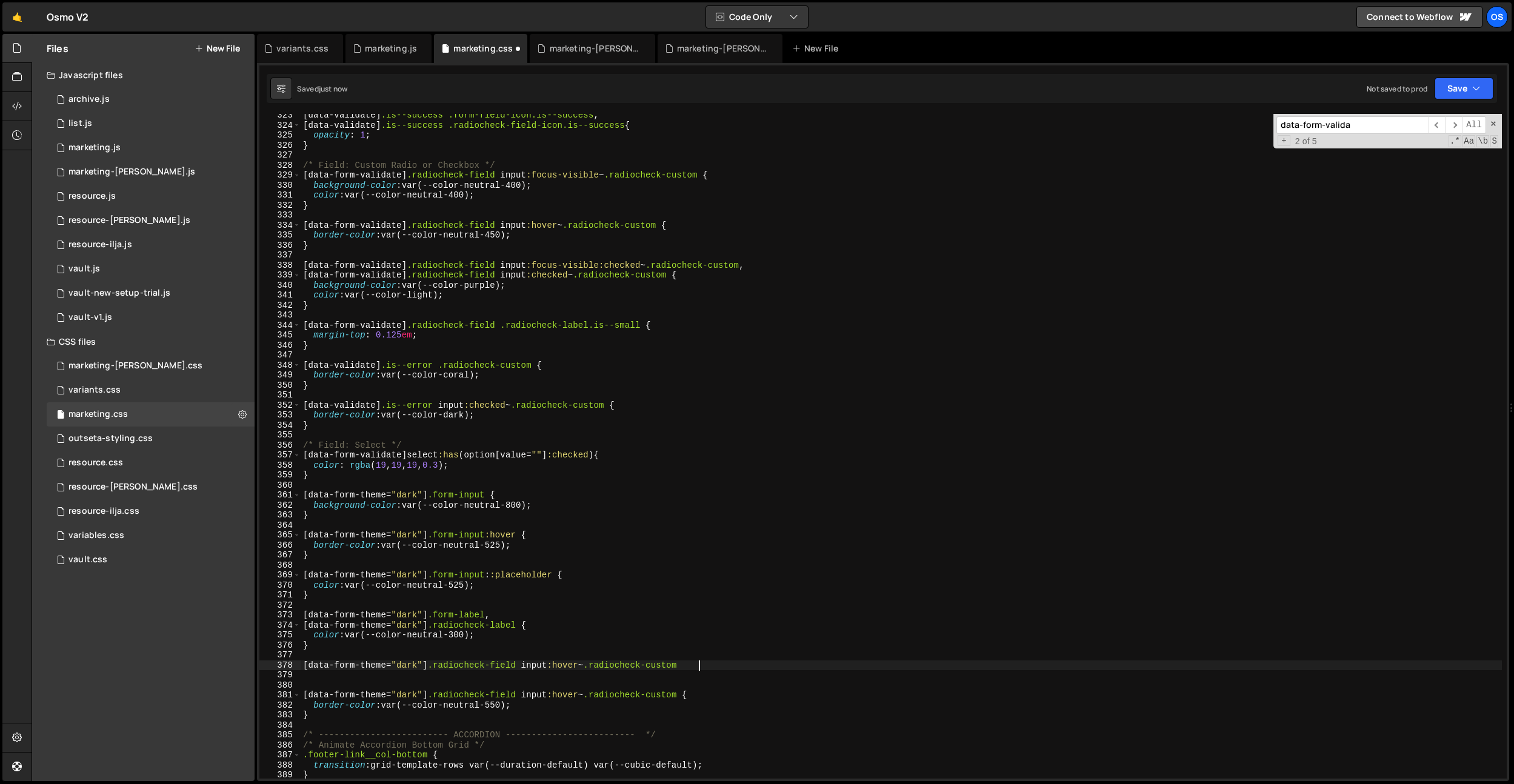
type textarea "[data-form-theme="dark"] .radiocheck-field input:hover ~ .radiocheck-custom {}"
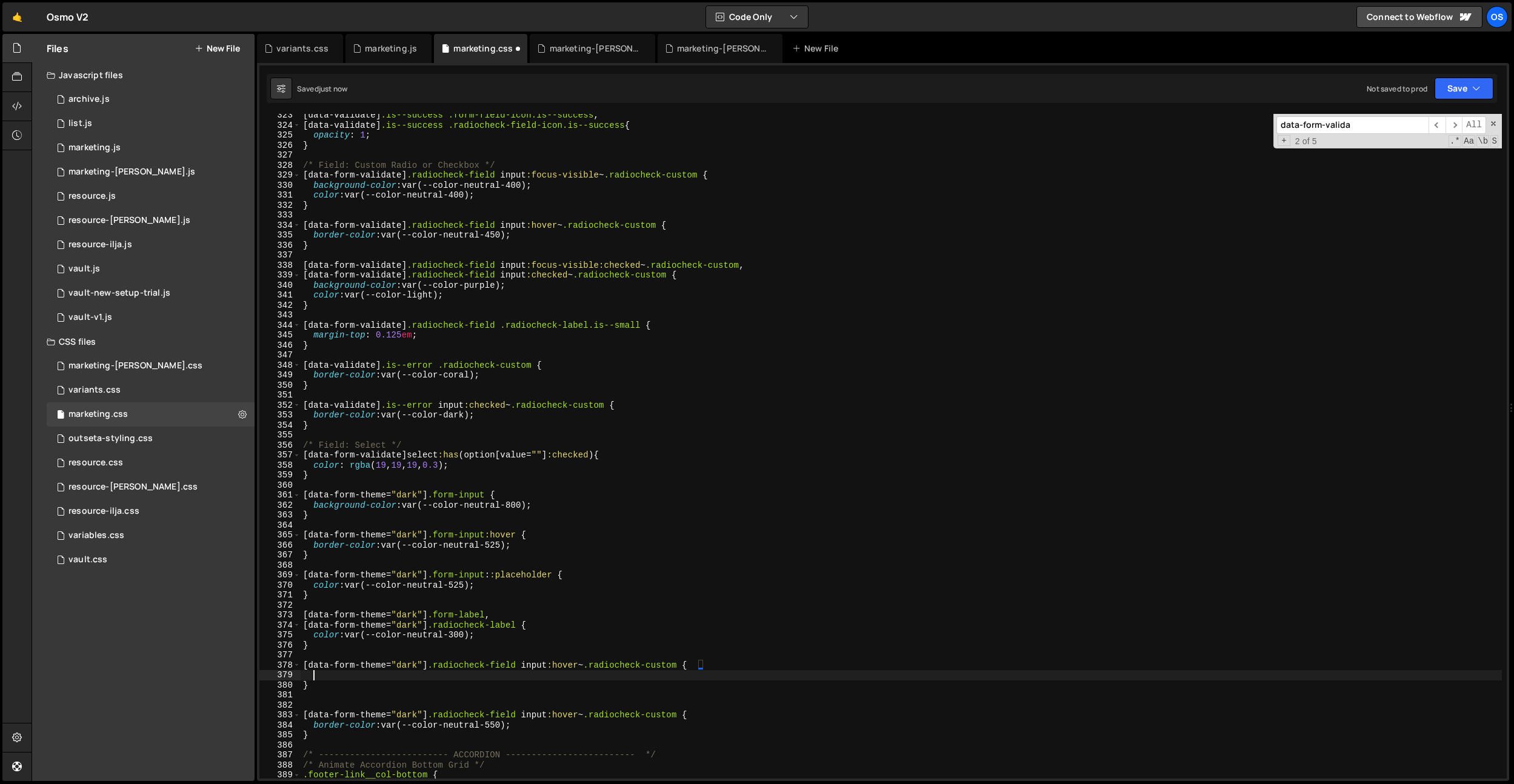
scroll to position [0, 0]
drag, startPoint x: 601, startPoint y: 668, endPoint x: 527, endPoint y: 667, distance: 74.0
click at [527, 667] on div "[ data-validate ] .is--success .form-field-icon.is--success , [ data-validate ]…" at bounding box center [901, 452] width 1201 height 685
type textarea "[data-form-theme="dark"] .radiocheck-field .radiocheck-custom {"
click at [522, 676] on div "[ data-validate ] .is--success .form-field-icon.is--success , [ data-validate ]…" at bounding box center [901, 452] width 1201 height 685
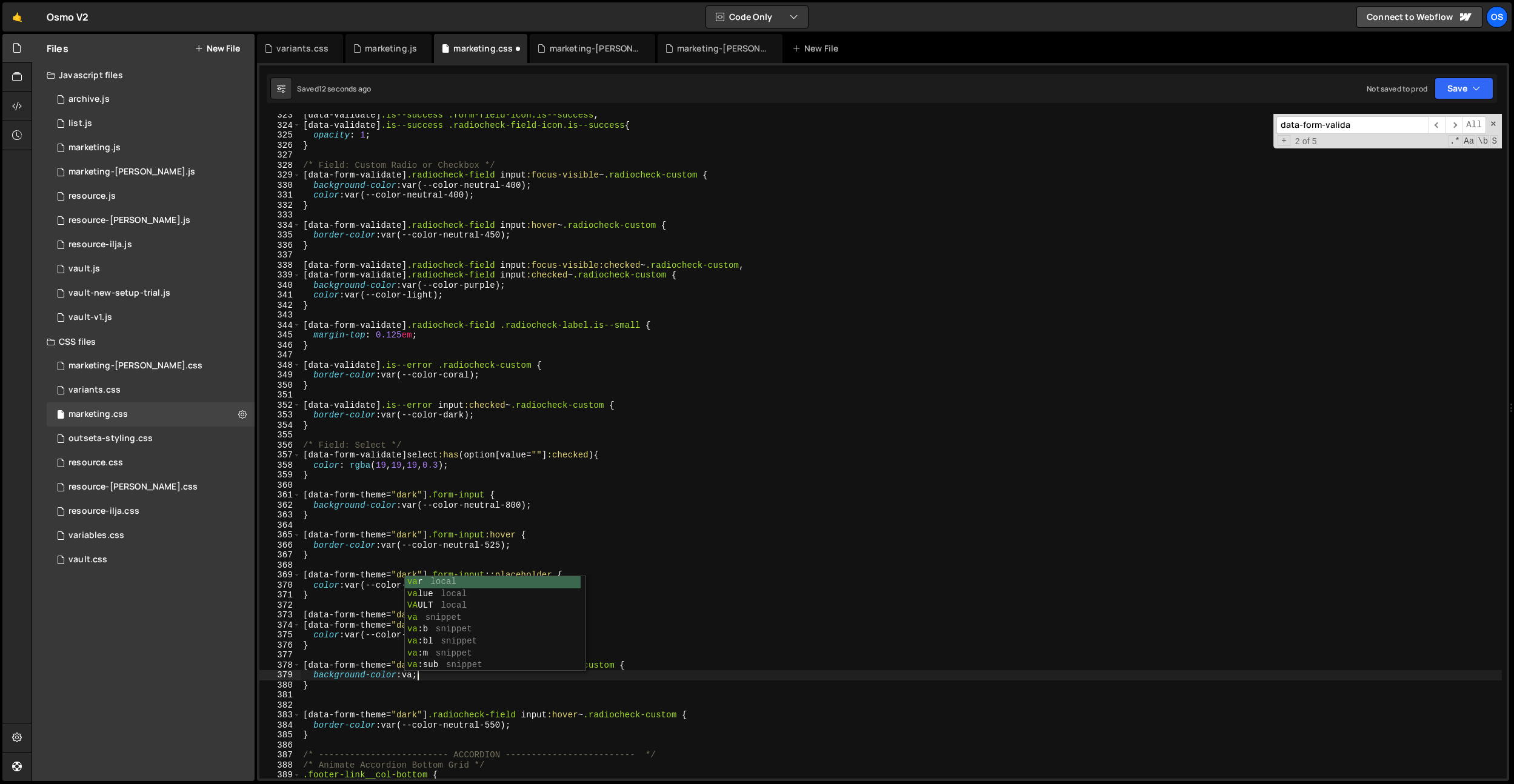
scroll to position [0, 8]
click at [708, 456] on div "[ data-validate ] .is--success .form-field-icon.is--success , [ data-validate ]…" at bounding box center [901, 452] width 1201 height 685
click at [459, 679] on div "[ data-validate ] .is--success .form-field-icon.is--success , [ data-validate ]…" at bounding box center [901, 452] width 1201 height 685
drag, startPoint x: 527, startPoint y: 507, endPoint x: 408, endPoint y: 507, distance: 119.0
click at [408, 507] on div "[ data-validate ] .is--success .form-field-icon.is--success , [ data-validate ]…" at bounding box center [901, 452] width 1201 height 685
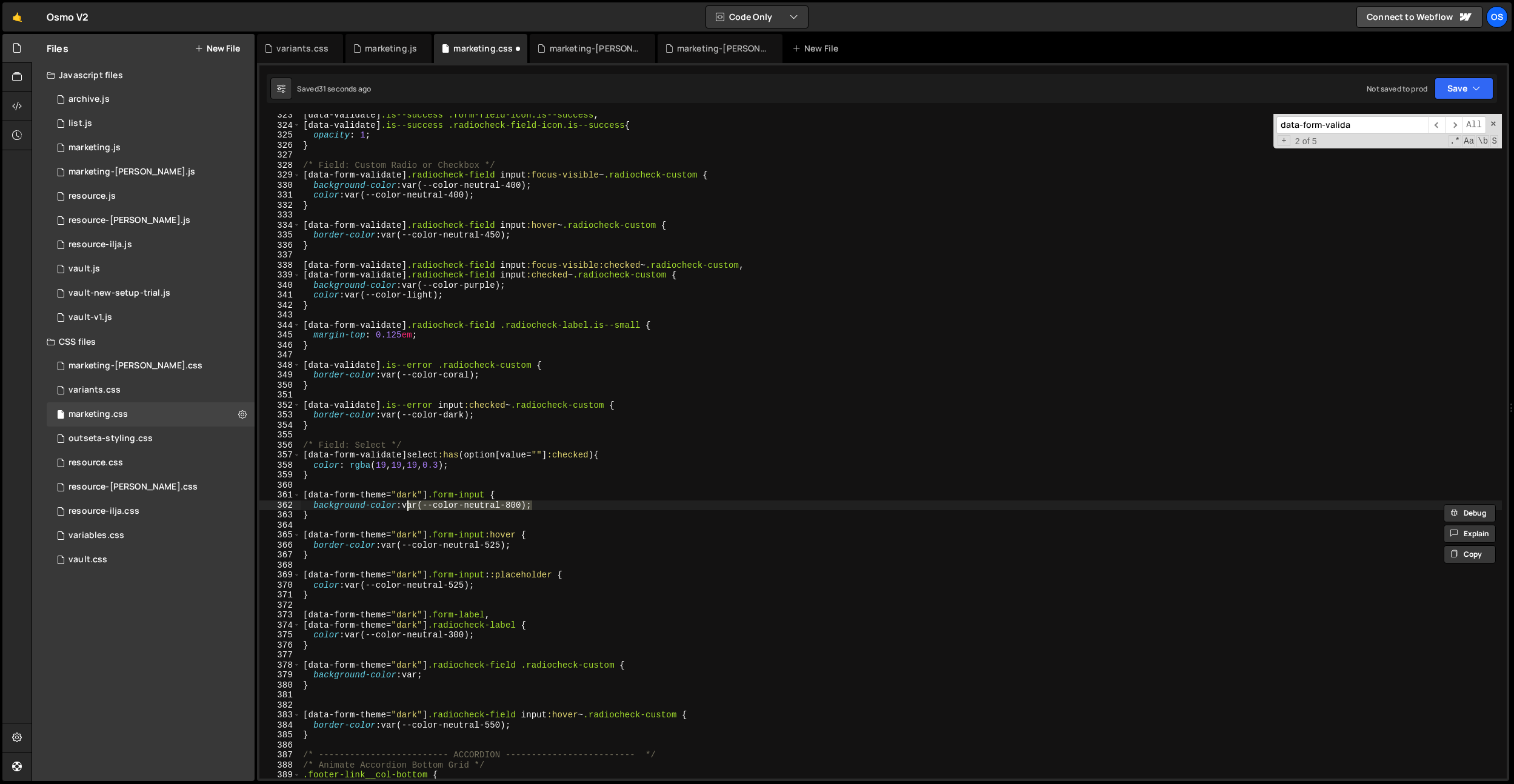
drag, startPoint x: 534, startPoint y: 505, endPoint x: 408, endPoint y: 505, distance: 126.0
click at [408, 505] on div "[ data-validate ] .is--success .form-field-icon.is--success , [ data-validate ]…" at bounding box center [901, 452] width 1201 height 685
click at [416, 675] on div "[ data-validate ] .is--success .form-field-icon.is--success , [ data-validate ]…" at bounding box center [901, 452] width 1201 height 685
paste textarea "(--color-neutral-800)"
drag, startPoint x: 416, startPoint y: 675, endPoint x: 469, endPoint y: 701, distance: 59.0
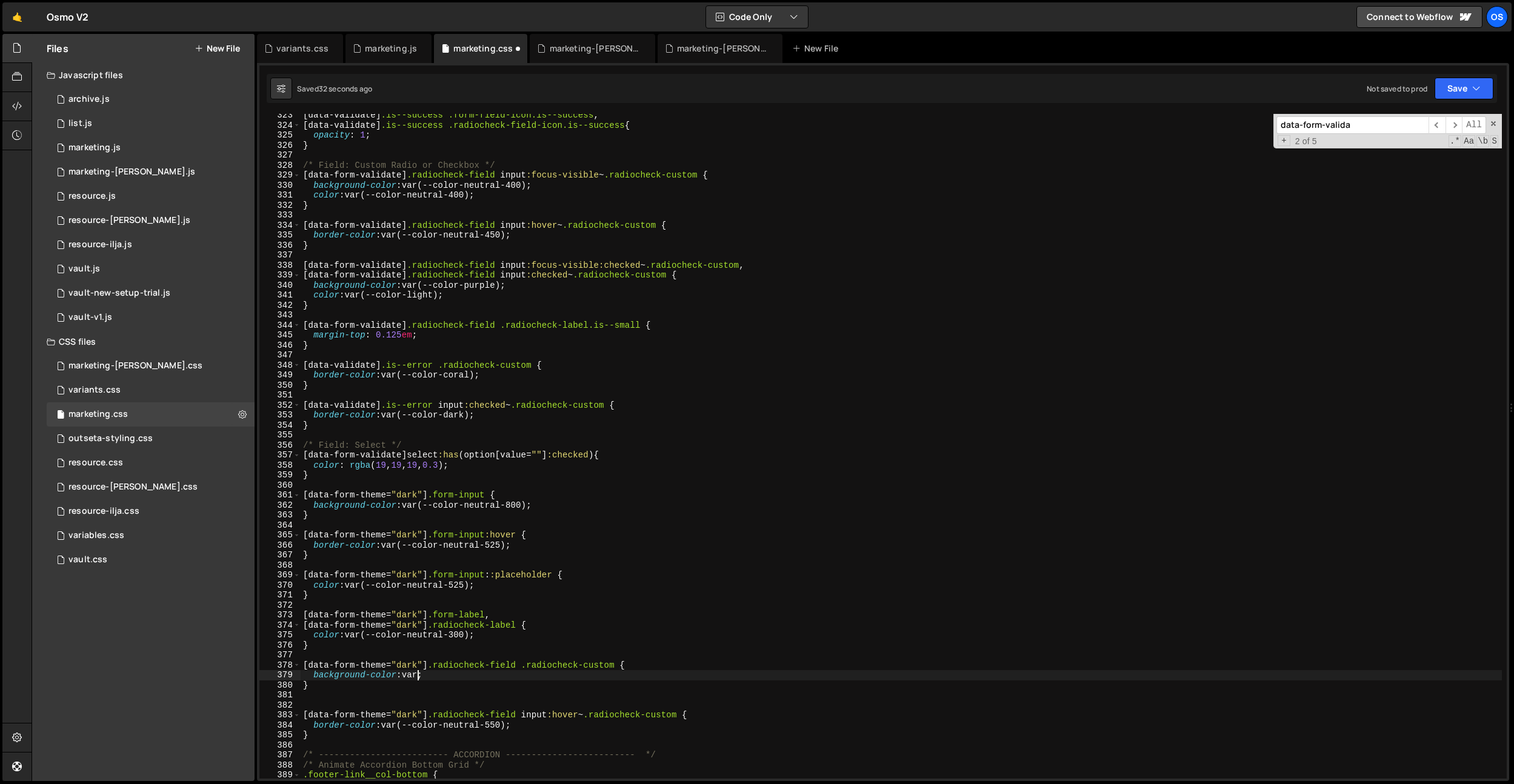
click at [416, 675] on div "[ data-validate ] .is--success .form-field-icon.is--success , [ data-validate ]…" at bounding box center [901, 452] width 1201 height 685
click at [665, 544] on div "[ data-validate ] .is--success .form-field-icon.is--success , [ data-validate ]…" at bounding box center [901, 452] width 1201 height 685
type textarea "border-color: var(--color-neutral-525);"
paste input "[data-form-theme="dark"] .radiocheck-custom"
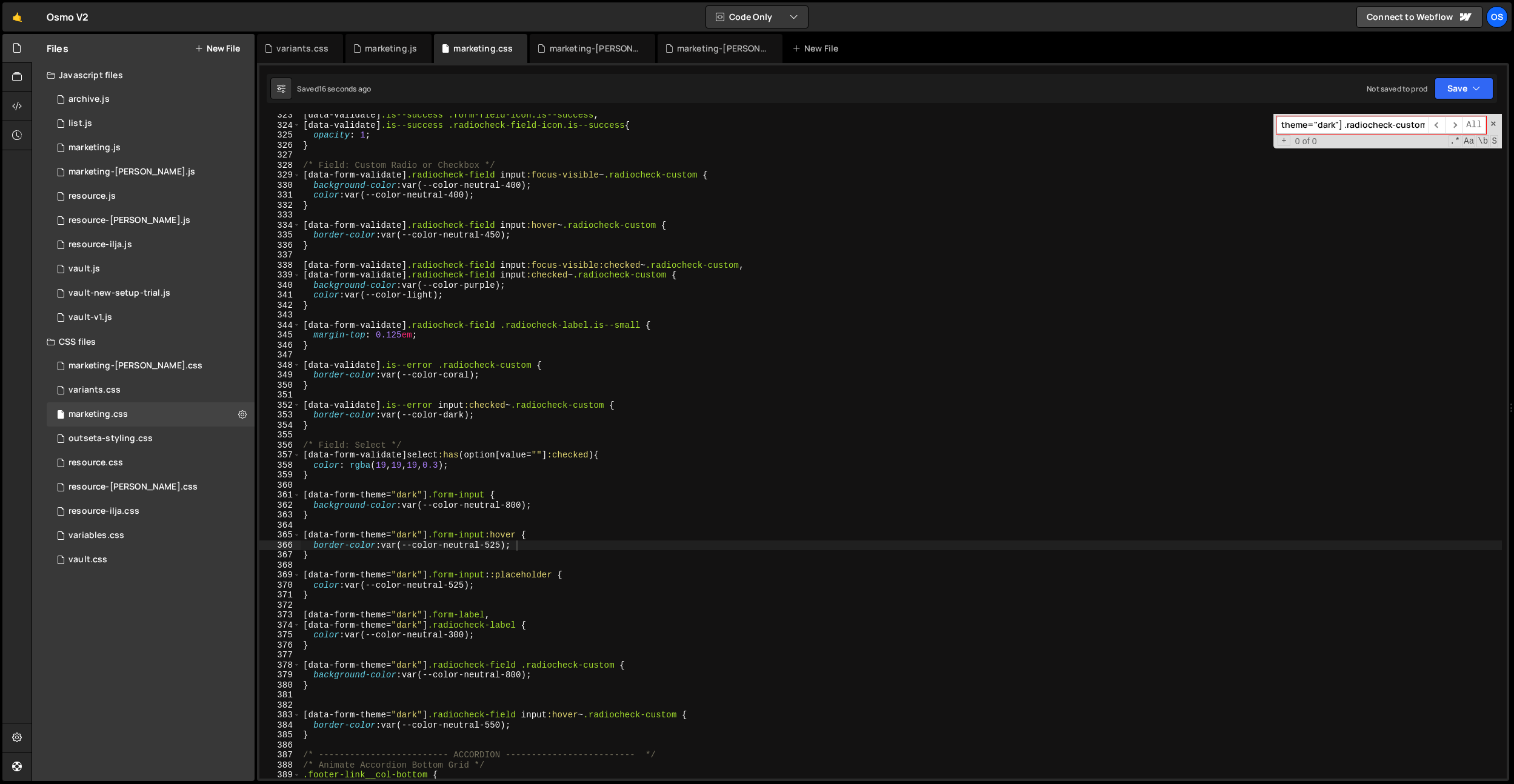
type input "[data-form-theme="dark"] .radiocheck-custom"
click at [447, 659] on div "[ data-validate ] .is--success .form-field-icon.is--success , [ data-validate ]…" at bounding box center [901, 452] width 1201 height 685
paste textarea "[data-form-theme="dark"] .radiocheck-custom"
type textarea "[data-form-theme="dark"] .radiocheck-custom"
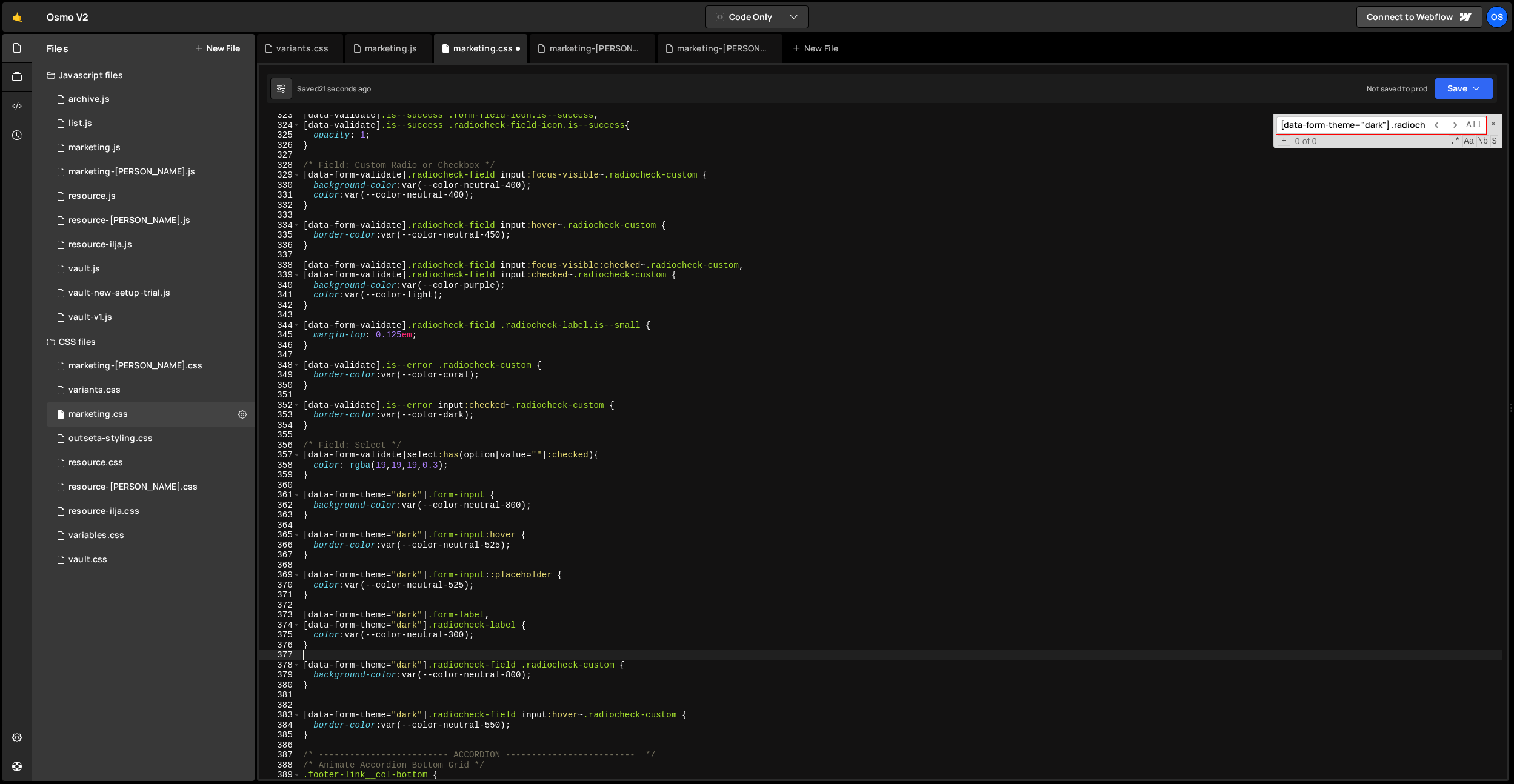
click at [347, 687] on div "[ data-validate ] .is--success .form-field-icon.is--success , [ data-validate ]…" at bounding box center [901, 452] width 1201 height 685
type textarea "background-color: var(--color-neutral-800);"
click at [377, 651] on div "[ data-validate ] .is--success .form-field-icon.is--success , [ data-validate ]…" at bounding box center [901, 452] width 1201 height 685
click at [379, 646] on div "[ data-validate ] .is--success .form-field-icon.is--success , [ data-validate ]…" at bounding box center [901, 452] width 1201 height 685
type textarea "}"
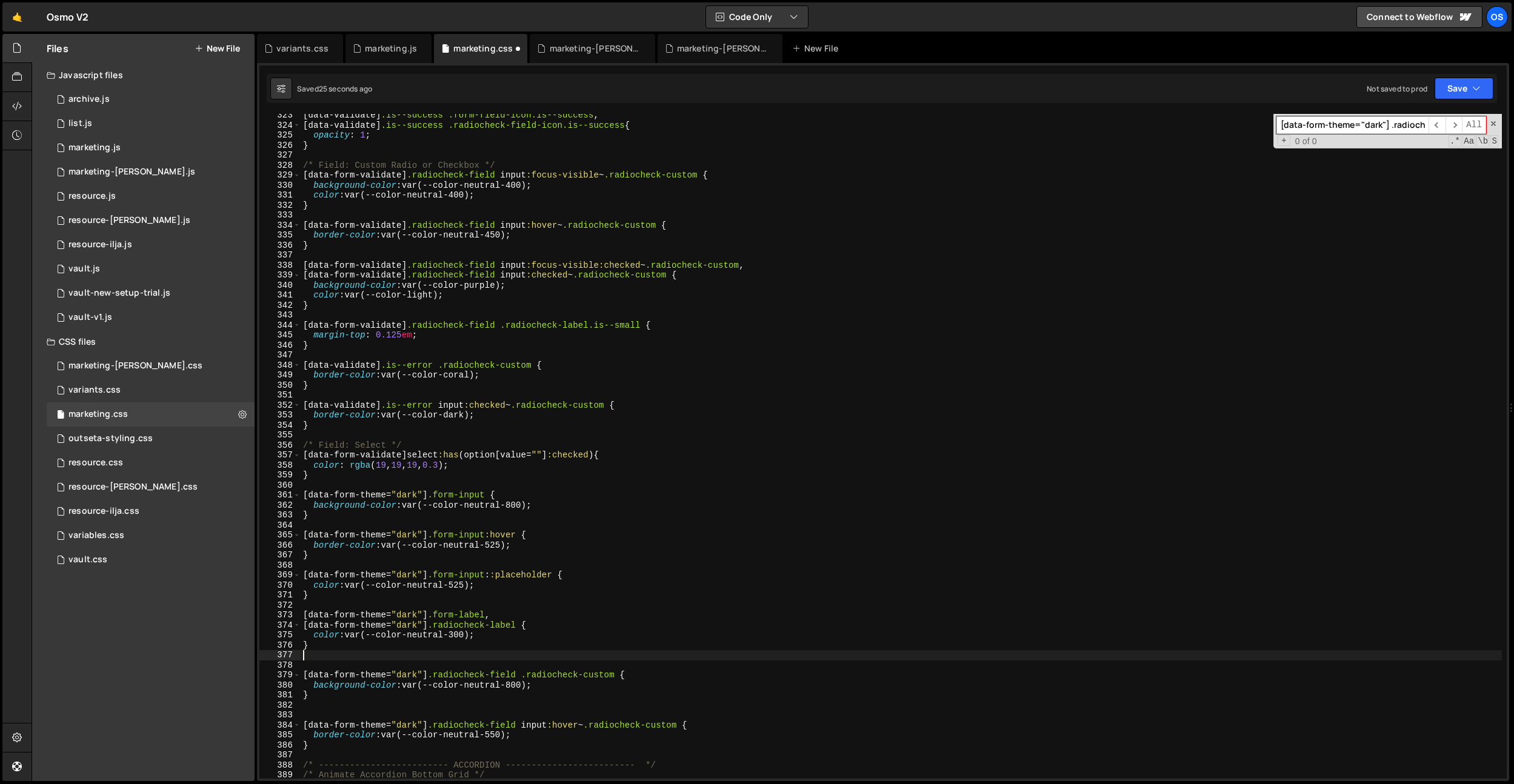
paste textarea "[data-form-theme="dark"] .radiocheck-custom"
type textarea "[data-form-theme="dark"] .radiocheck-custom {}"
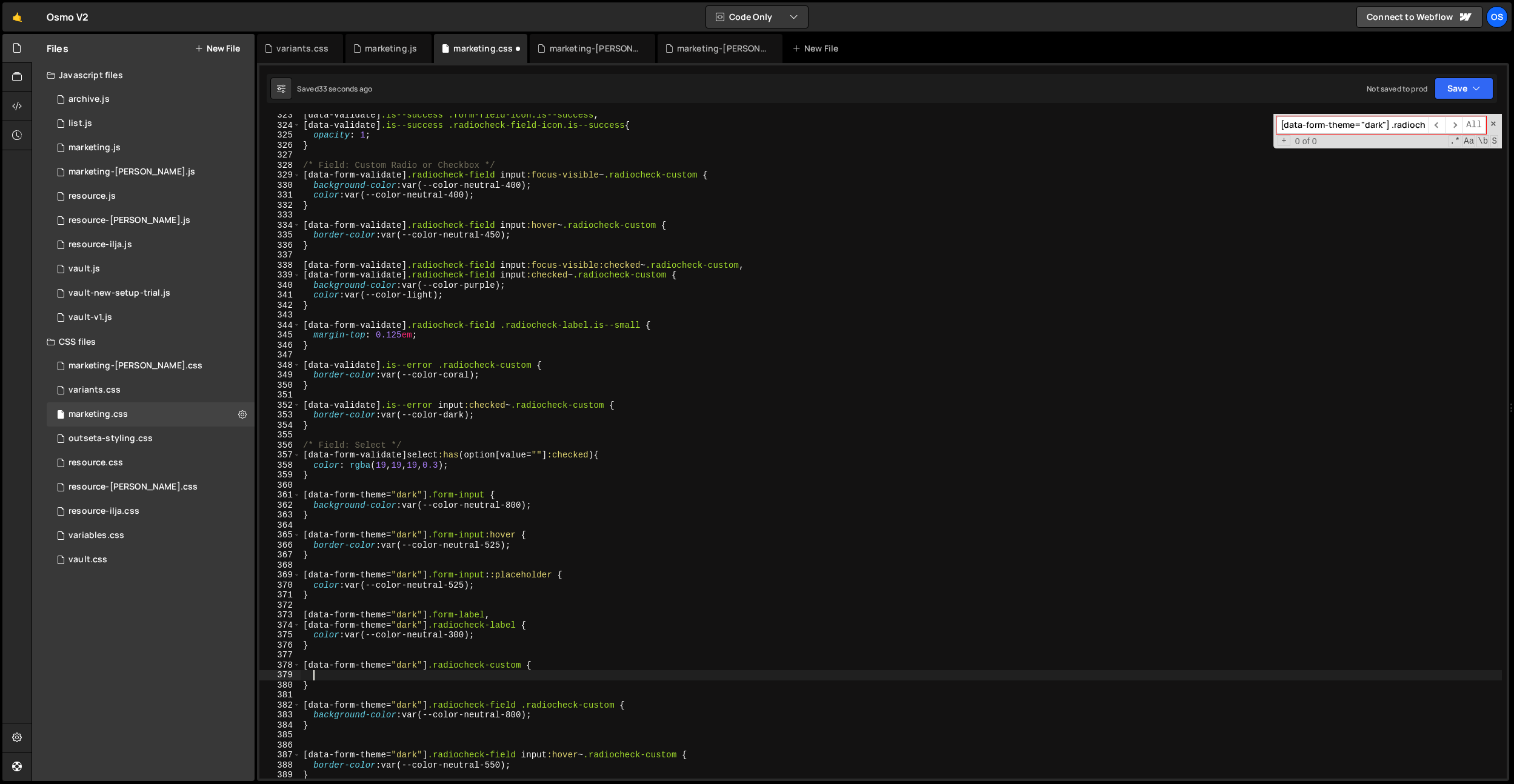
click at [322, 677] on div "[ data-validate ] .is--success .form-field-icon.is--success , [ data-validate ]…" at bounding box center [901, 452] width 1201 height 685
paste textarea "background-color: currentColor;"
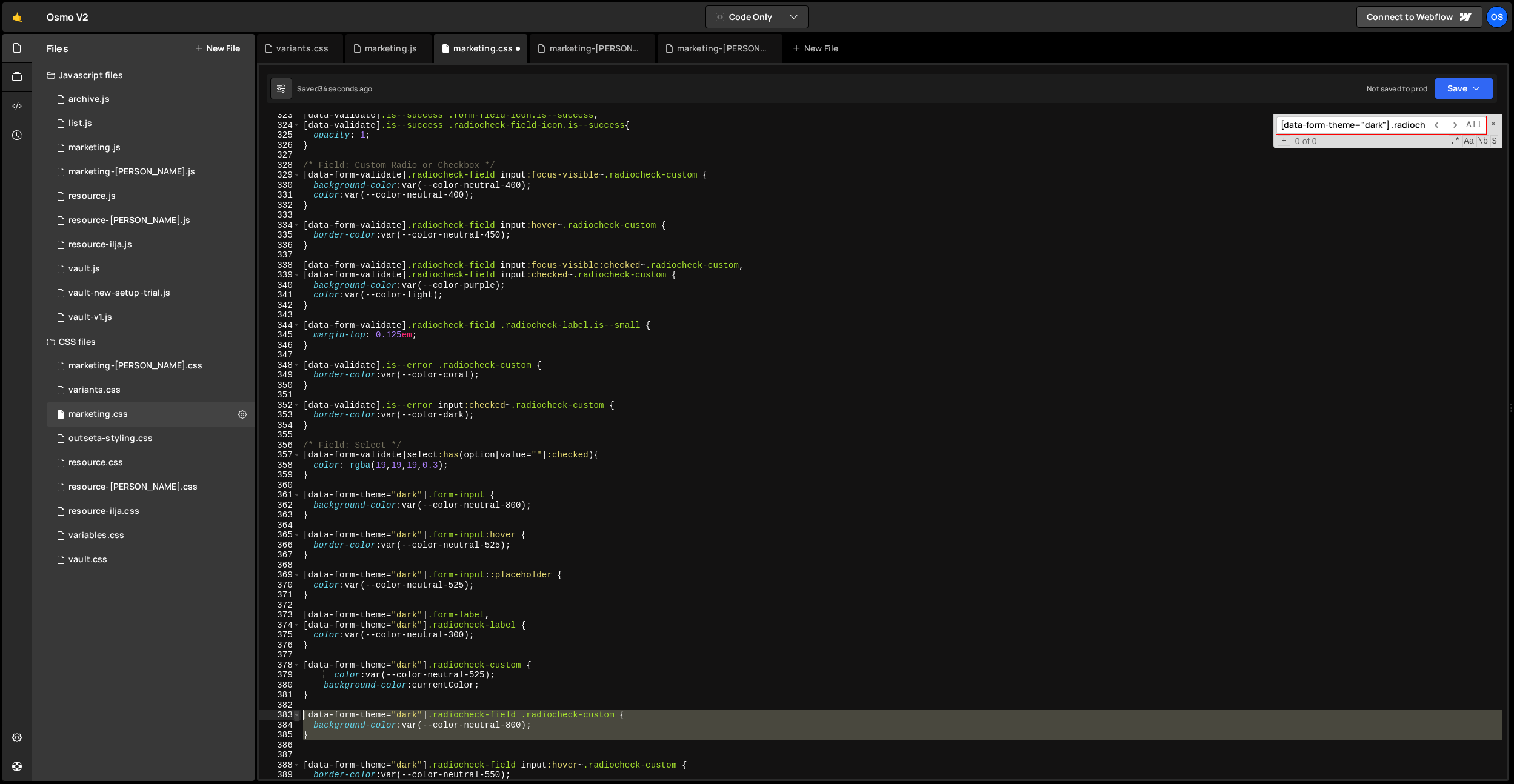
drag, startPoint x: 330, startPoint y: 743, endPoint x: 297, endPoint y: 714, distance: 43.9
click at [297, 714] on div "background-color: currentColor; 323 324 325 326 327 328 329 330 331 332 333 334…" at bounding box center [883, 447] width 1248 height 665
type textarea "[data-form-theme="dark"] .radiocheck-field .radiocheck-custom { background-colo…"
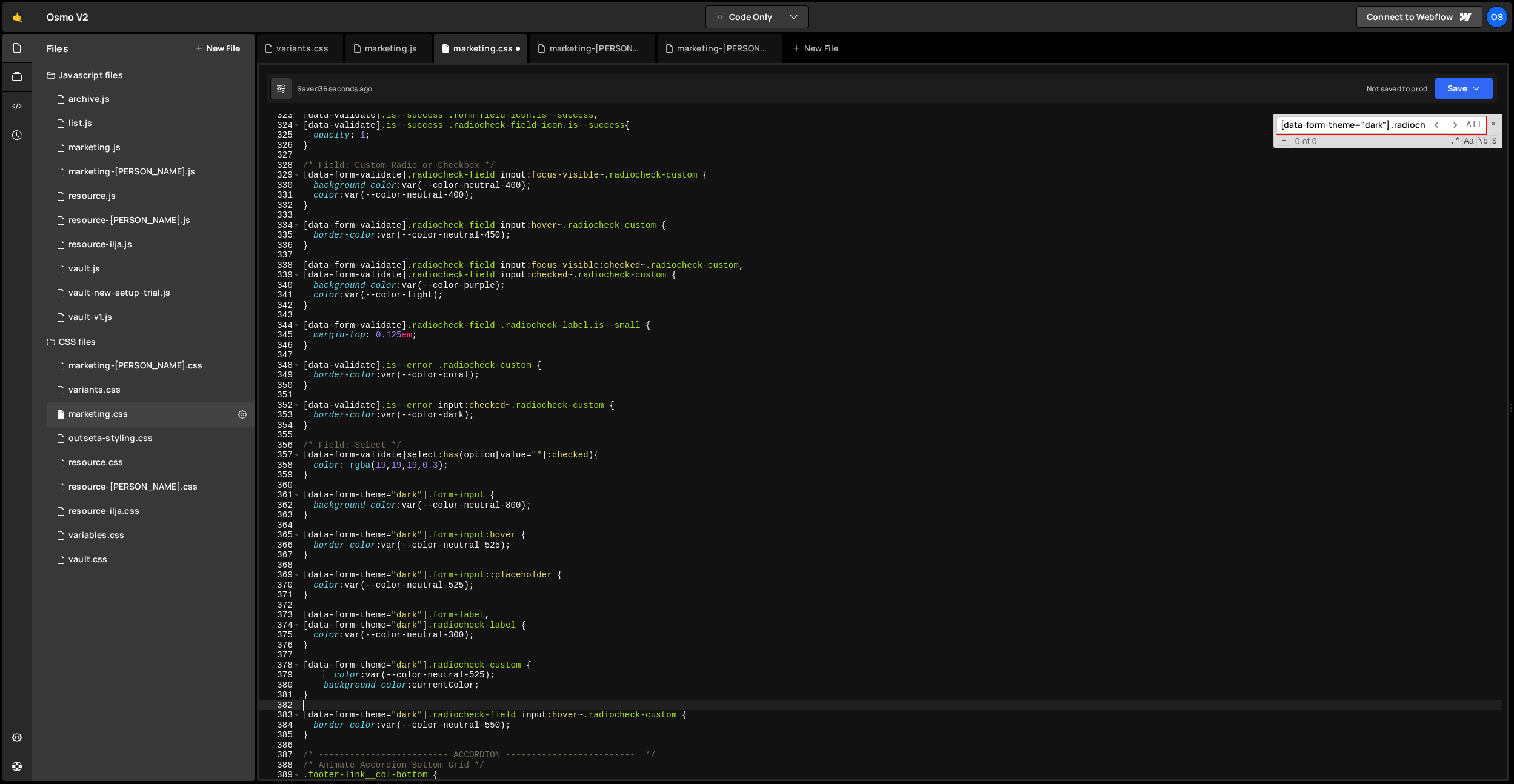
click at [330, 676] on div "[ data-validate ] .is--success .form-field-icon.is--success , [ data-validate ]…" at bounding box center [901, 452] width 1201 height 685
click at [346, 690] on div "[ data-validate ] .is--success .form-field-icon.is--success , [ data-validate ]…" at bounding box center [901, 452] width 1201 height 685
click at [556, 224] on div "[ data-validate ] .is--success .form-field-icon.is--success , [ data-validate ]…" at bounding box center [901, 452] width 1201 height 685
click at [535, 723] on div "[ data-validate ] .is--success .form-field-icon.is--success , [ data-validate ]…" at bounding box center [901, 452] width 1201 height 685
type textarea "border-color: var(--color-neutral-550);"
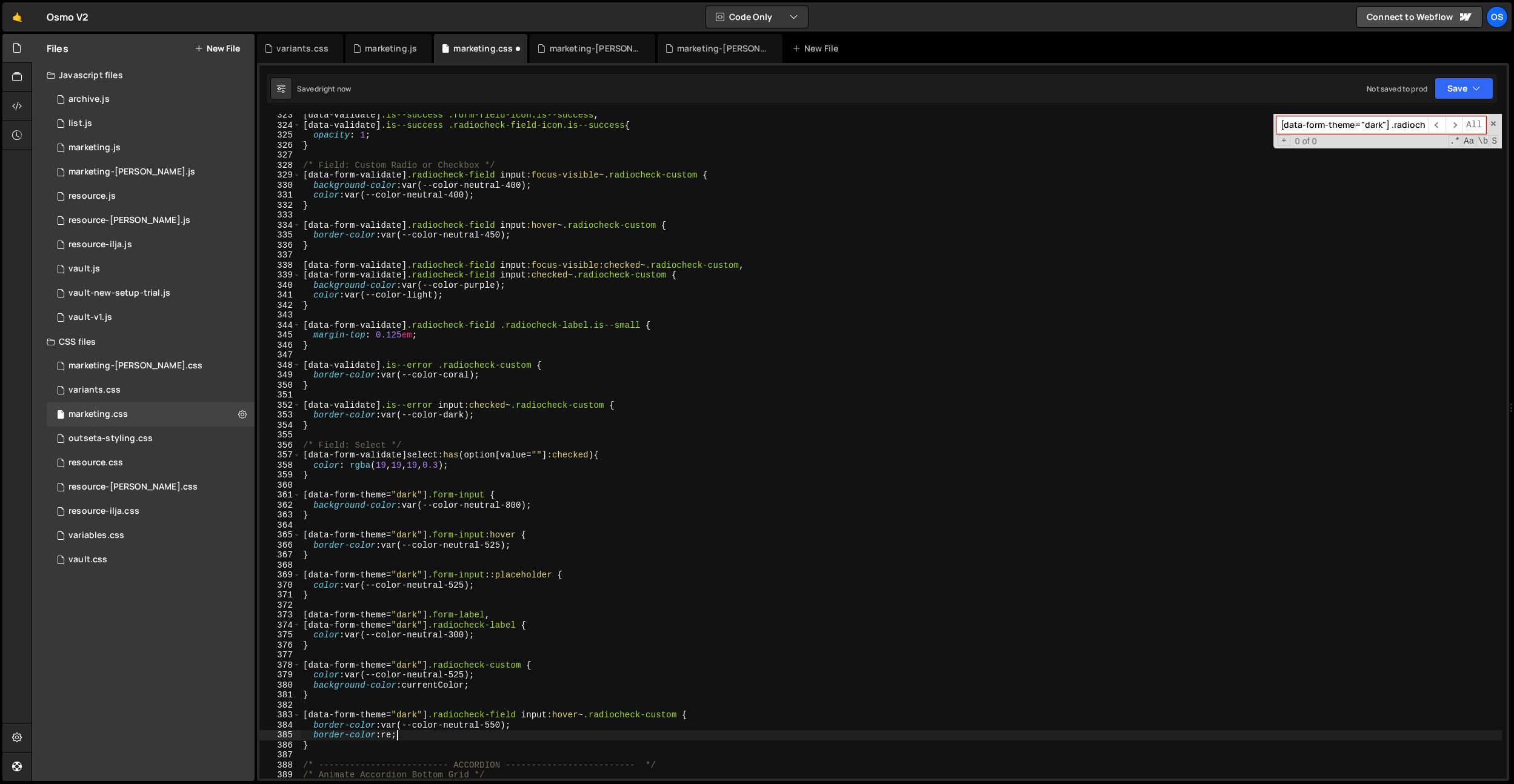
scroll to position [0, 7]
drag, startPoint x: 399, startPoint y: 745, endPoint x: 408, endPoint y: 743, distance: 9.2
click at [400, 745] on div "[ data-validate ] .is--success .form-field-icon.is--success , [ data-validate ]…" at bounding box center [901, 452] width 1201 height 685
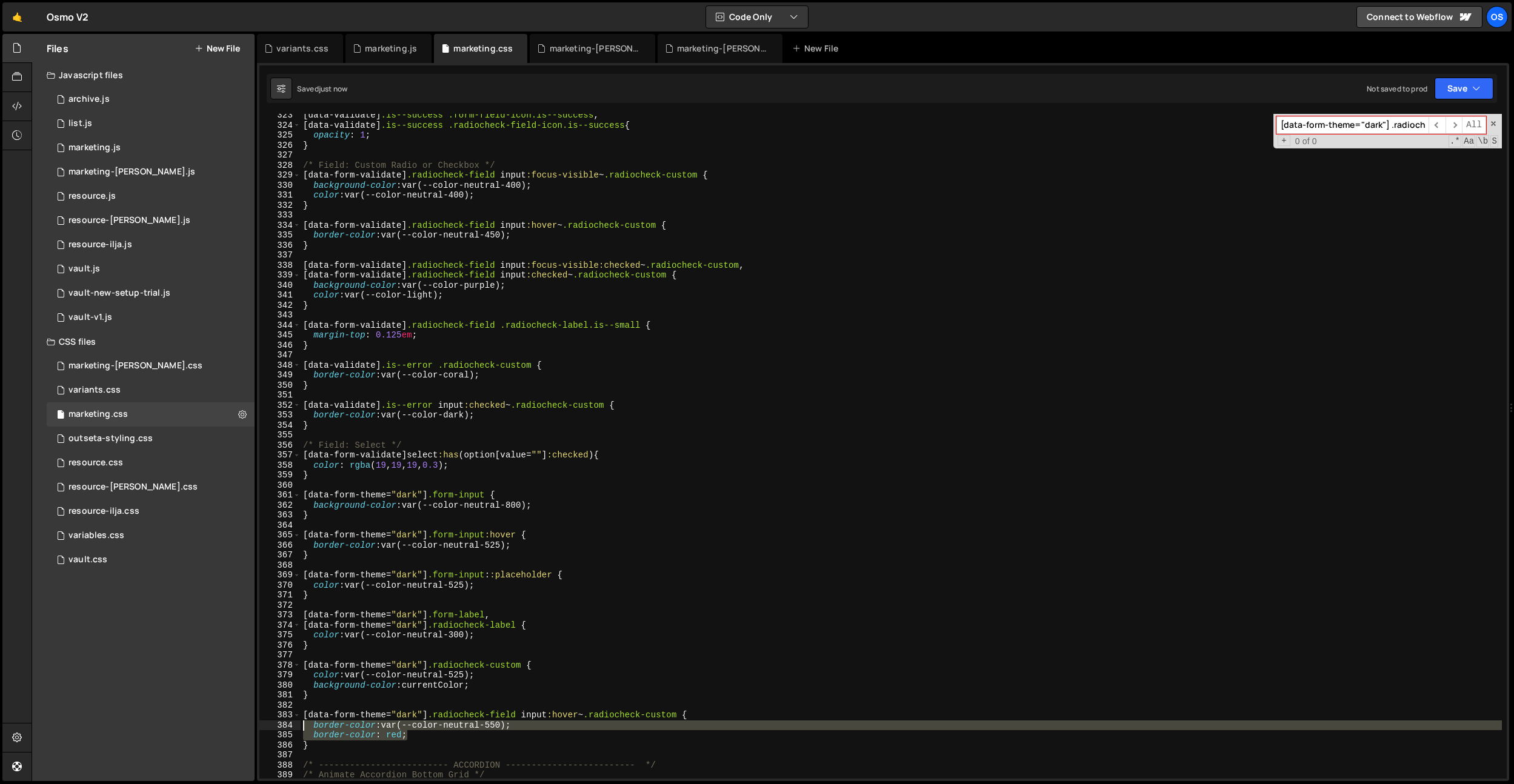
drag, startPoint x: 386, startPoint y: 734, endPoint x: 279, endPoint y: 730, distance: 107.1
click at [279, 730] on div "} 323 324 325 326 327 328 329 330 331 332 333 334 335 336 337 338 339 340 341 3…" at bounding box center [883, 447] width 1248 height 665
click at [560, 503] on div "[ data-validate ] .is--success .form-field-icon.is--success , [ data-validate ]…" at bounding box center [901, 452] width 1201 height 685
type textarea "background-color: var(--color-neutral-800);"
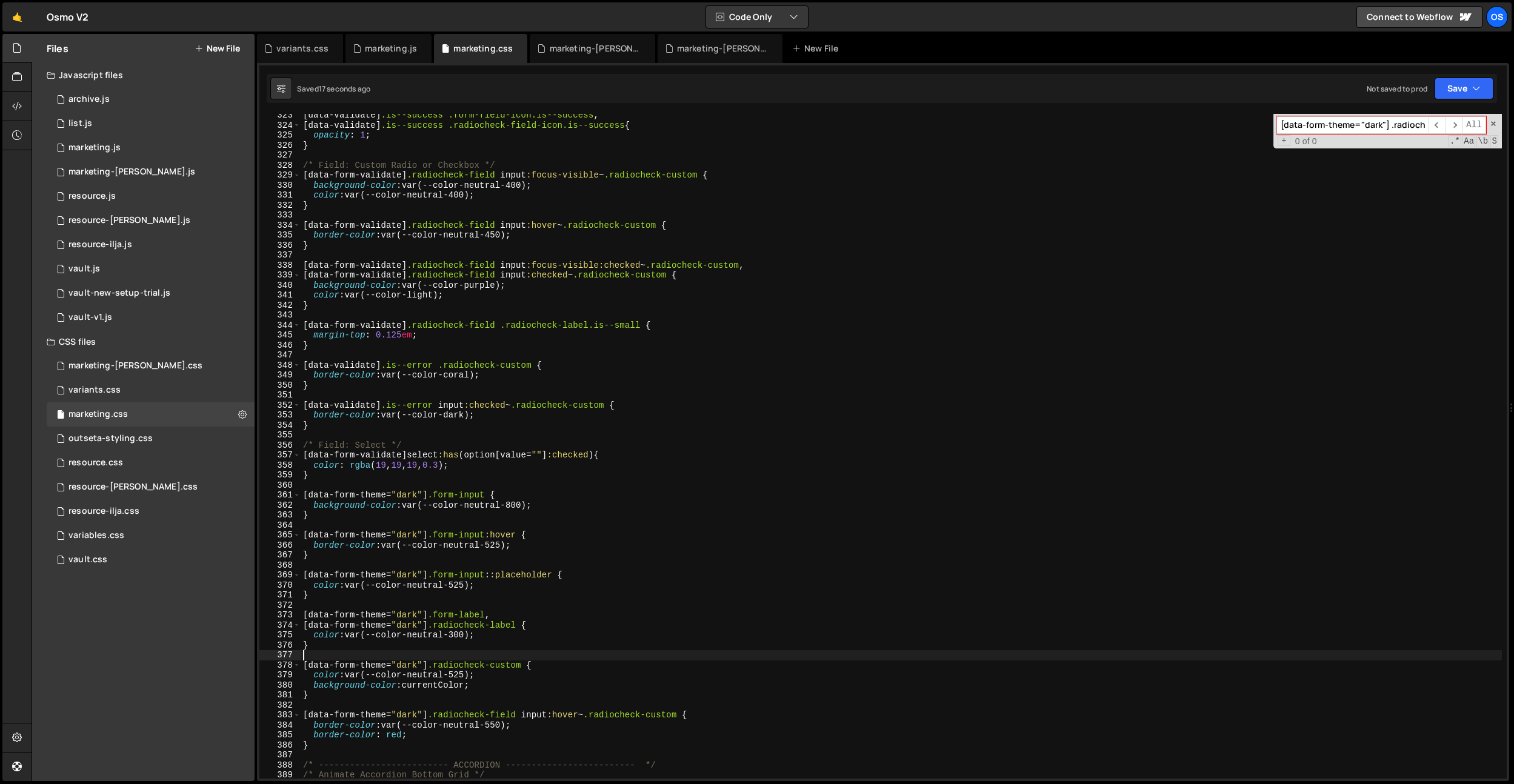
click at [481, 657] on div "[ data-validate ] .is--success .form-field-icon.is--success , [ data-validate ]…" at bounding box center [901, 452] width 1201 height 685
click at [478, 679] on div "[ data-validate ] .is--success .form-field-icon.is--success , [ data-validate ]…" at bounding box center [901, 452] width 1201 height 685
click at [462, 681] on div "[ data-validate ] .is--success .form-field-icon.is--success , [ data-validate ]…" at bounding box center [901, 452] width 1201 height 685
click at [464, 674] on div "[ data-validate ] .is--success .form-field-icon.is--success , [ data-validate ]…" at bounding box center [901, 452] width 1201 height 685
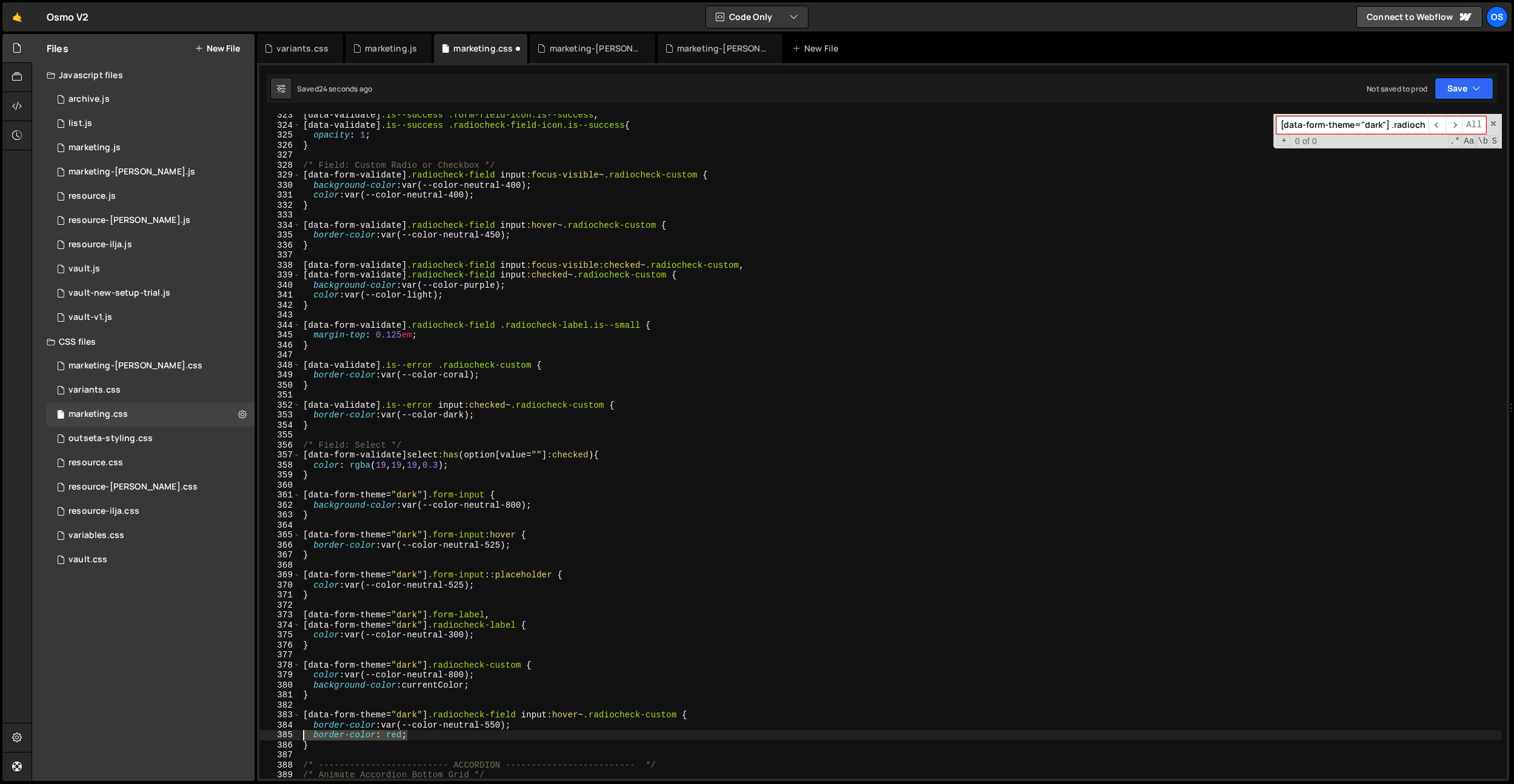
drag, startPoint x: 428, startPoint y: 737, endPoint x: 244, endPoint y: 734, distance: 184.0
click at [244, 734] on div "Files New File Javascript files 0 archive.js 0 0 list.js 0 0 marketing.js 0 0 0…" at bounding box center [773, 407] width 1483 height 748
type textarea "border-color: red;"
click at [534, 697] on div "[ data-validate ] .is--success .form-field-icon.is--success , [ data-validate ]…" at bounding box center [901, 452] width 1201 height 685
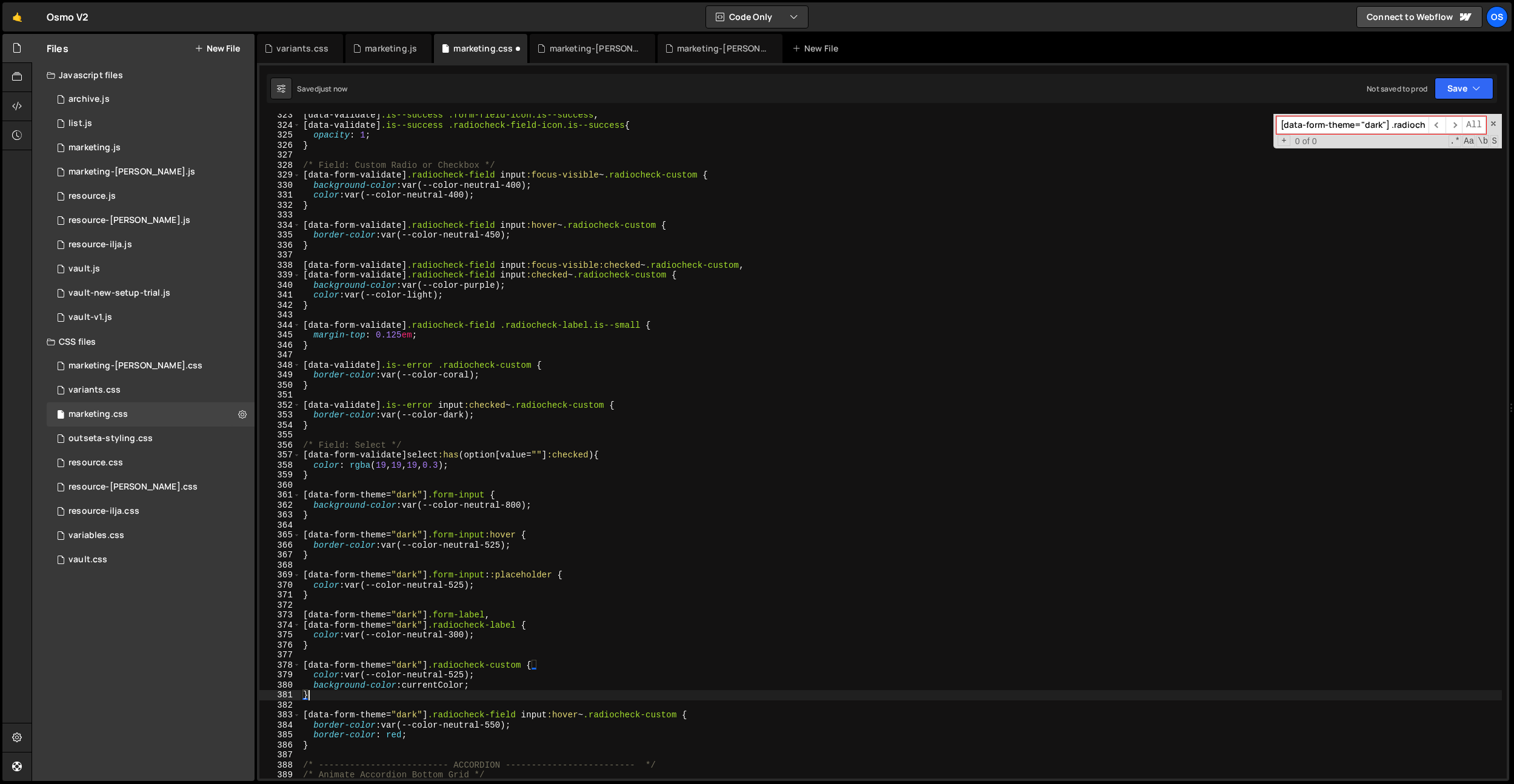
click at [534, 694] on div "[ data-validate ] .is--success .form-field-icon.is--success , [ data-validate ]…" at bounding box center [901, 452] width 1201 height 685
drag, startPoint x: 391, startPoint y: 738, endPoint x: 401, endPoint y: 735, distance: 10.4
click at [392, 738] on div "[ data-validate ] .is--success .form-field-icon.is--success , [ data-validate ]…" at bounding box center [901, 452] width 1201 height 685
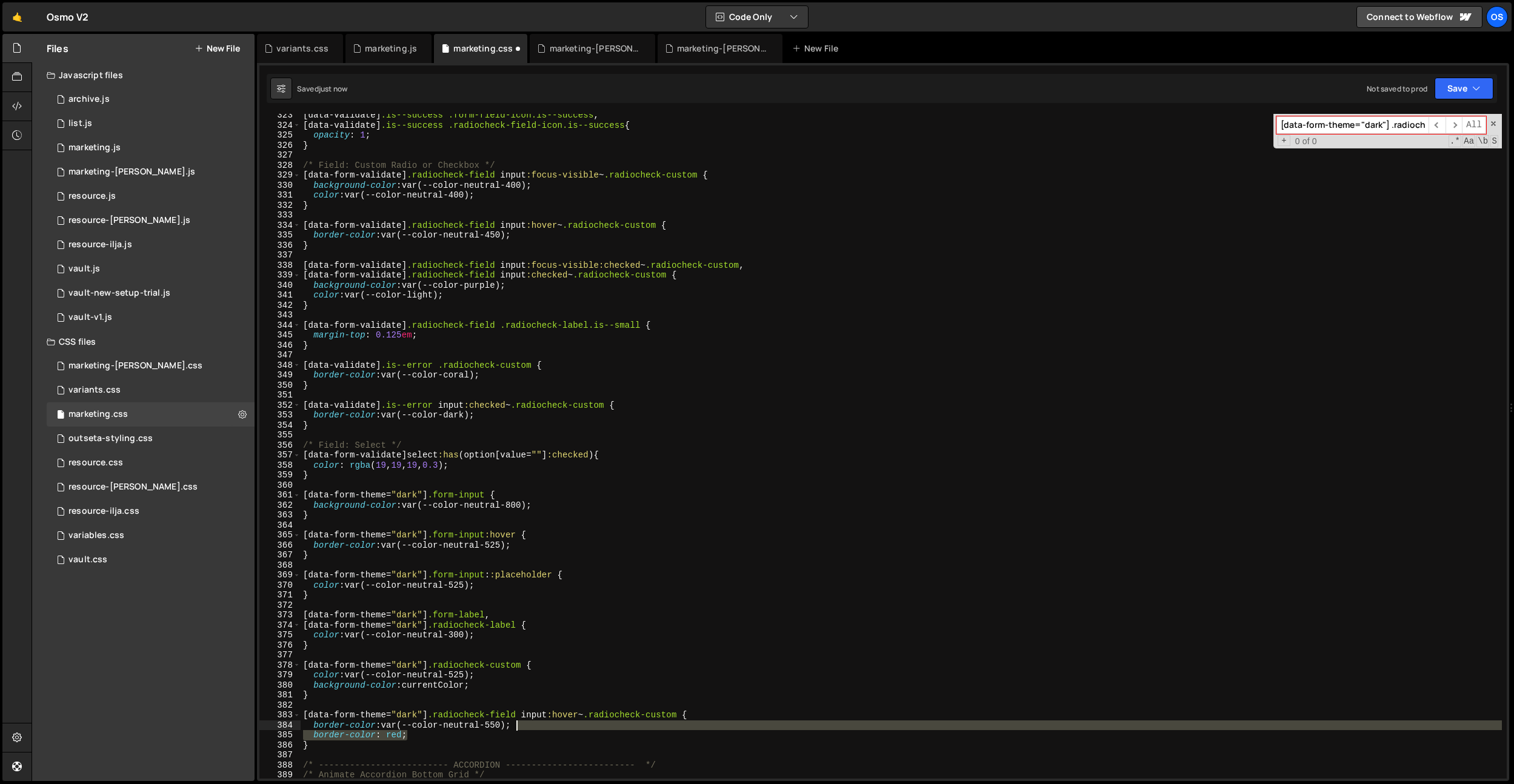
drag, startPoint x: 435, startPoint y: 740, endPoint x: 538, endPoint y: 729, distance: 103.6
click at [538, 729] on div "[ data-validate ] .is--success .form-field-icon.is--success , [ data-validate ]…" at bounding box center [901, 452] width 1201 height 685
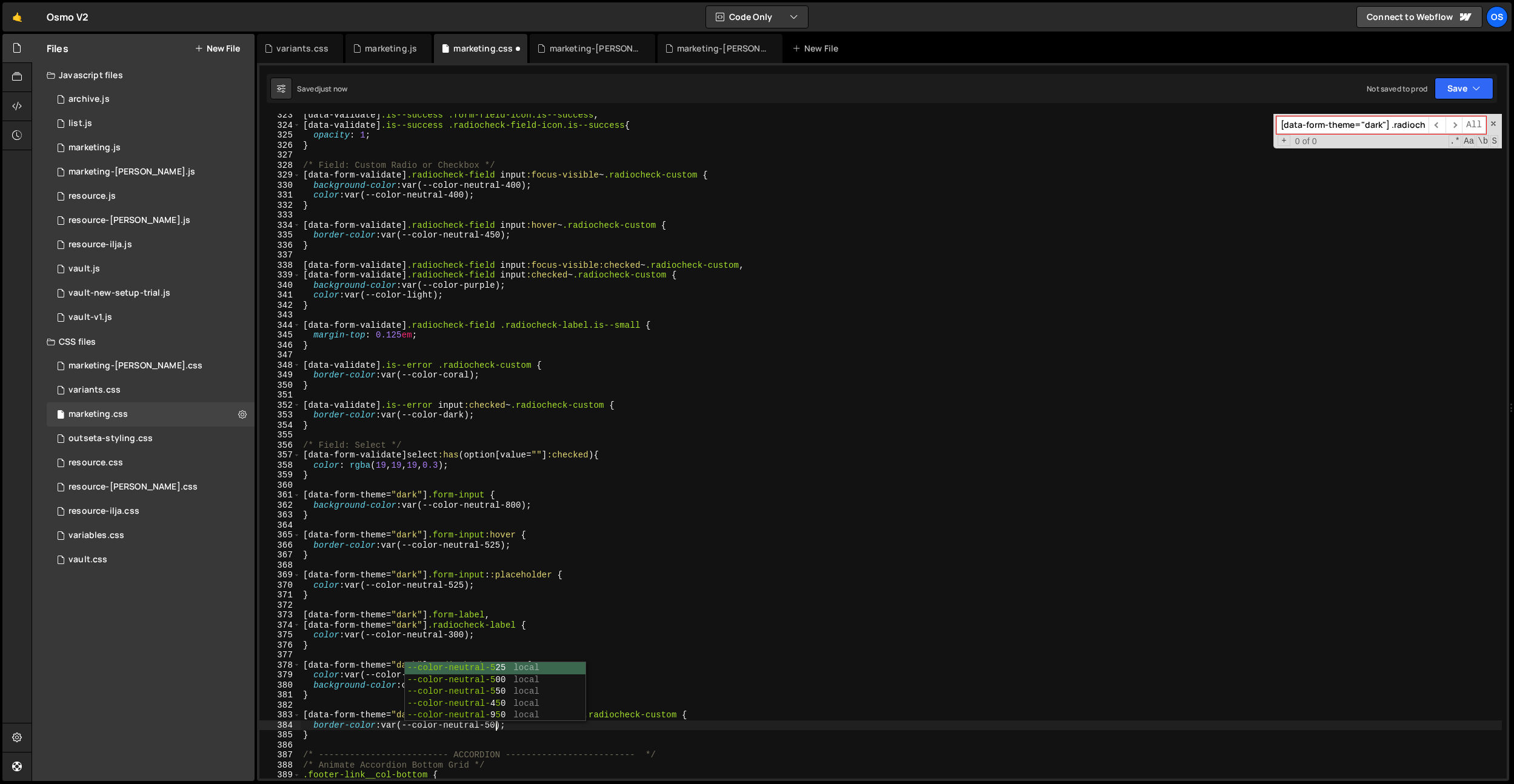
scroll to position [0, 13]
drag, startPoint x: 558, startPoint y: 533, endPoint x: 537, endPoint y: 711, distance: 179.2
click at [560, 536] on div "[ data-validate ] .is--success .form-field-icon.is--success , [ data-validate ]…" at bounding box center [901, 452] width 1201 height 685
click at [500, 725] on div "[ data-validate ] .is--success .form-field-icon.is--success , [ data-validate ]…" at bounding box center [901, 452] width 1201 height 685
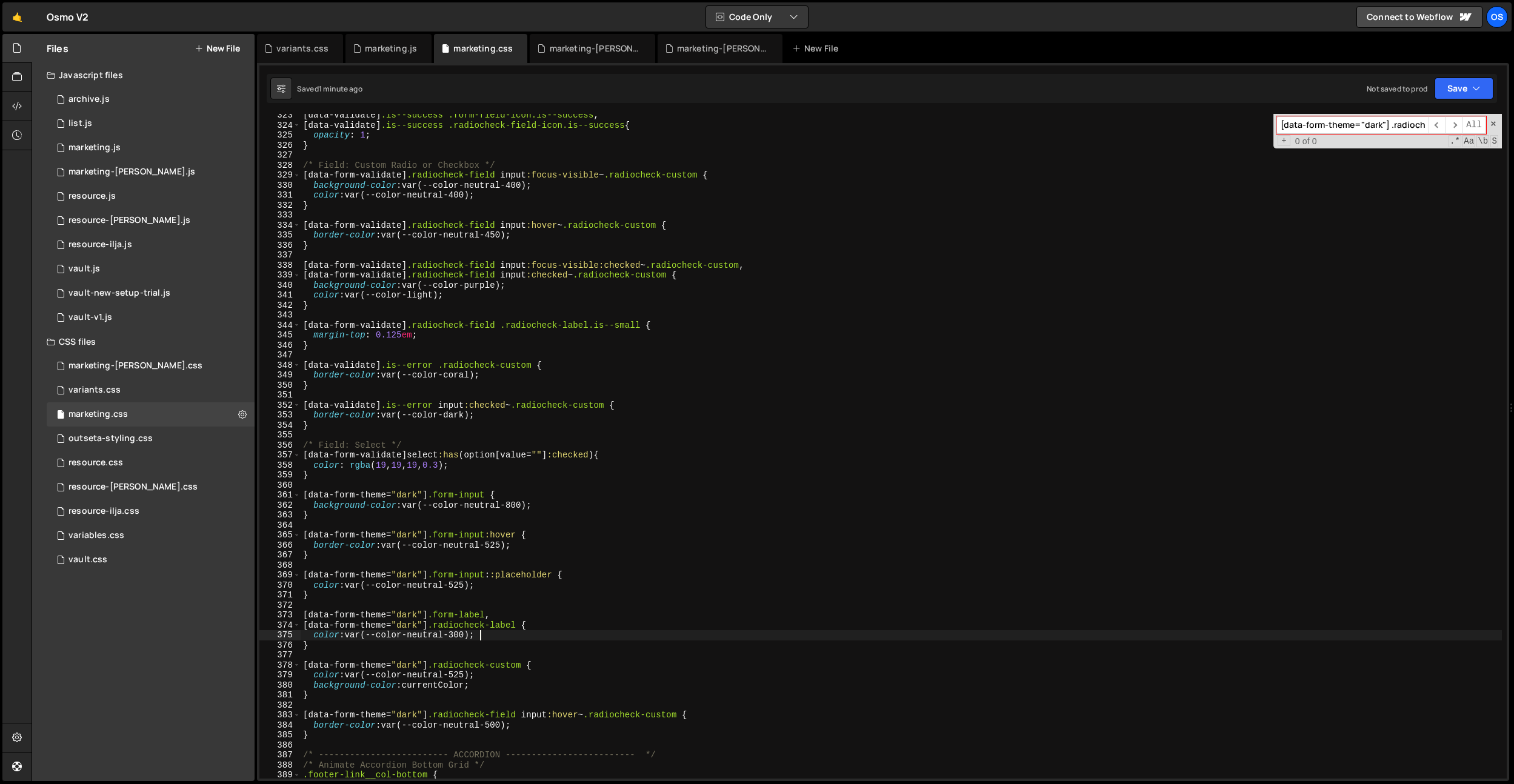
click at [525, 633] on div "[ data-validate ] .is--success .form-field-icon.is--success , [ data-validate ]…" at bounding box center [901, 452] width 1201 height 685
type textarea "color: var(--color-neutral-300);"
click at [503, 569] on div "[ data-validate ] .is--success .form-field-icon.is--success , [ data-validate ]…" at bounding box center [901, 452] width 1201 height 685
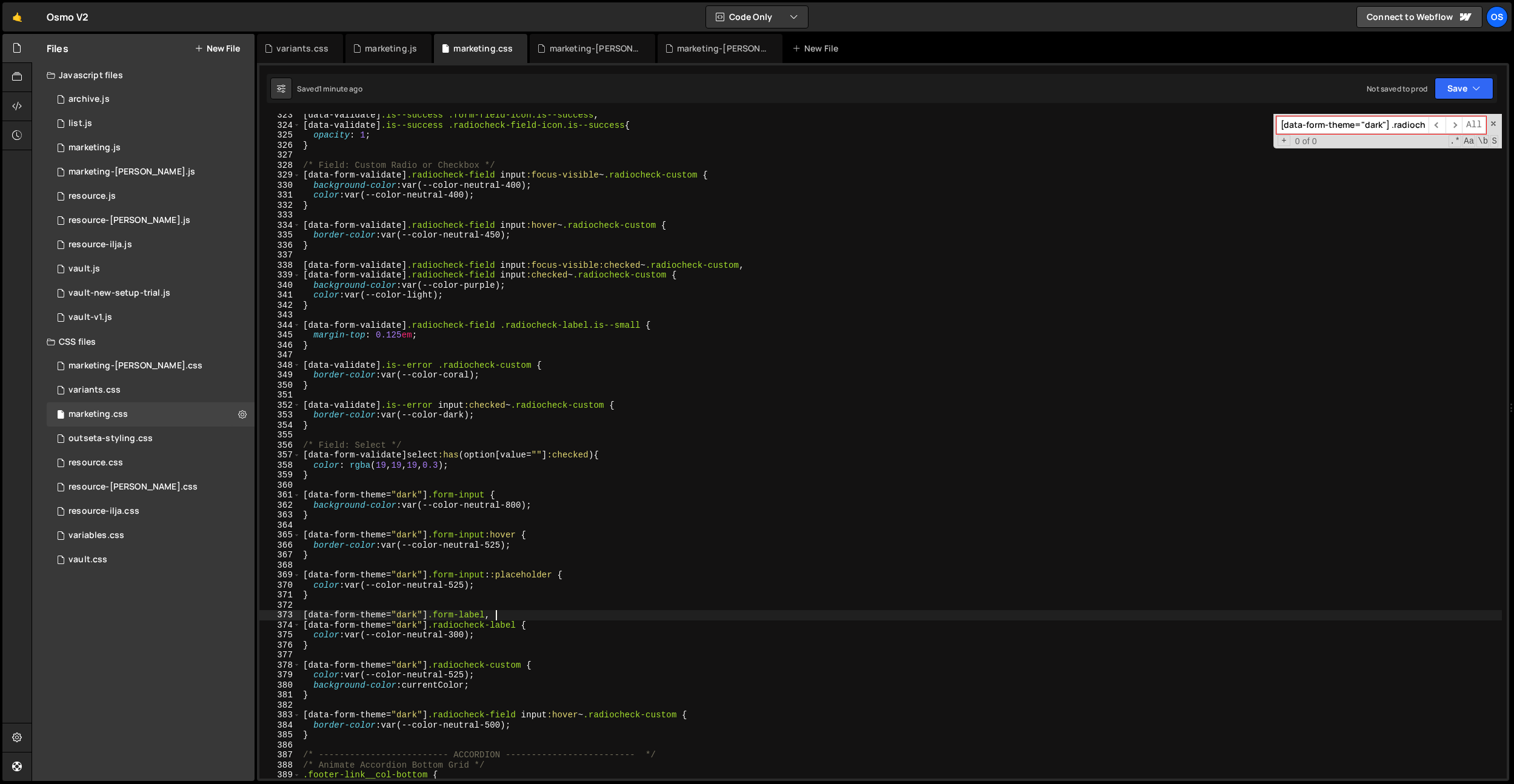
click at [501, 611] on div "[ data-validate ] .is--success .form-field-icon.is--success , [ data-validate ]…" at bounding box center [901, 452] width 1201 height 685
type textarea "[data-form-theme="dark"] .form-label {}"
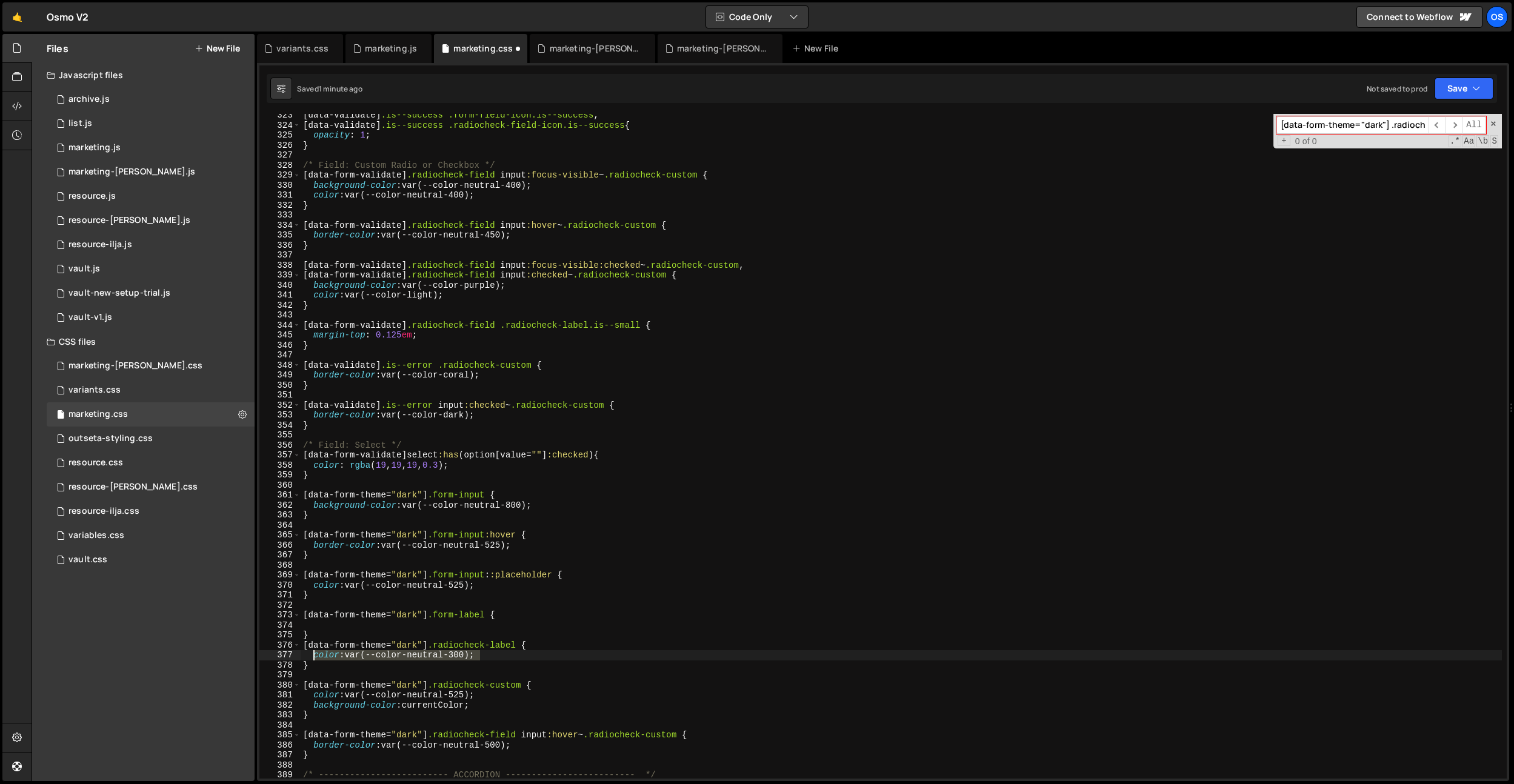
drag, startPoint x: 486, startPoint y: 657, endPoint x: 318, endPoint y: 648, distance: 168.2
click at [315, 654] on div "[ data-validate ] .is--success .form-field-icon.is--success , [ data-validate ]…" at bounding box center [901, 452] width 1201 height 685
type textarea "color: var(--color-neutral-300);"
drag, startPoint x: 326, startPoint y: 625, endPoint x: 414, endPoint y: 665, distance: 96.7
click at [326, 625] on div "[ data-validate ] .is--success .form-field-icon.is--success , [ data-validate ]…" at bounding box center [901, 452] width 1201 height 685
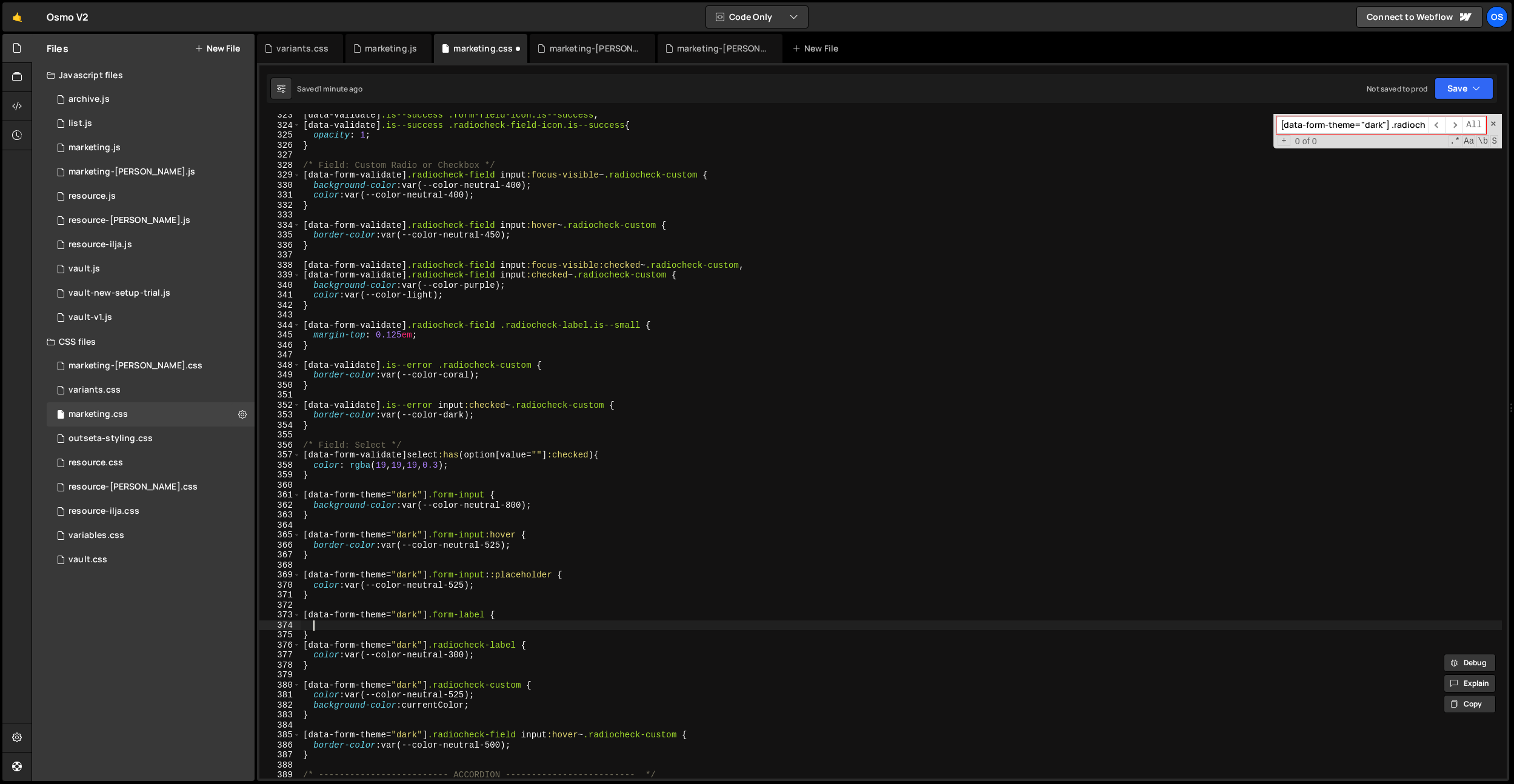
paste textarea "color: var(--color-neutral-300);"
click at [374, 635] on div "[ data-validate ] .is--success .form-field-icon.is--success , [ data-validate ]…" at bounding box center [901, 452] width 1201 height 685
type textarea "}"
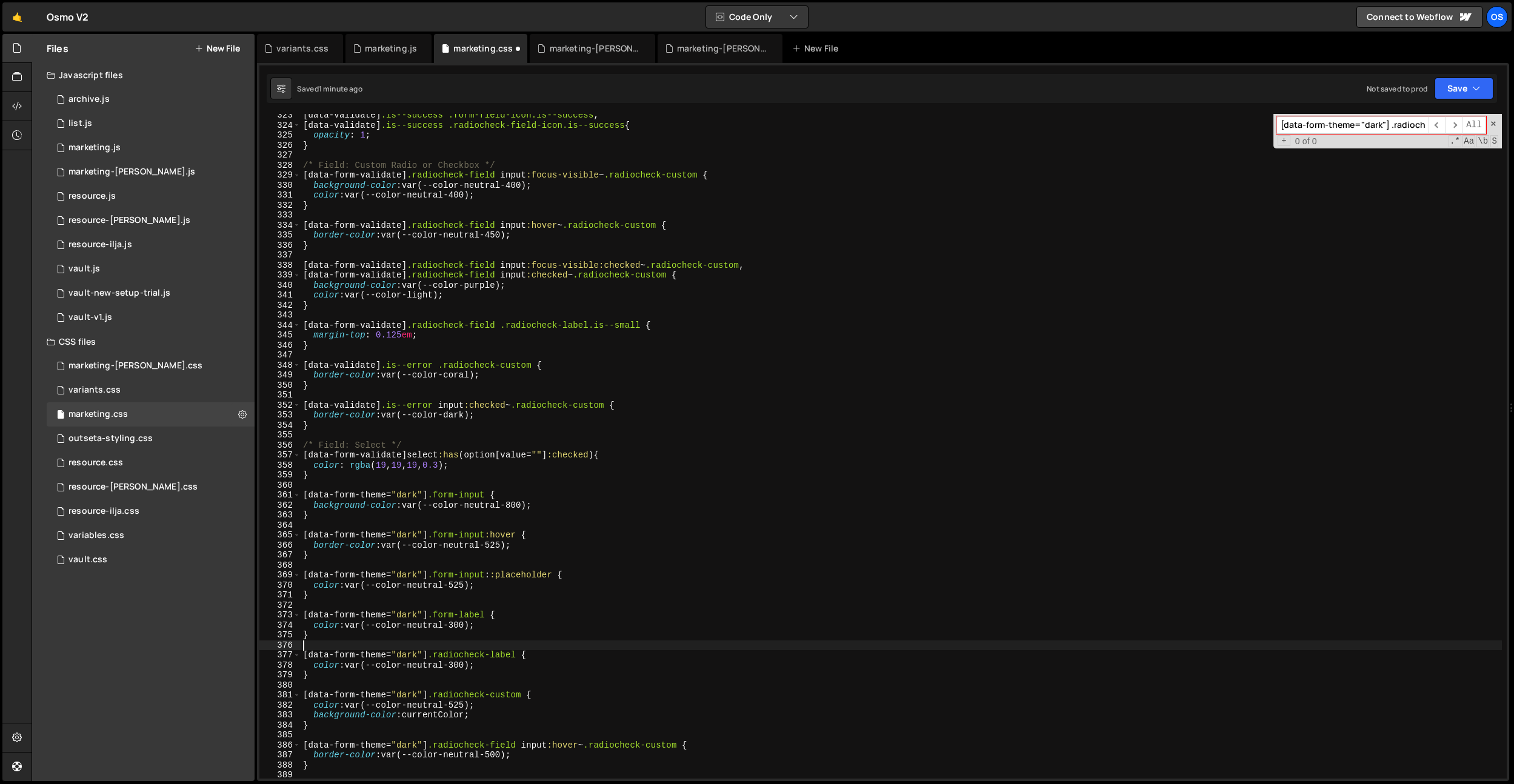
click at [459, 666] on div "[ data-validate ] .is--success .form-field-icon.is--success , [ data-validate ]…" at bounding box center [901, 452] width 1201 height 685
click at [490, 637] on div "[ data-validate ] .is--success .form-field-icon.is--success , [ data-validate ]…" at bounding box center [901, 452] width 1201 height 685
click at [460, 668] on div "[ data-validate ] .is--success .form-field-icon.is--success , [ data-validate ]…" at bounding box center [901, 452] width 1201 height 685
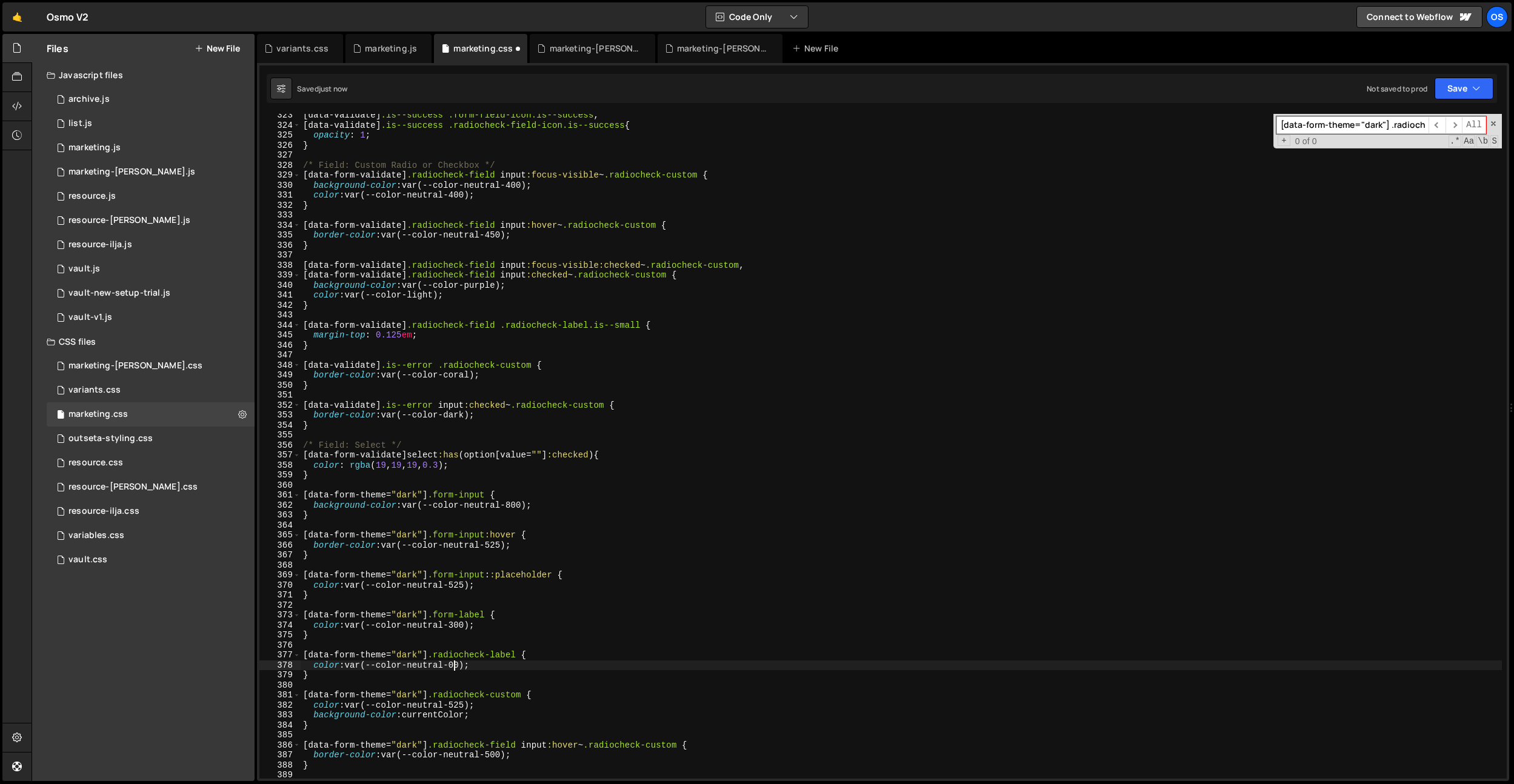
scroll to position [0, 10]
click at [473, 651] on div "[ data-validate ] .is--success .form-field-icon.is--success , [ data-validate ]…" at bounding box center [901, 452] width 1201 height 685
drag, startPoint x: 460, startPoint y: 626, endPoint x: 464, endPoint y: 73, distance: 553.0
click at [460, 626] on div "[ data-validate ] .is--success .form-field-icon.is--success , [ data-validate ]…" at bounding box center [901, 452] width 1201 height 685
click at [637, 384] on div "[ data-validate ] .is--success .form-field-icon.is--success , [ data-validate ]…" at bounding box center [901, 452] width 1201 height 685
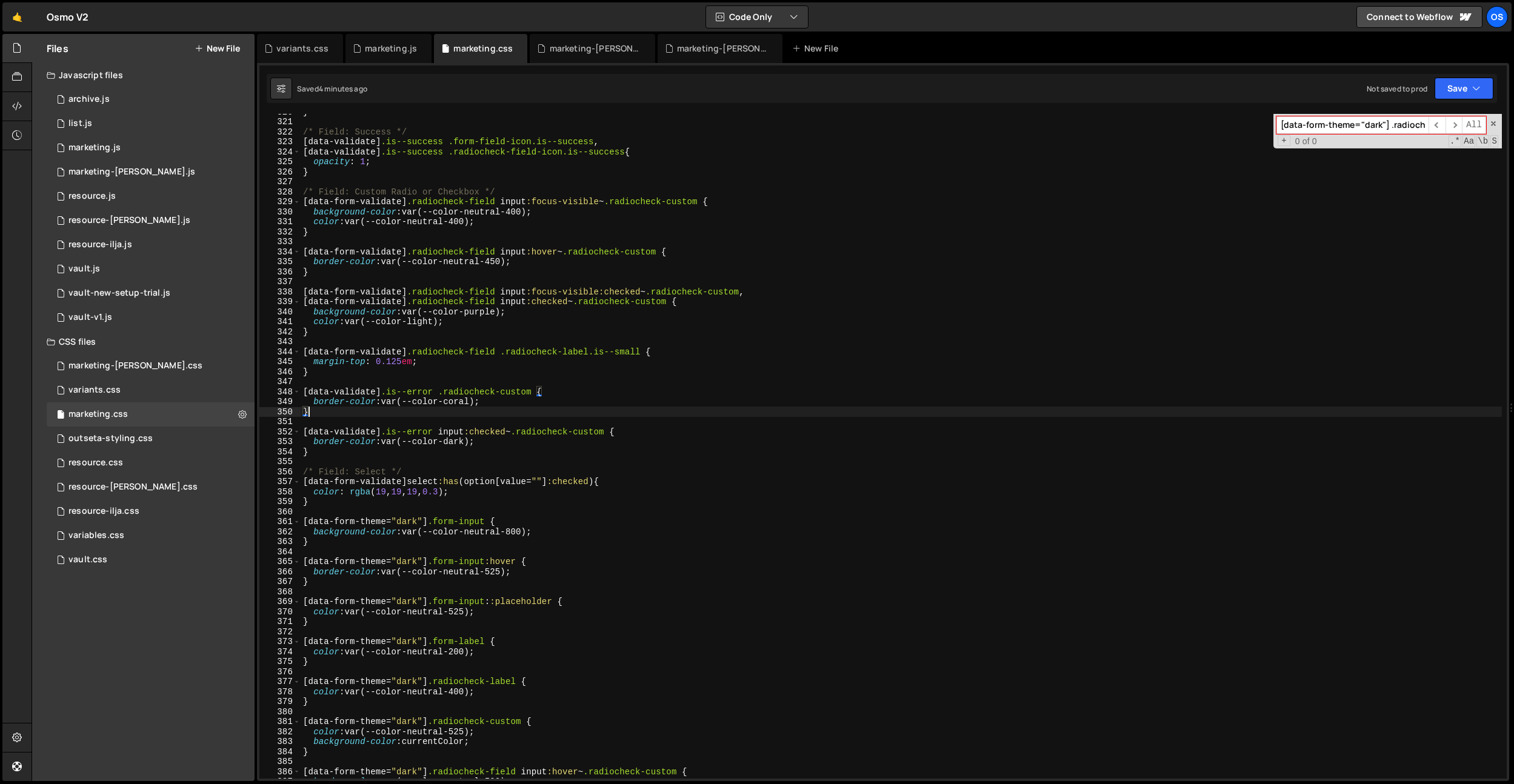
scroll to position [3196, 0]
click at [532, 309] on div "} /* Field: Success */ [ data-validate ] .is--success .form-field-icon.is--succ…" at bounding box center [901, 450] width 1201 height 685
click at [429, 322] on div "} /* Field: Success */ [ data-validate ] .is--success .form-field-icon.is--succ…" at bounding box center [901, 450] width 1201 height 685
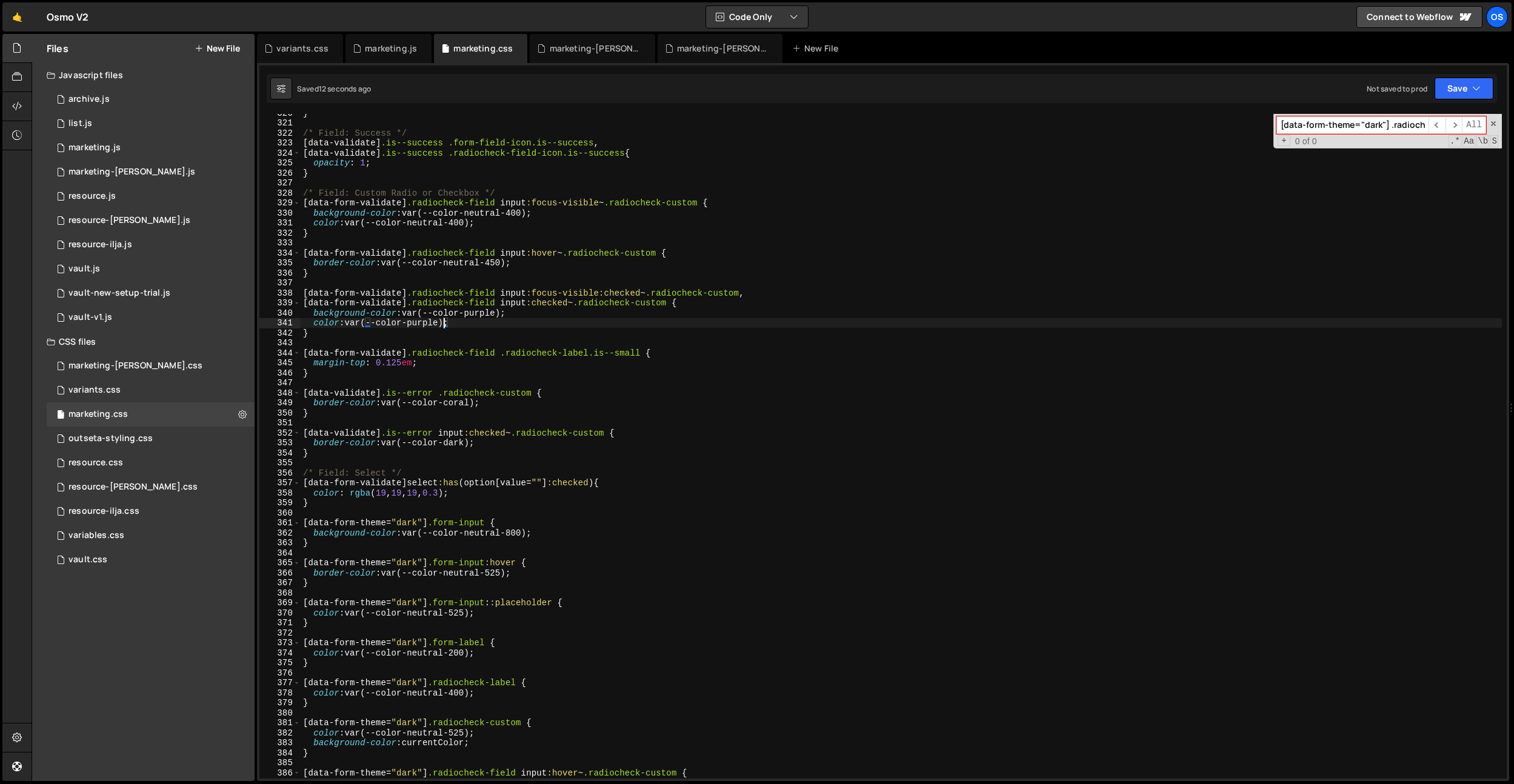
type textarea "color: var(--color-light);"
click at [474, 325] on div "} /* Field: Success */ [ data-validate ] .is--success .form-field-icon.is--succ…" at bounding box center [901, 450] width 1201 height 685
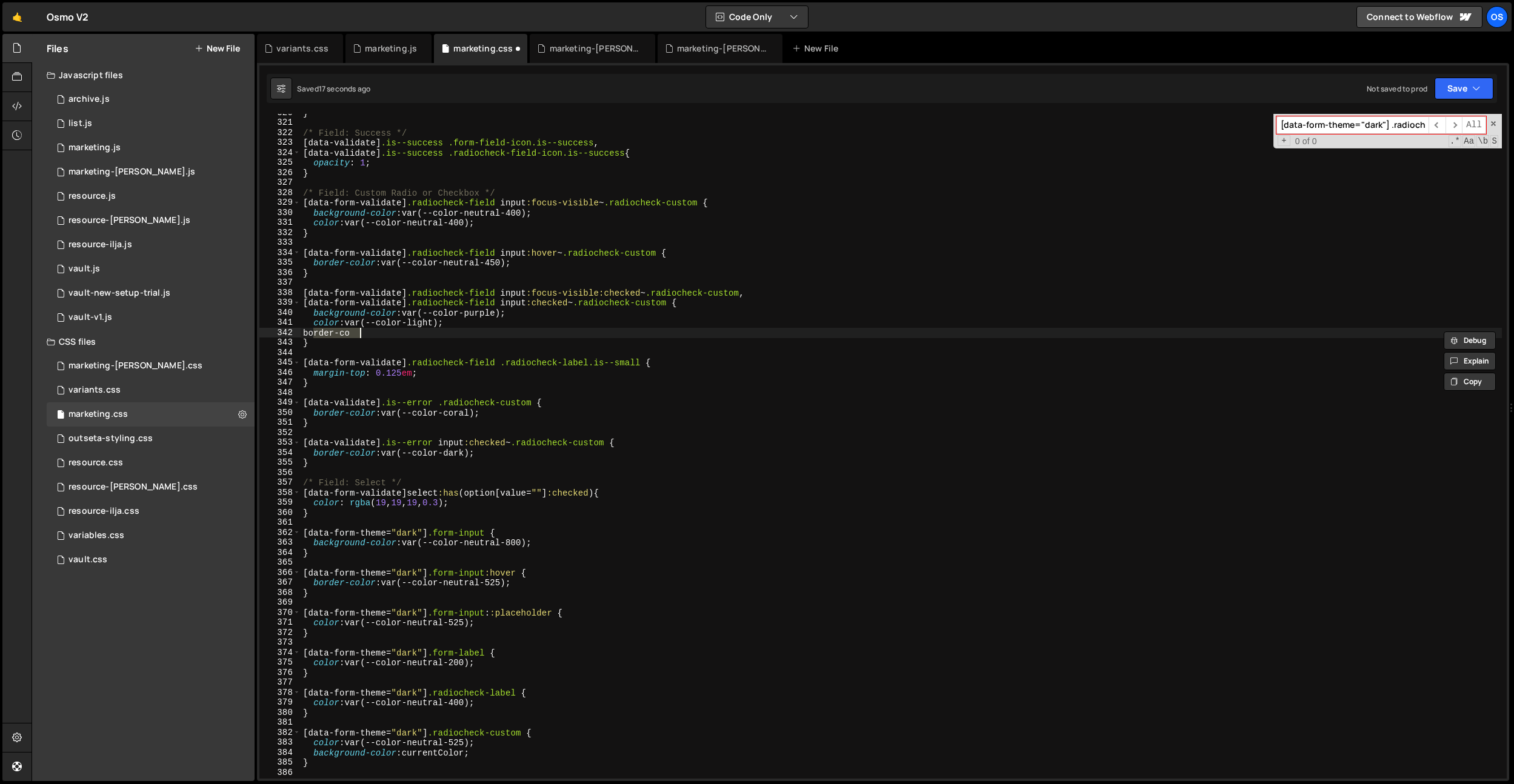
scroll to position [3216, 0]
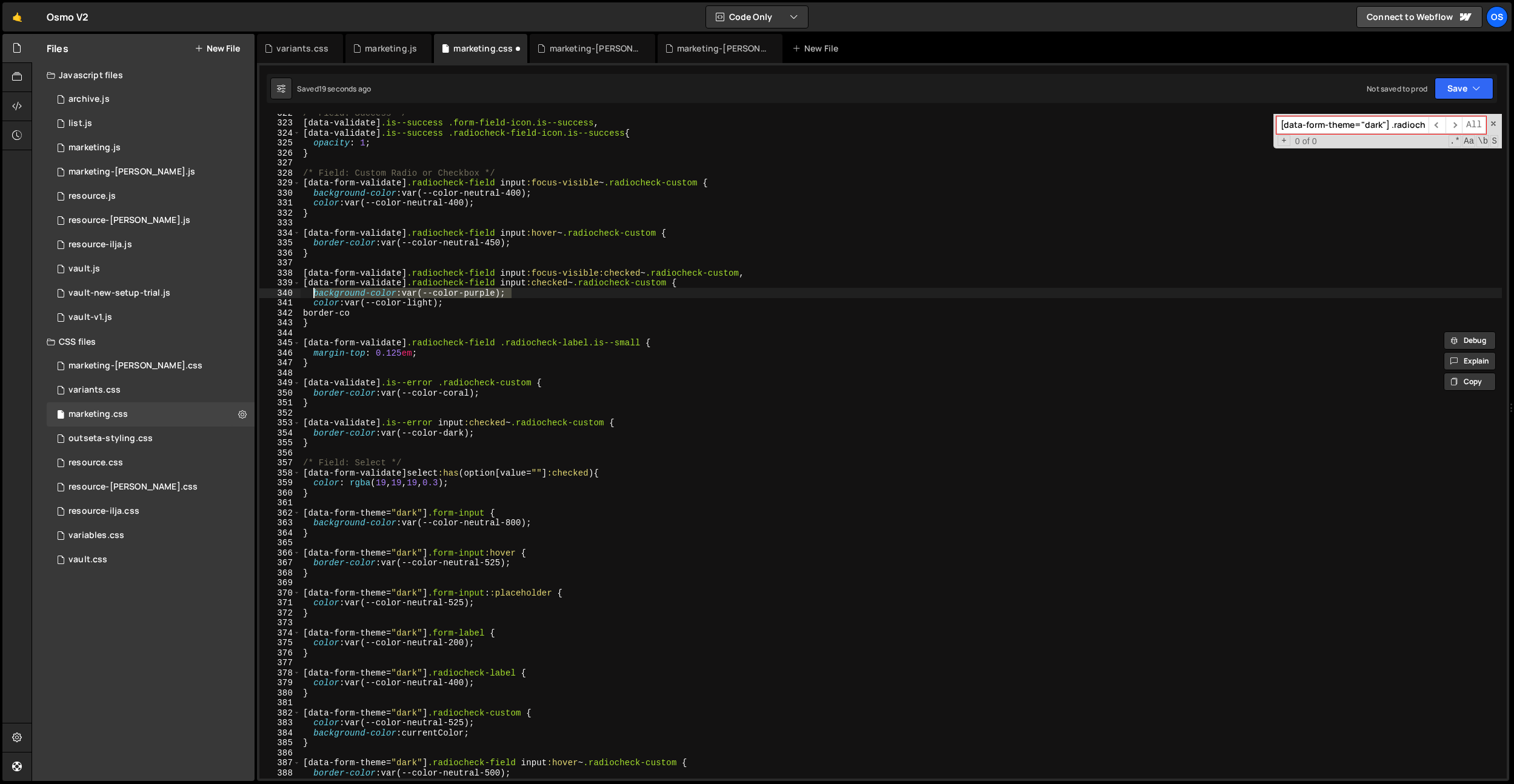
drag, startPoint x: 527, startPoint y: 297, endPoint x: 317, endPoint y: 308, distance: 210.3
click at [311, 290] on div "/* Field: Success */ [ data-validate ] .is--success .form-field-icon.is--succes…" at bounding box center [901, 450] width 1201 height 685
drag, startPoint x: 326, startPoint y: 311, endPoint x: 383, endPoint y: 312, distance: 57.0
click at [384, 312] on div "/* Field: Success */ [ data-validate ] .is--success .form-field-icon.is--succes…" at bounding box center [901, 450] width 1201 height 685
paste textarea "ackground-color: var(--color-purple);"
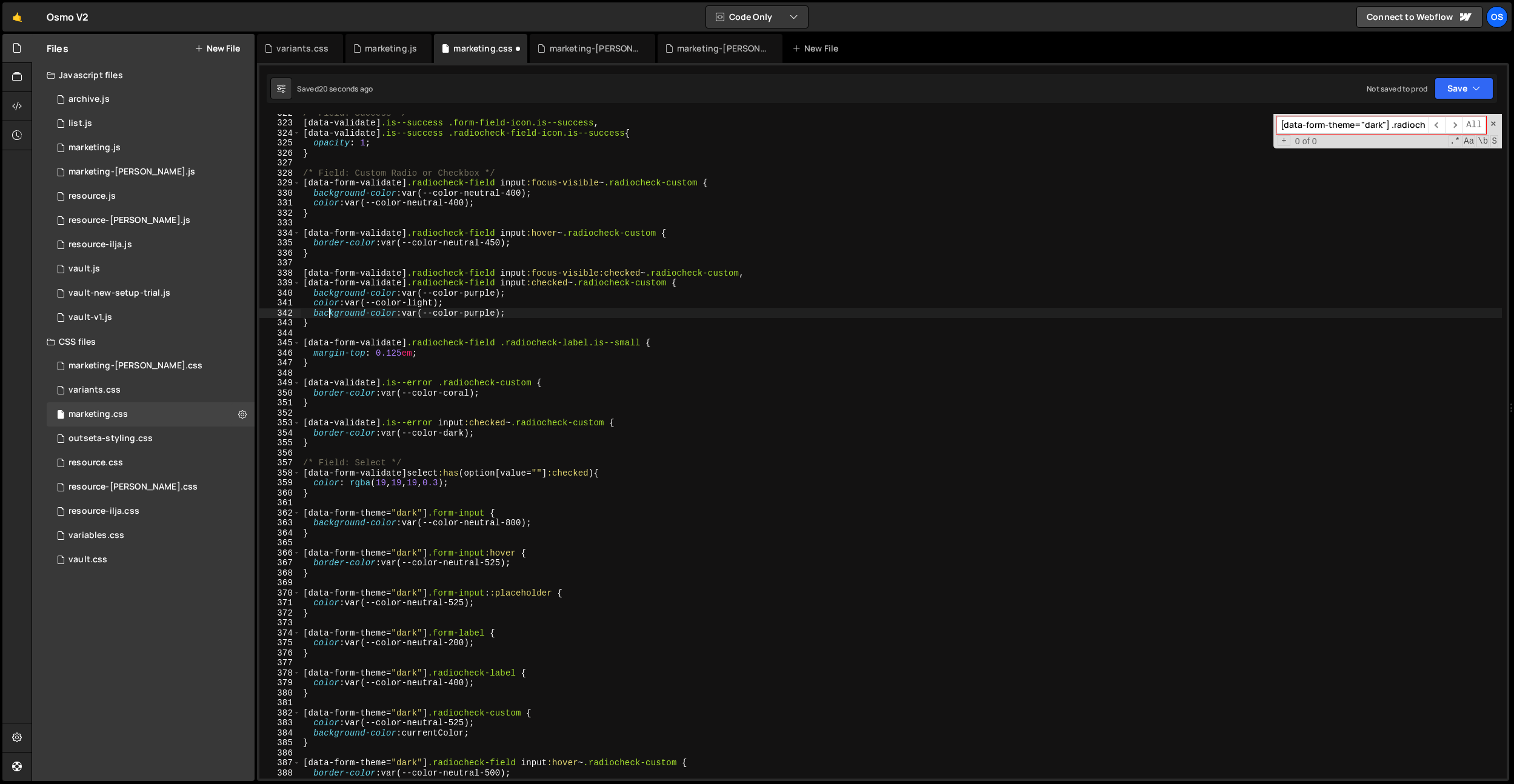
click at [331, 310] on div "/* Field: Success */ [ data-validate ] .is--success .form-field-icon.is--succes…" at bounding box center [901, 450] width 1201 height 685
click at [587, 252] on div "/* Field: Success */ [ data-validate ] .is--success .form-field-icon.is--succes…" at bounding box center [901, 450] width 1201 height 685
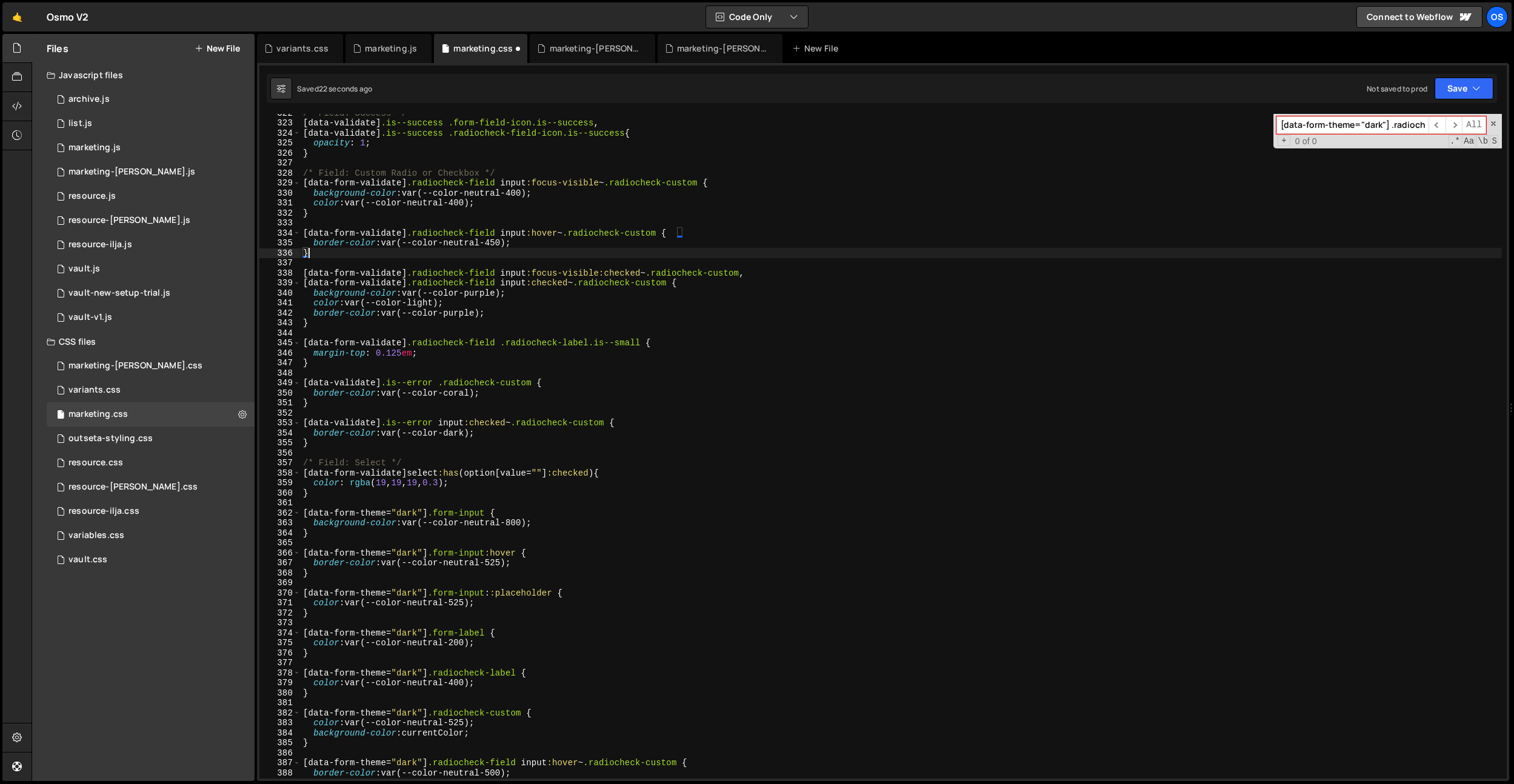
scroll to position [0, 0]
click at [471, 317] on div "/* Field: Success */ [ data-validate ] .is--success .form-field-icon.is--succes…" at bounding box center [901, 450] width 1201 height 685
click at [509, 316] on div "/* Field: Success */ [ data-validate ] .is--success .form-field-icon.is--succes…" at bounding box center [901, 450] width 1201 height 685
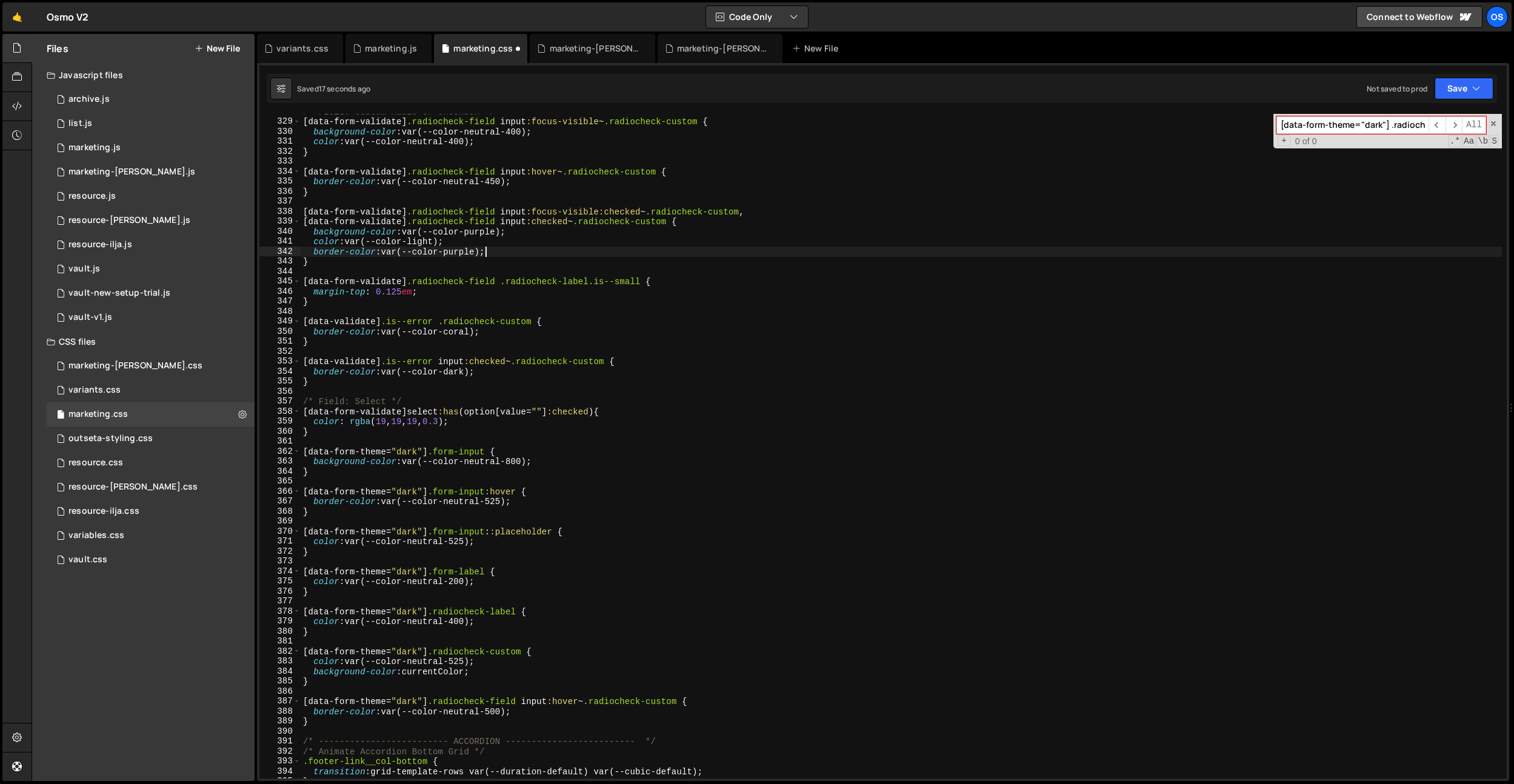
scroll to position [0, 12]
drag, startPoint x: 429, startPoint y: 701, endPoint x: 241, endPoint y: 700, distance: 188.0
click at [237, 698] on div "Files New File Javascript files 0 archive.js 0 0 list.js 0 0 marketing.js 0 0 0…" at bounding box center [773, 407] width 1483 height 748
click at [302, 224] on div "/* Field: Custom Radio or Checkbox */ [ data-form-validate ] .radiocheck-field …" at bounding box center [901, 449] width 1201 height 685
paste textarea "[data-form-theme="dark"]"
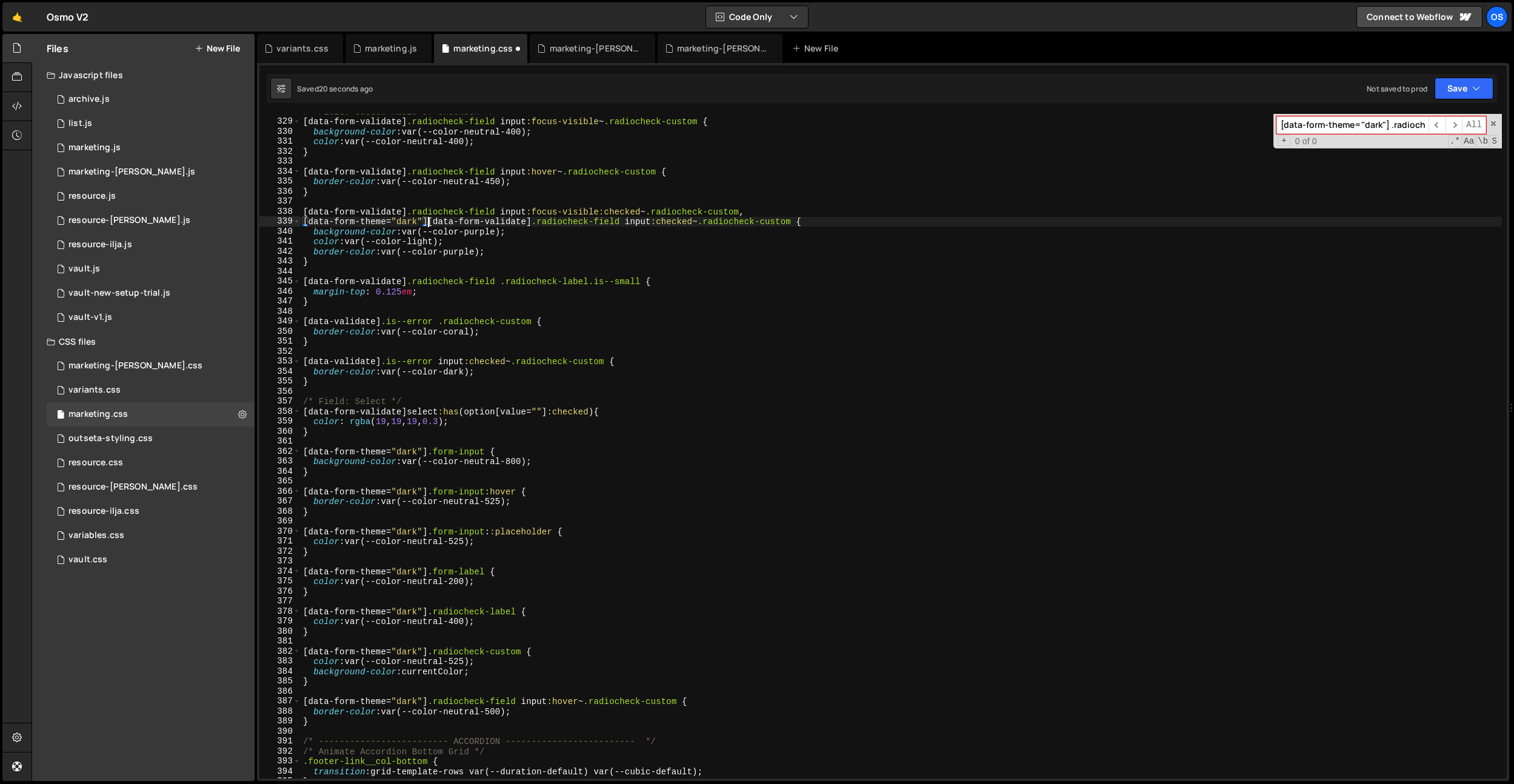
scroll to position [0, 9]
drag, startPoint x: 392, startPoint y: 223, endPoint x: 299, endPoint y: 210, distance: 93.9
click at [277, 222] on div "[data-form-theme] [data-form-validate] .radiocheck-field input:checked ~ .radio…" at bounding box center [883, 447] width 1248 height 665
click at [300, 208] on div "338" at bounding box center [280, 211] width 41 height 10
click at [302, 209] on div "/* Field: Custom Radio or Checkbox */ [ data-form-validate ] .radiocheck-field …" at bounding box center [901, 449] width 1201 height 685
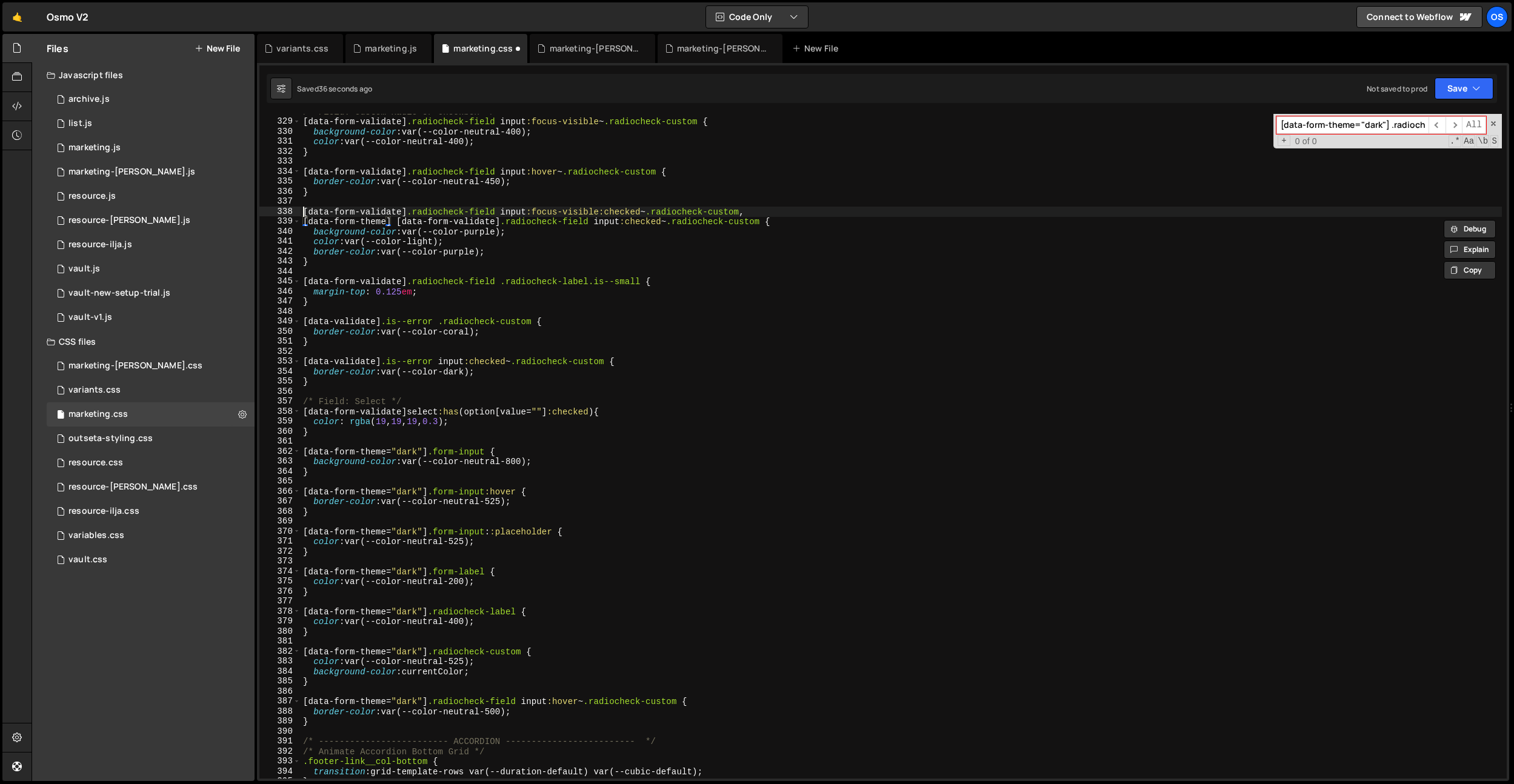
paste textarea "[data-form-theme]"
type textarea "[data-form-theme] [data-form-validate] .radiocheck-field input:focus-visible:ch…"
click at [410, 388] on div "/* Field: Custom Radio or Checkbox */ [ data-form-validate ] .radiocheck-field …" at bounding box center [901, 449] width 1201 height 685
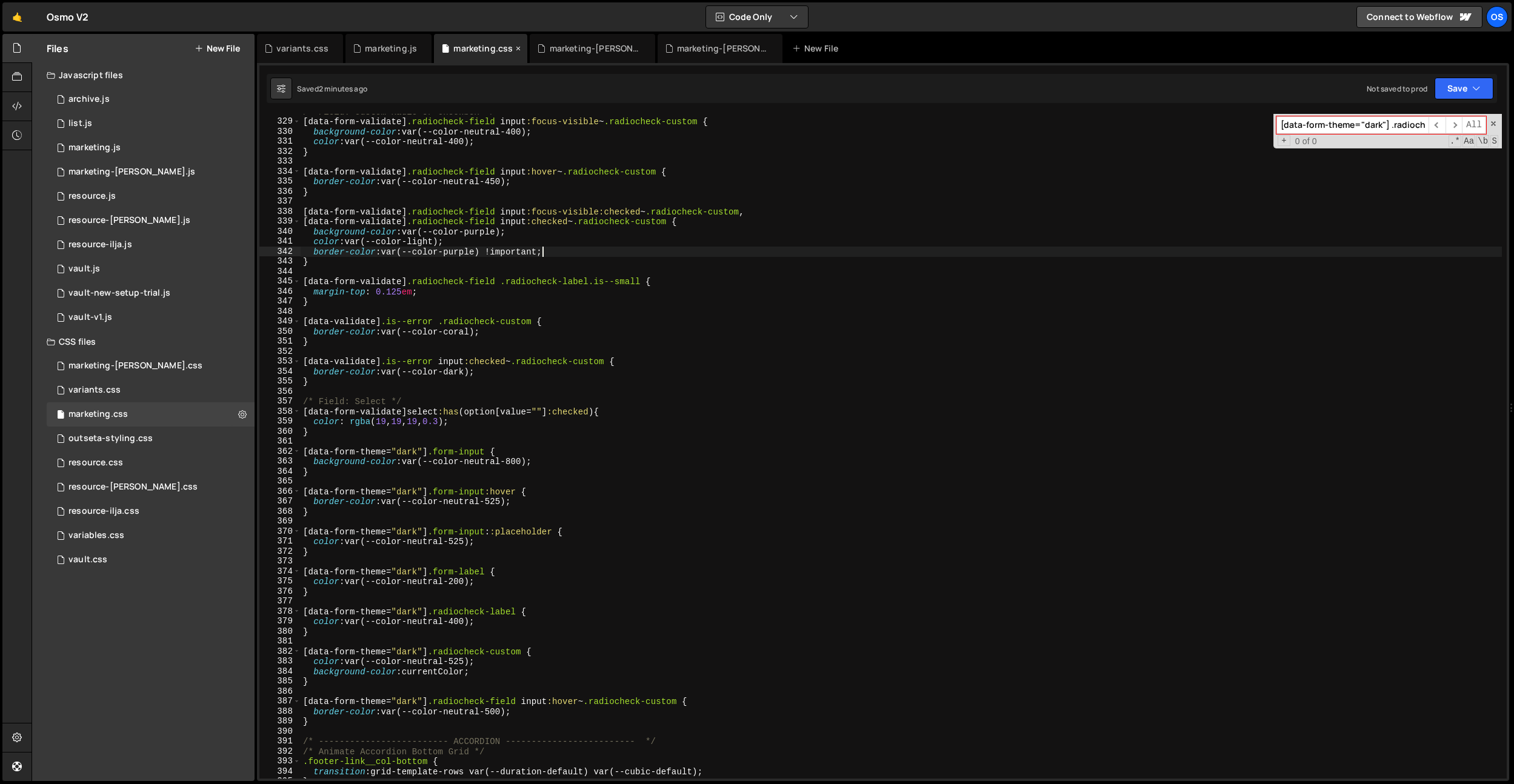
type textarea "border-color: var(--color-purple) !important;"
click at [393, 49] on div "marketing.js" at bounding box center [391, 49] width 52 height 12
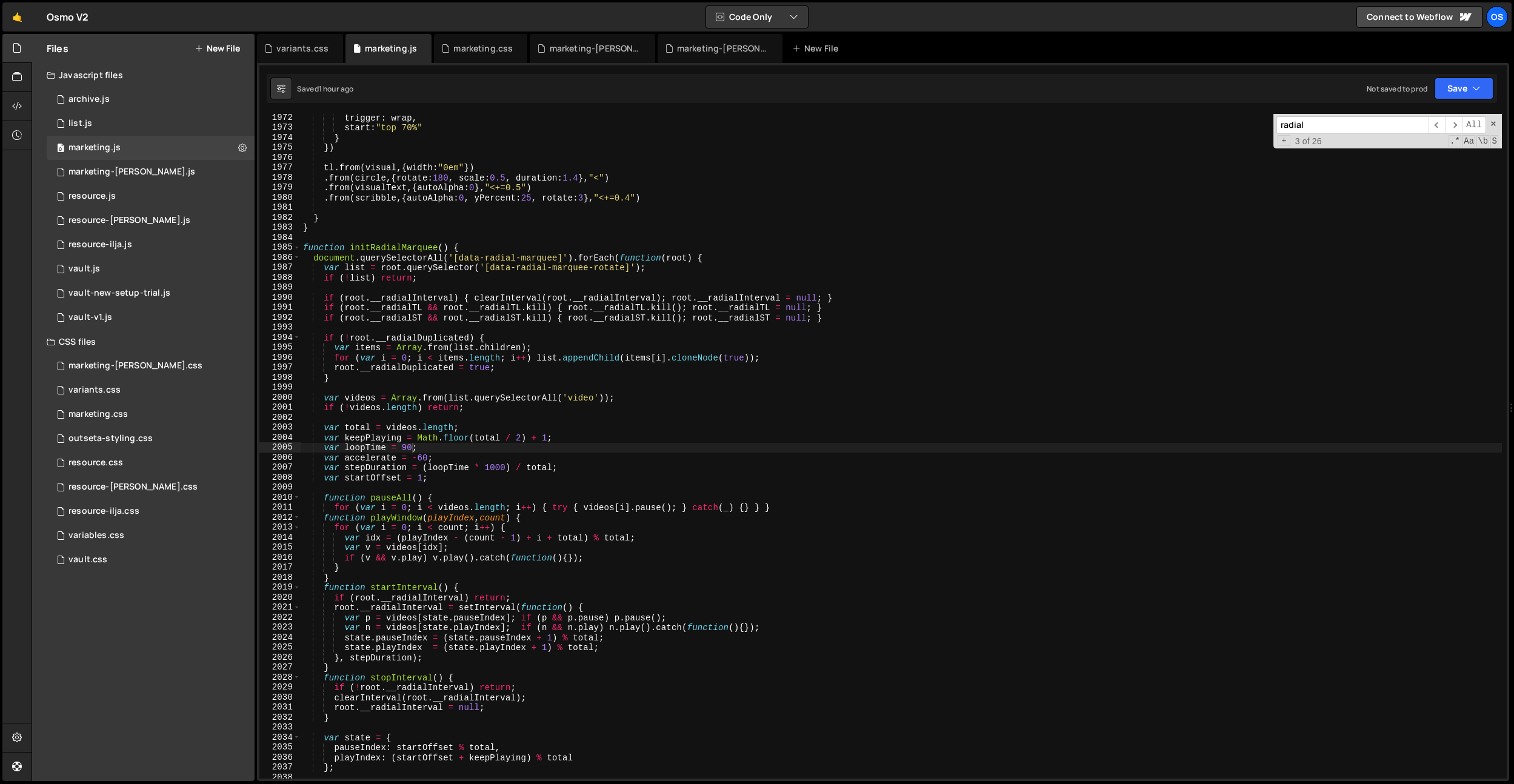
click at [504, 234] on div "trigger : wrap , start : "top 70%" } }) tl . from ( visual , { width : "0em" })…" at bounding box center [901, 455] width 1201 height 685
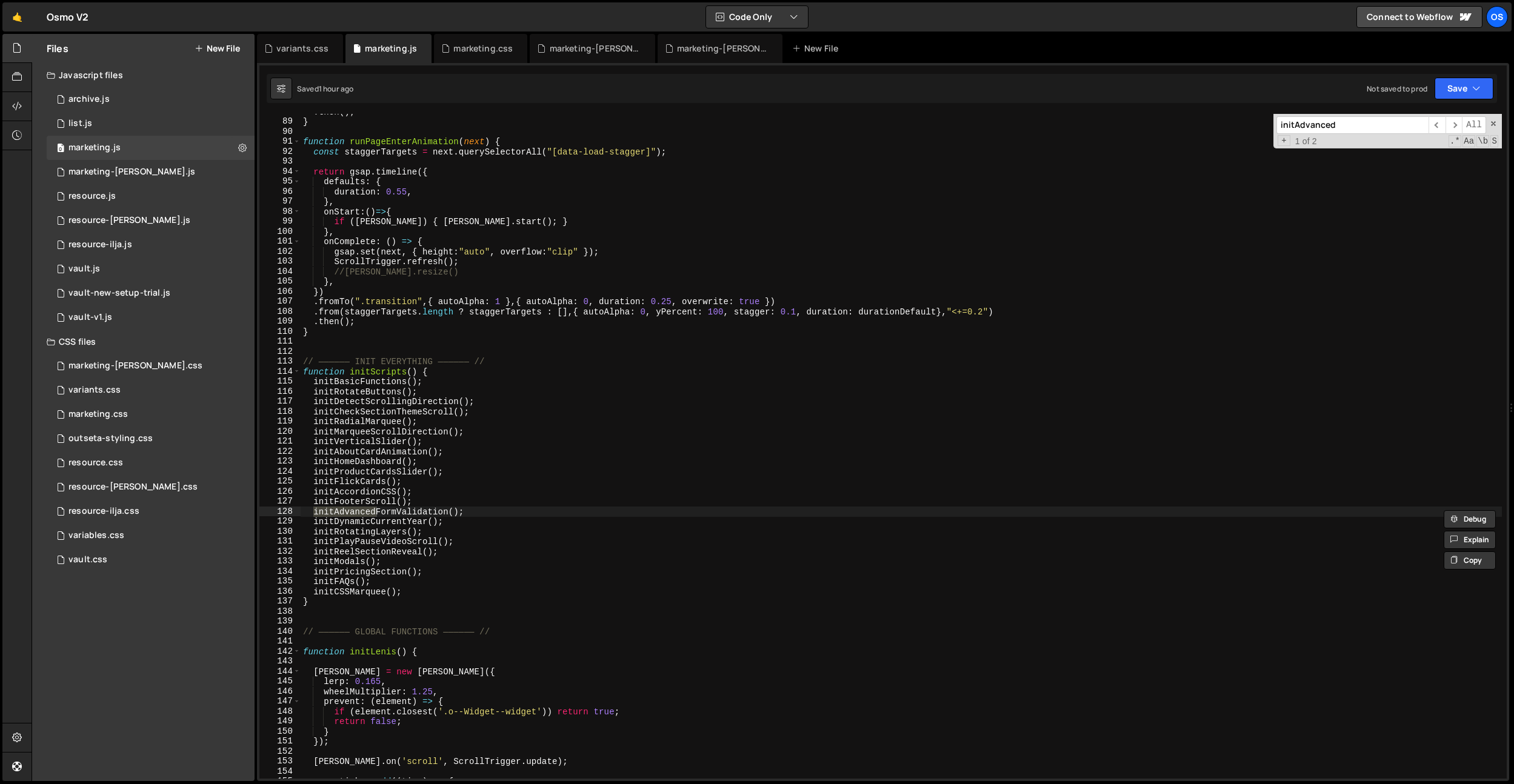
scroll to position [2700, 0]
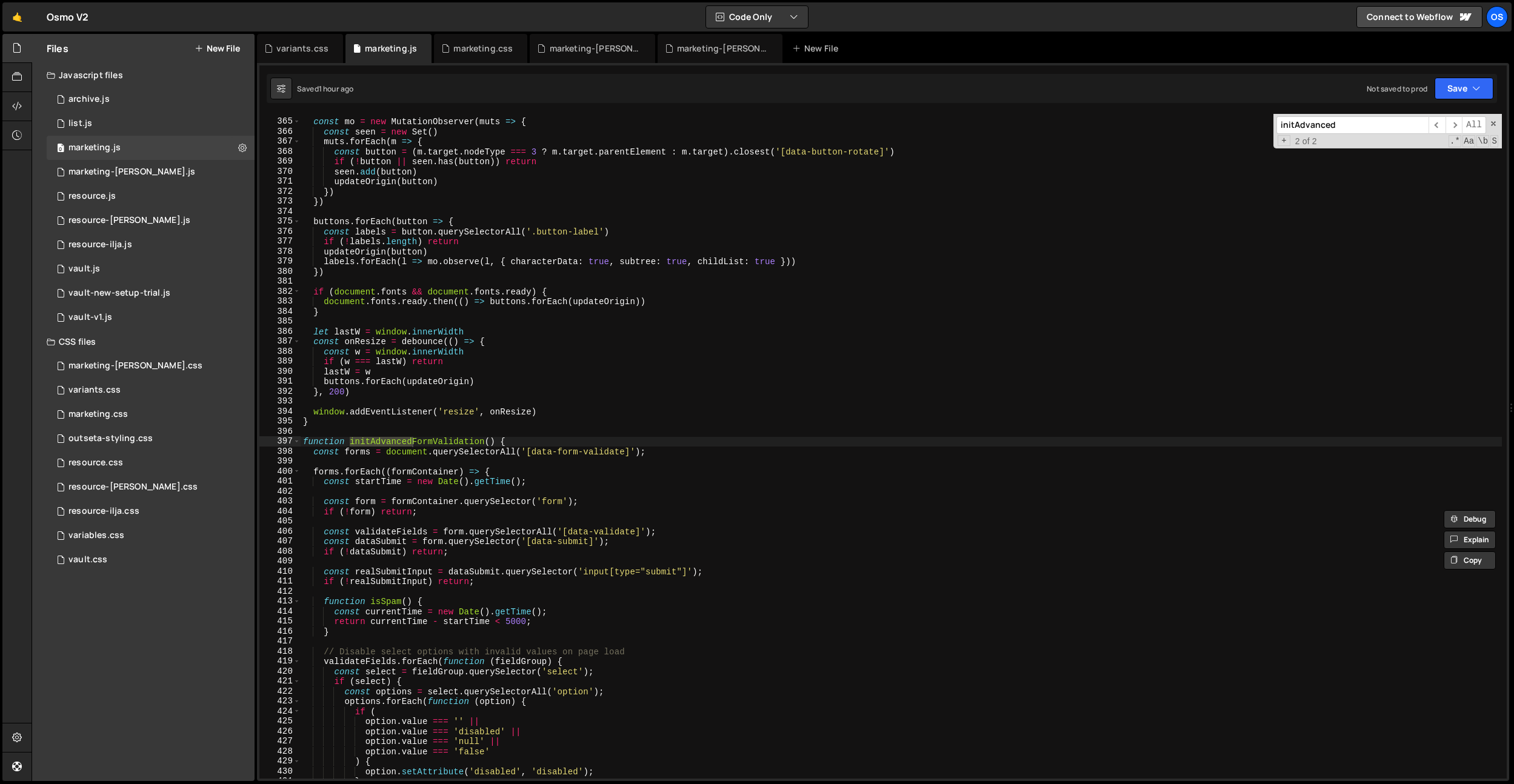
type input "initAdvanced"
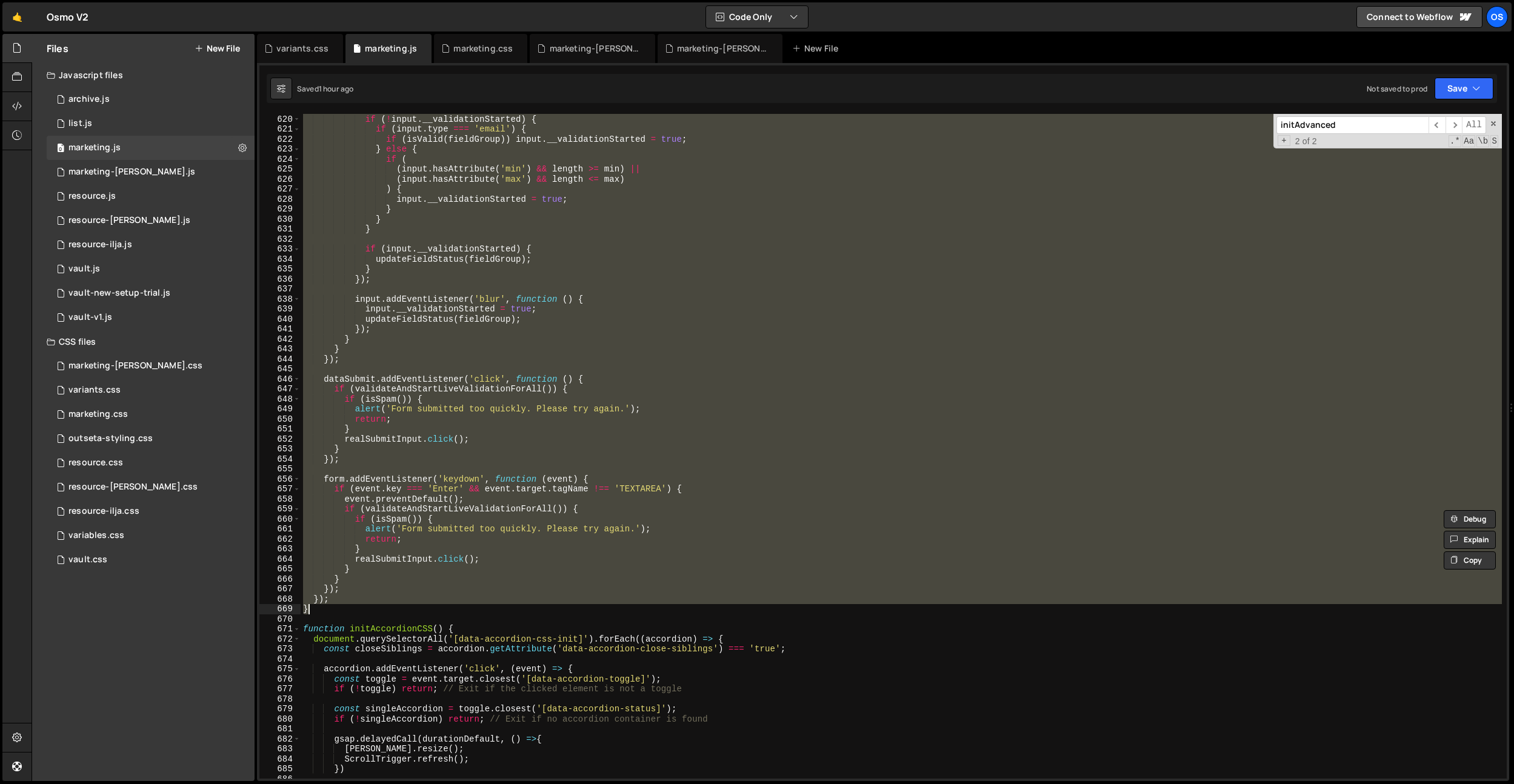
scroll to position [4595, 0]
drag, startPoint x: 305, startPoint y: 441, endPoint x: 333, endPoint y: 607, distance: 168.3
click at [333, 607] on div "if ( ! input . __validationStarted ) { if ( input . type === 'email' ) { if ( i…" at bounding box center [901, 447] width 1201 height 685
paste textarea "});"
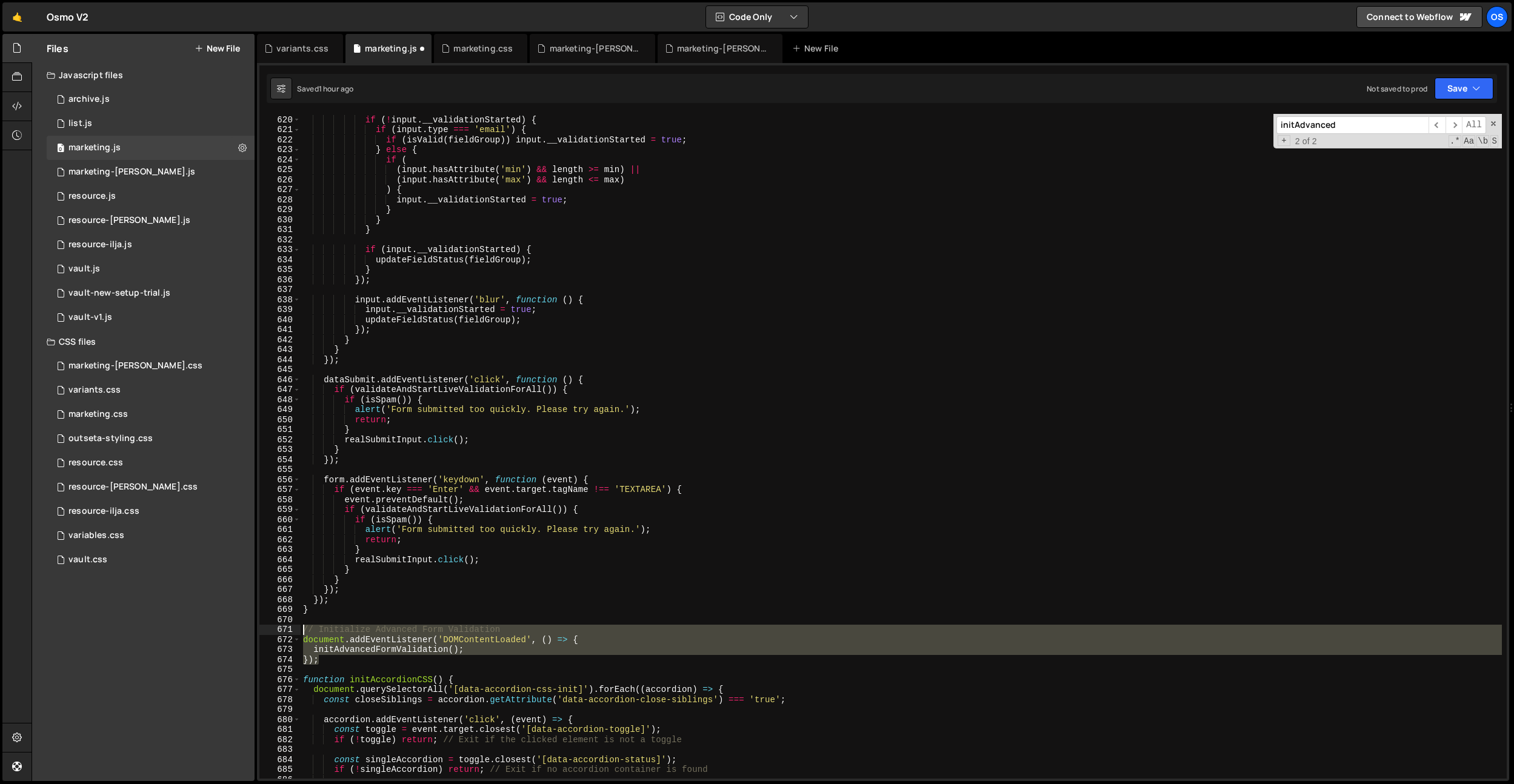
drag, startPoint x: 346, startPoint y: 664, endPoint x: 286, endPoint y: 624, distance: 72.1
click at [286, 624] on div "}); 619 620 621 622 623 624 625 626 627 628 629 630 631 632 633 634 635 636 637…" at bounding box center [883, 447] width 1248 height 665
type textarea "// Initialize Advanced Form Validation"
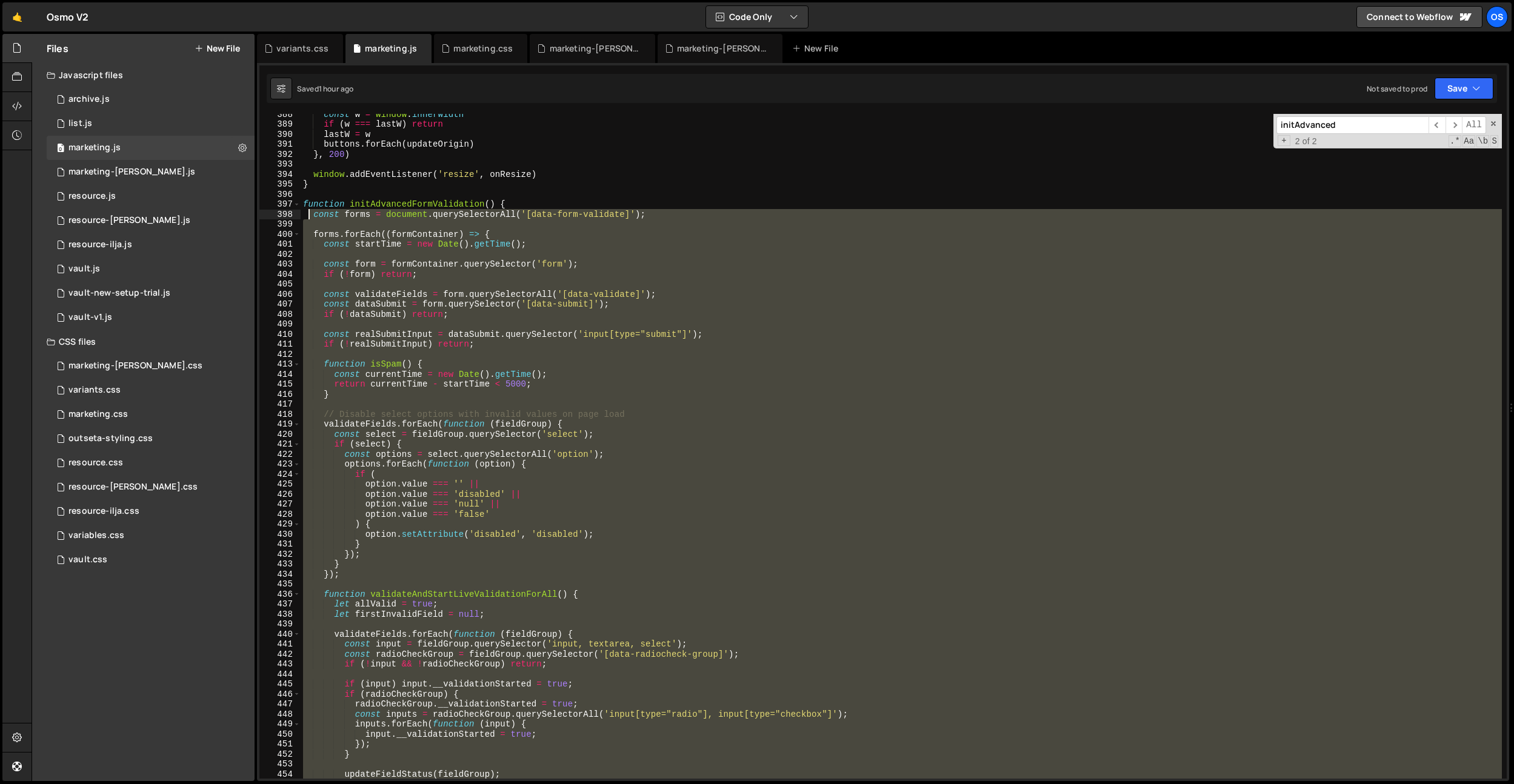
scroll to position [2876, 0]
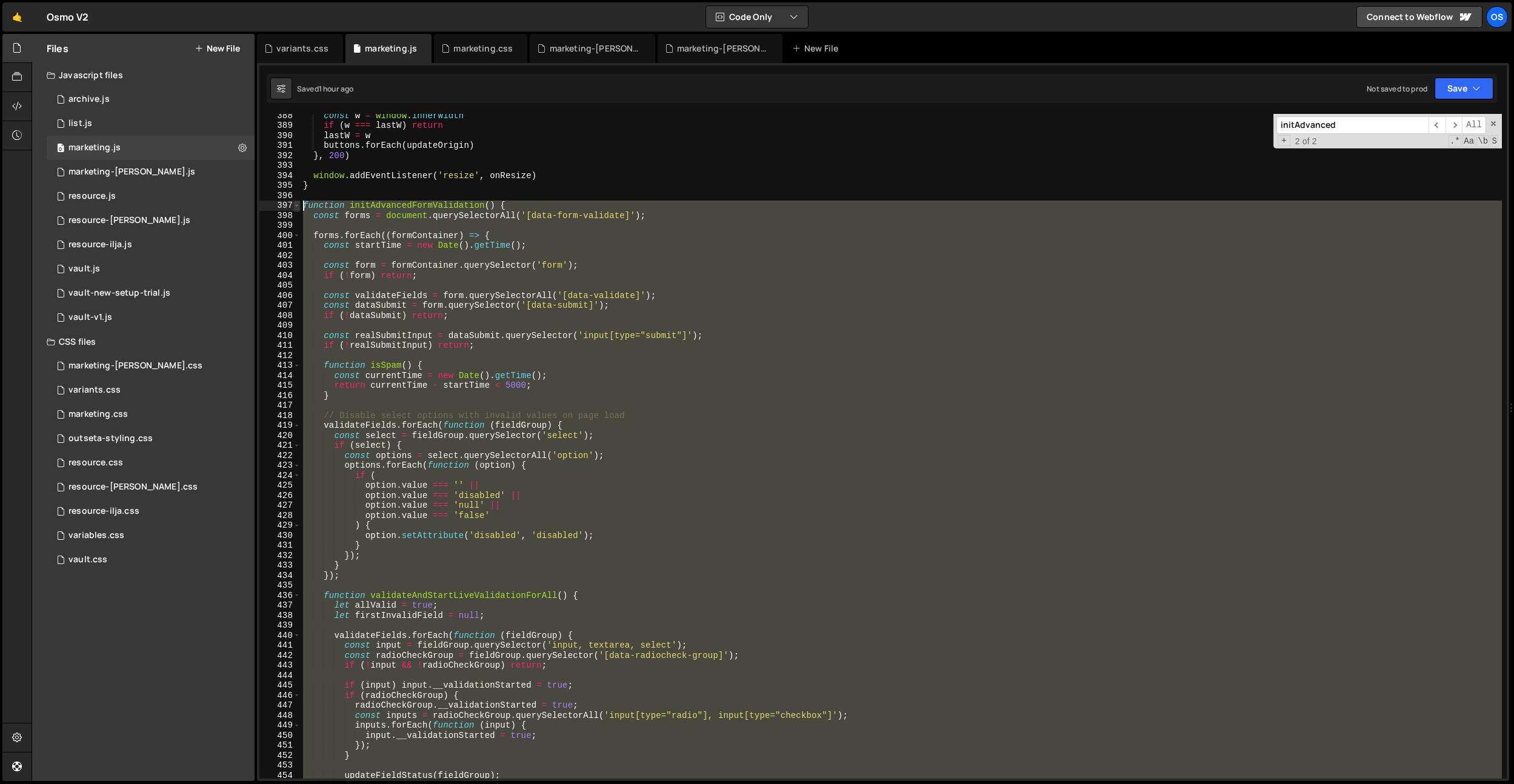
drag, startPoint x: 333, startPoint y: 606, endPoint x: 297, endPoint y: 206, distance: 401.6
click at [297, 206] on div "} 388 389 390 391 392 393 394 395 396 397 398 399 400 401 402 403 404 405 406 4…" at bounding box center [883, 447] width 1248 height 665
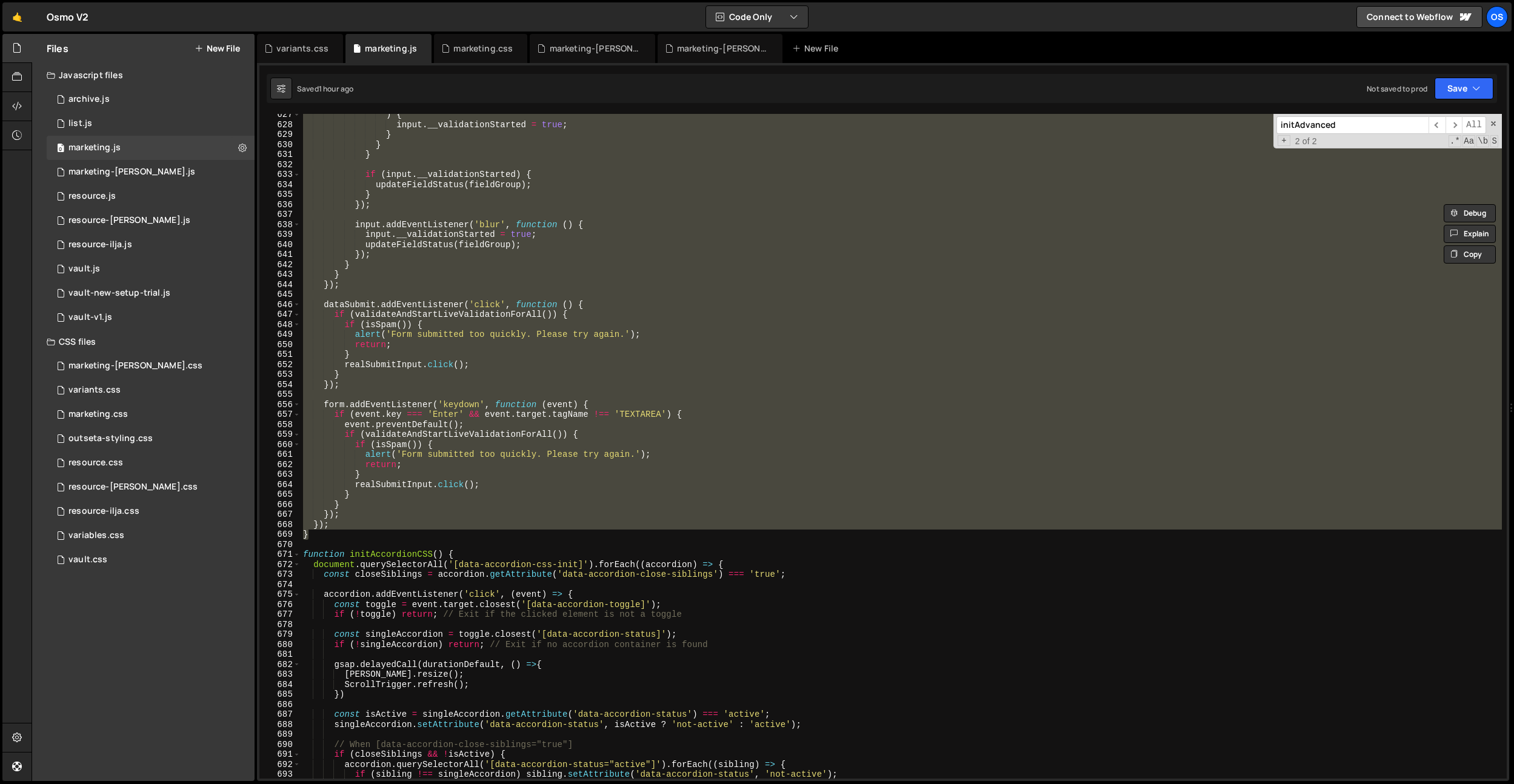
scroll to position [4679, 0]
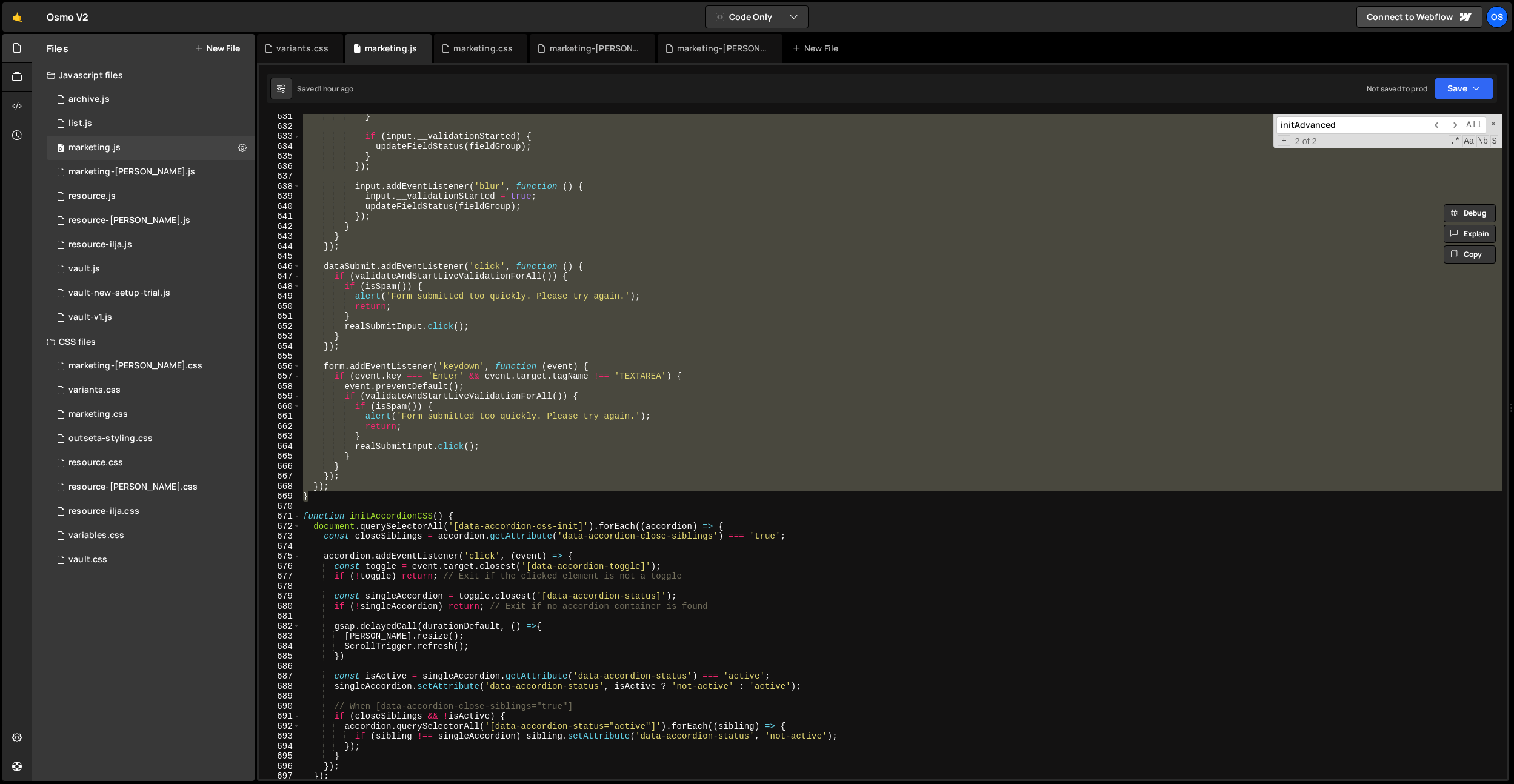
paste textarea "}"
type textarea "}"
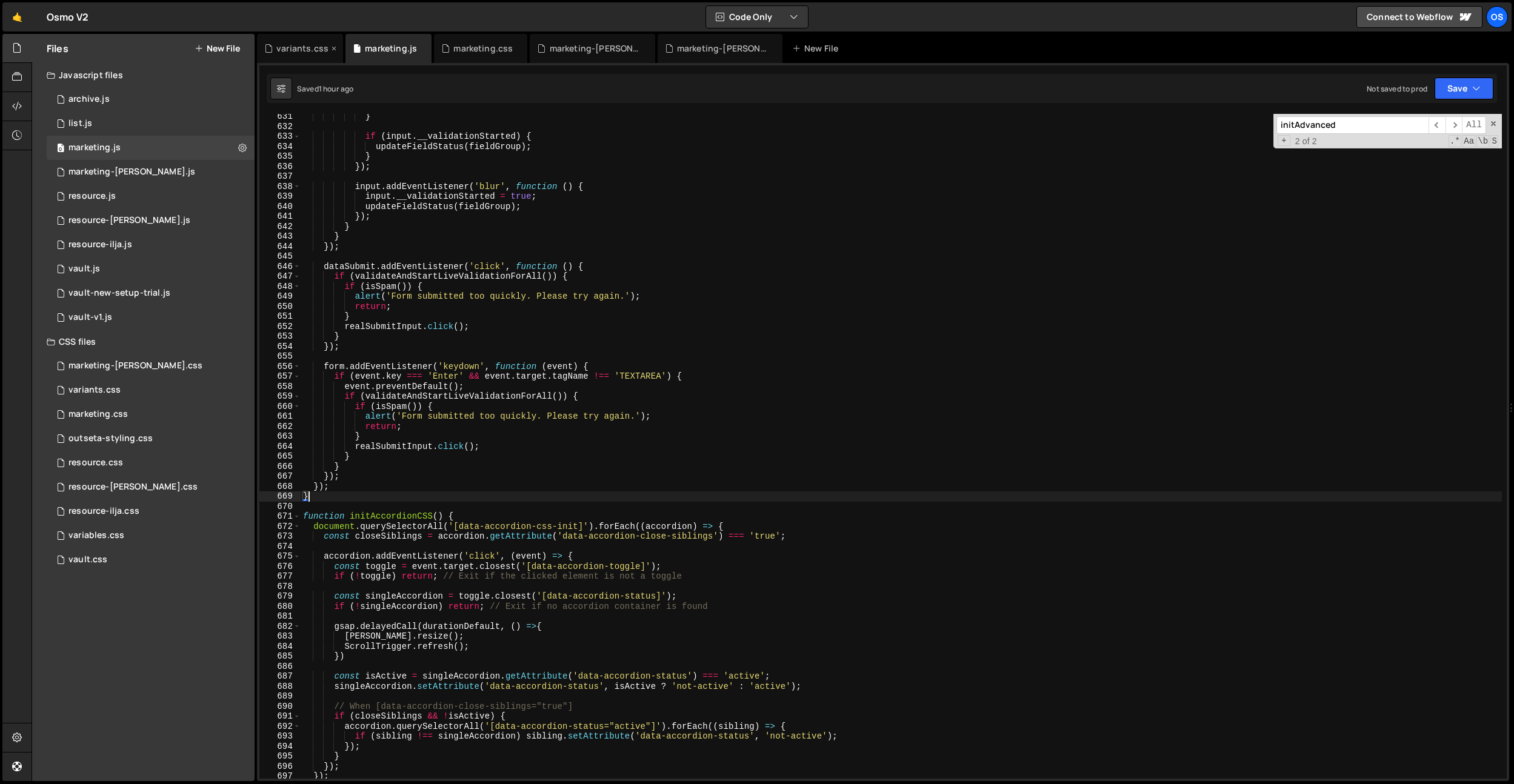
click at [296, 44] on div "variants.css" at bounding box center [303, 49] width 52 height 12
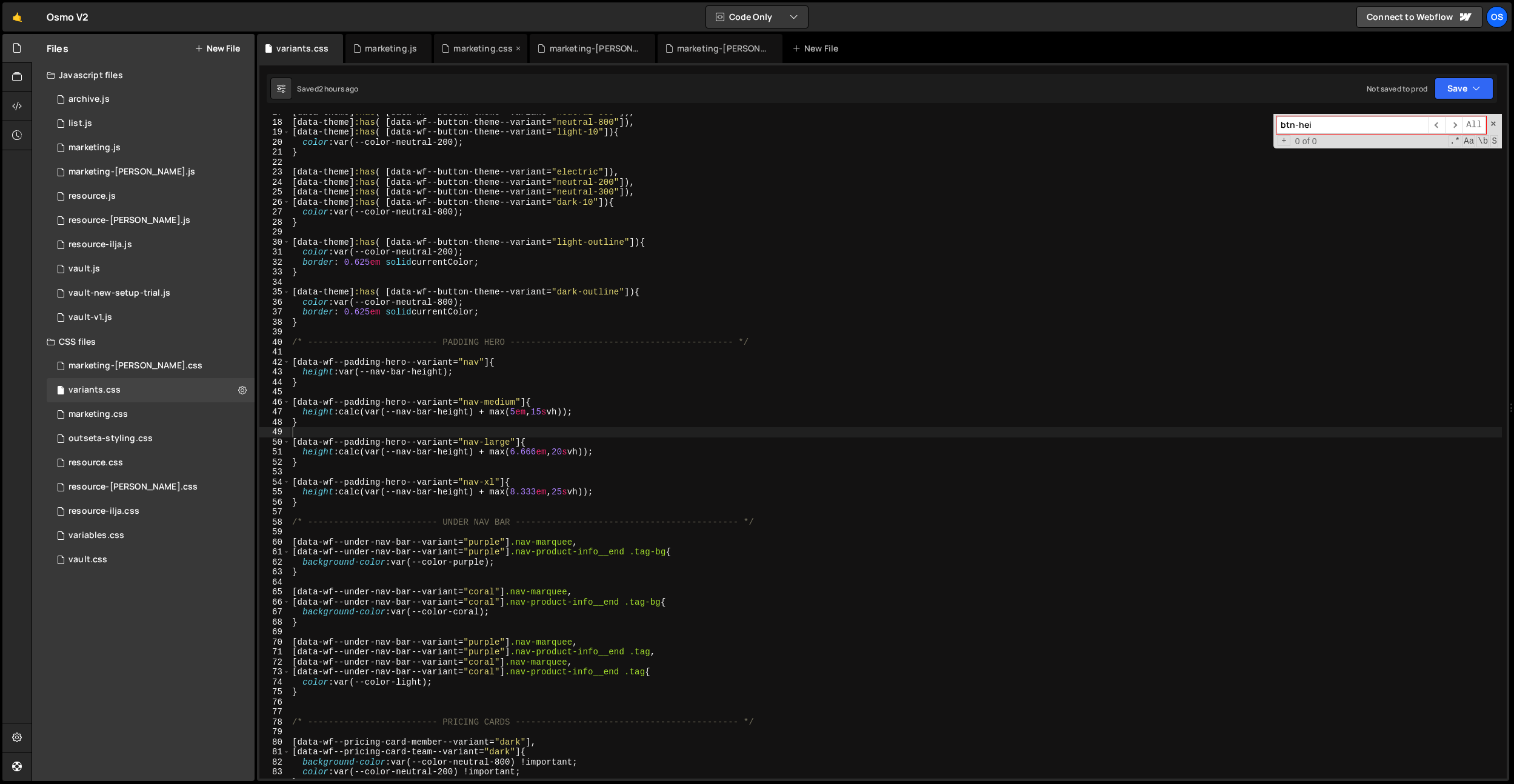
click at [484, 44] on div "marketing.css" at bounding box center [483, 49] width 59 height 12
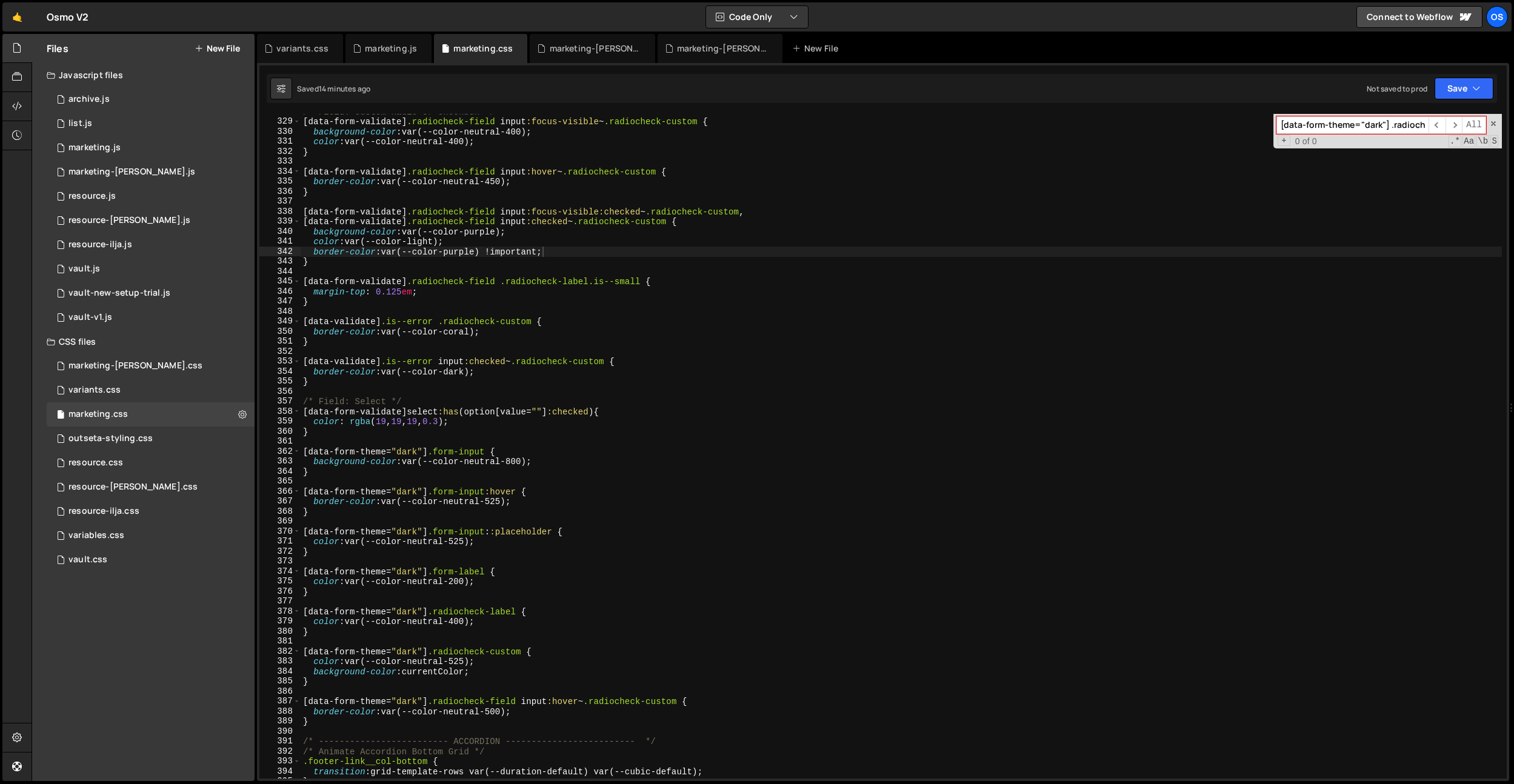
type textarea "[data-form-theme="dark"] .form-input {"
click at [522, 449] on div "/* Field: Custom Radio or Checkbox */ [ data-form-validate ] .radiocheck-field …" at bounding box center [901, 449] width 1201 height 685
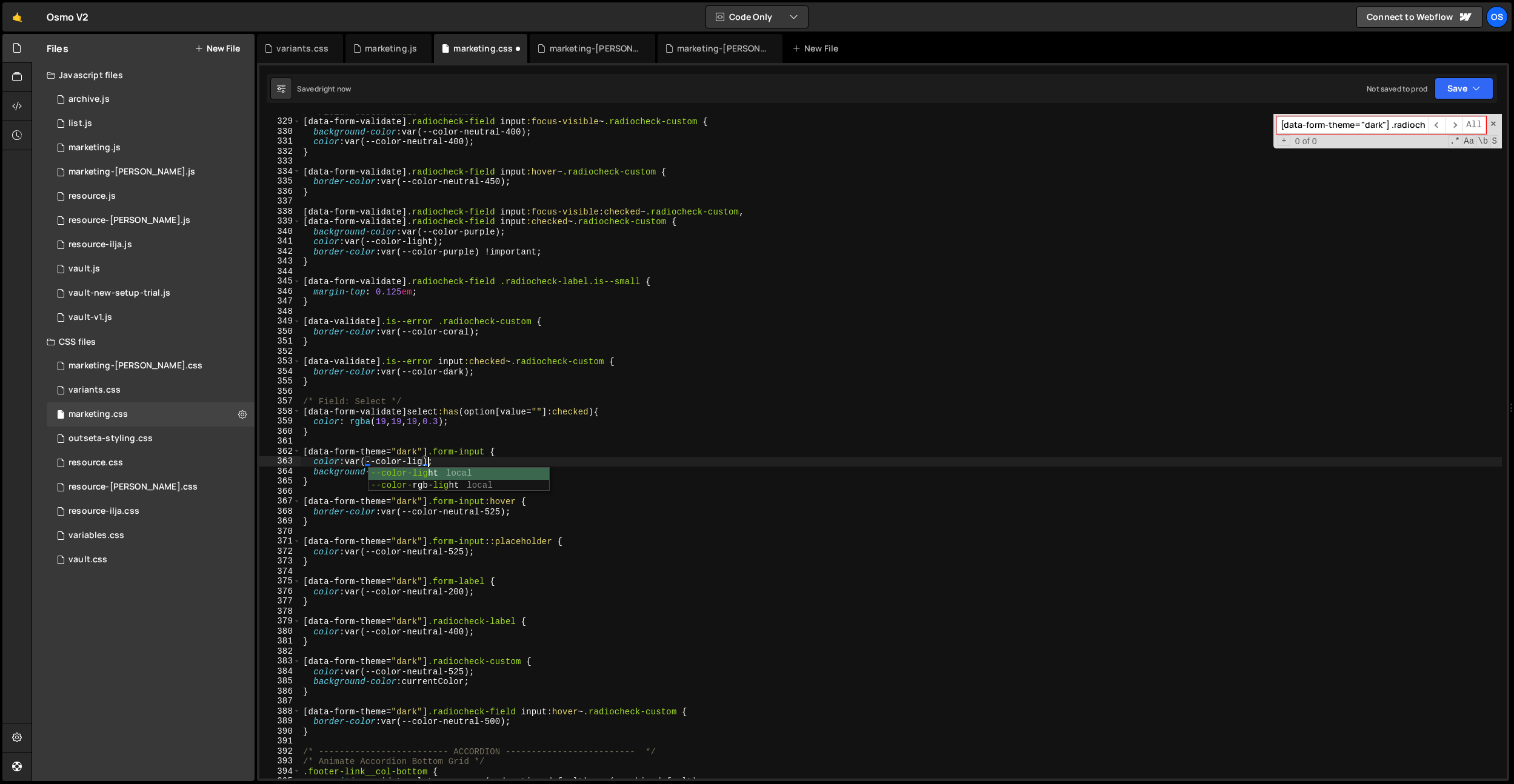
scroll to position [0, 9]
type textarea "color: var(--color-light);"
